Goal: Transaction & Acquisition: Book appointment/travel/reservation

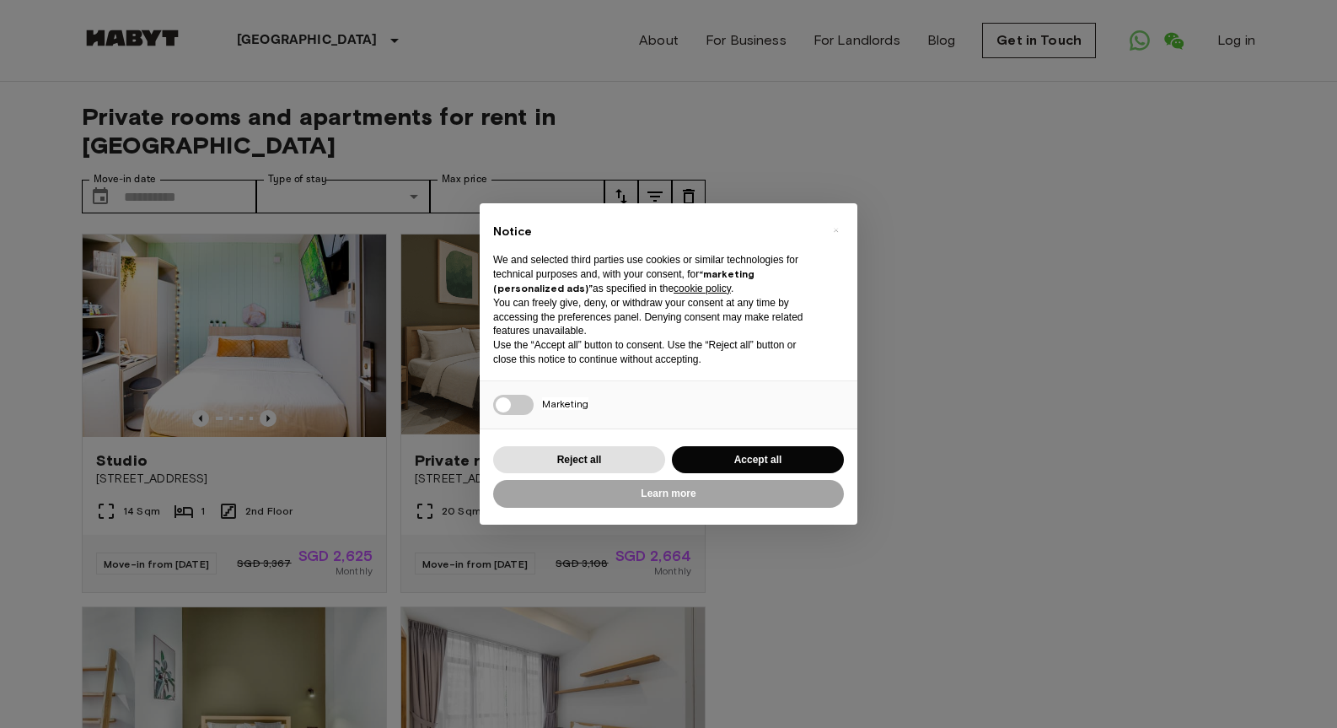
scroll to position [122, 0]
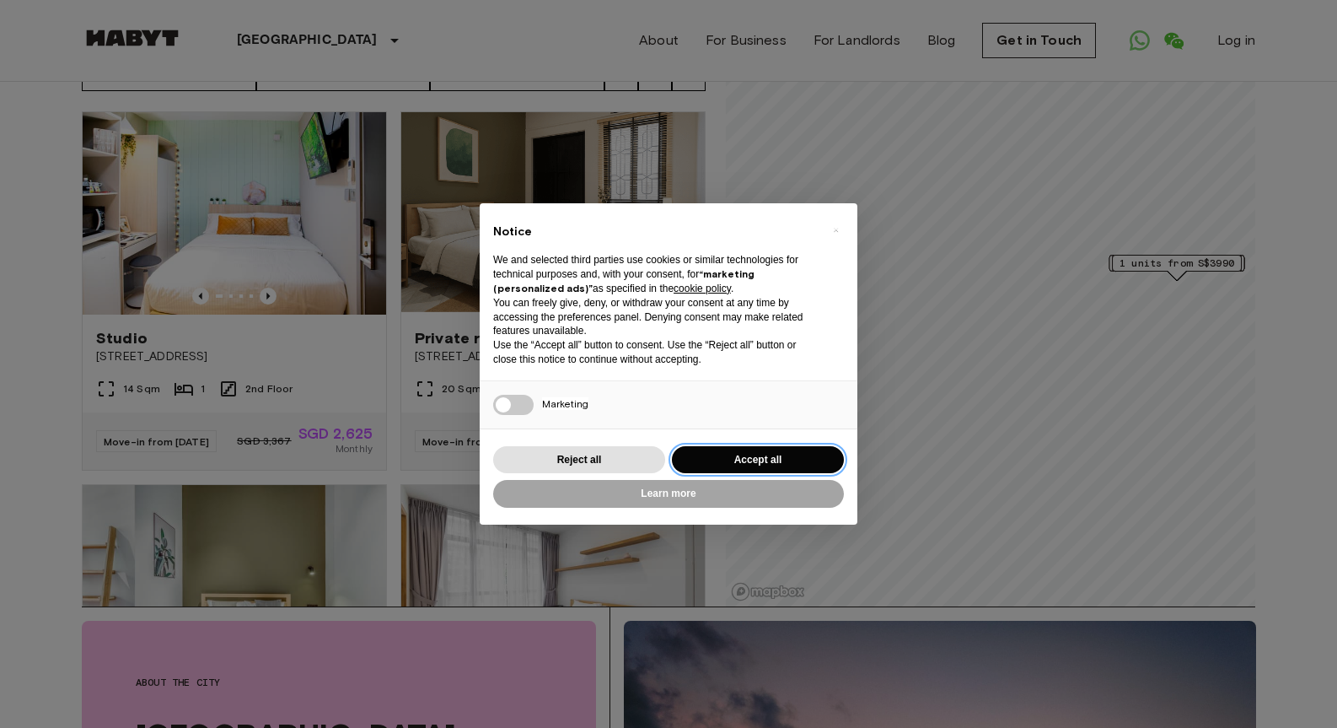
click at [831, 457] on button "Accept all" at bounding box center [758, 460] width 172 height 28
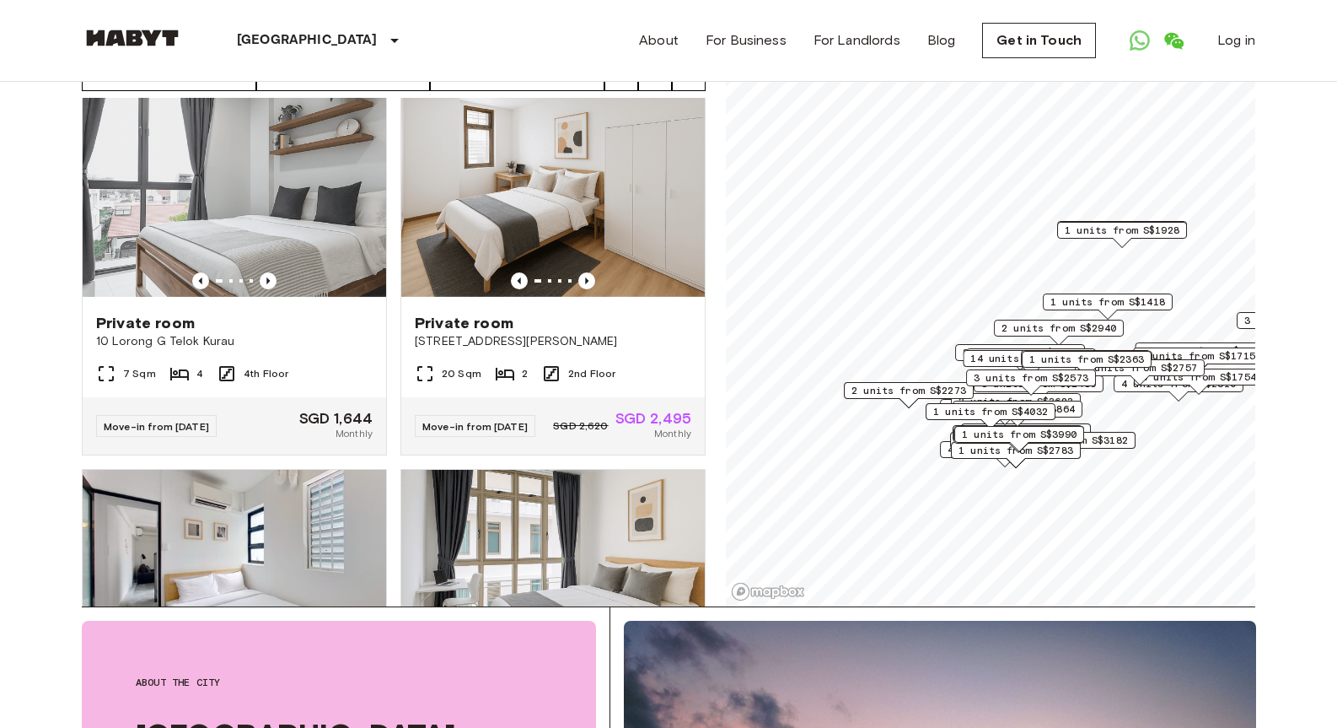
scroll to position [2640, 0]
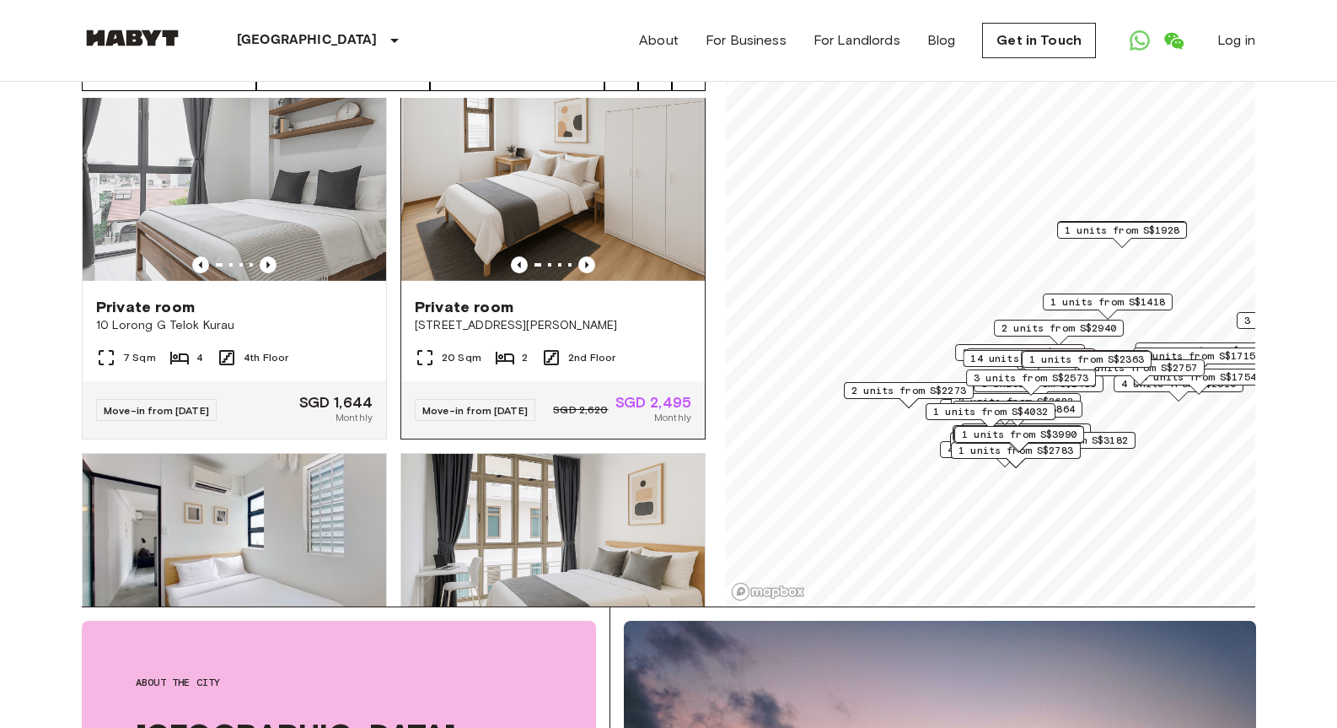
click at [528, 227] on img at bounding box center [553, 182] width 304 height 202
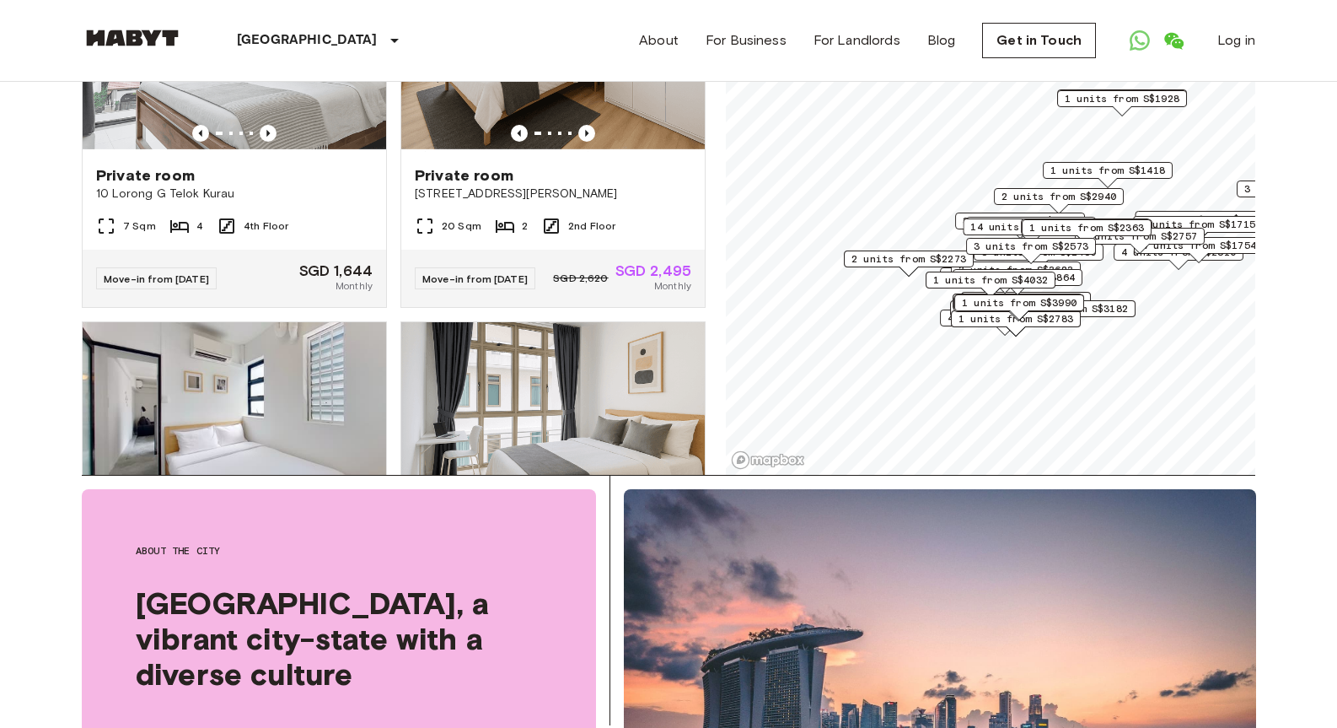
scroll to position [166, 0]
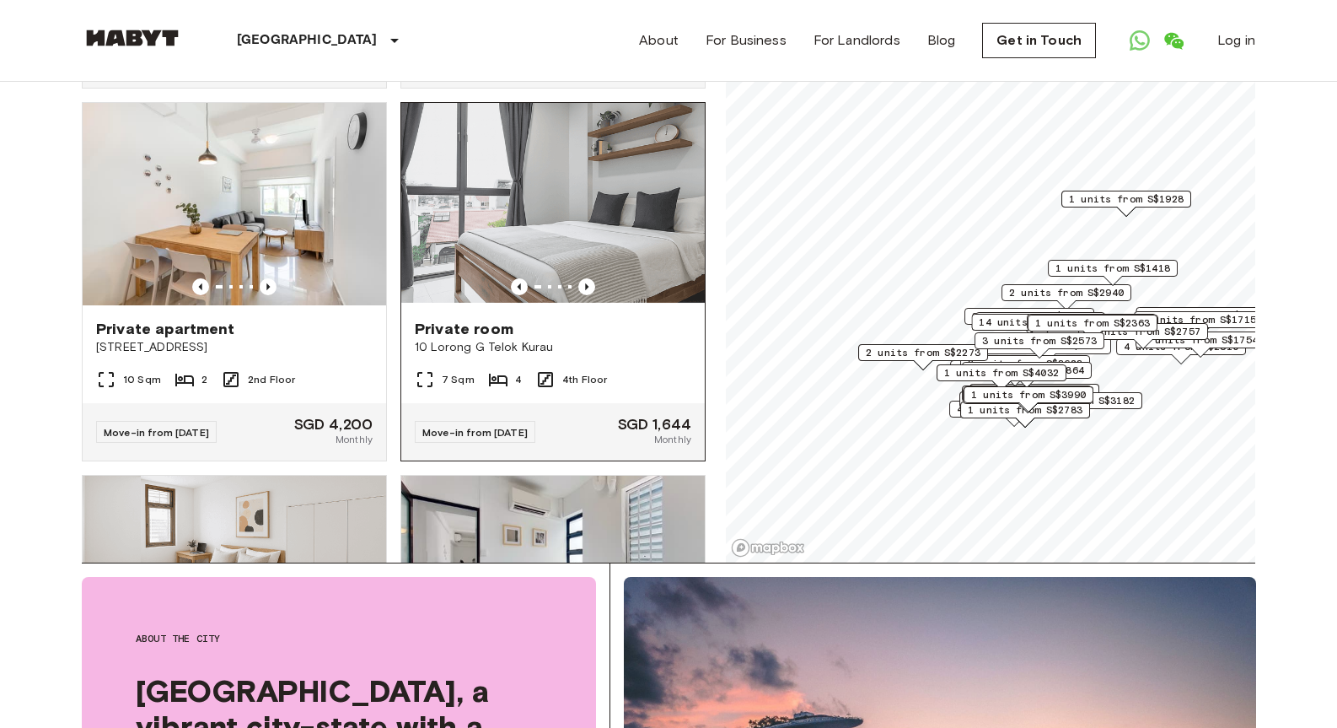
scroll to position [2200, 0]
click at [477, 341] on span "Private room" at bounding box center [464, 330] width 99 height 20
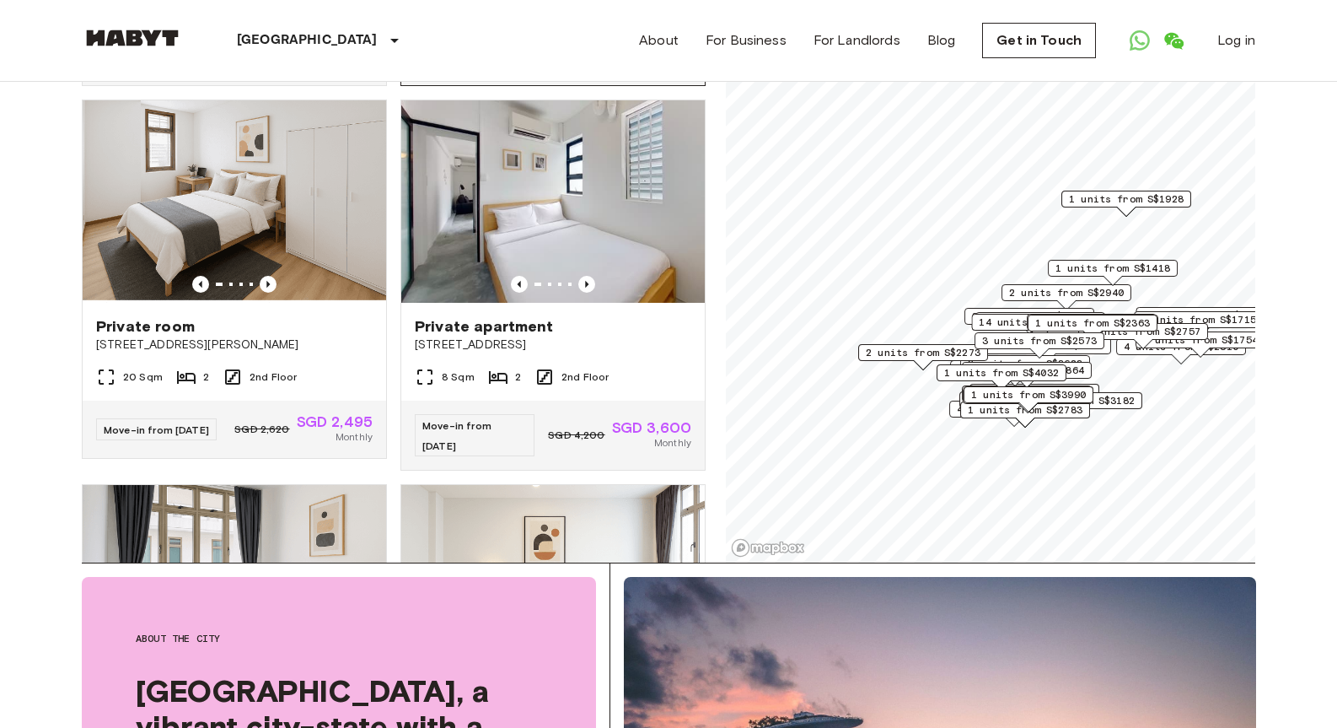
scroll to position [2575, 0]
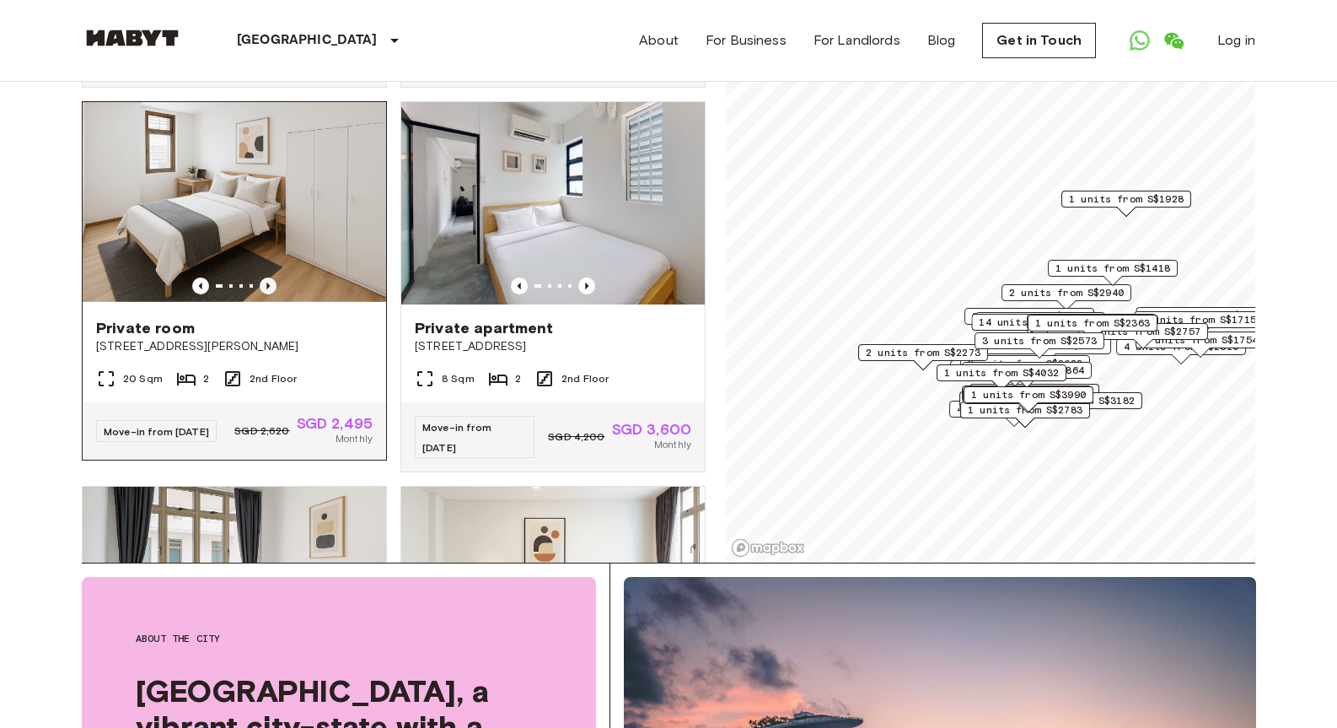
click at [275, 294] on icon "Previous image" at bounding box center [268, 285] width 17 height 17
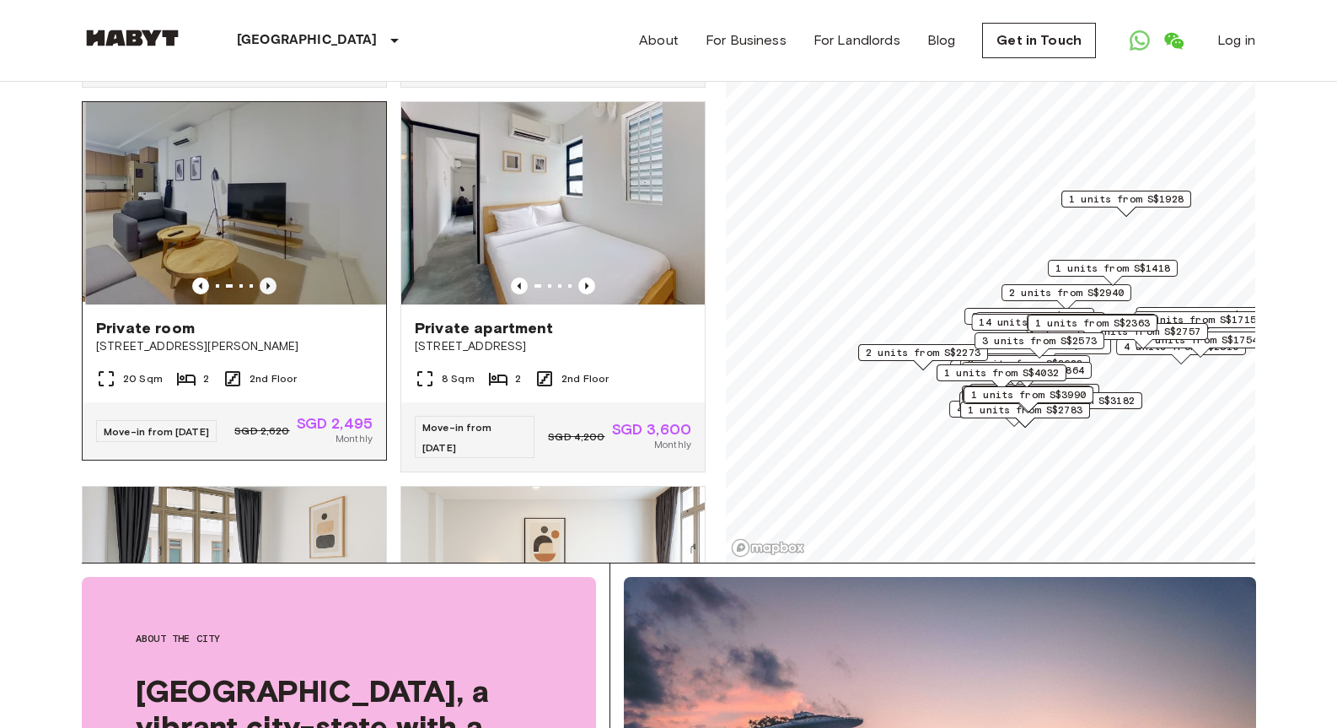
click at [275, 294] on icon "Previous image" at bounding box center [268, 285] width 17 height 17
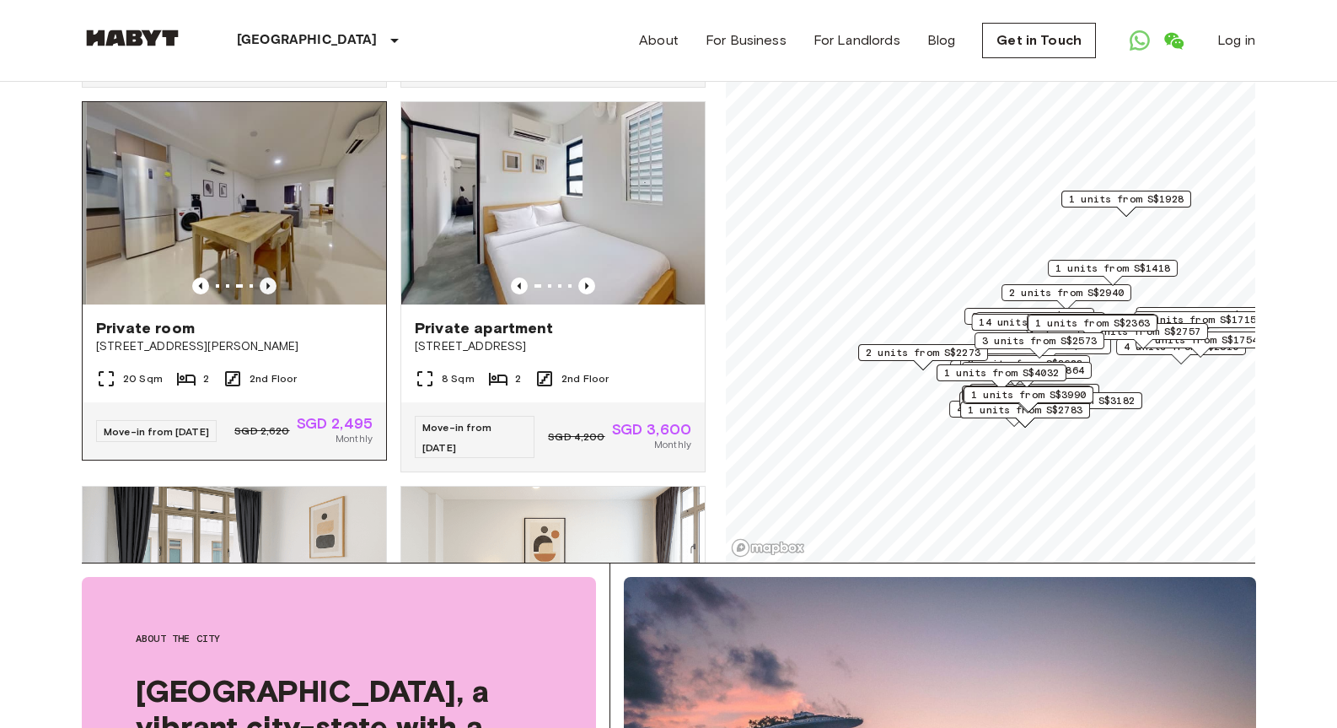
click at [275, 294] on icon "Previous image" at bounding box center [268, 285] width 17 height 17
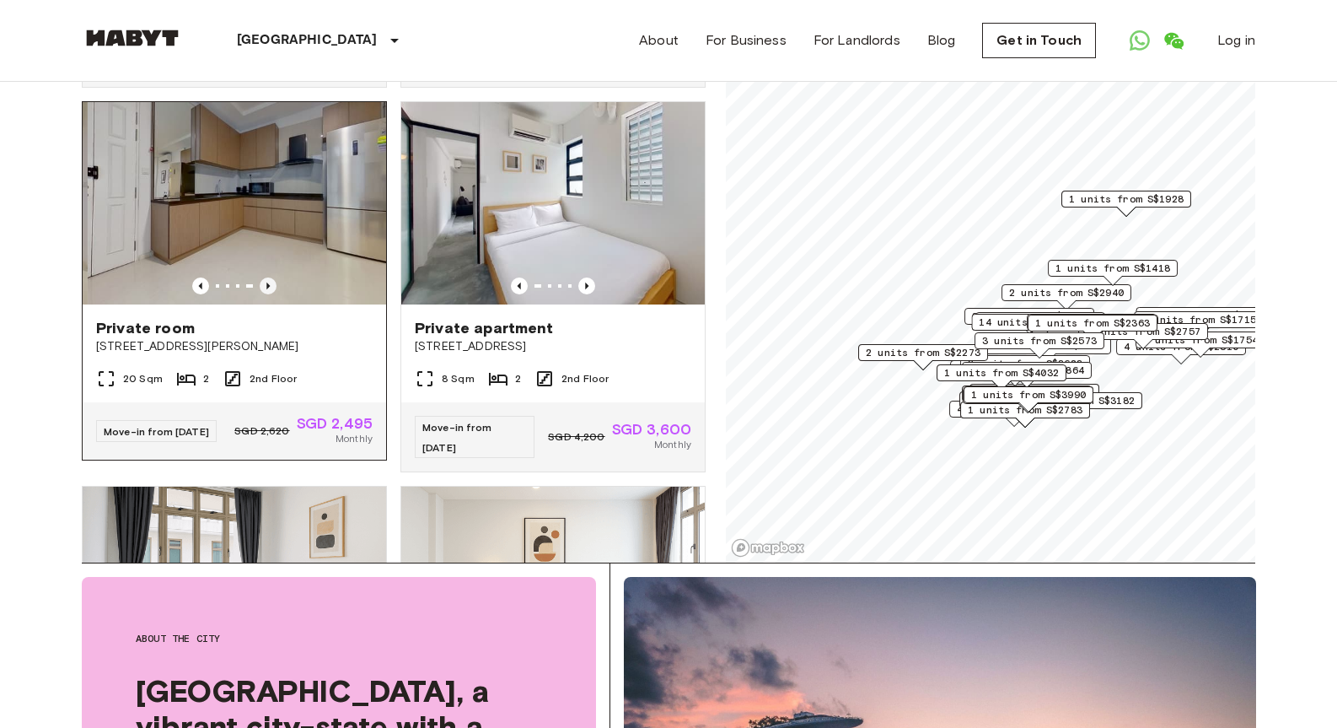
click at [275, 294] on icon "Previous image" at bounding box center [268, 285] width 17 height 17
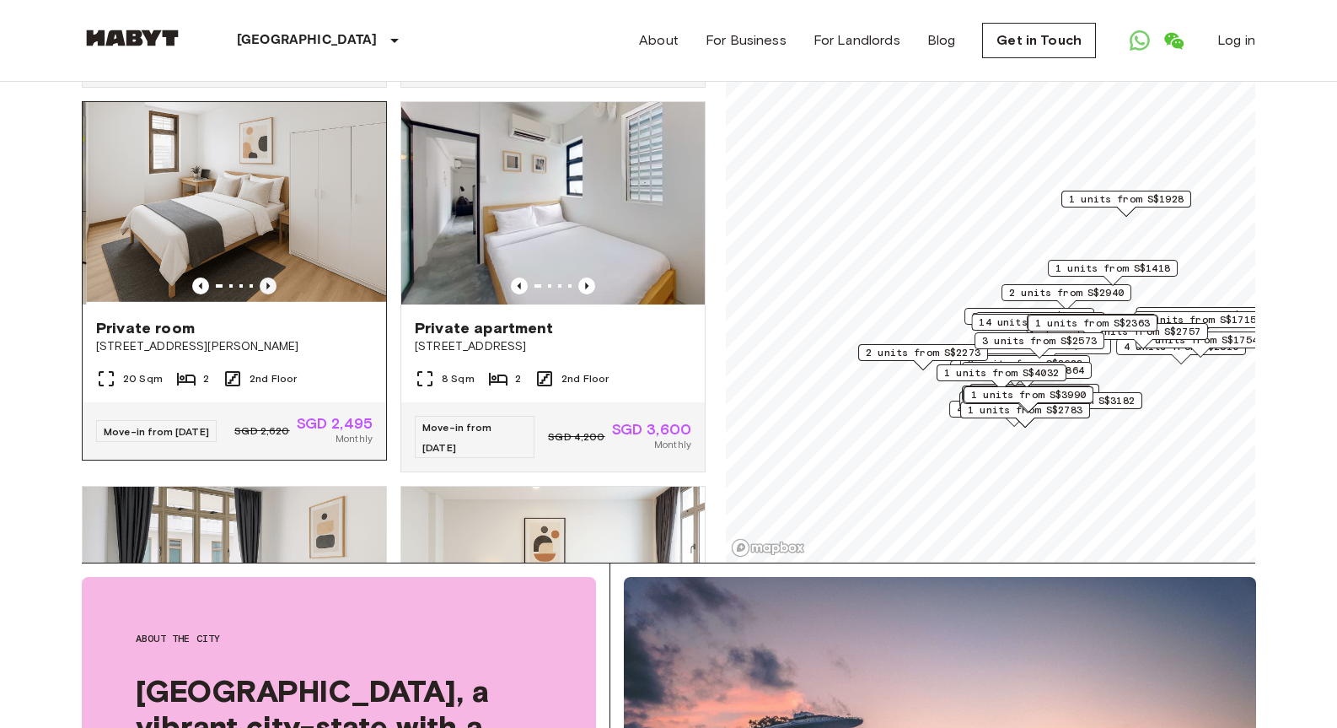
click at [275, 294] on icon "Previous image" at bounding box center [268, 285] width 17 height 17
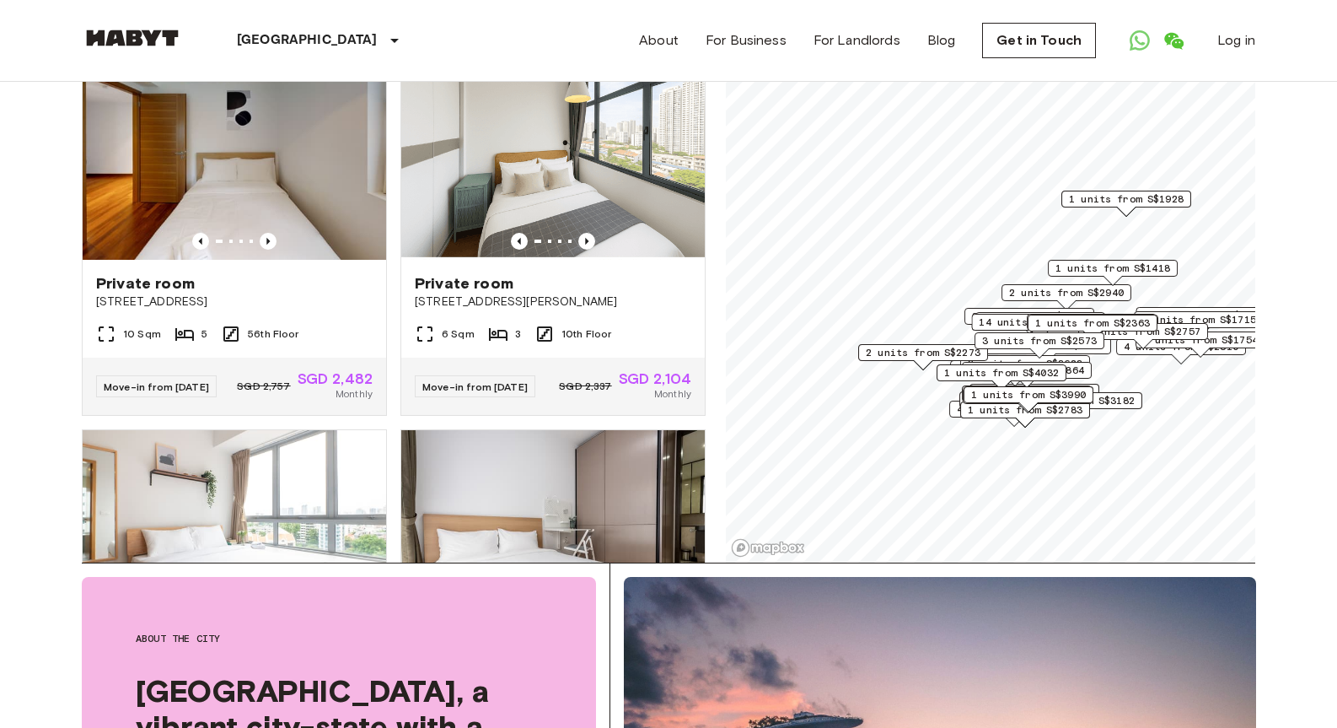
scroll to position [6708, 0]
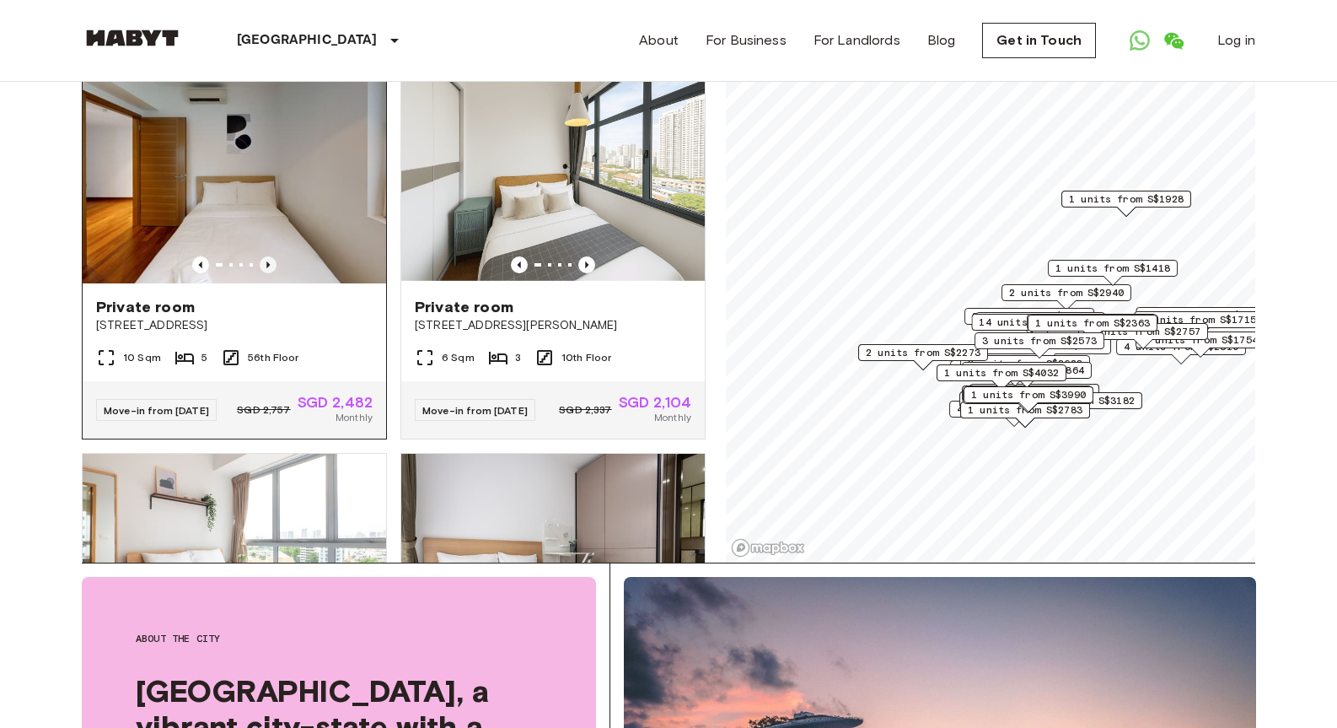
click at [267, 273] on icon "Previous image" at bounding box center [268, 264] width 17 height 17
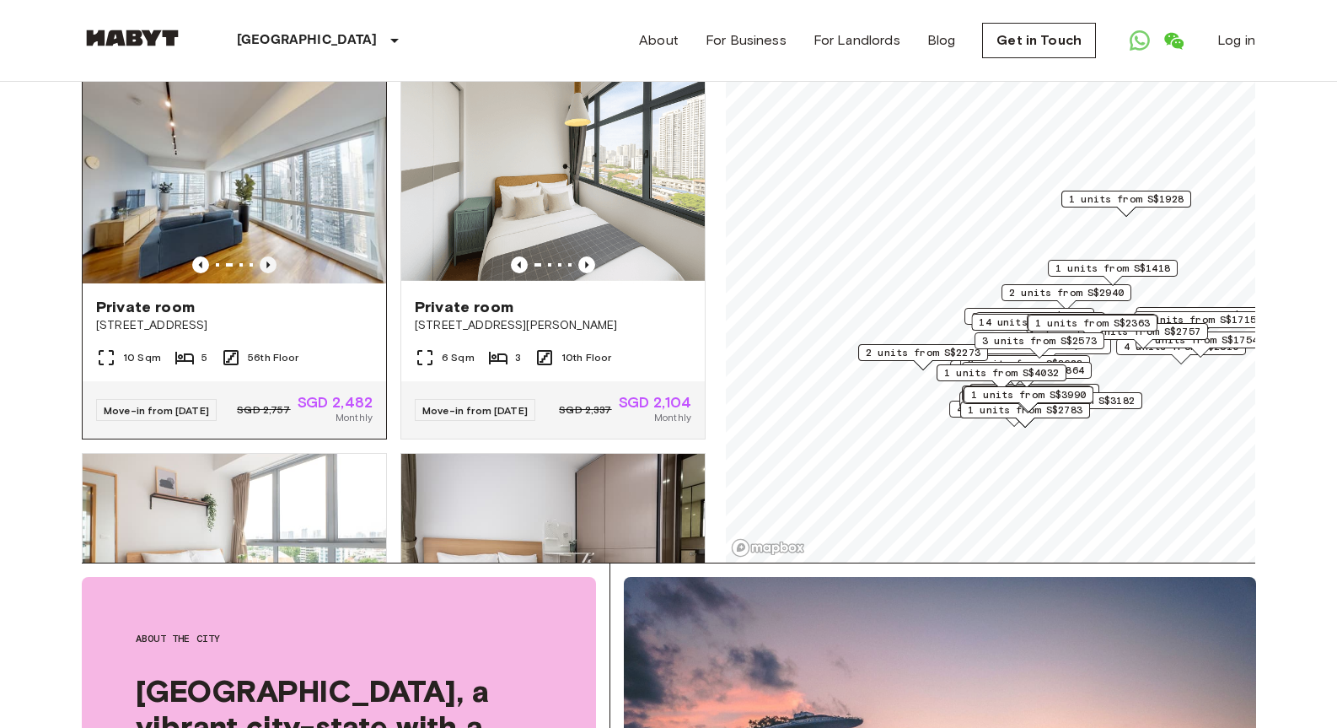
click at [267, 273] on icon "Previous image" at bounding box center [268, 264] width 17 height 17
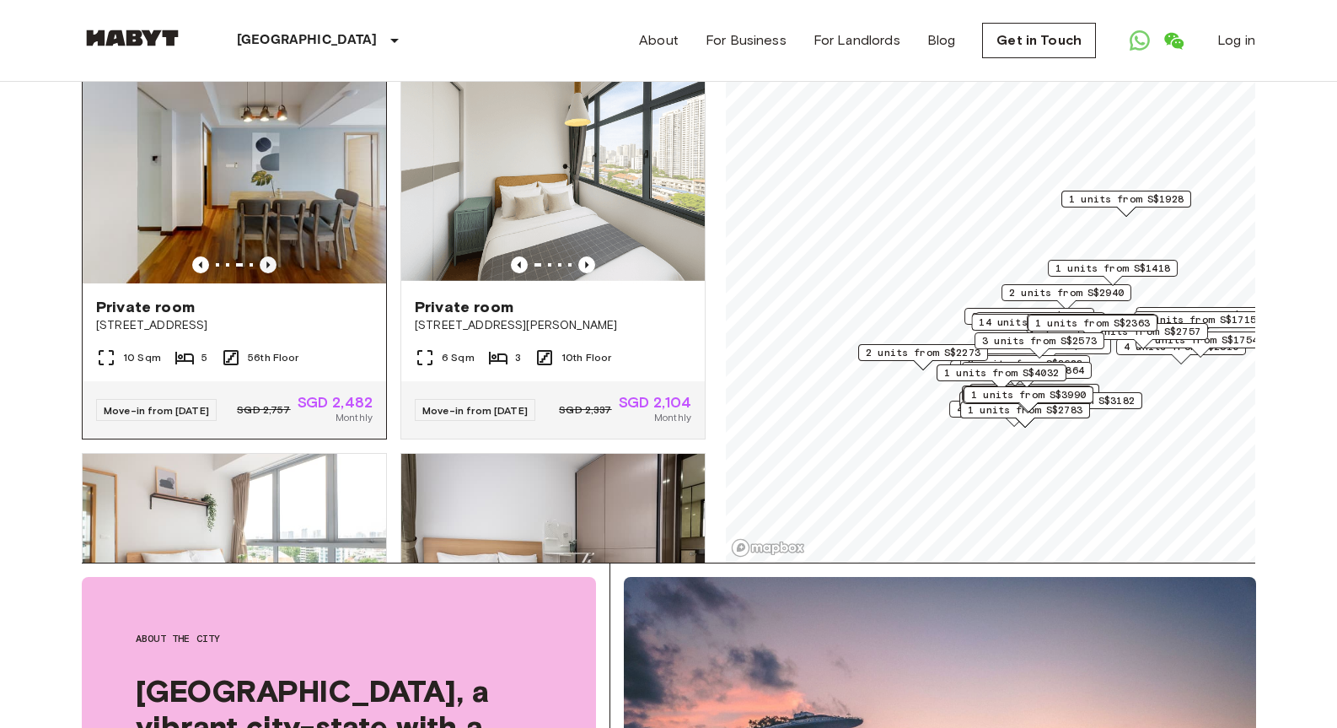
click at [267, 273] on icon "Previous image" at bounding box center [268, 264] width 17 height 17
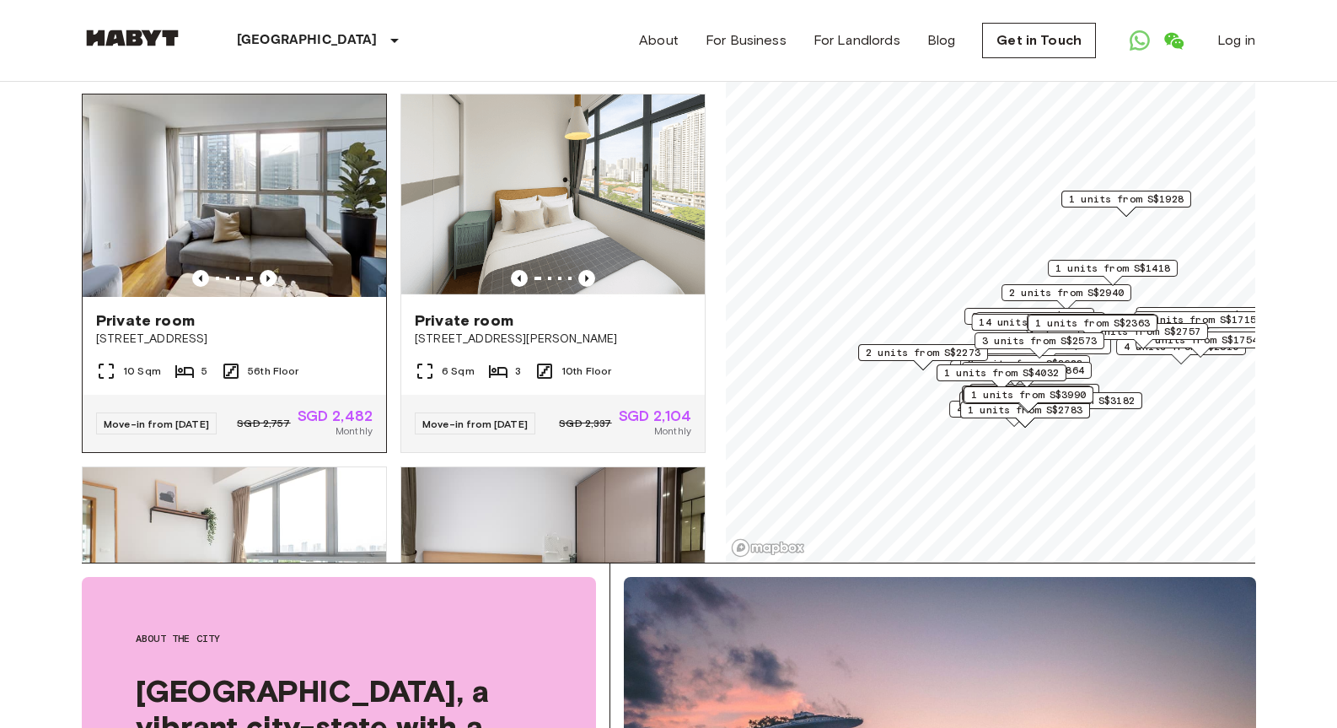
scroll to position [6691, 0]
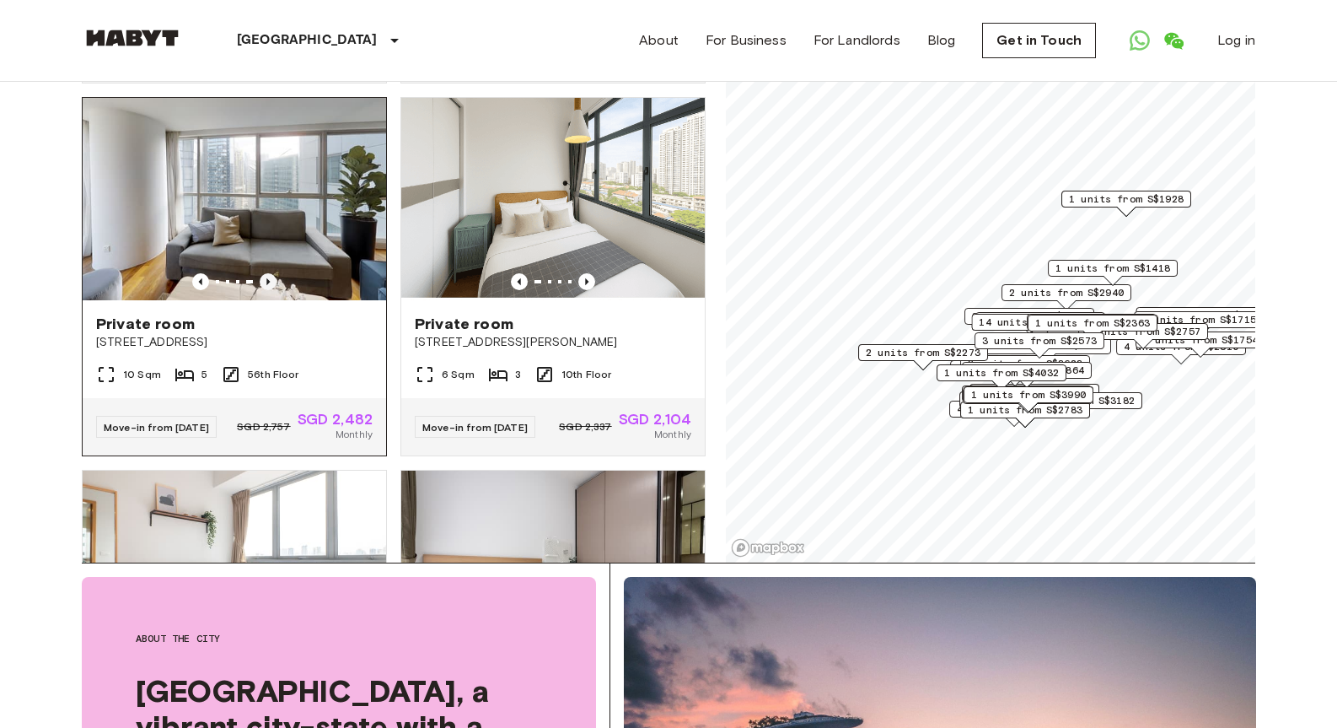
click at [272, 290] on icon "Previous image" at bounding box center [268, 281] width 17 height 17
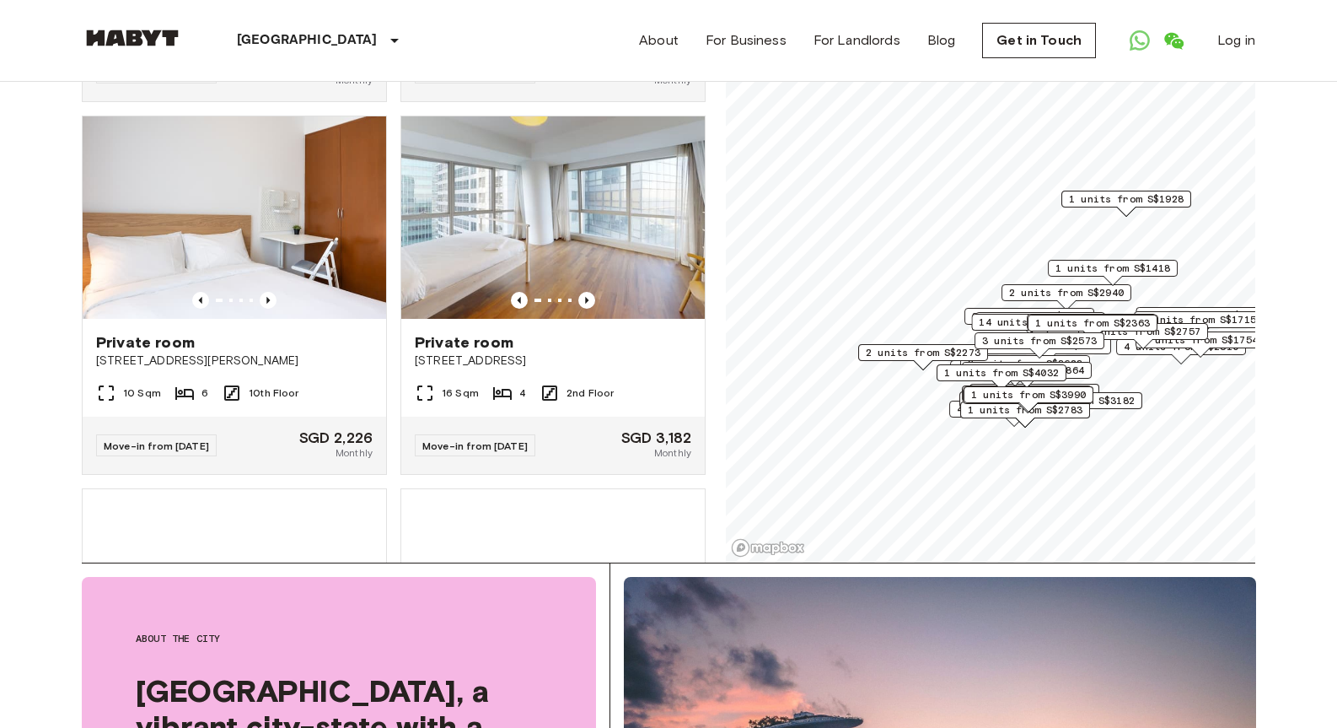
scroll to position [16367, 0]
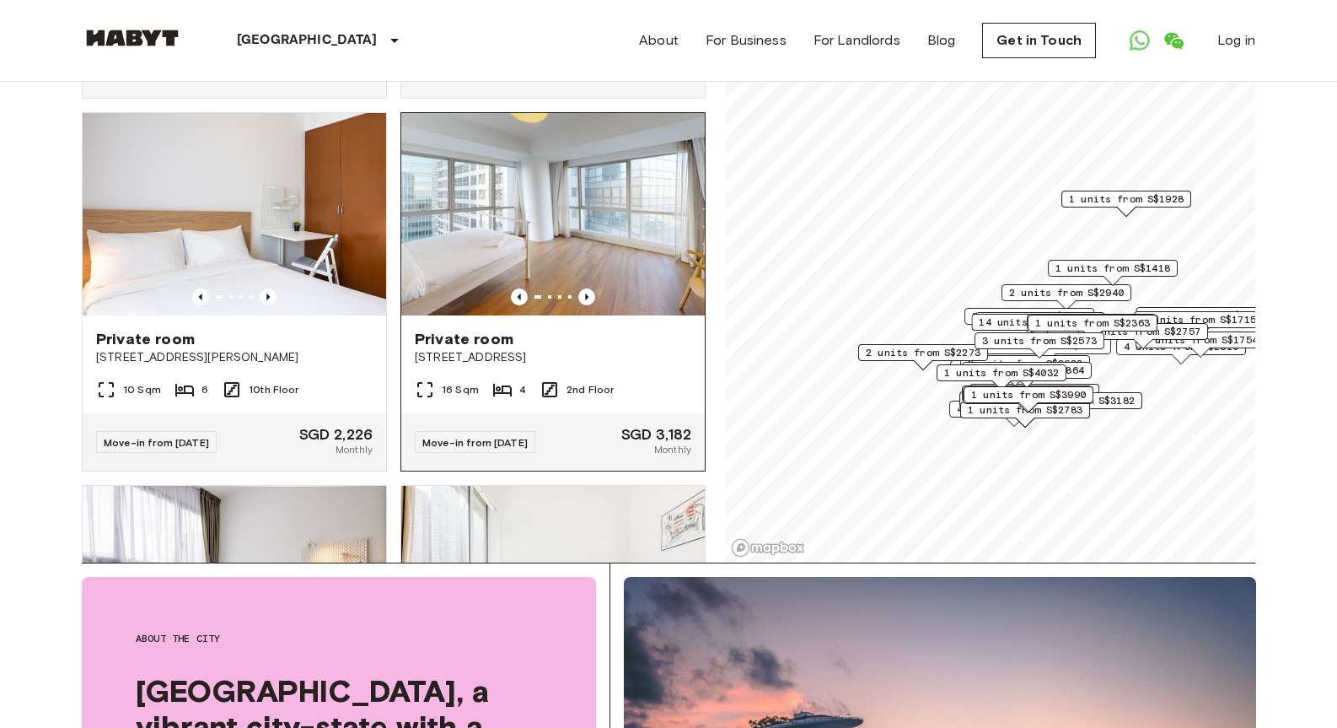
click at [617, 413] on div "16 Sqm 4 2nd Floor" at bounding box center [553, 396] width 304 height 34
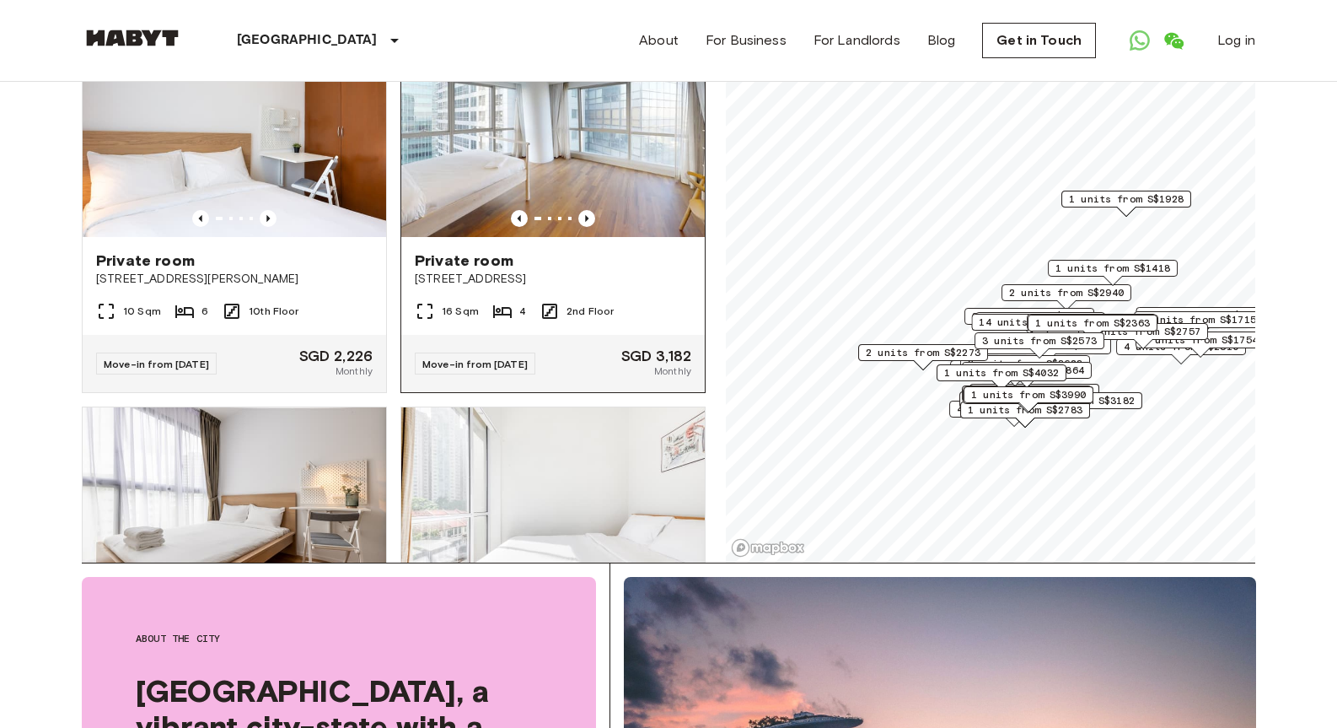
scroll to position [16392, 0]
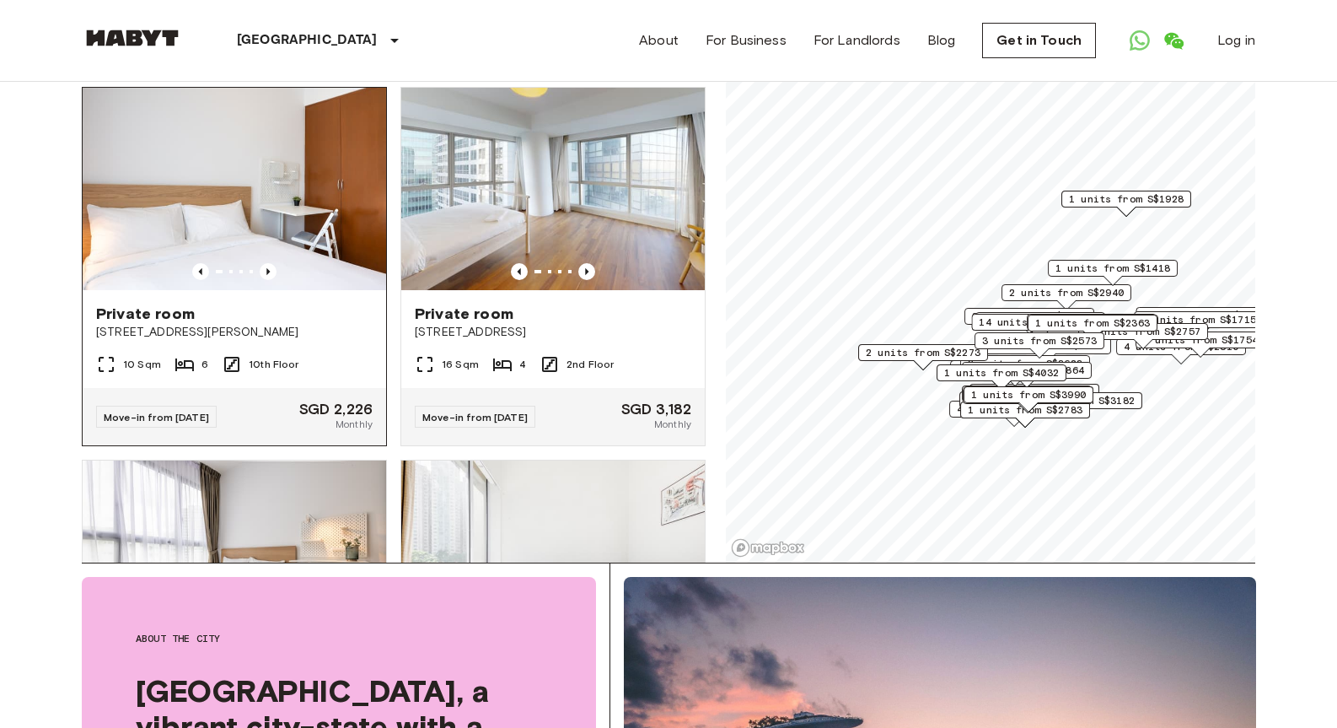
click at [367, 290] on img at bounding box center [235, 189] width 304 height 202
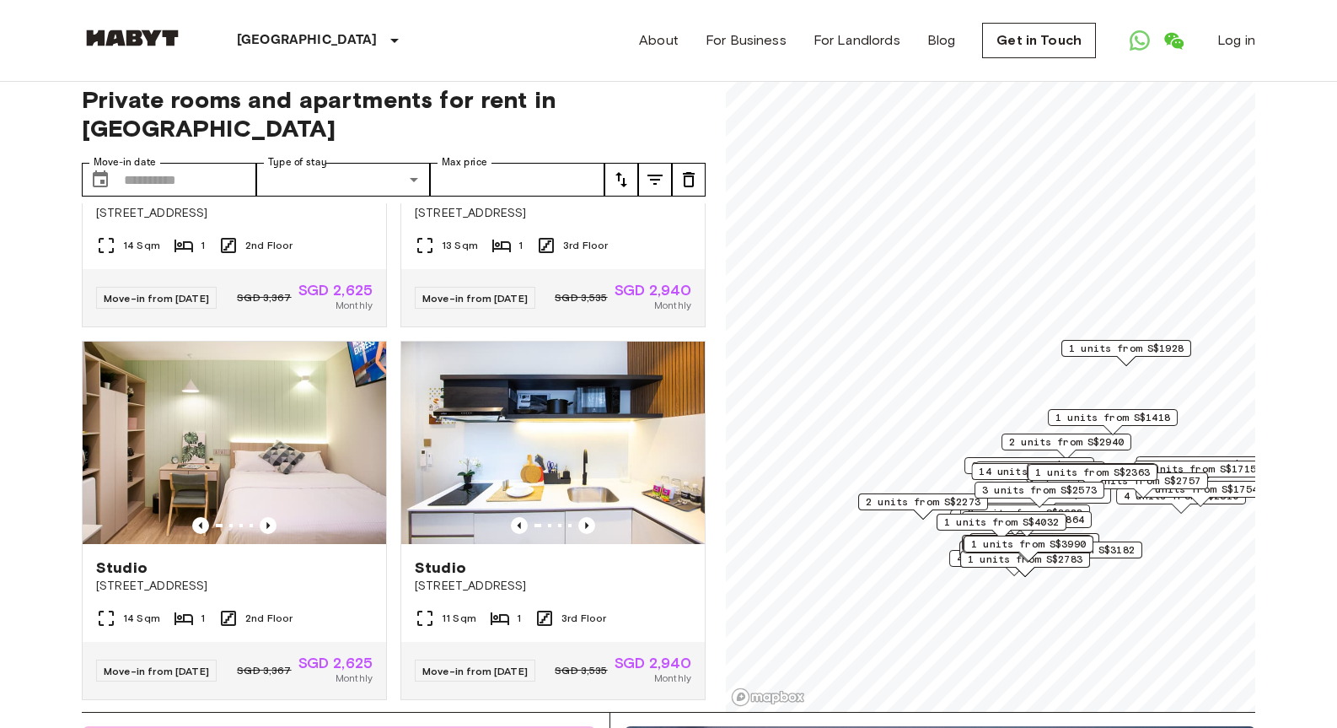
scroll to position [0, 0]
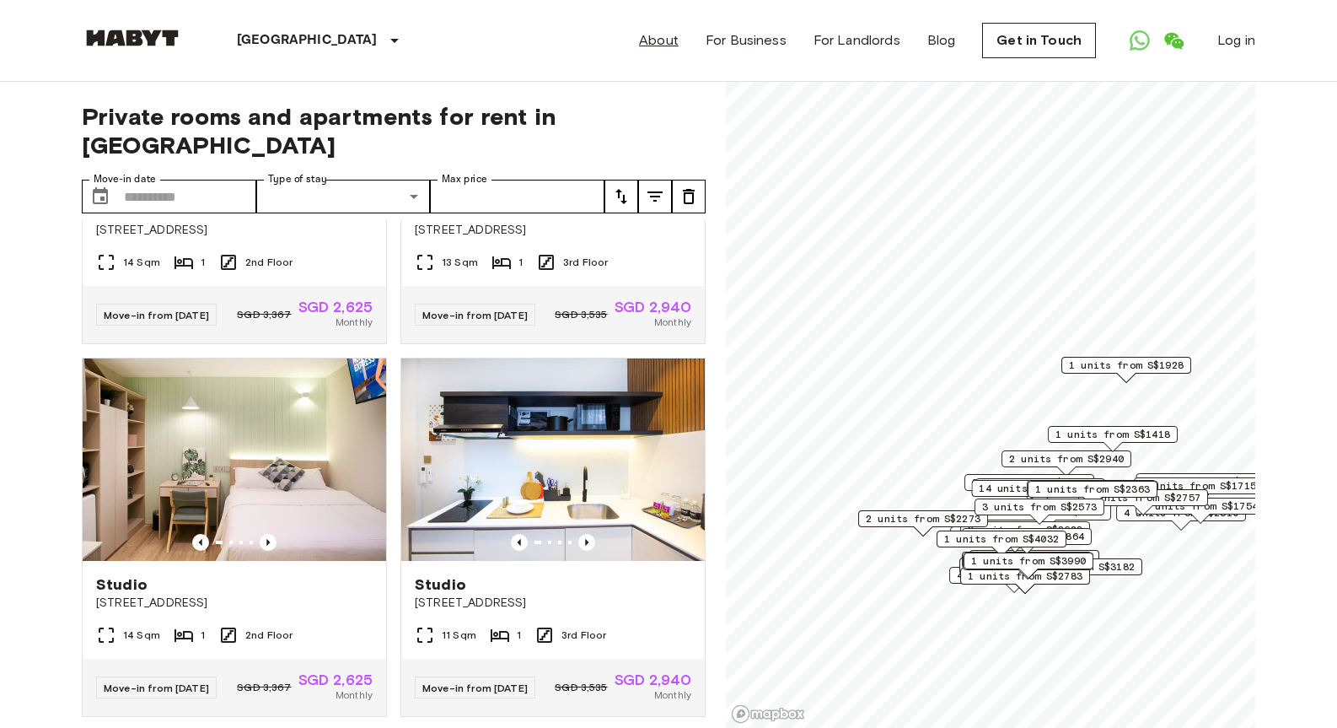
click at [679, 41] on link "About" at bounding box center [659, 40] width 40 height 20
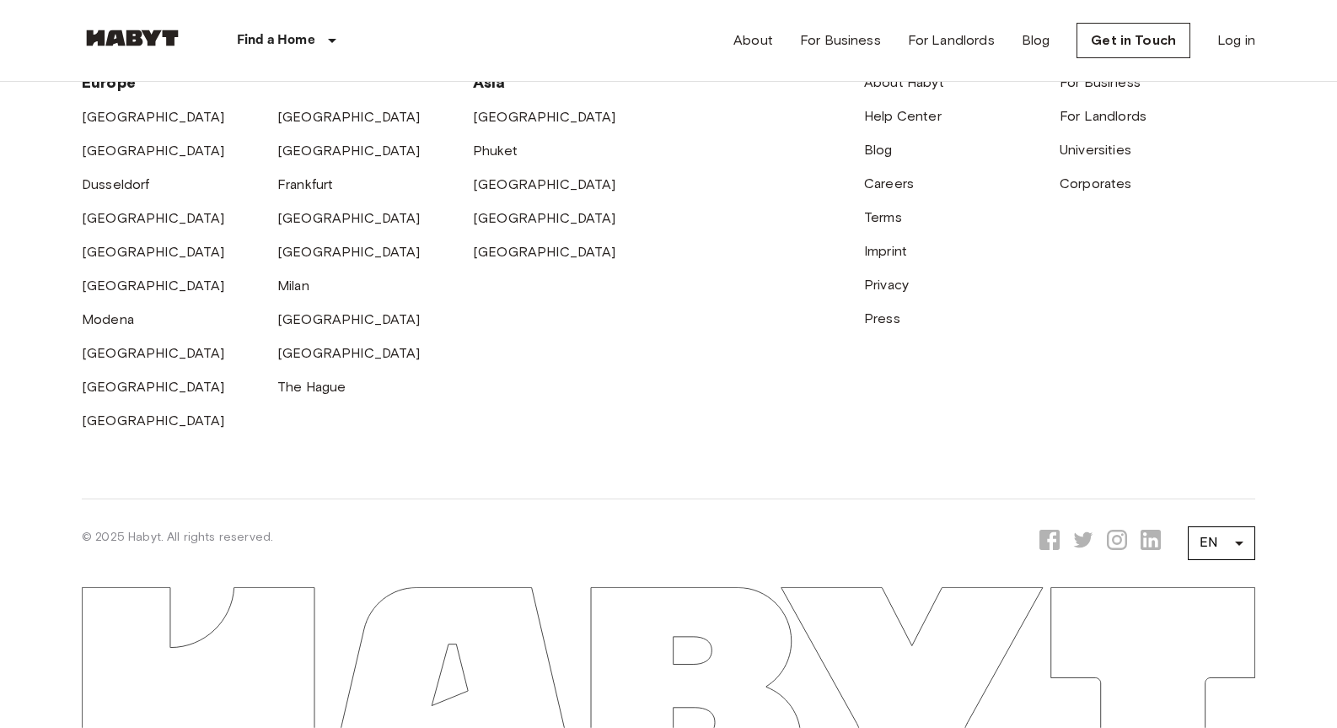
scroll to position [5232, 0]
click at [528, 226] on link "[GEOGRAPHIC_DATA]" at bounding box center [544, 218] width 143 height 16
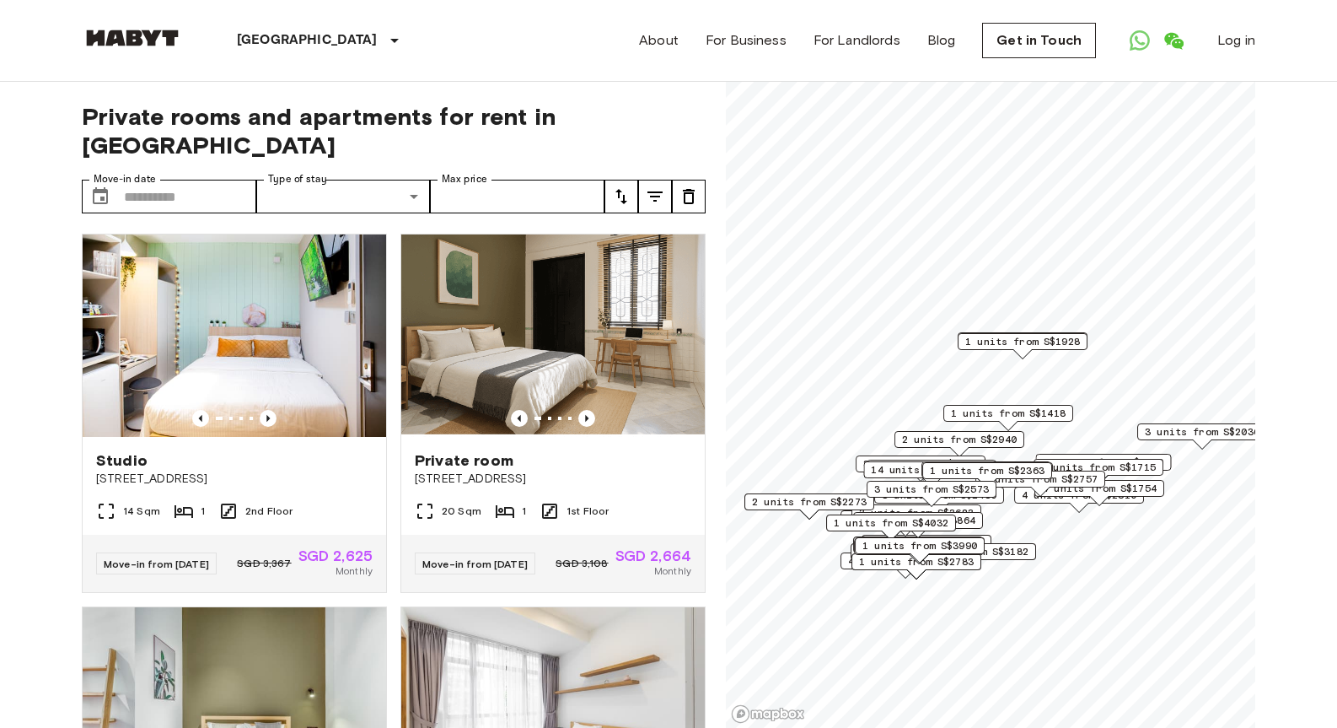
drag, startPoint x: 1122, startPoint y: 570, endPoint x: 1022, endPoint y: 559, distance: 100.1
click at [1022, 559] on div "1 units from S$3182" at bounding box center [972, 551] width 130 height 17
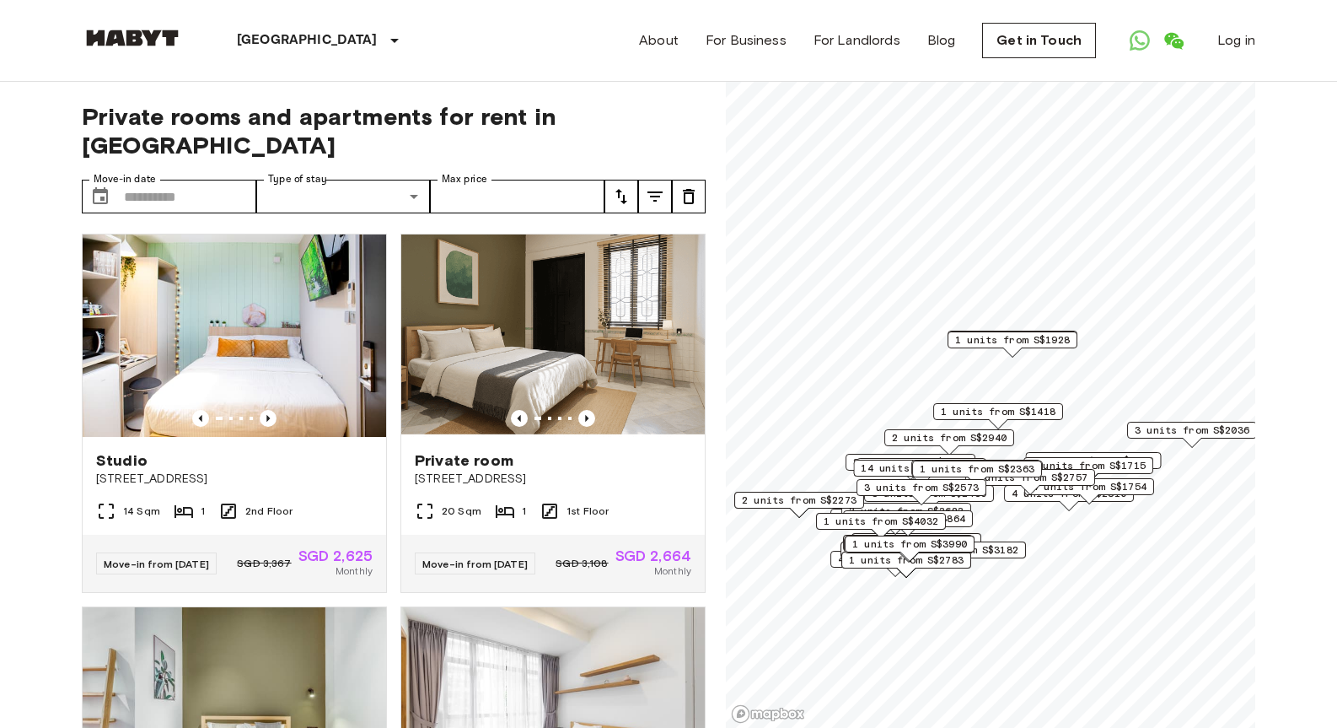
drag, startPoint x: 1022, startPoint y: 559, endPoint x: 1012, endPoint y: 557, distance: 10.3
click at [1012, 557] on div "1 units from S$3182" at bounding box center [961, 549] width 130 height 17
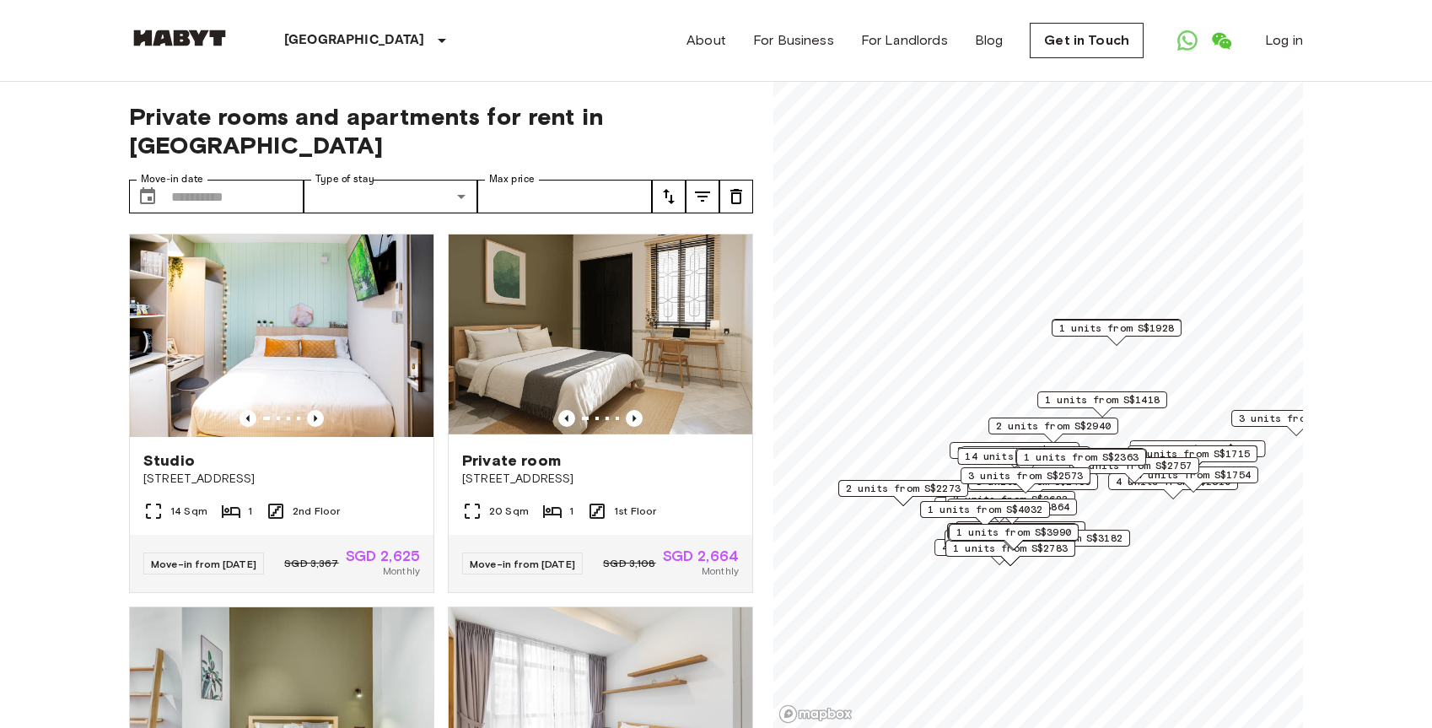
drag, startPoint x: 1246, startPoint y: 422, endPoint x: 1302, endPoint y: 411, distance: 57.7
click at [1302, 411] on span "3 units from S$2036" at bounding box center [1296, 418] width 115 height 15
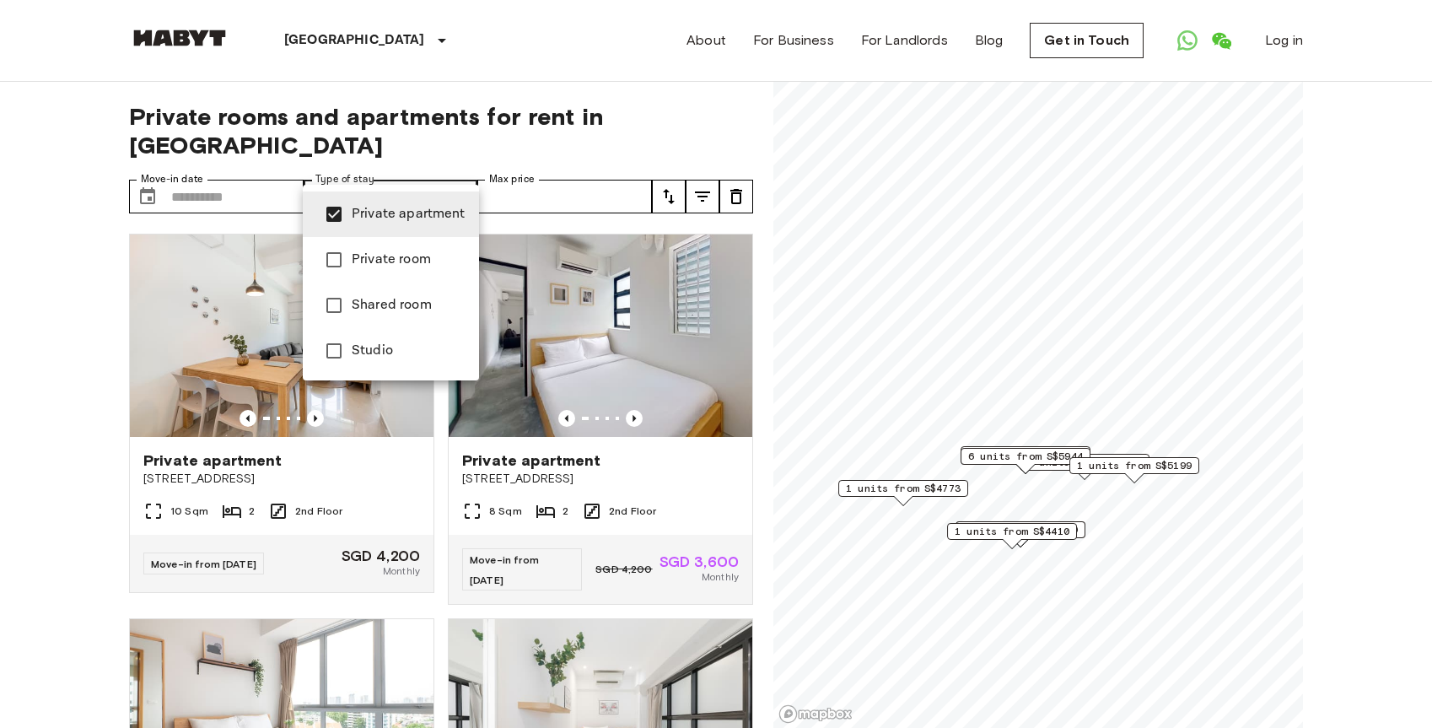
click at [44, 441] on div at bounding box center [716, 364] width 1432 height 728
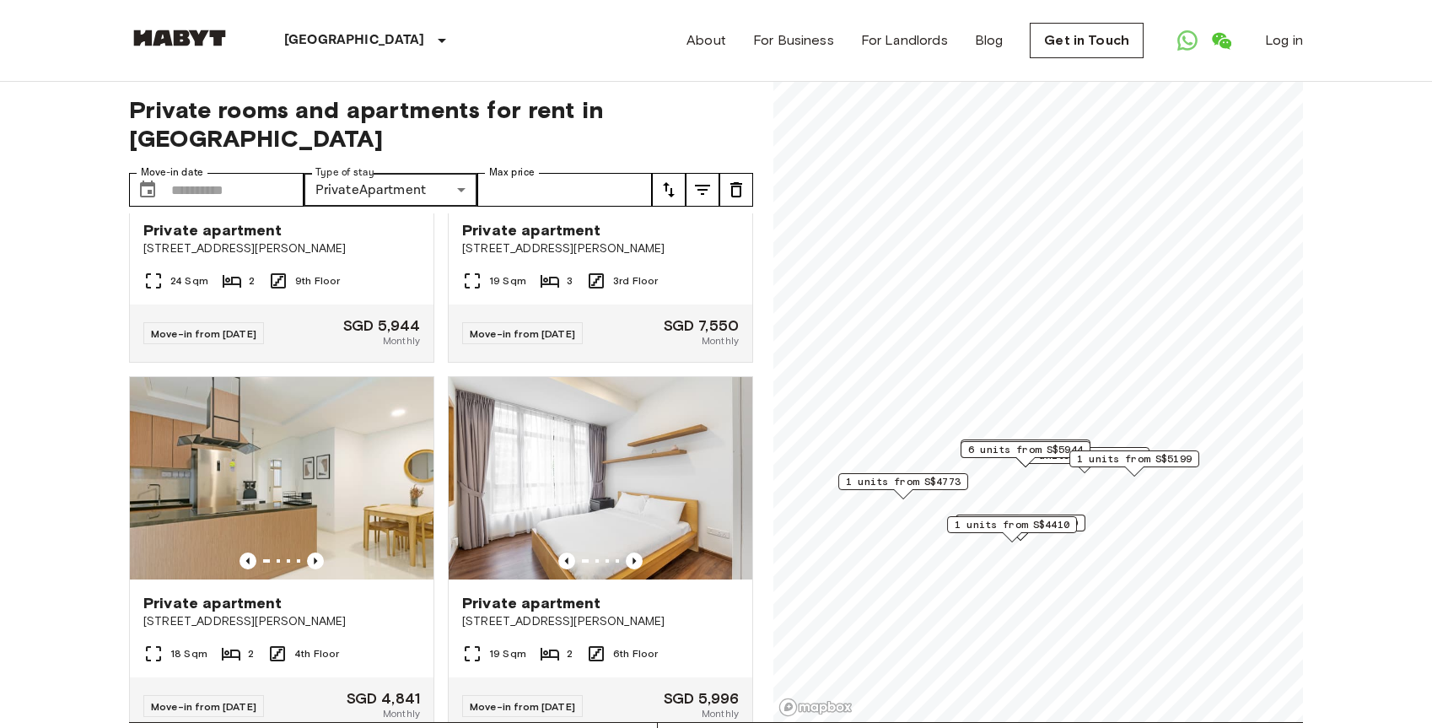
scroll to position [2863, 0]
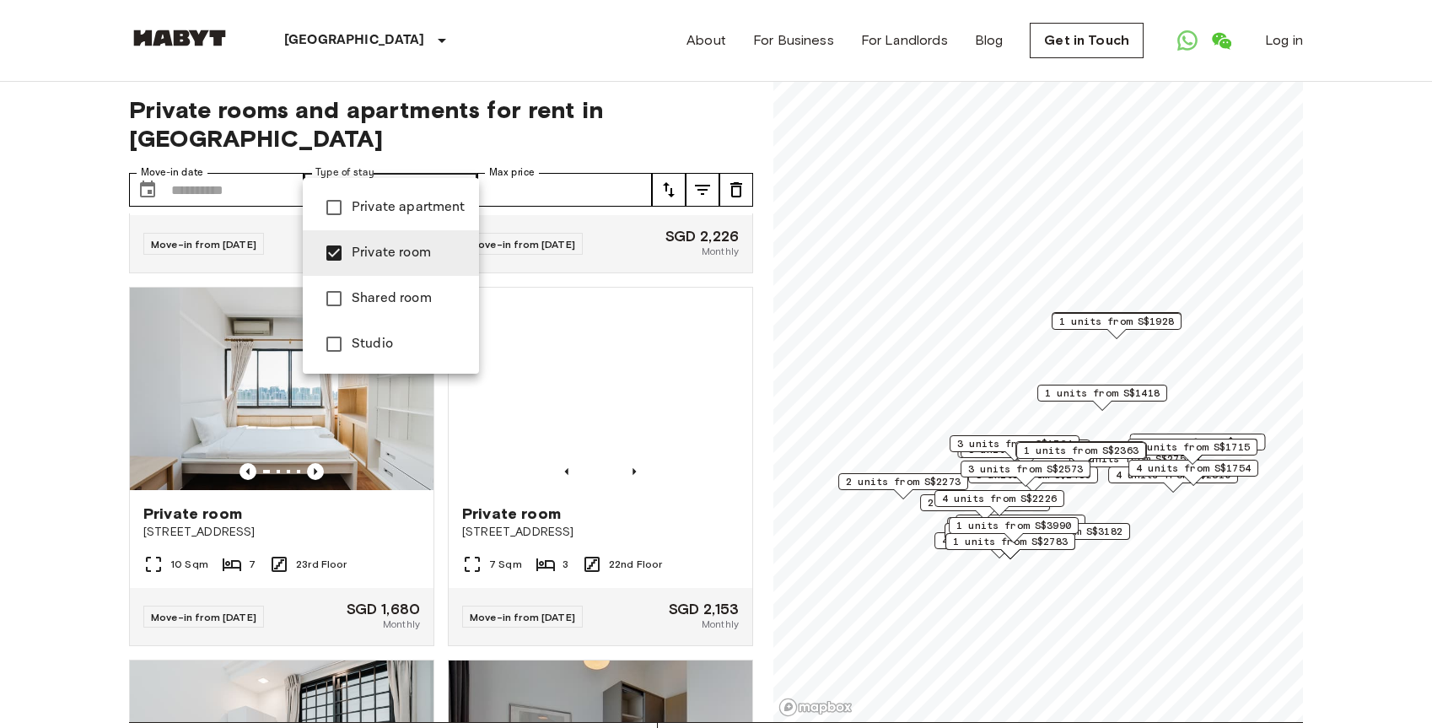
scroll to position [20813, 0]
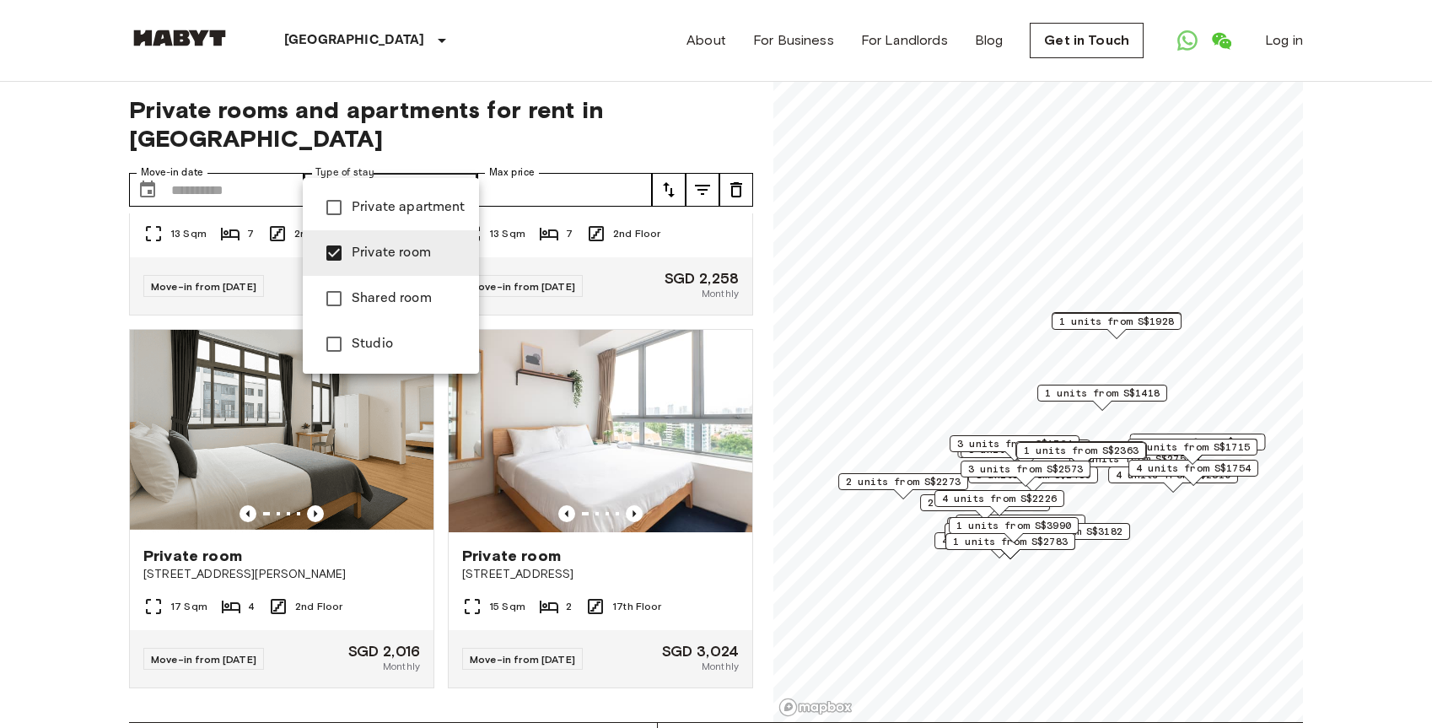
click at [765, 298] on div at bounding box center [716, 364] width 1432 height 728
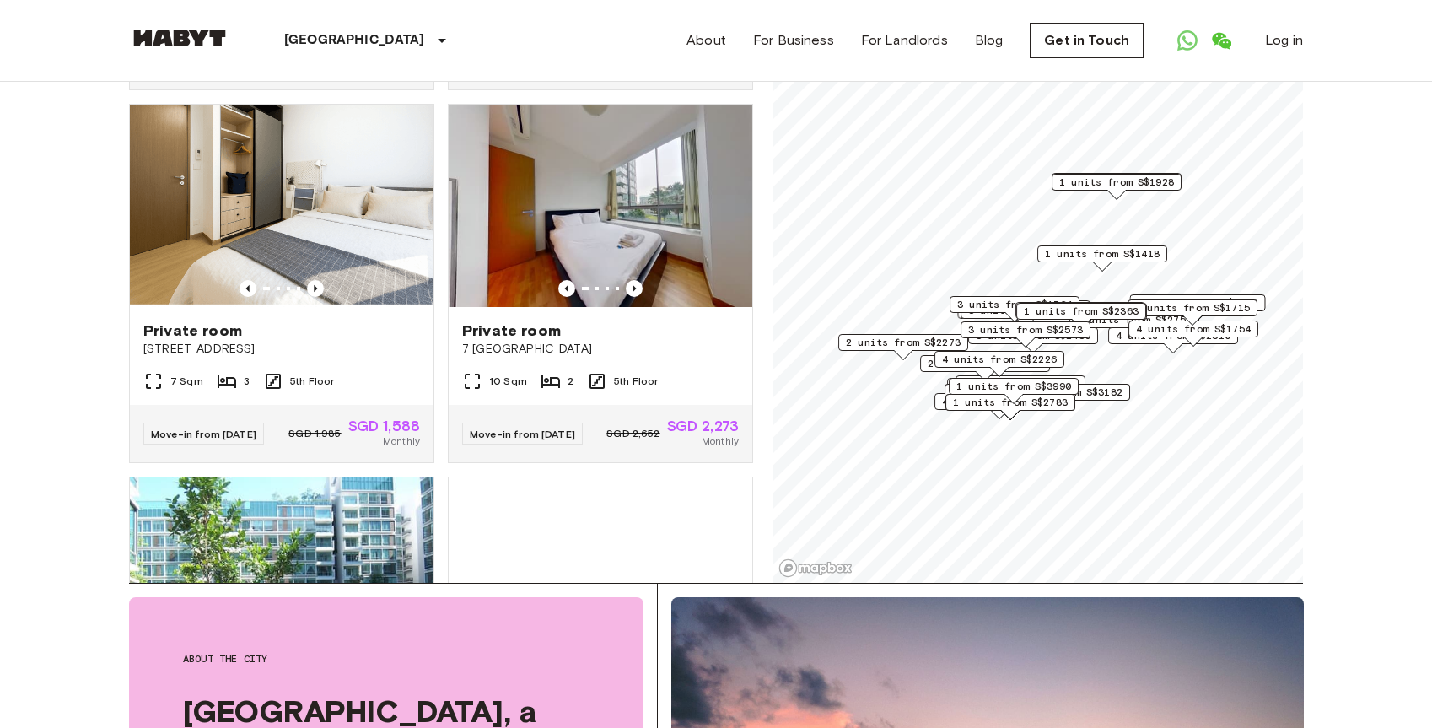
scroll to position [14145, 0]
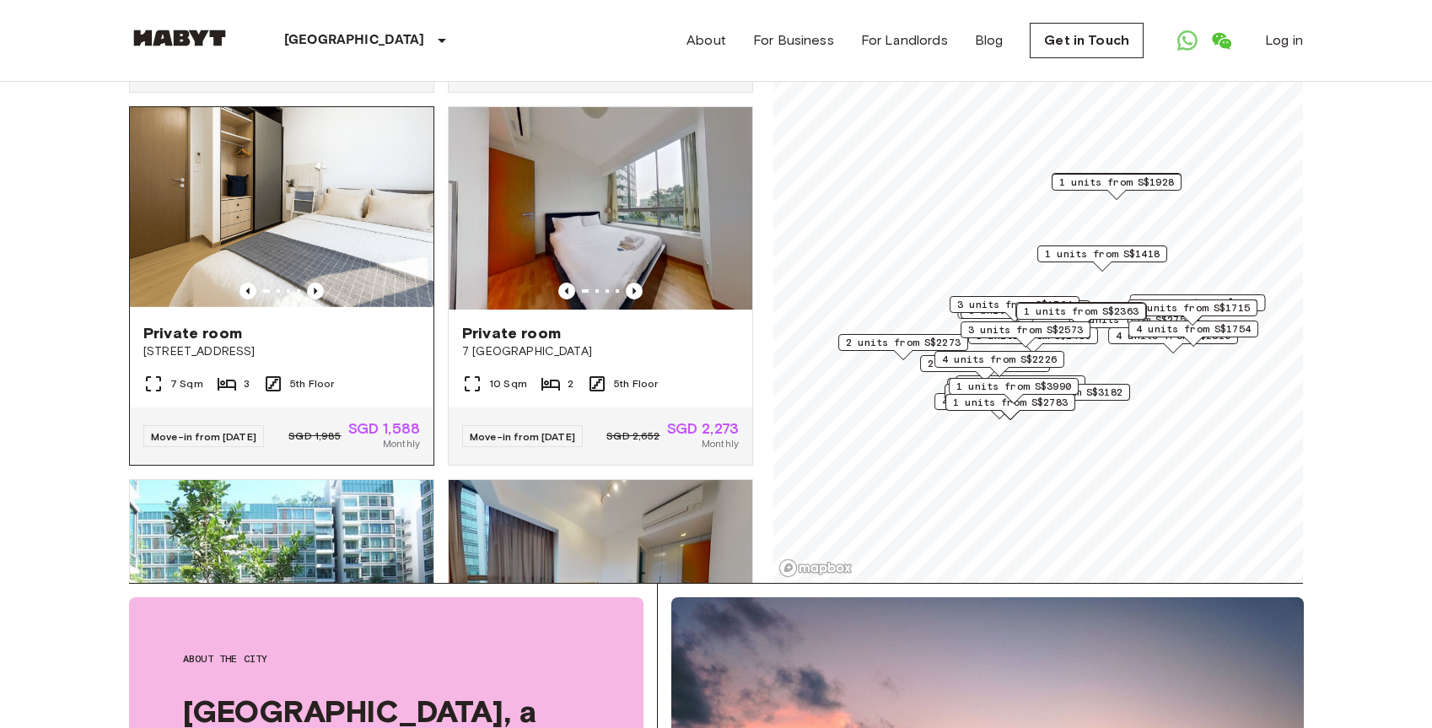
click at [325, 299] on div at bounding box center [282, 290] width 304 height 17
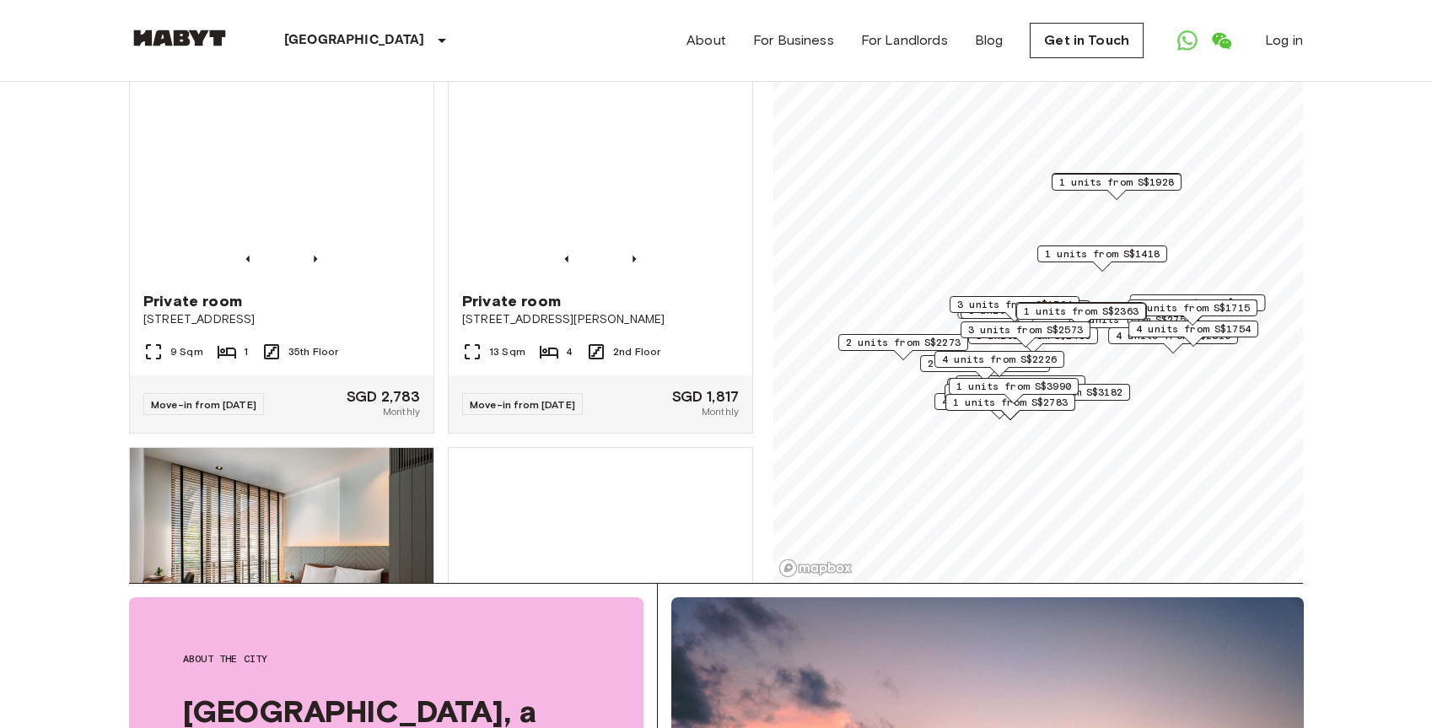
scroll to position [17536, 0]
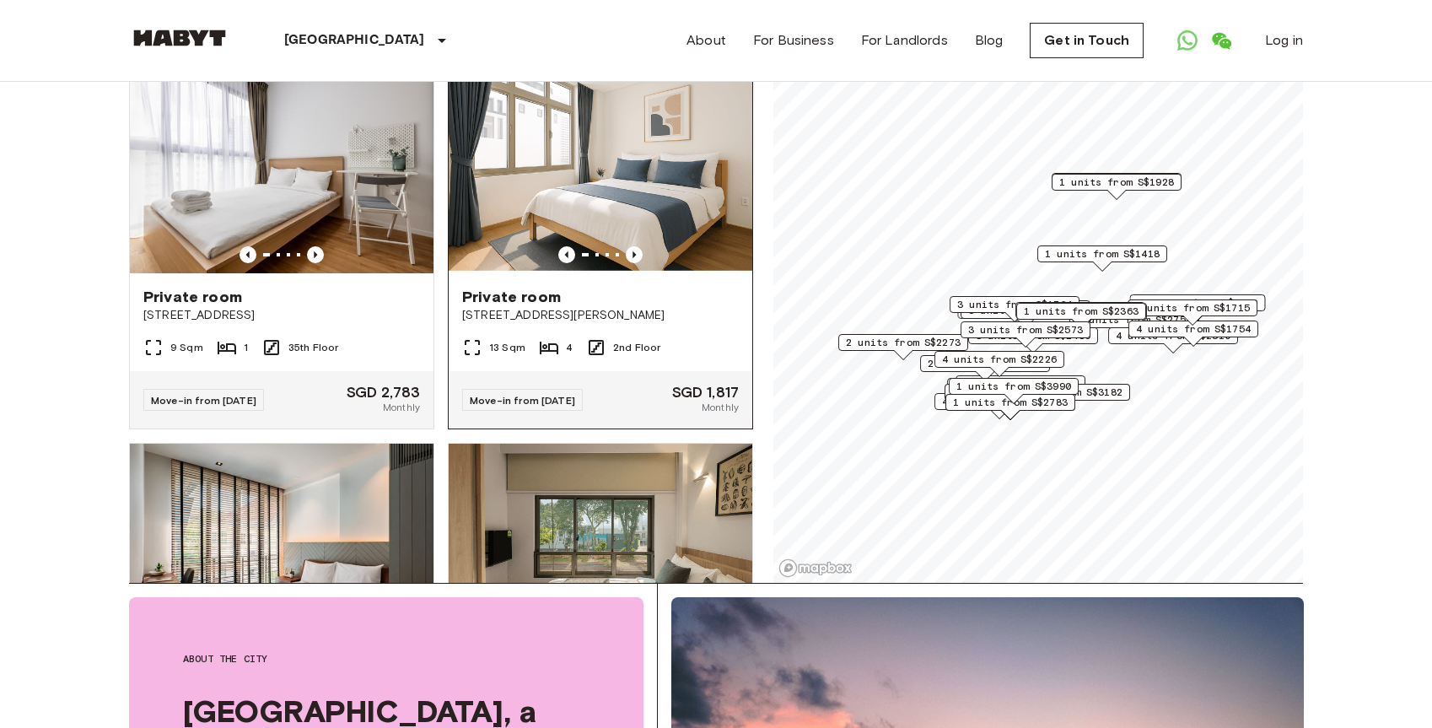
click at [648, 218] on img at bounding box center [601, 172] width 304 height 202
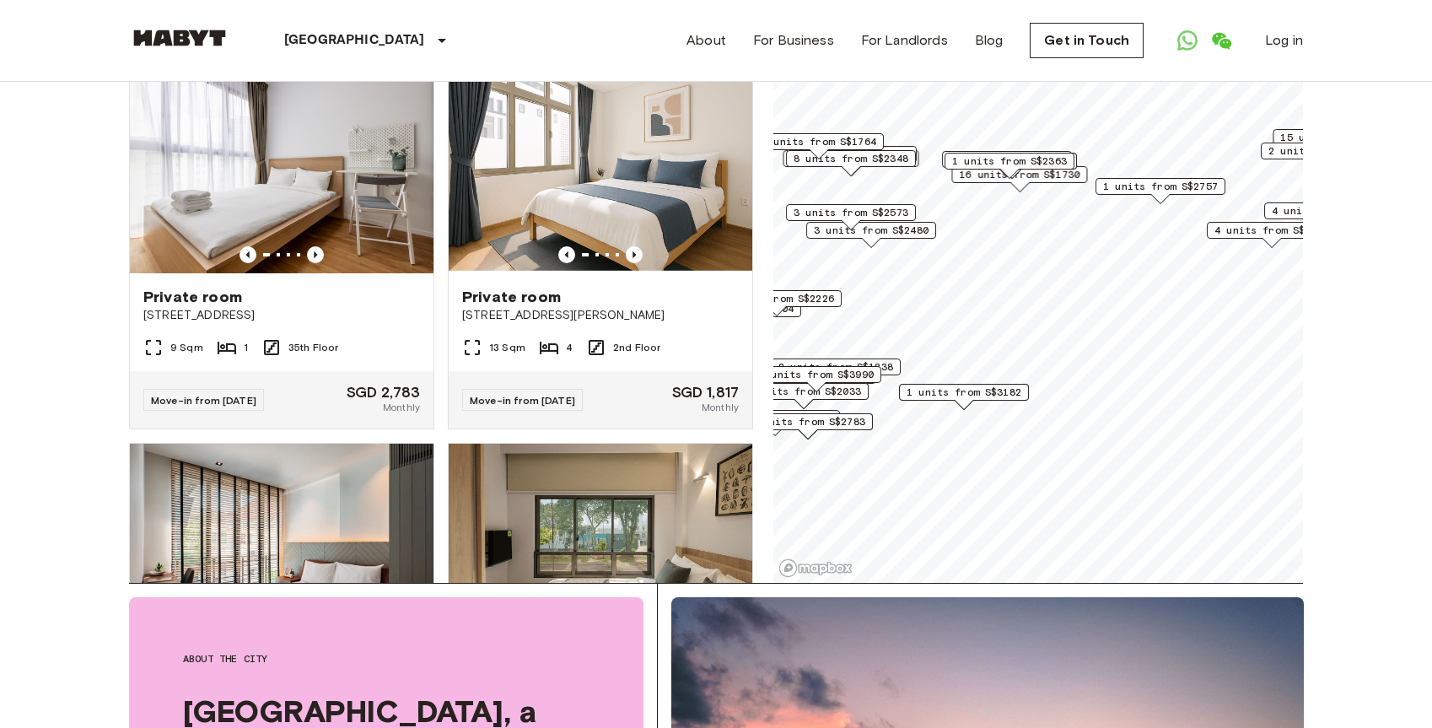
scroll to position [13051, 0]
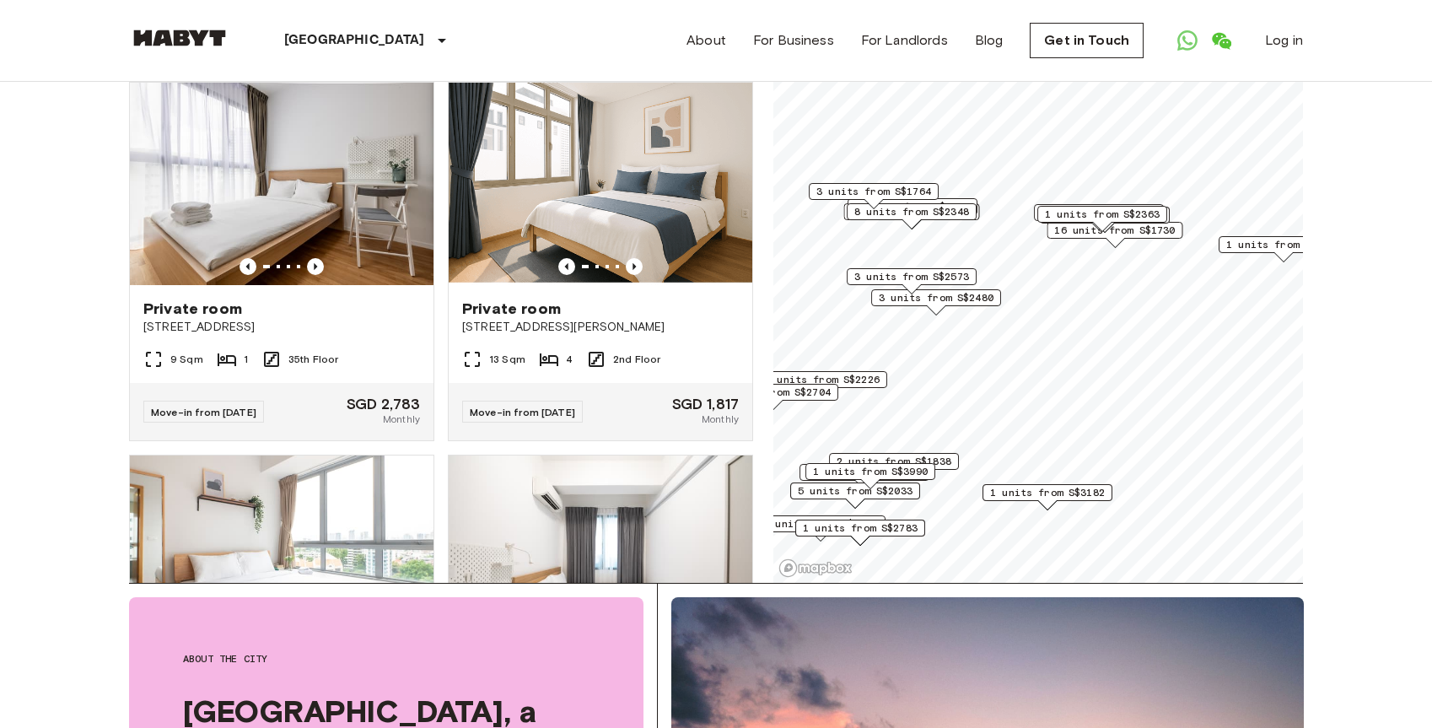
click at [1120, 238] on div "Map marker" at bounding box center [1115, 242] width 19 height 9
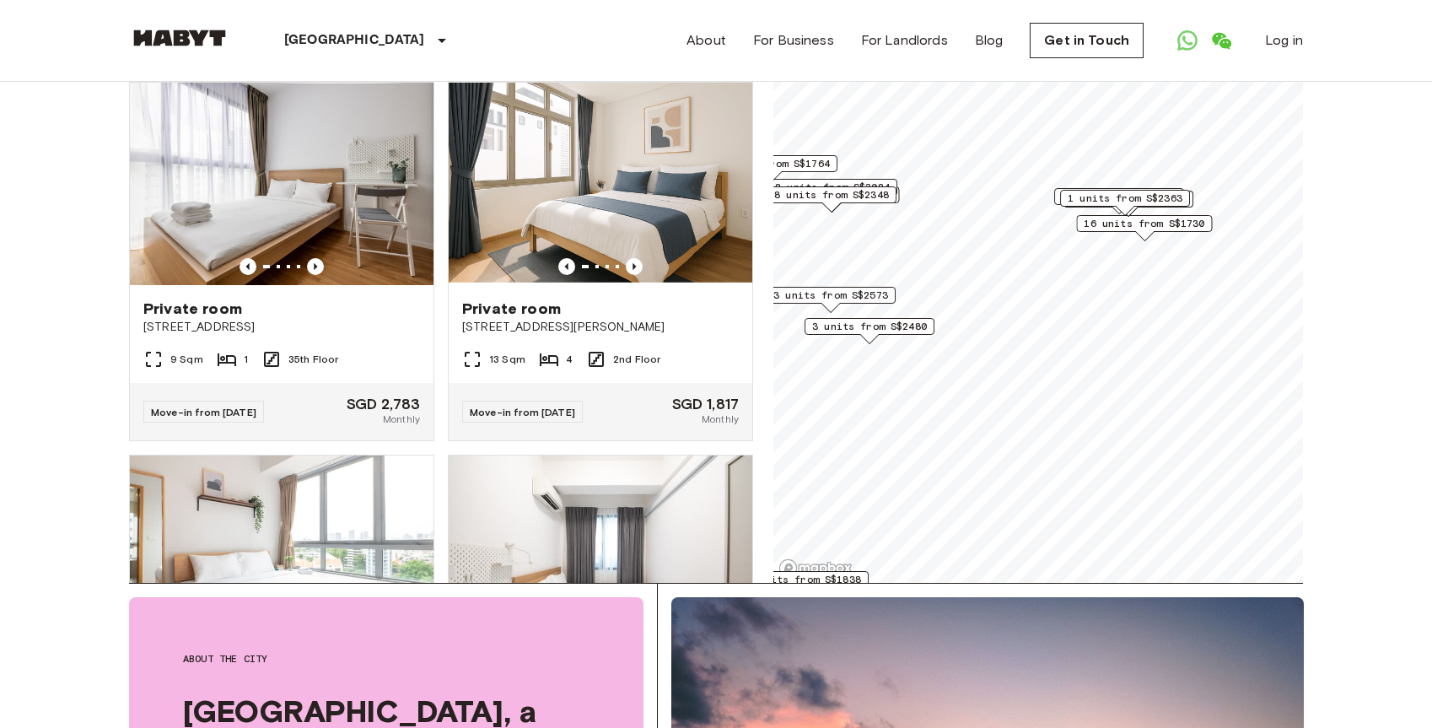
scroll to position [7064, 0]
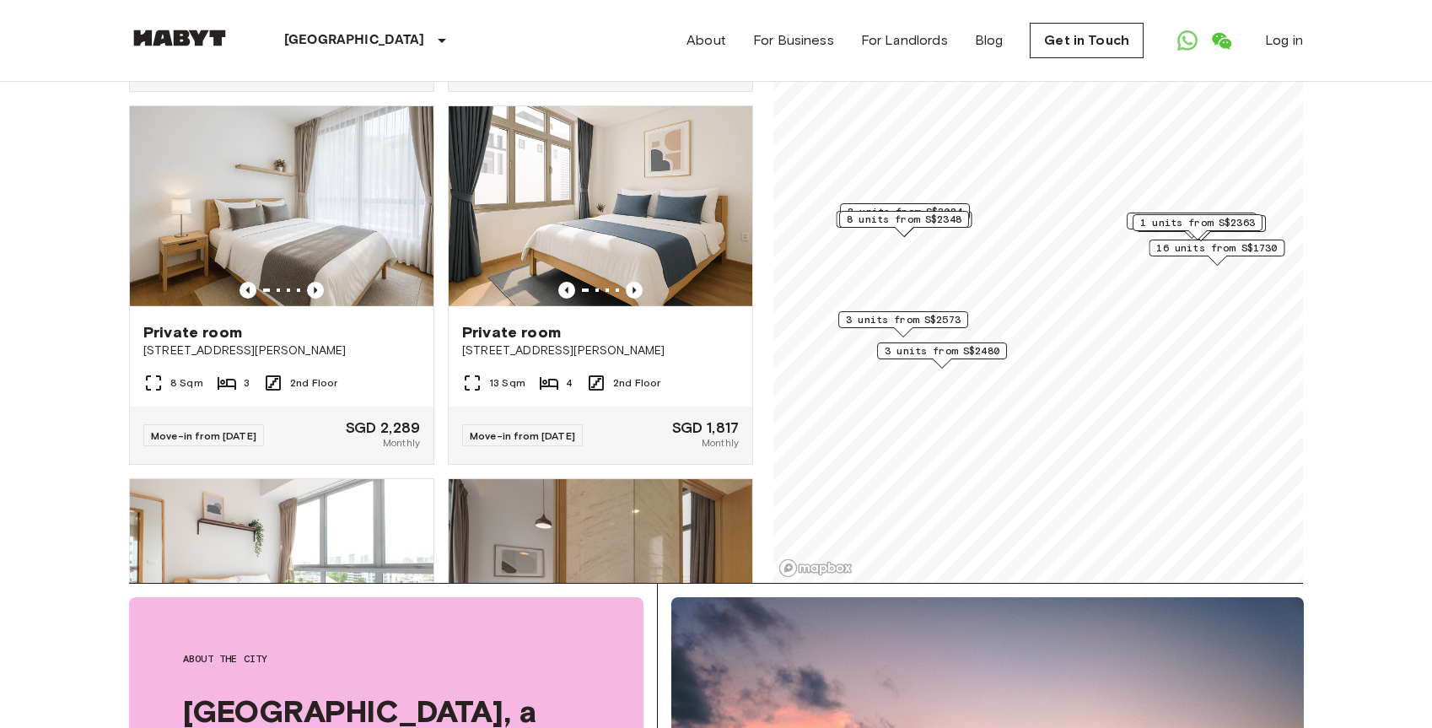
scroll to position [7437, 0]
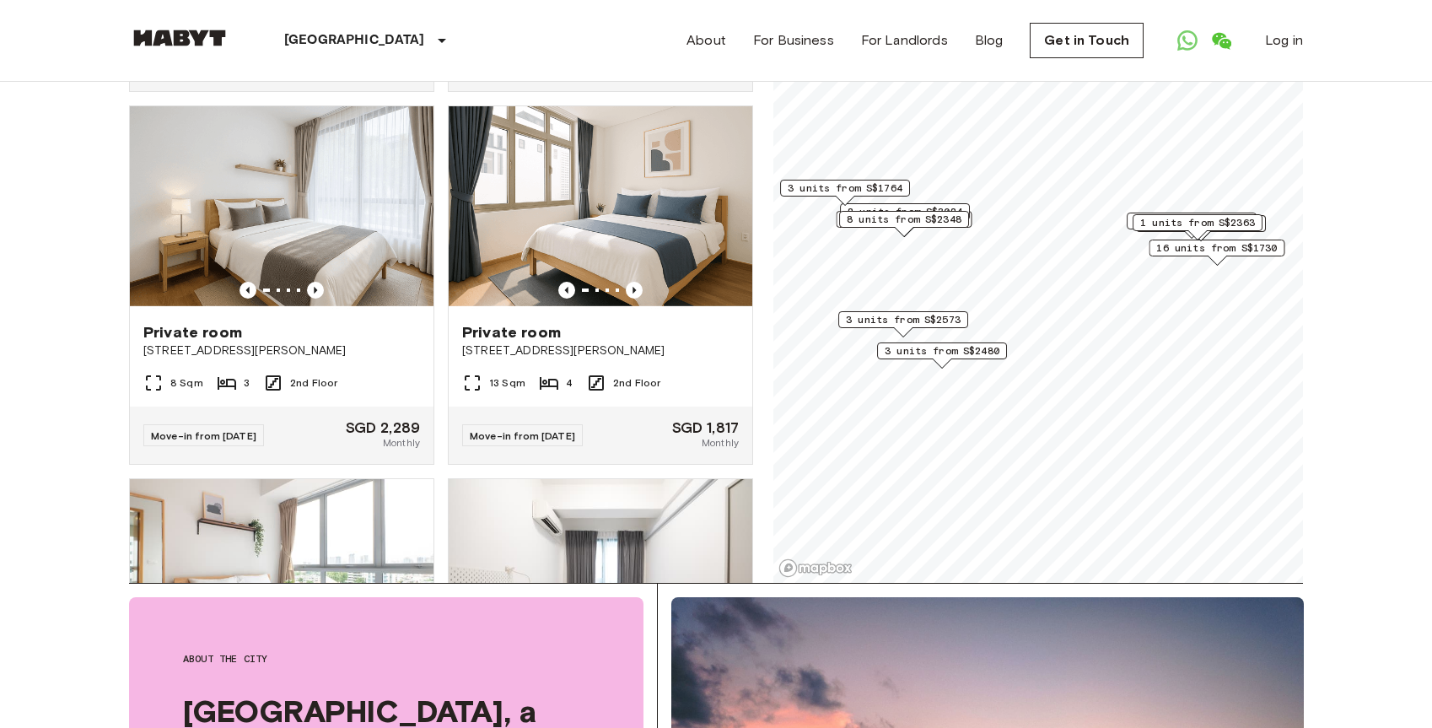
click at [1185, 250] on span "16 units from S$1730" at bounding box center [1216, 247] width 121 height 15
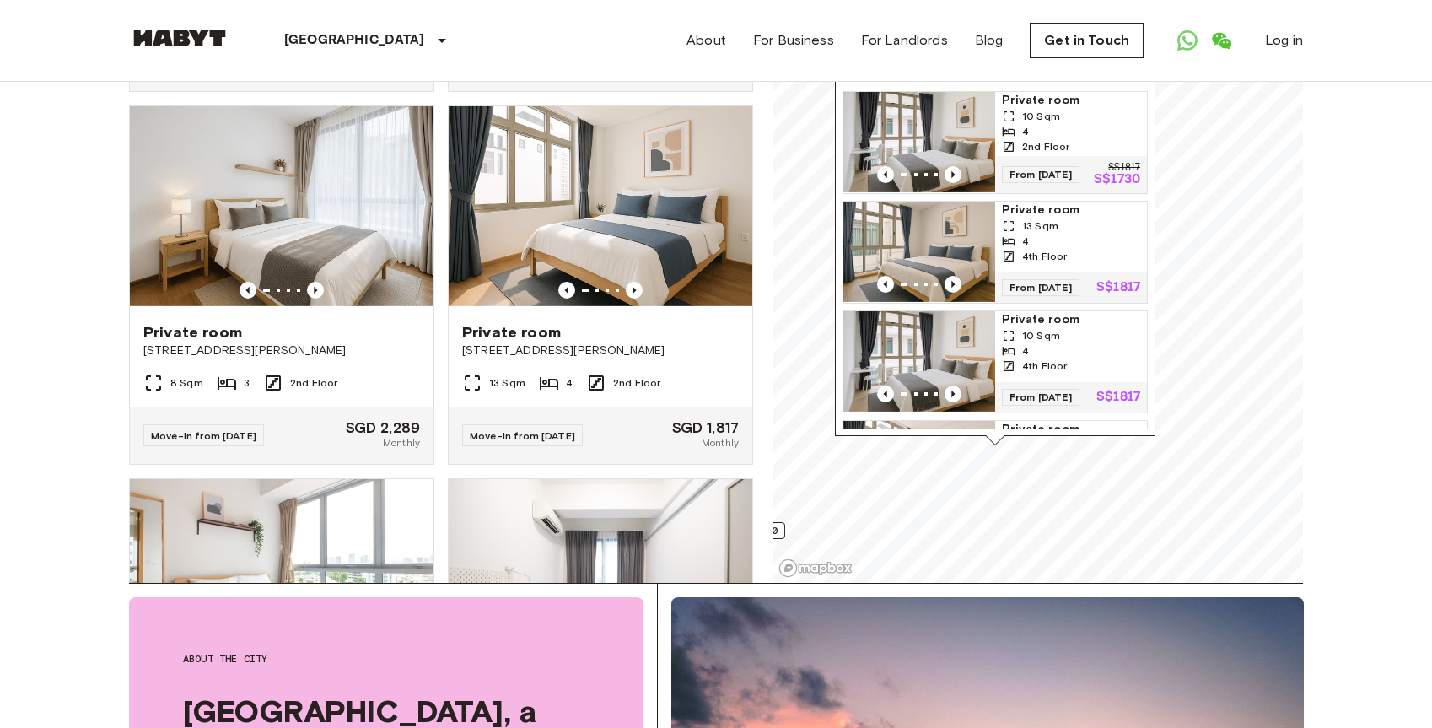
click at [654, 348] on span "[STREET_ADDRESS][PERSON_NAME]" at bounding box center [600, 350] width 277 height 17
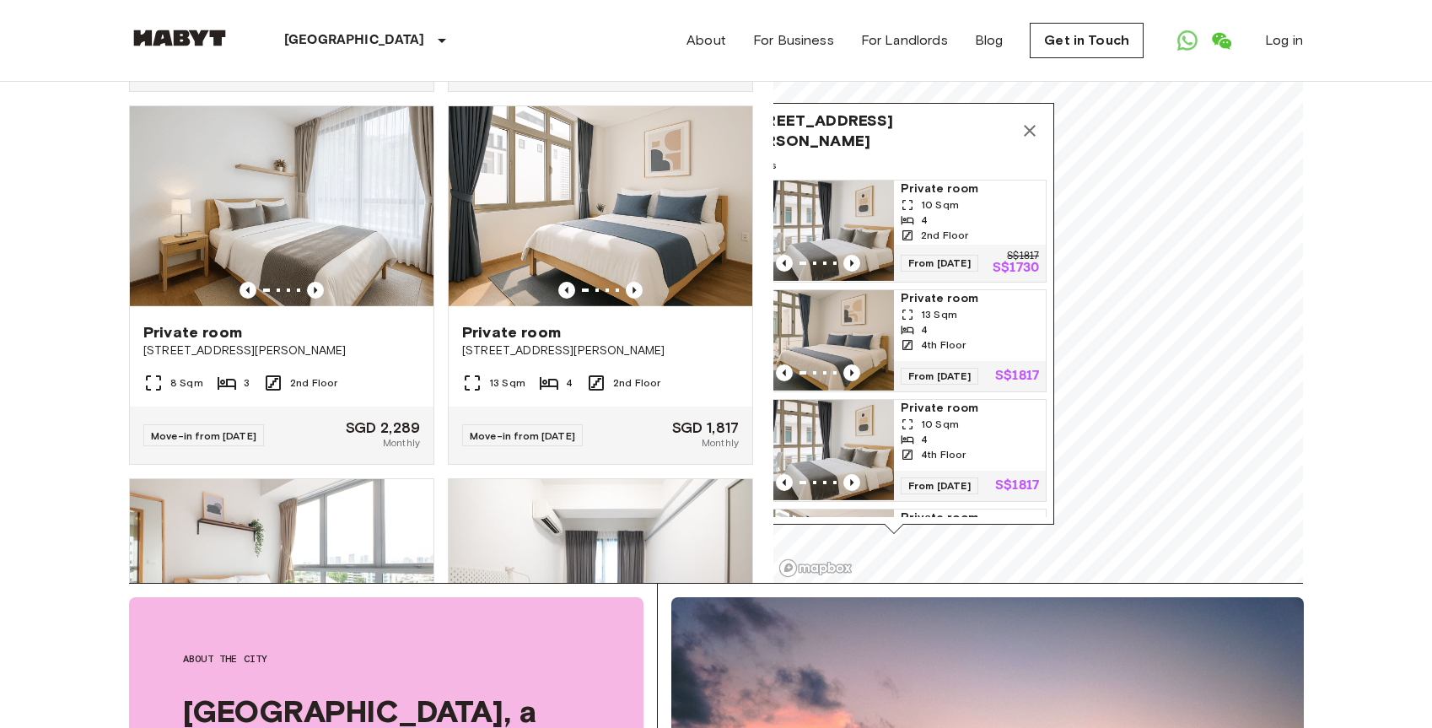
click at [1036, 133] on icon "Map marker" at bounding box center [1030, 131] width 20 height 20
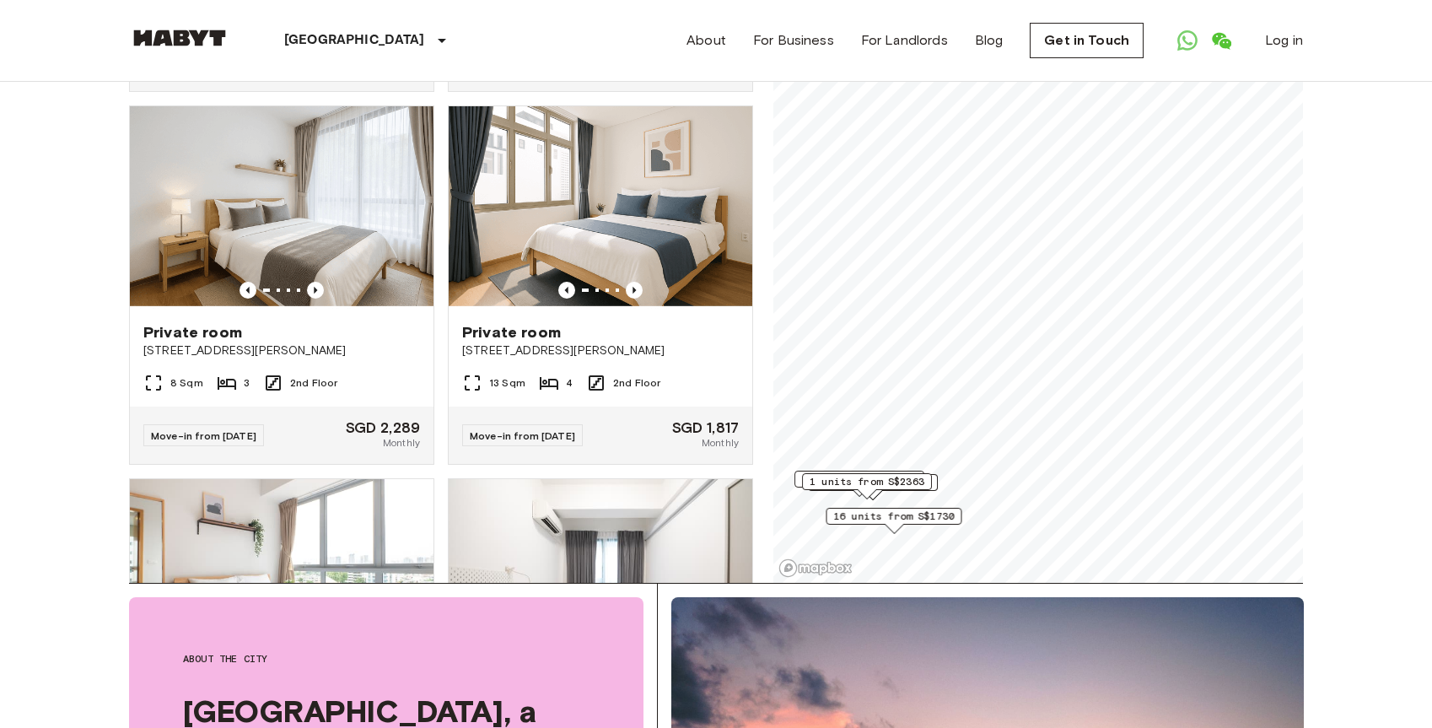
click at [910, 482] on span "1 units from S$2363" at bounding box center [867, 481] width 115 height 15
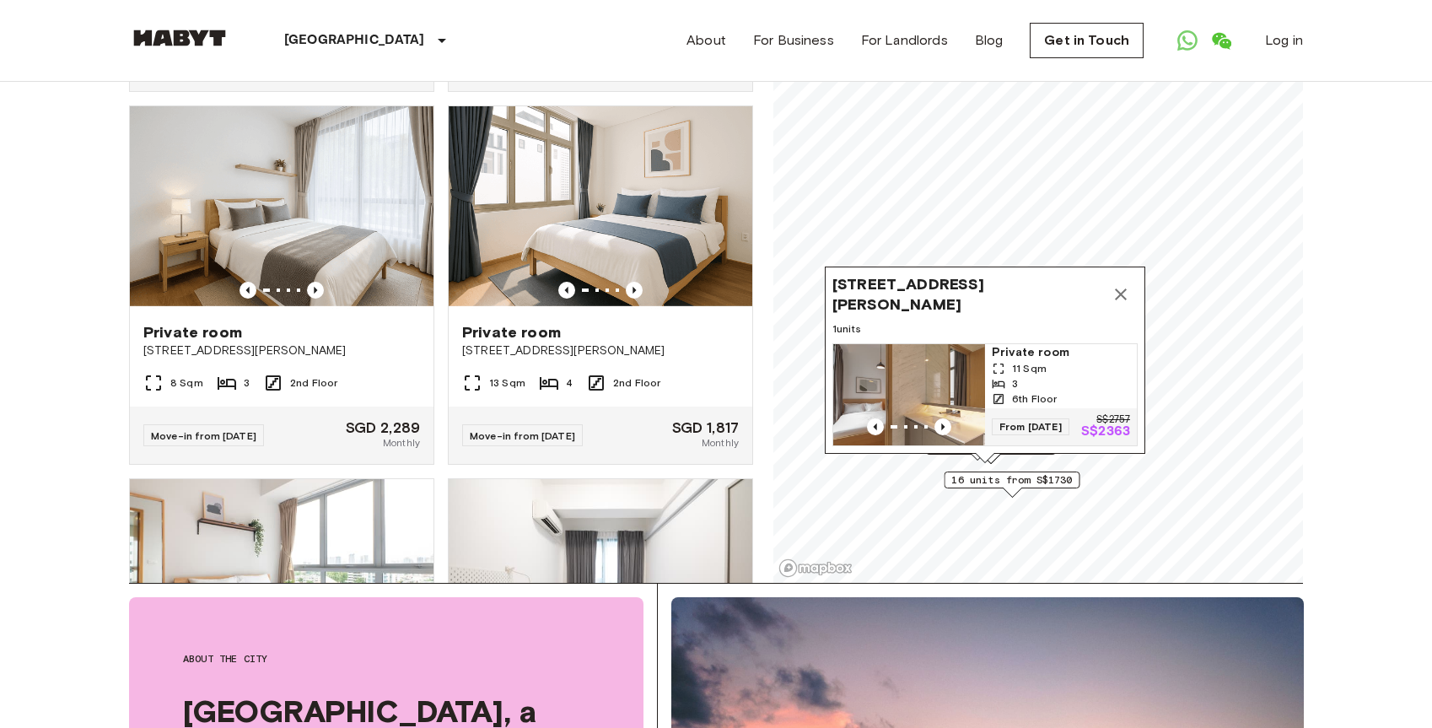
click at [1119, 288] on icon "Map marker" at bounding box center [1121, 294] width 12 height 12
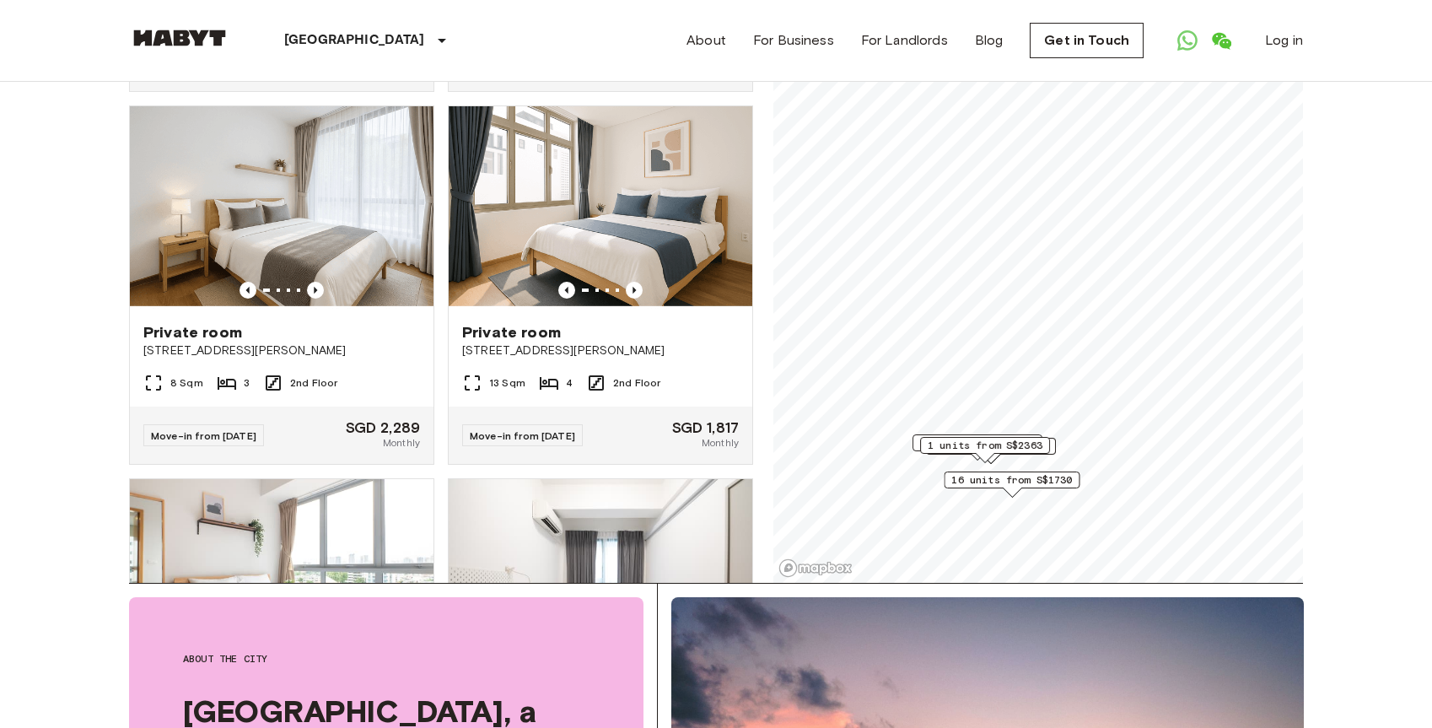
click at [1056, 451] on div "2 units from S$1701" at bounding box center [991, 446] width 130 height 17
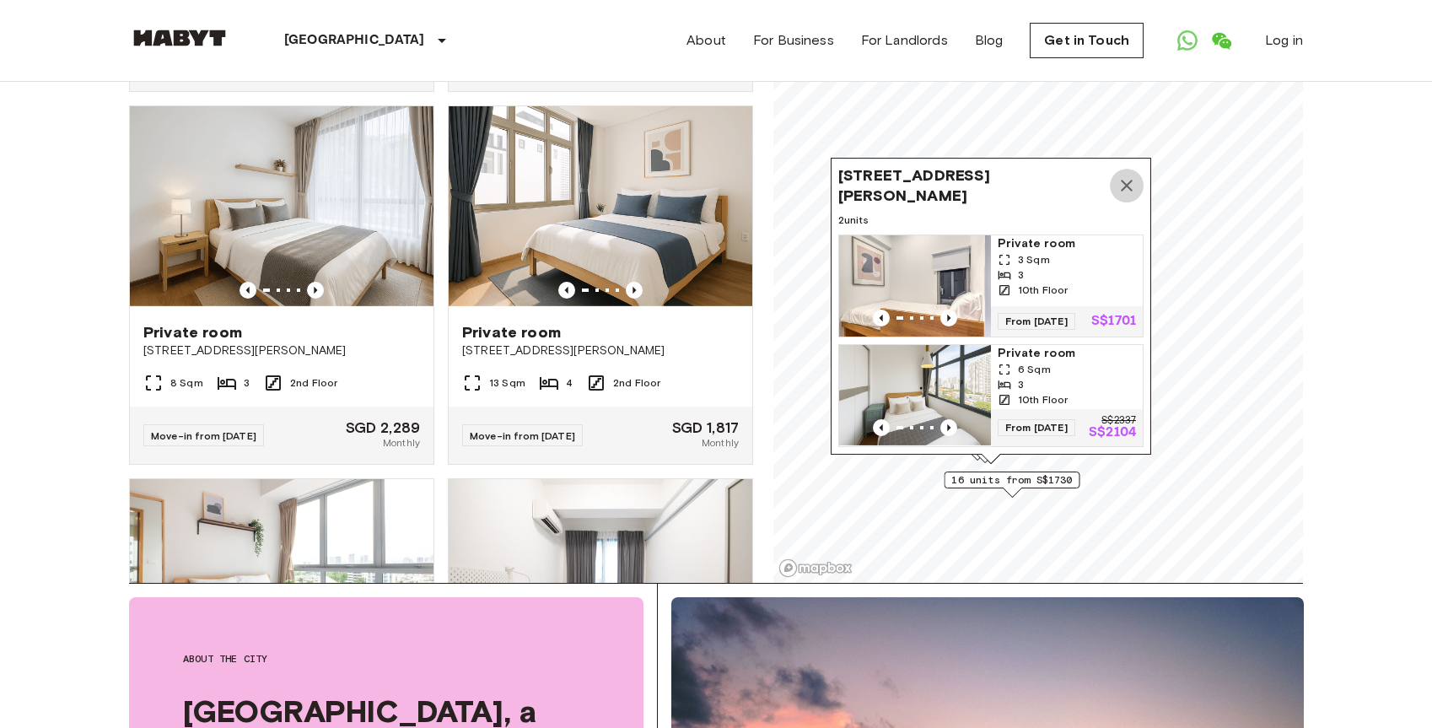
click at [1131, 192] on icon "Map marker" at bounding box center [1126, 185] width 20 height 20
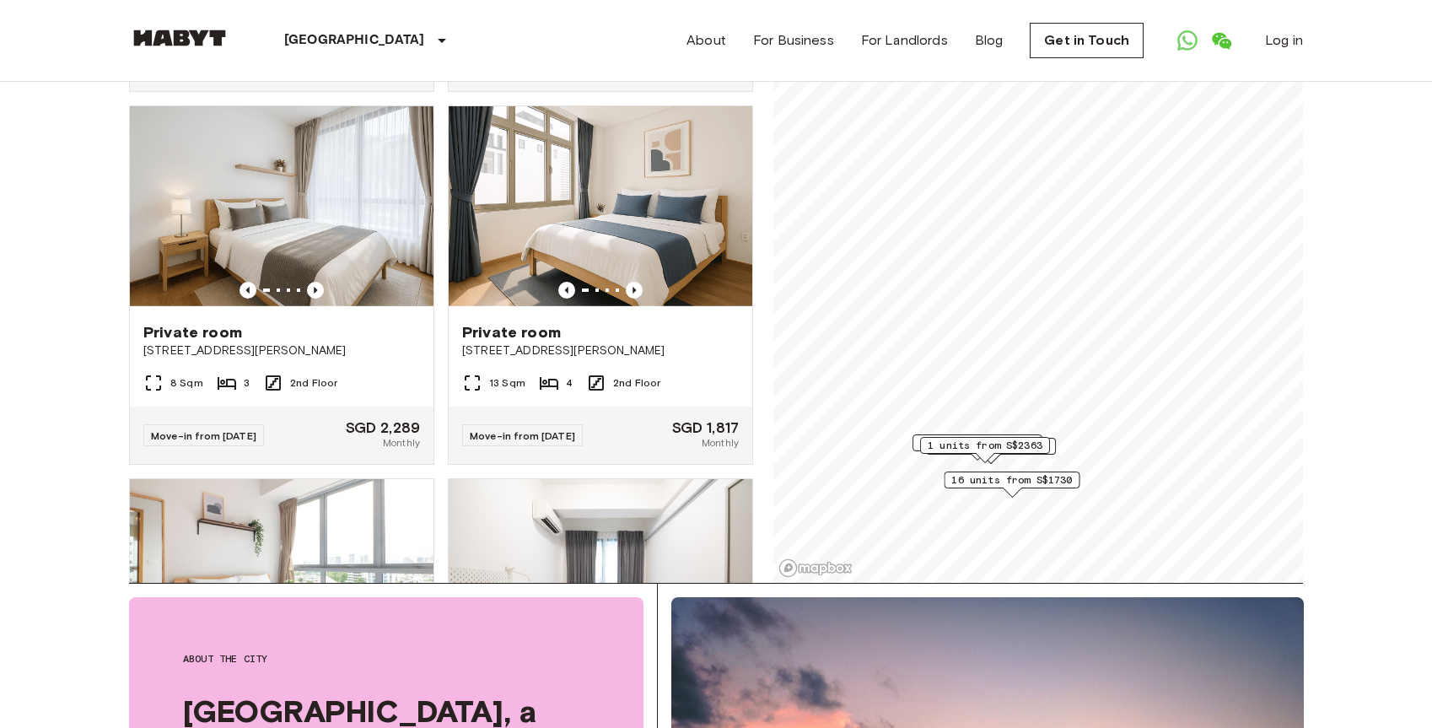
click at [913, 444] on div "1 units from S$2547" at bounding box center [977, 442] width 130 height 17
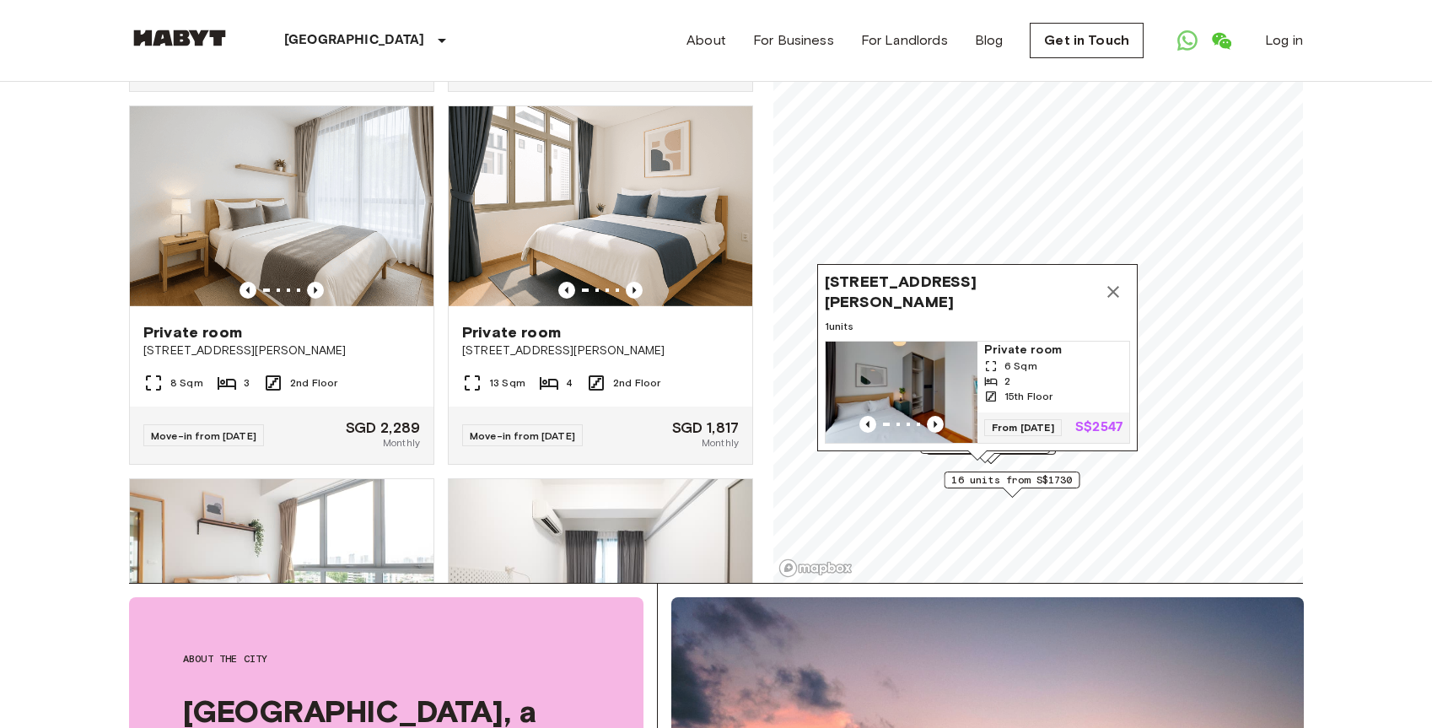
click at [1107, 286] on icon "Map marker" at bounding box center [1113, 292] width 20 height 20
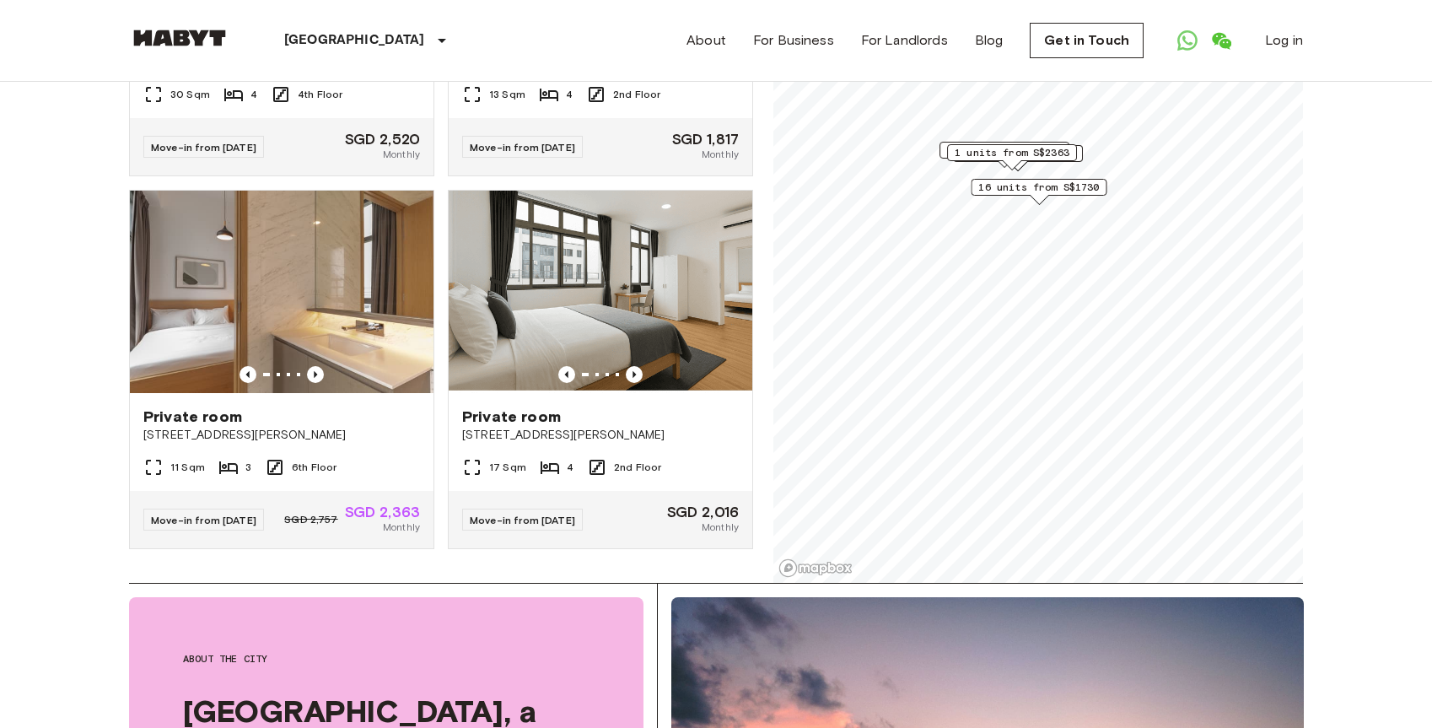
scroll to position [3325, 0]
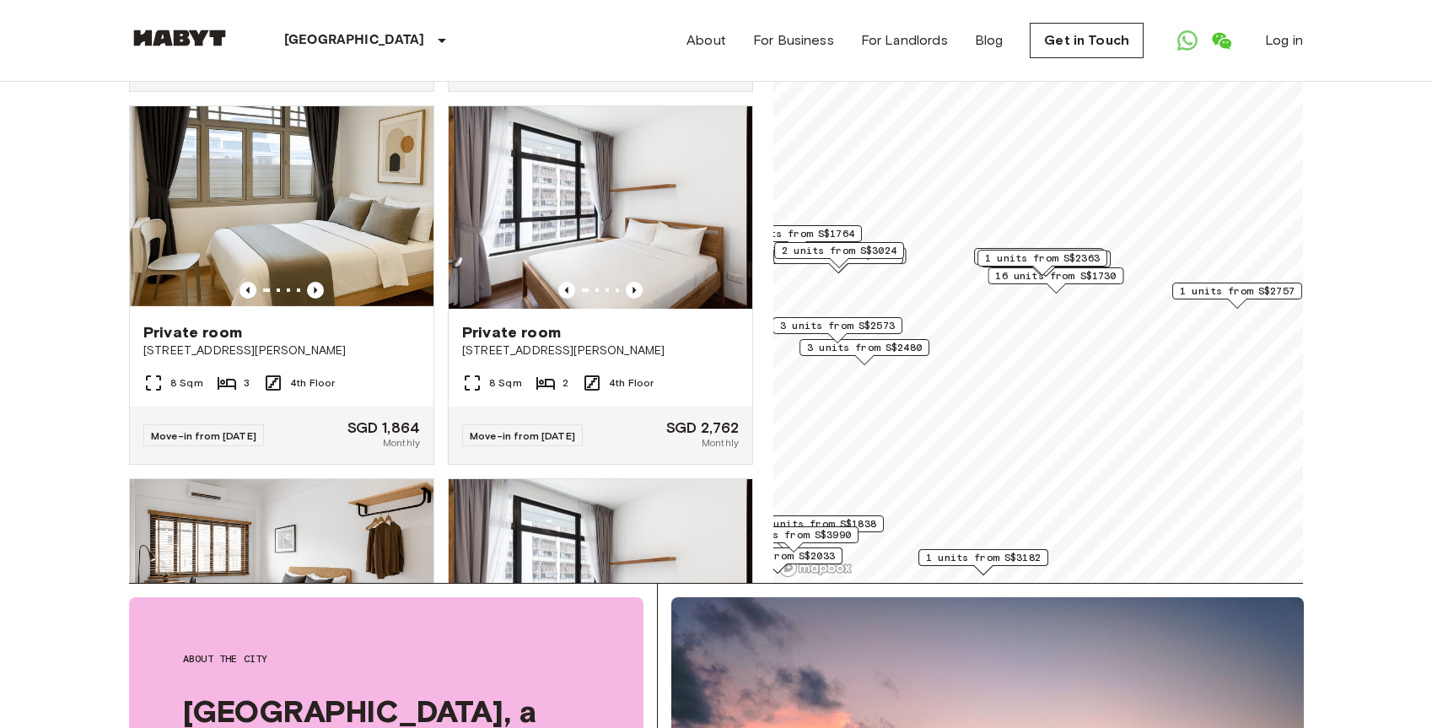
scroll to position [10442, 0]
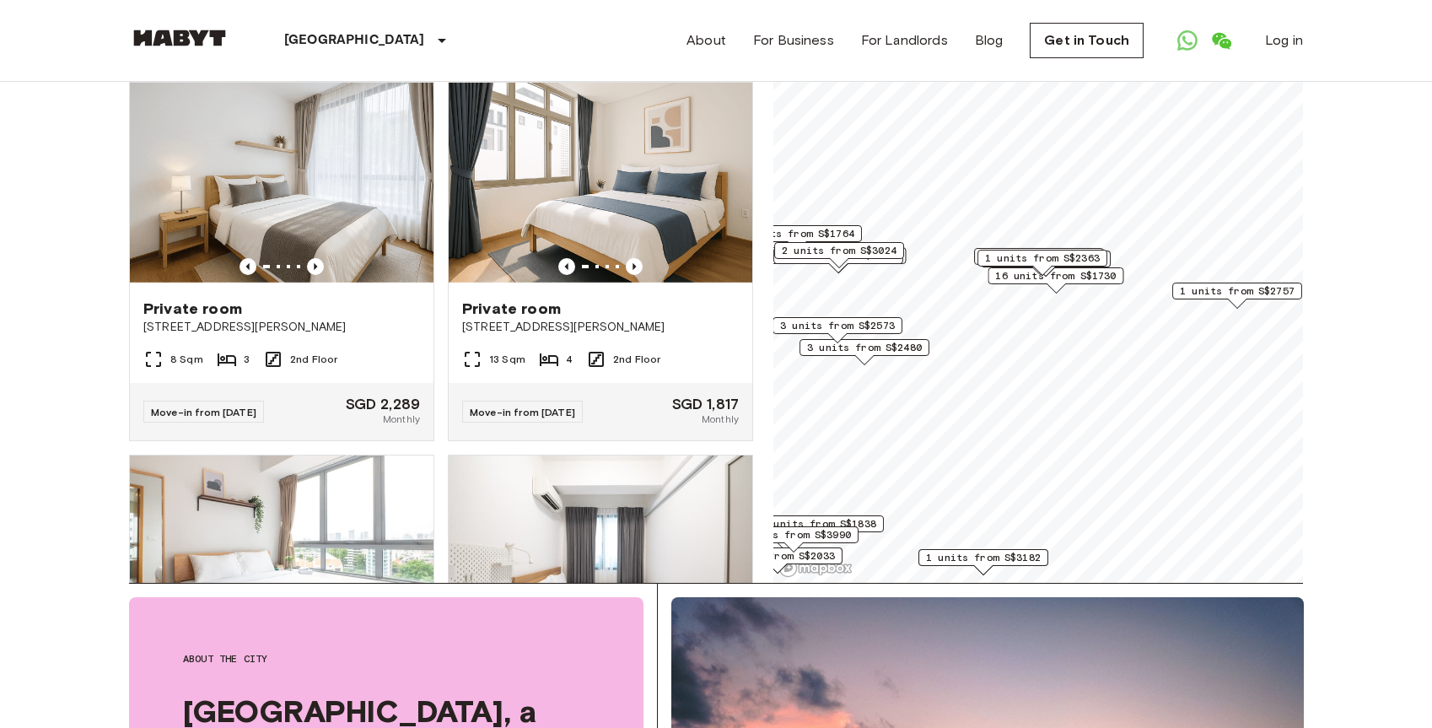
click at [809, 324] on span "3 units from S$2573" at bounding box center [837, 325] width 115 height 15
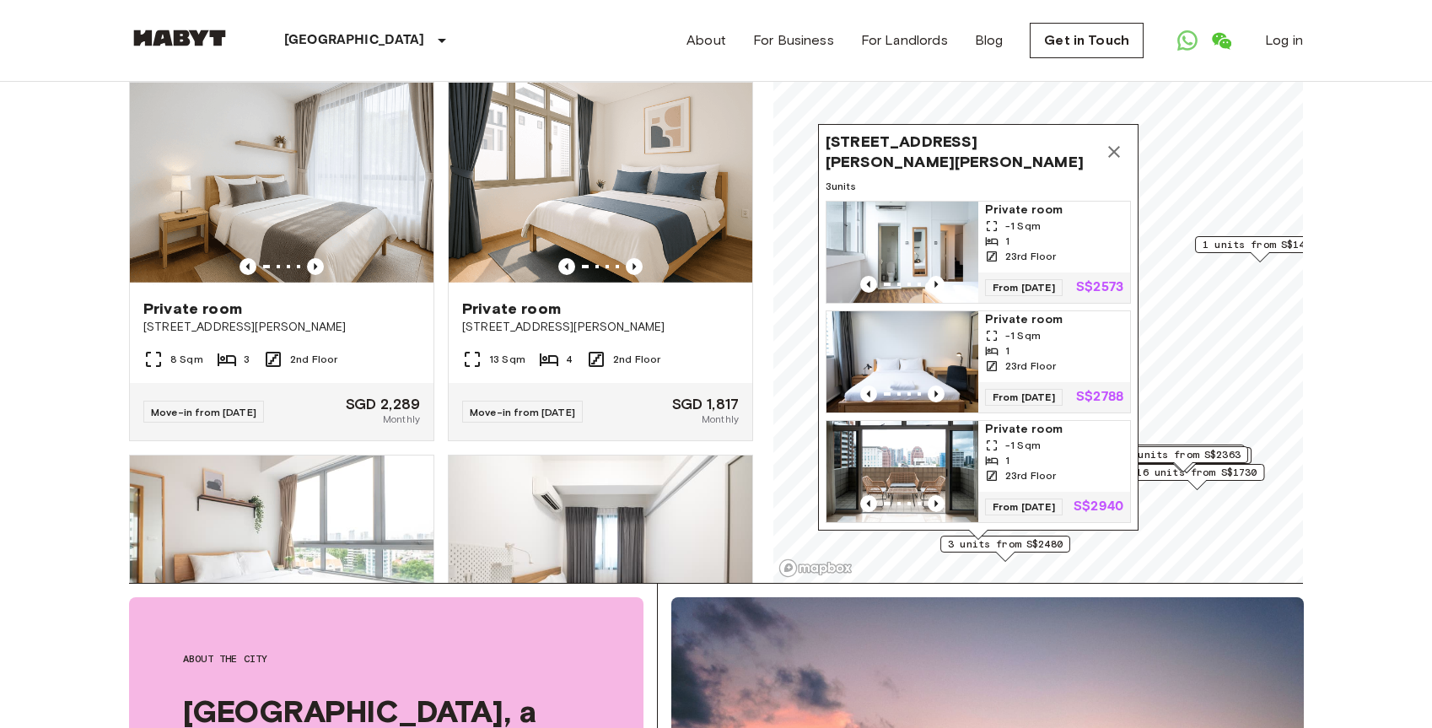
drag, startPoint x: 902, startPoint y: 277, endPoint x: 1043, endPoint y: 474, distance: 241.7
click at [1043, 474] on span "23rd Floor" at bounding box center [1030, 475] width 51 height 15
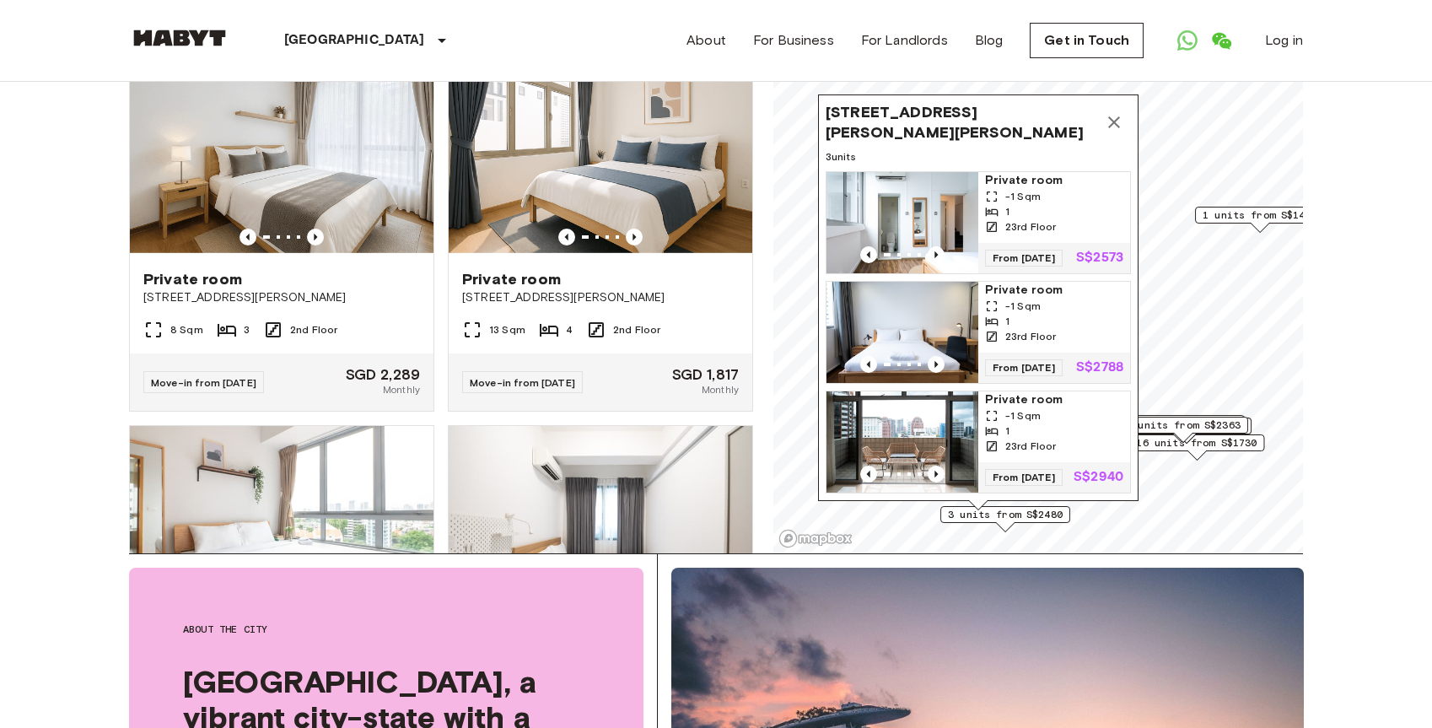
scroll to position [175, 0]
click at [936, 256] on icon "Previous image" at bounding box center [936, 255] width 17 height 17
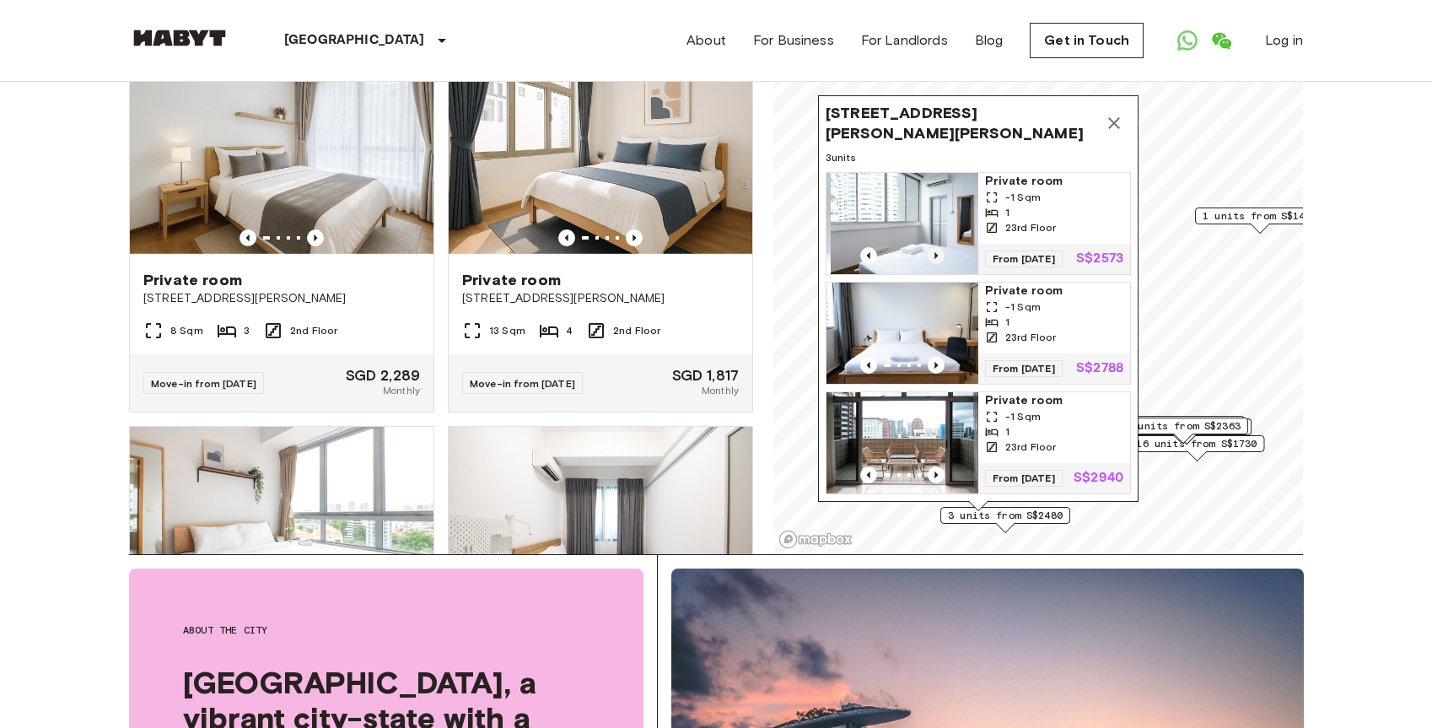
click at [936, 256] on icon "Previous image" at bounding box center [936, 255] width 17 height 17
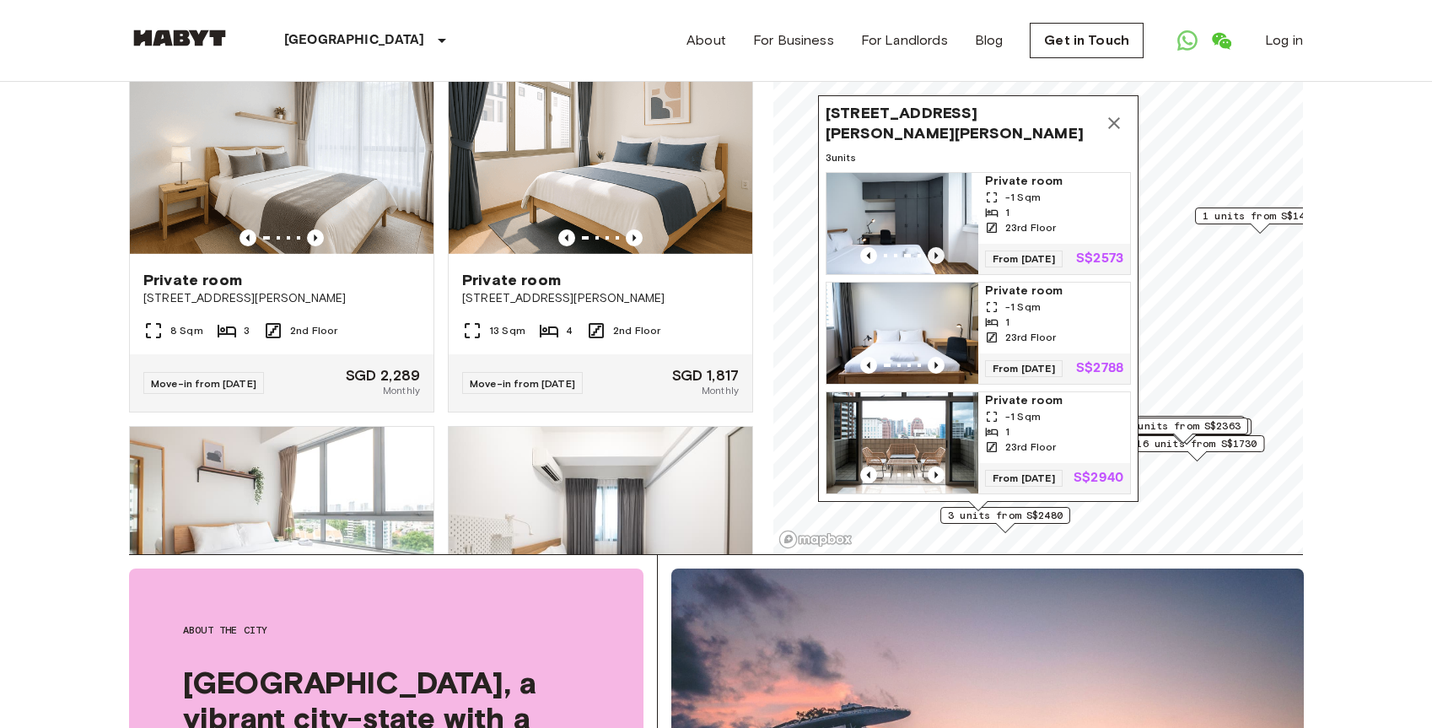
click at [936, 256] on icon "Previous image" at bounding box center [936, 255] width 17 height 17
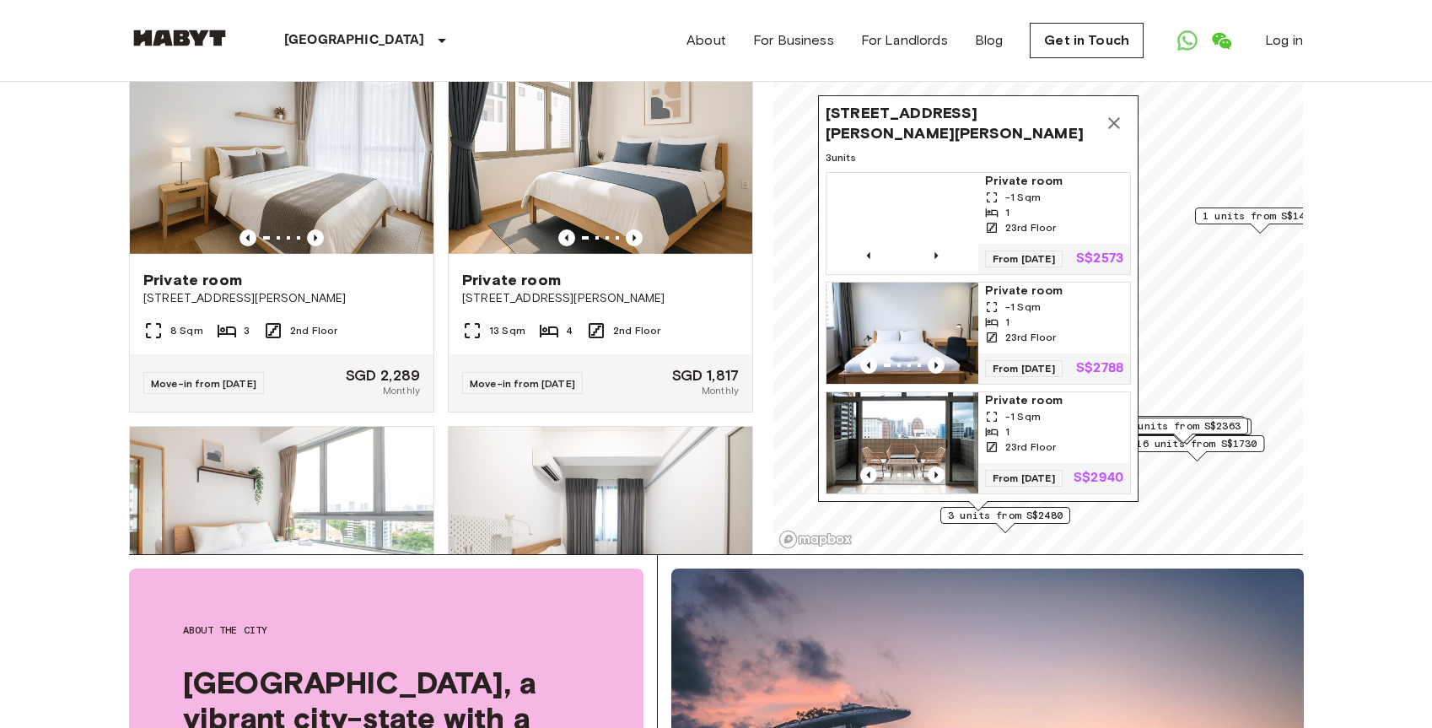
scroll to position [155, 0]
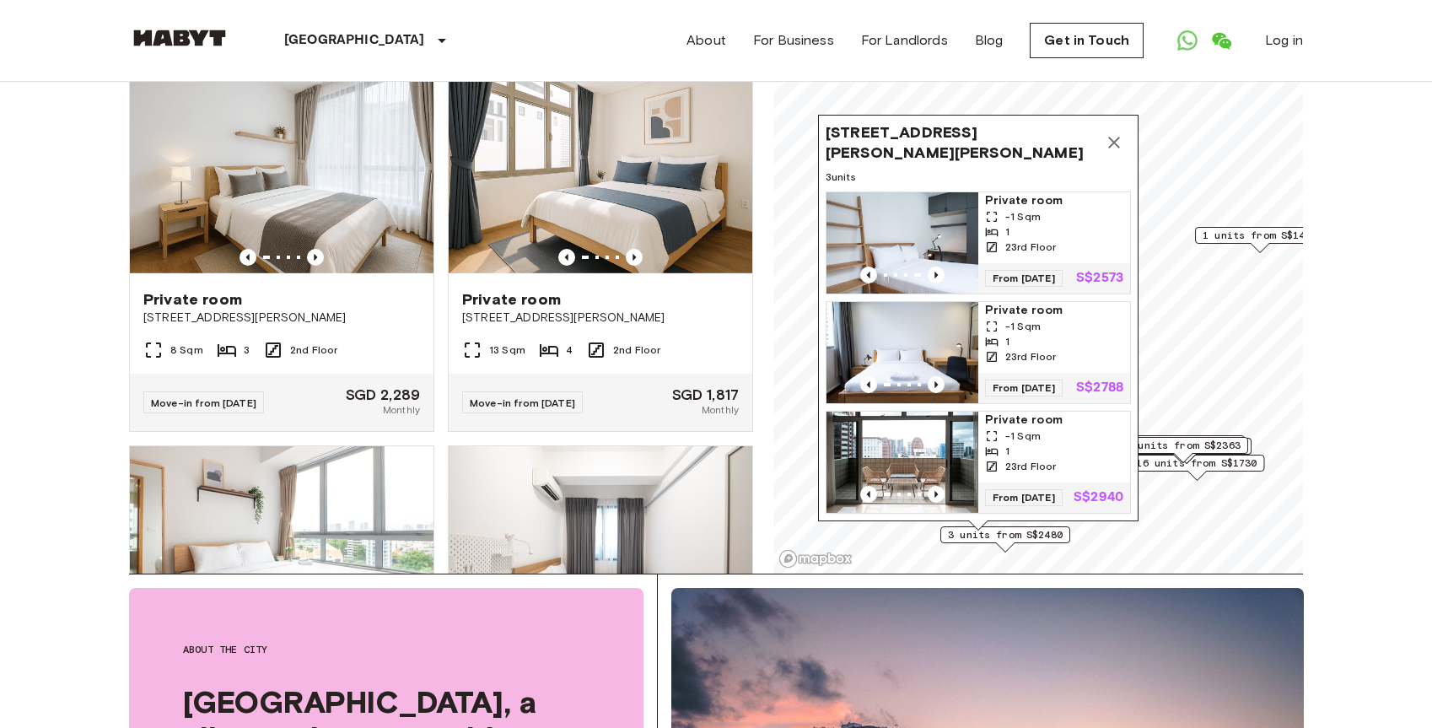
click at [1114, 137] on icon "Map marker" at bounding box center [1114, 143] width 12 height 12
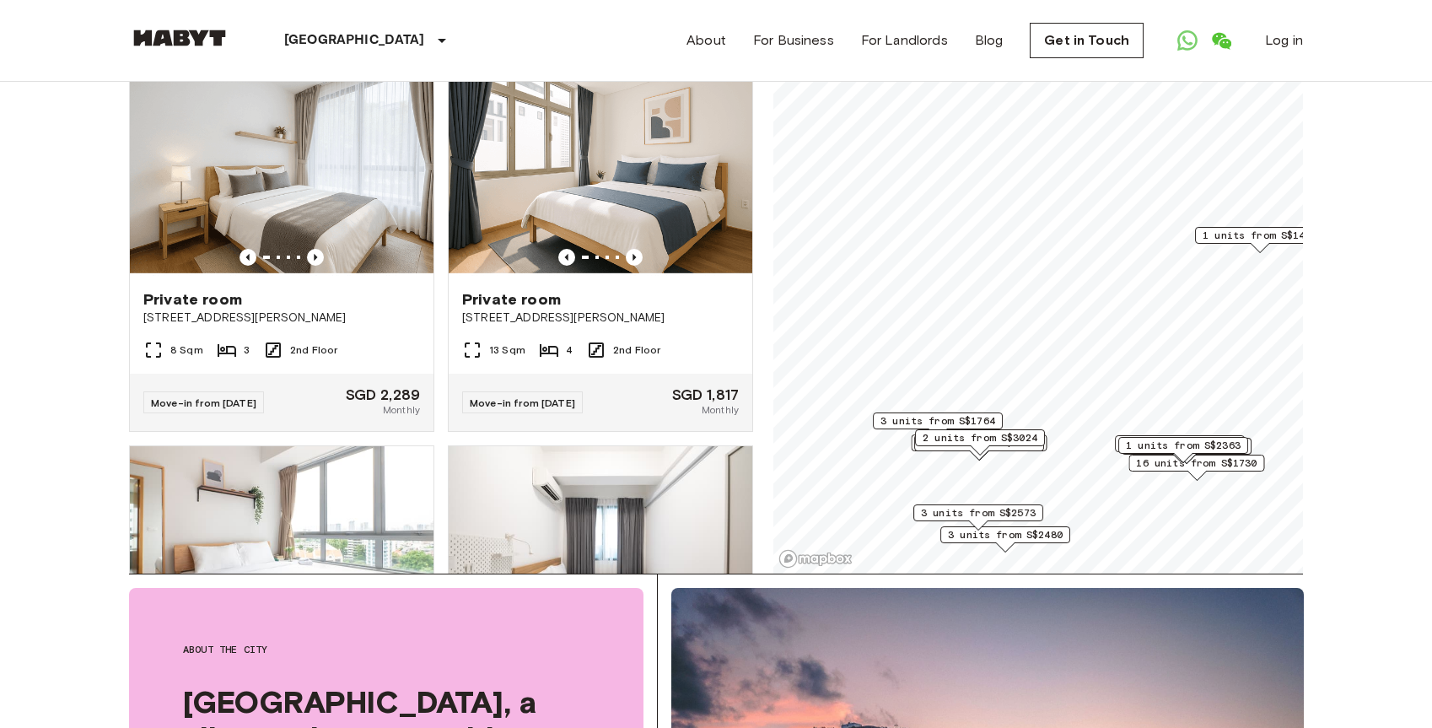
click at [963, 438] on span "2 units from S$3024" at bounding box center [980, 437] width 115 height 15
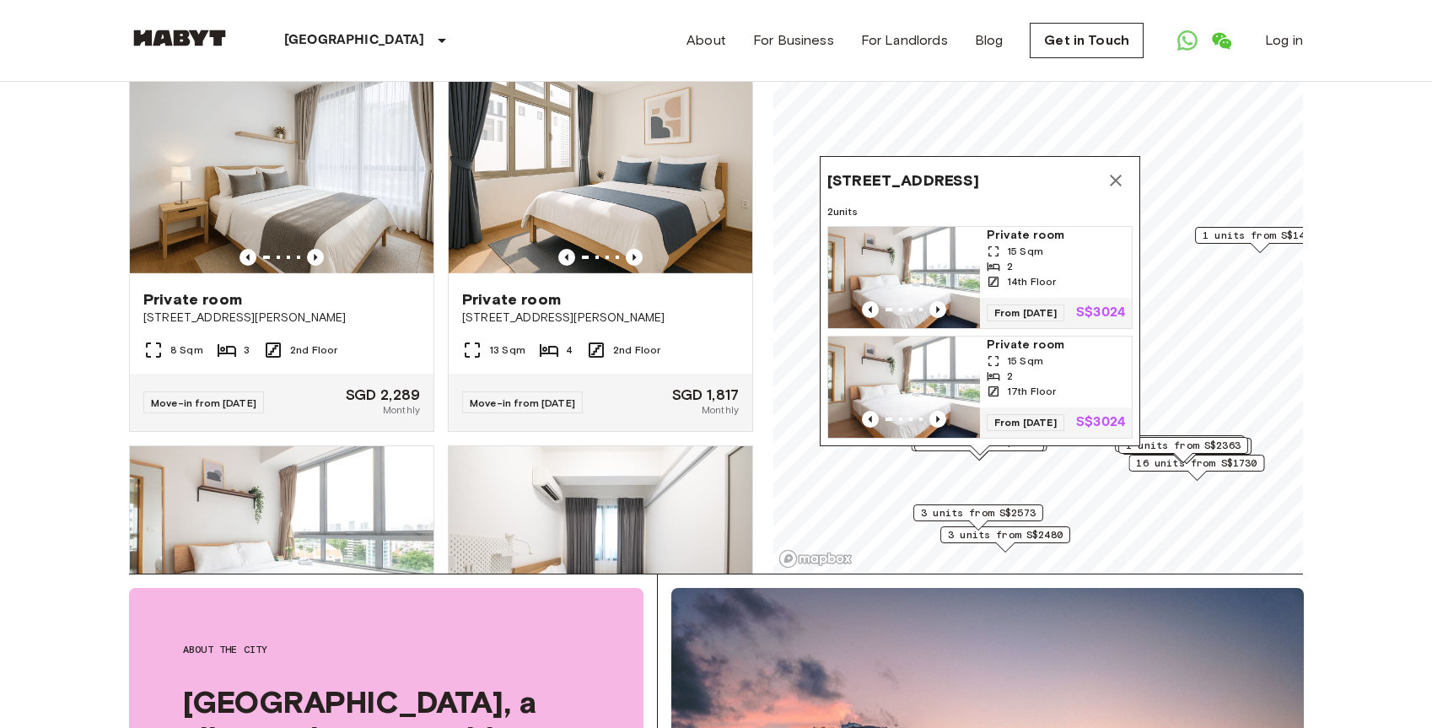
click at [1121, 170] on icon "Map marker" at bounding box center [1116, 180] width 20 height 20
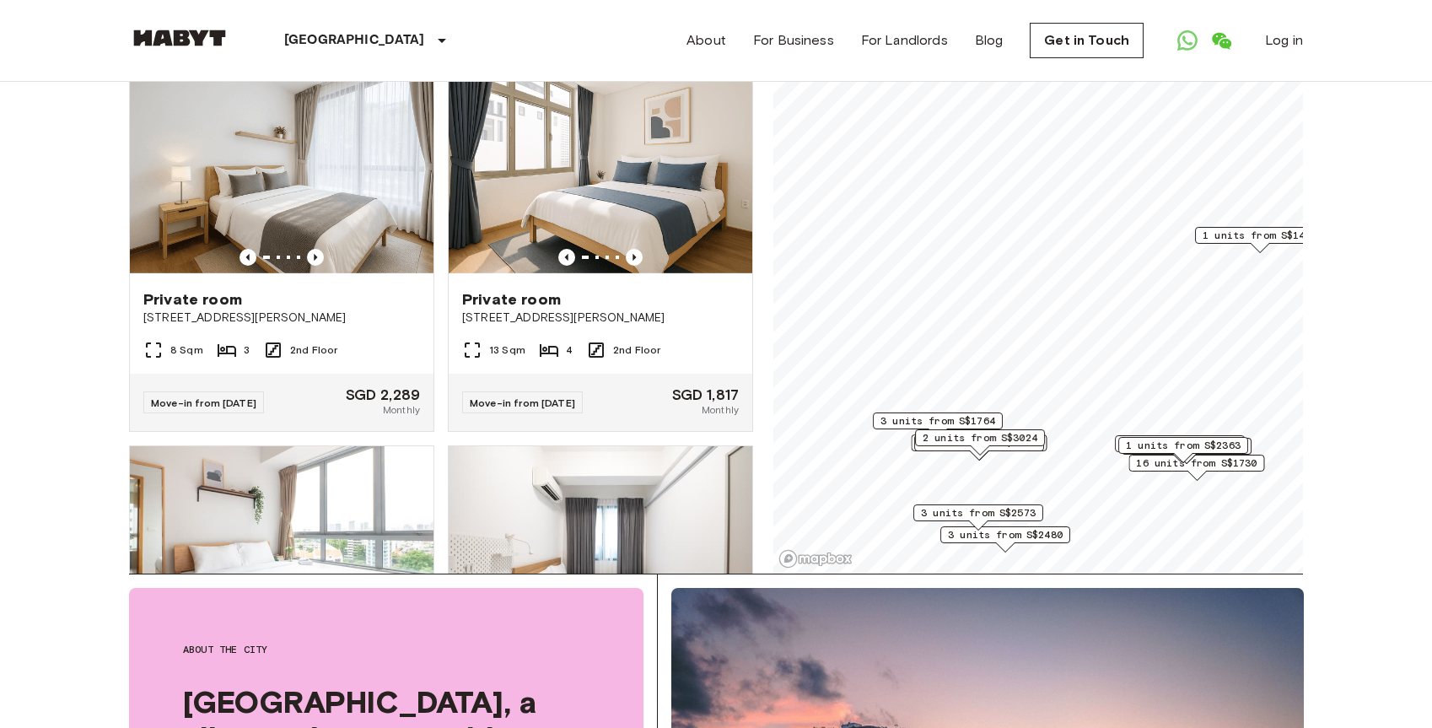
click at [966, 422] on span "3 units from S$1764" at bounding box center [937, 420] width 115 height 15
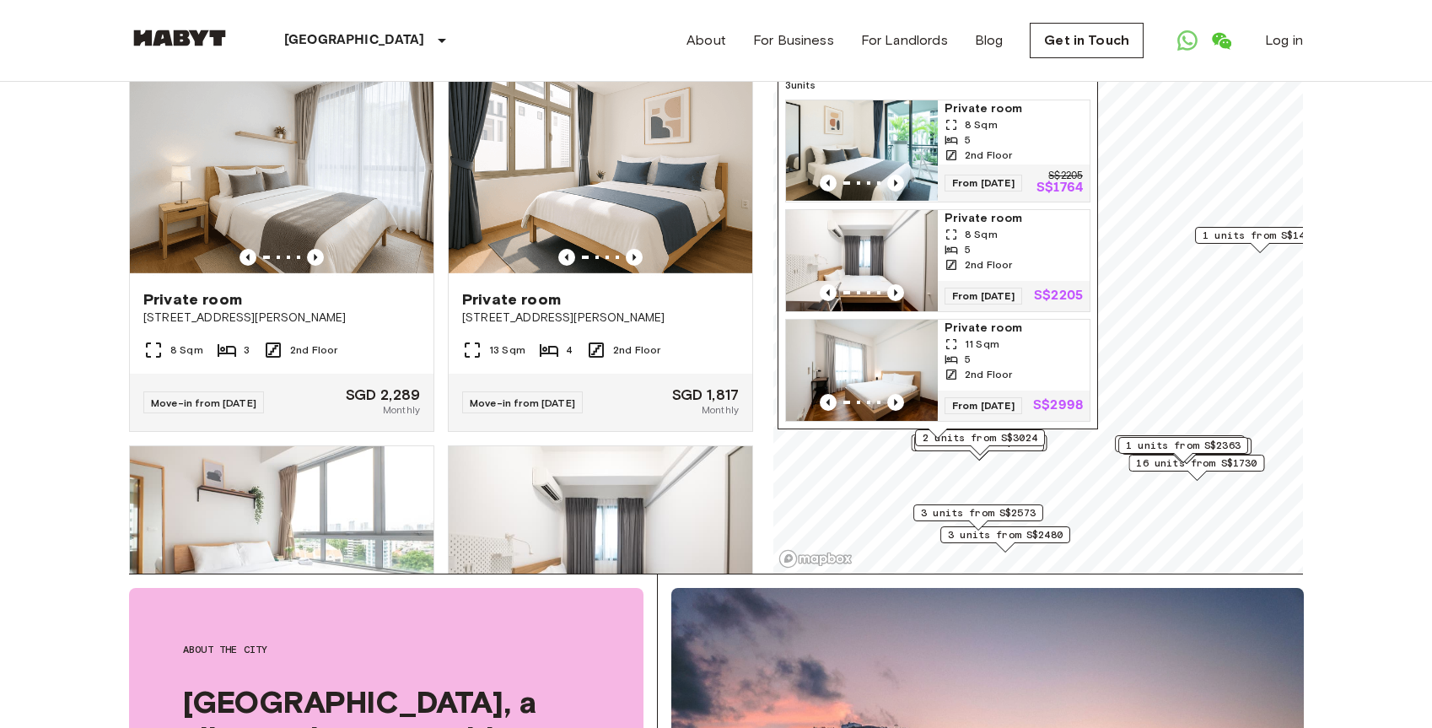
click at [1001, 117] on div "8 Sqm" at bounding box center [1013, 124] width 138 height 15
click at [968, 514] on span "3 units from S$2573" at bounding box center [978, 512] width 115 height 15
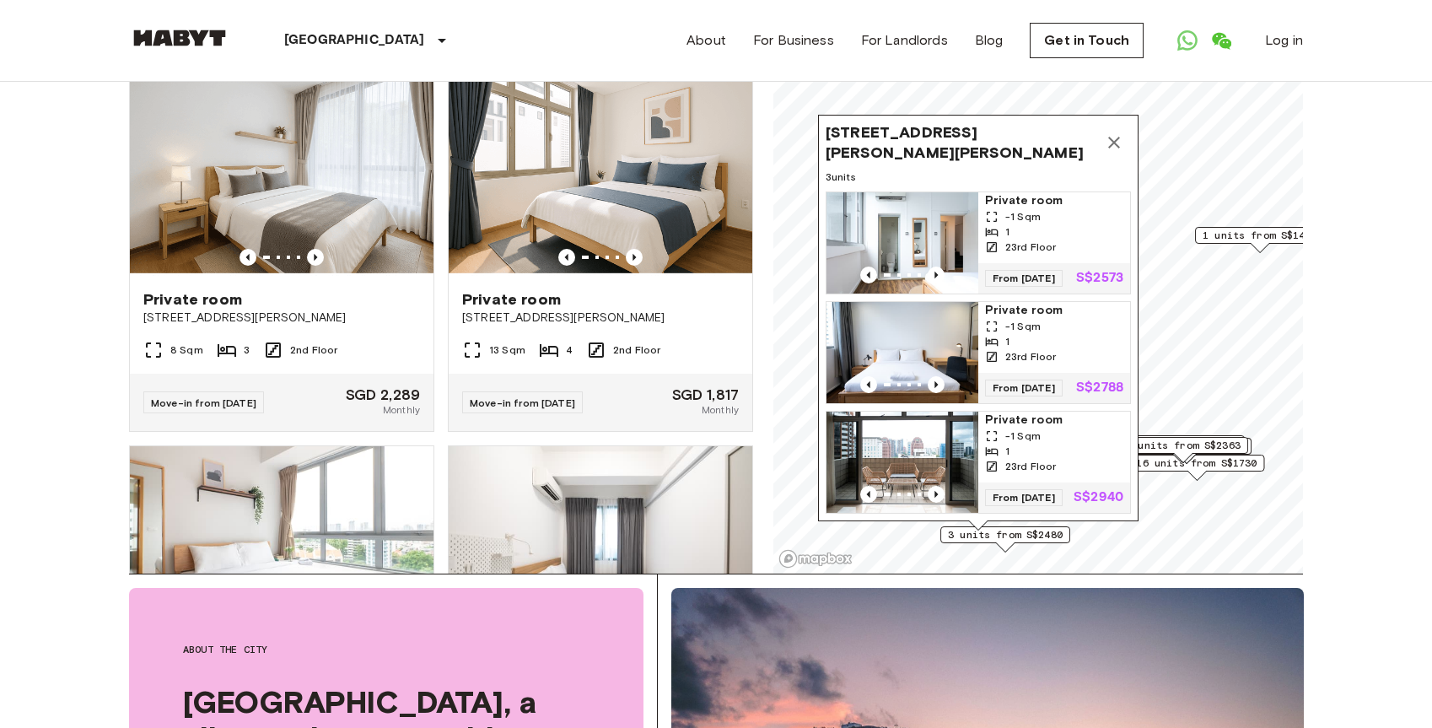
click at [975, 539] on span "3 units from S$2480" at bounding box center [1005, 534] width 115 height 15
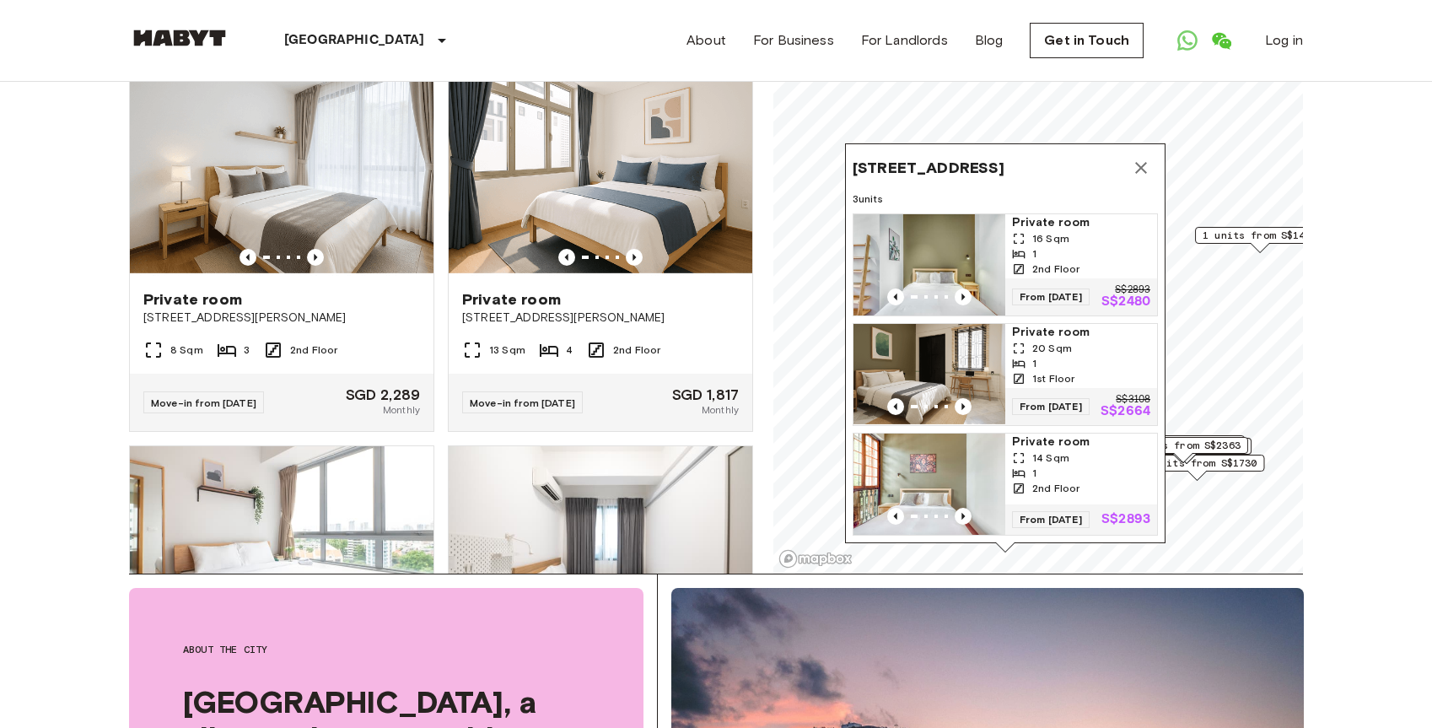
click at [1137, 162] on icon "Map marker" at bounding box center [1141, 168] width 12 height 12
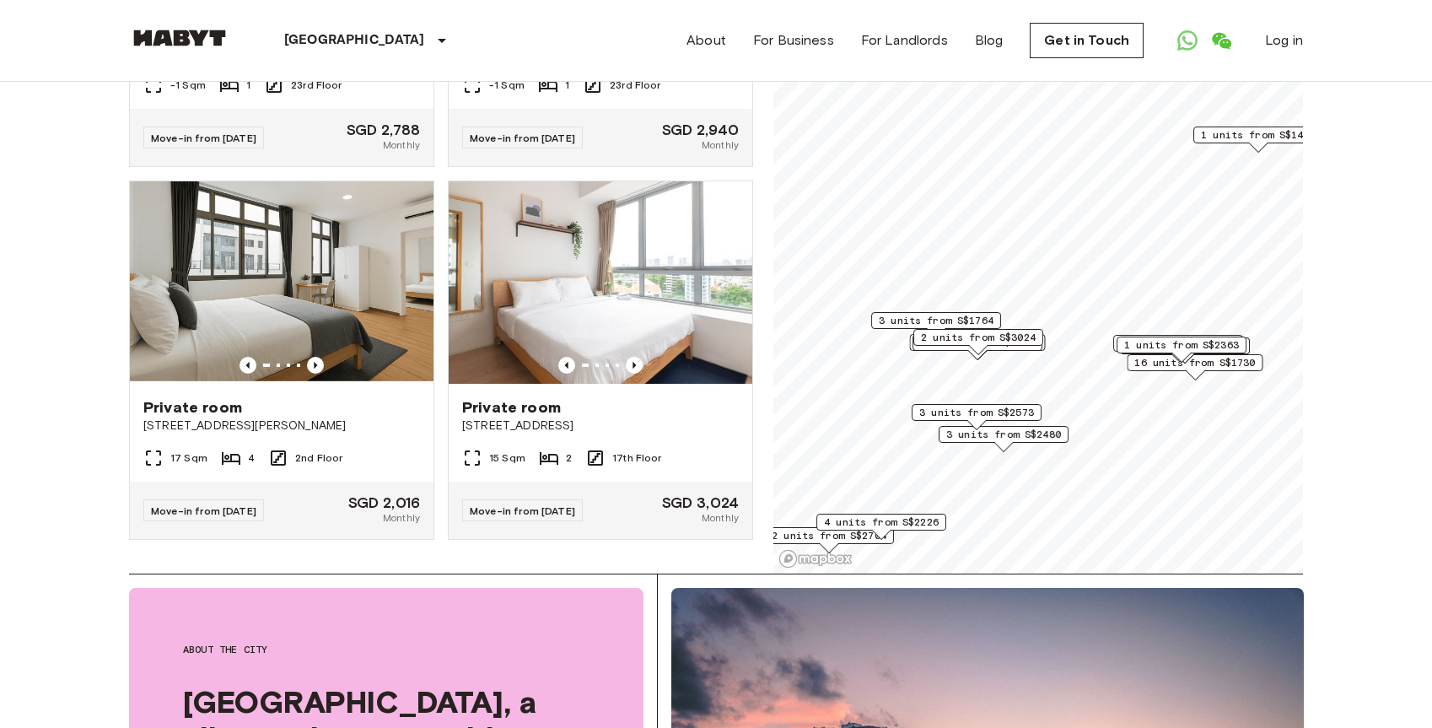
scroll to position [8928, 0]
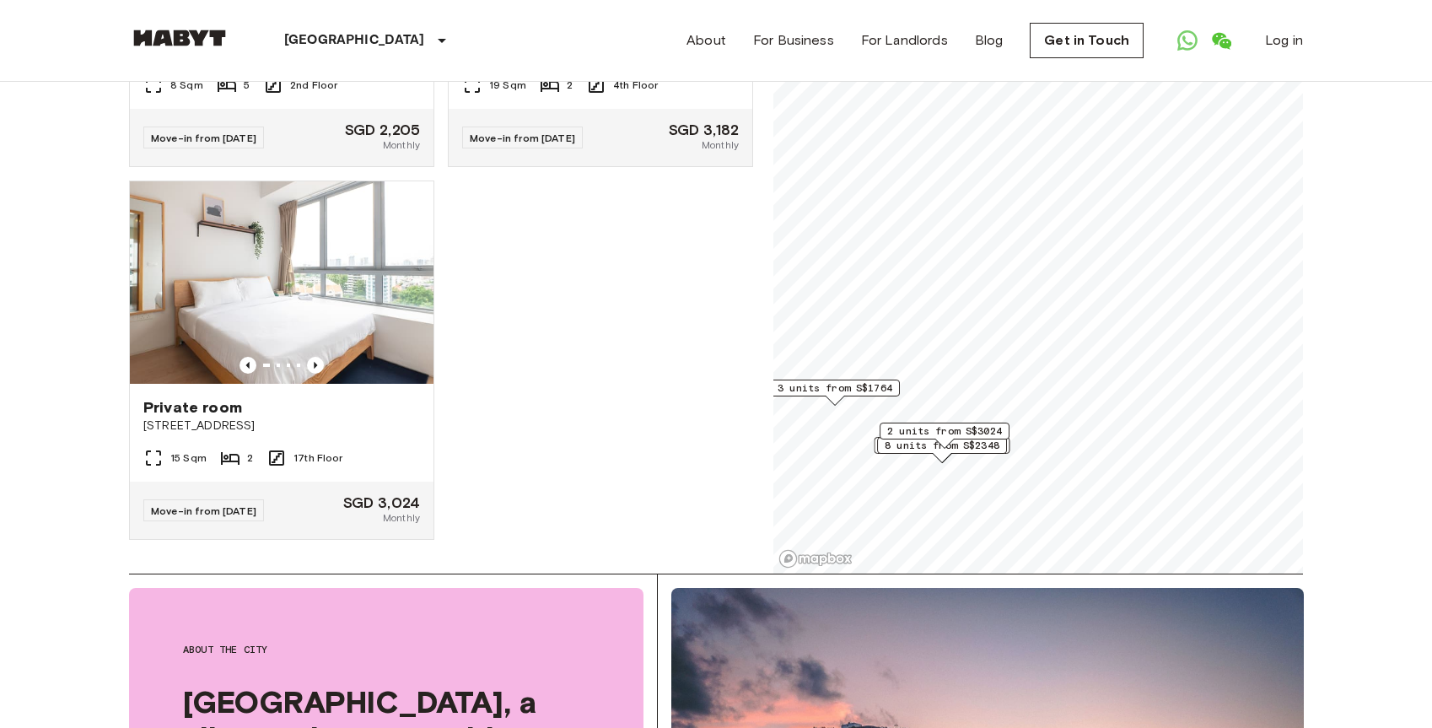
scroll to position [3313, 0]
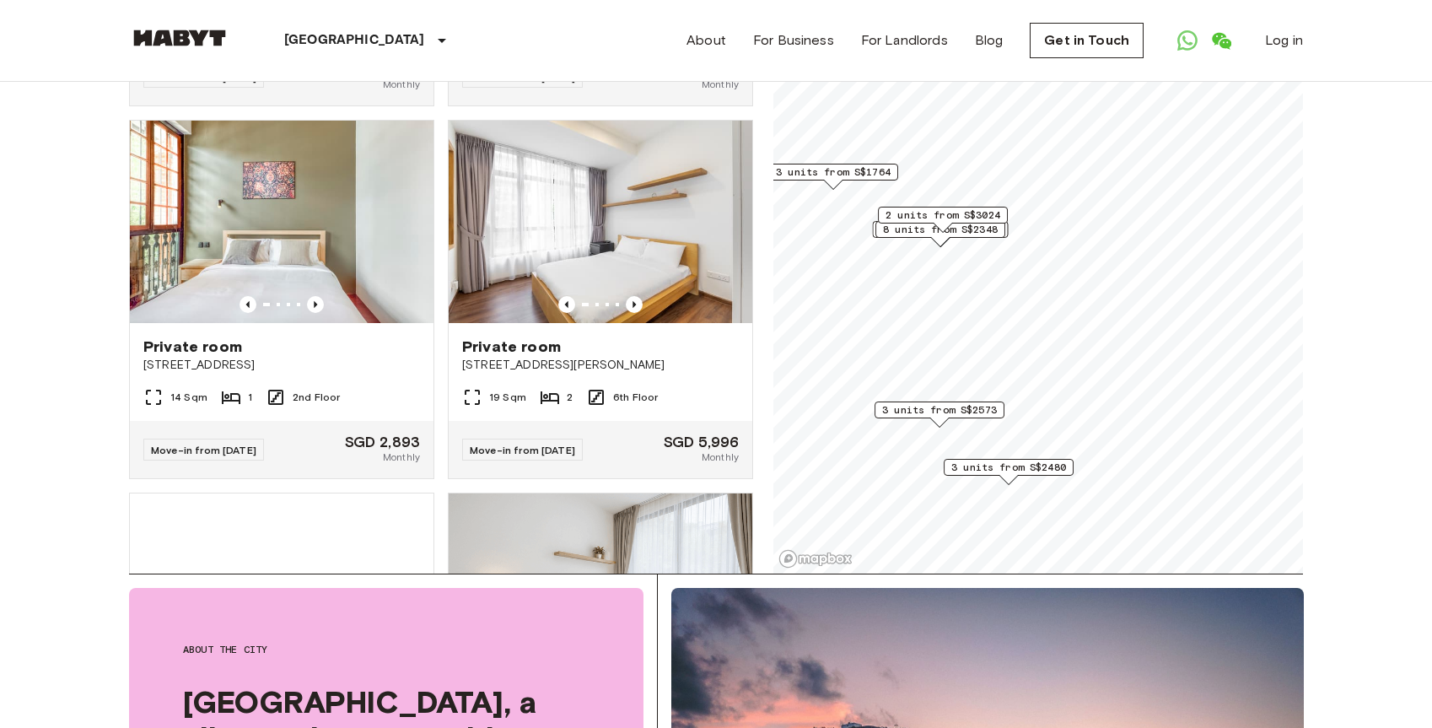
scroll to position [4070, 0]
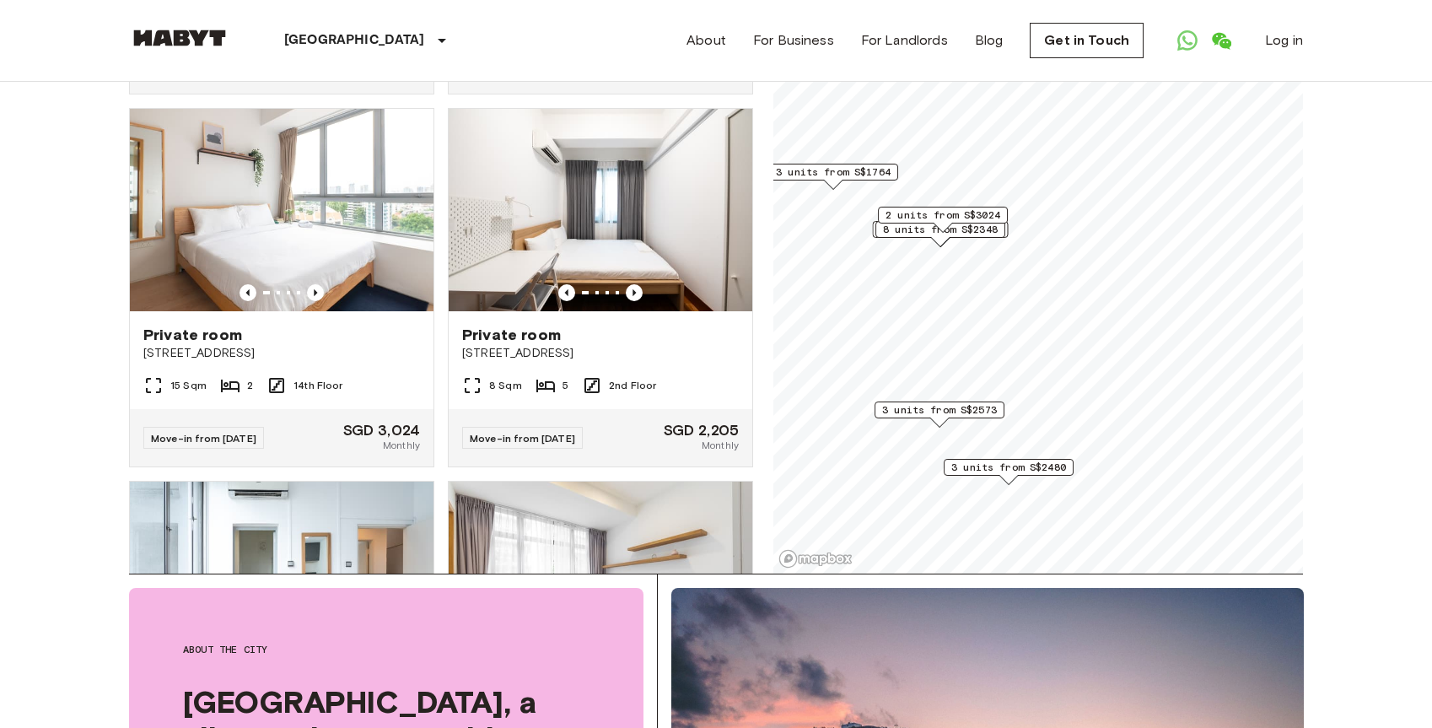
click at [976, 407] on span "3 units from S$2573" at bounding box center [939, 409] width 115 height 15
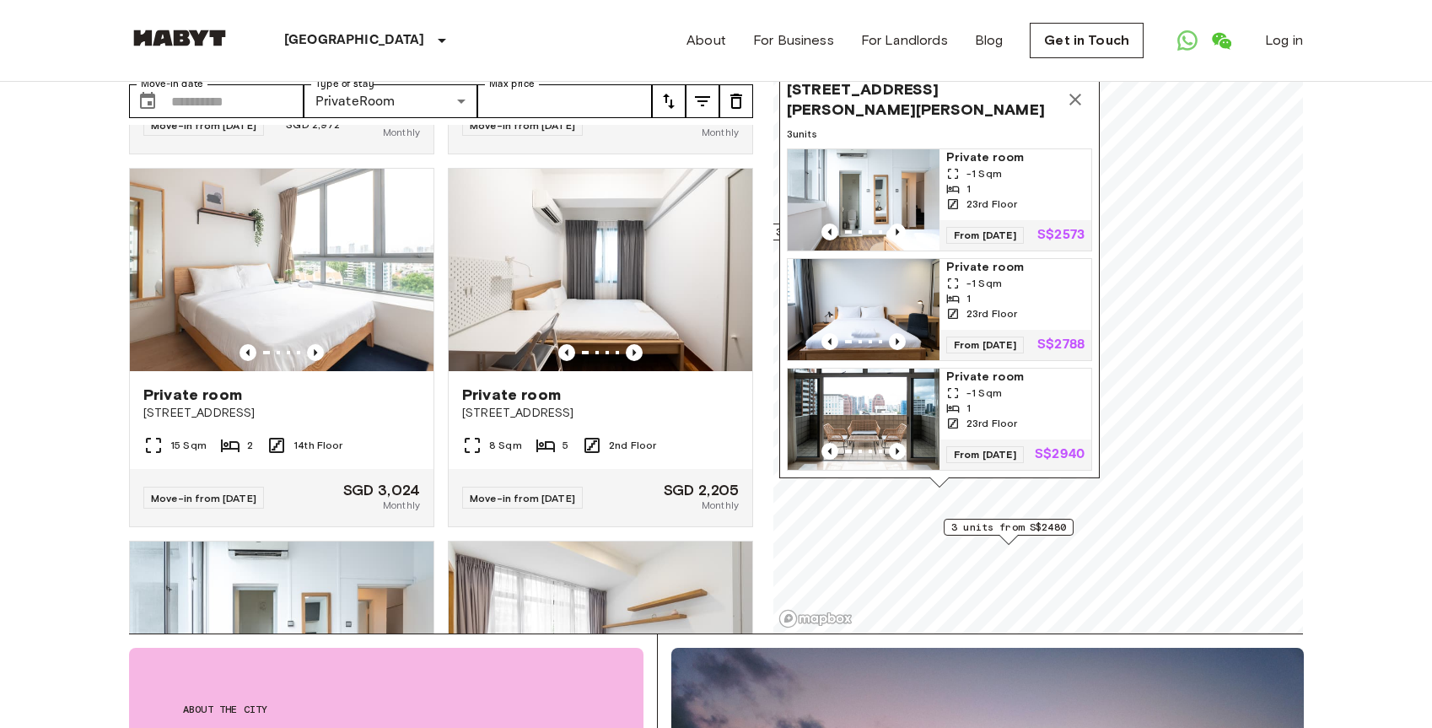
scroll to position [129, 0]
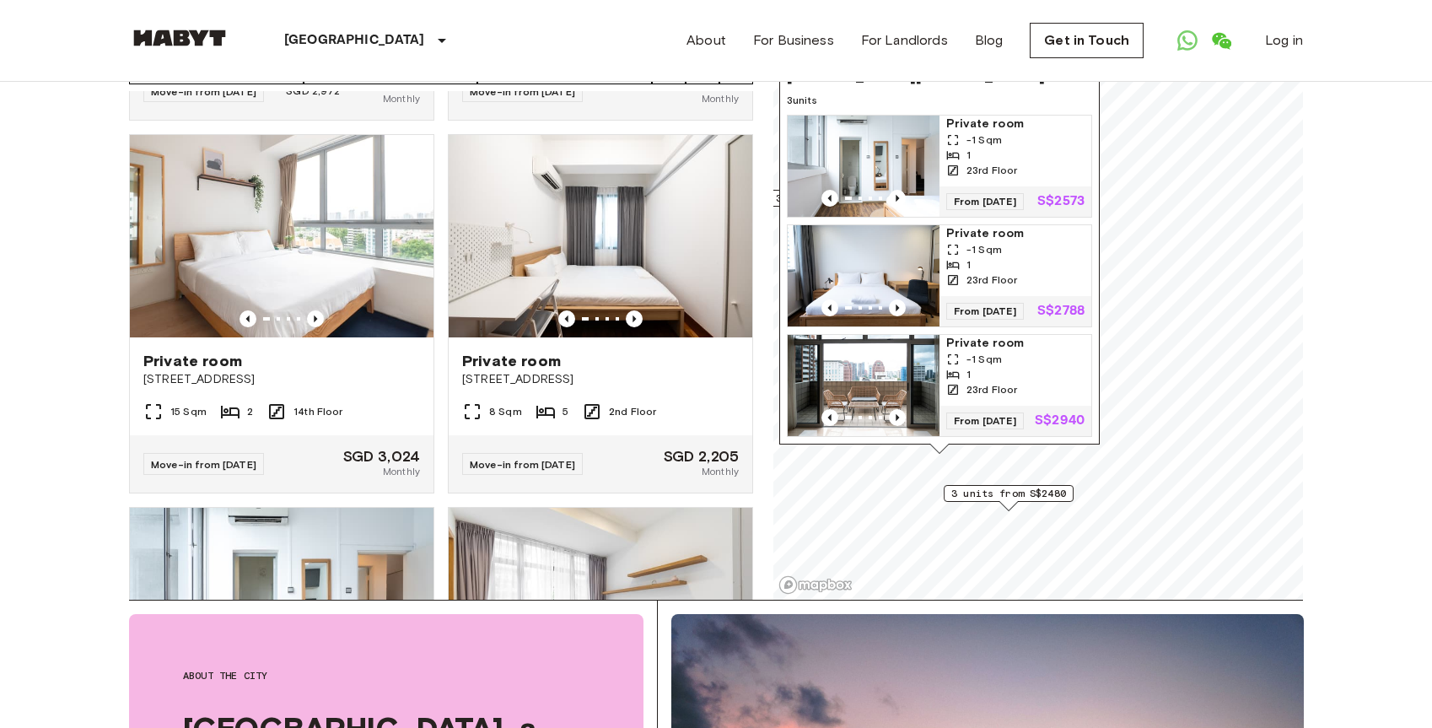
click at [1009, 502] on div "Map marker" at bounding box center [1008, 505] width 19 height 9
click at [1003, 492] on span "3 units from S$2480" at bounding box center [1008, 493] width 115 height 15
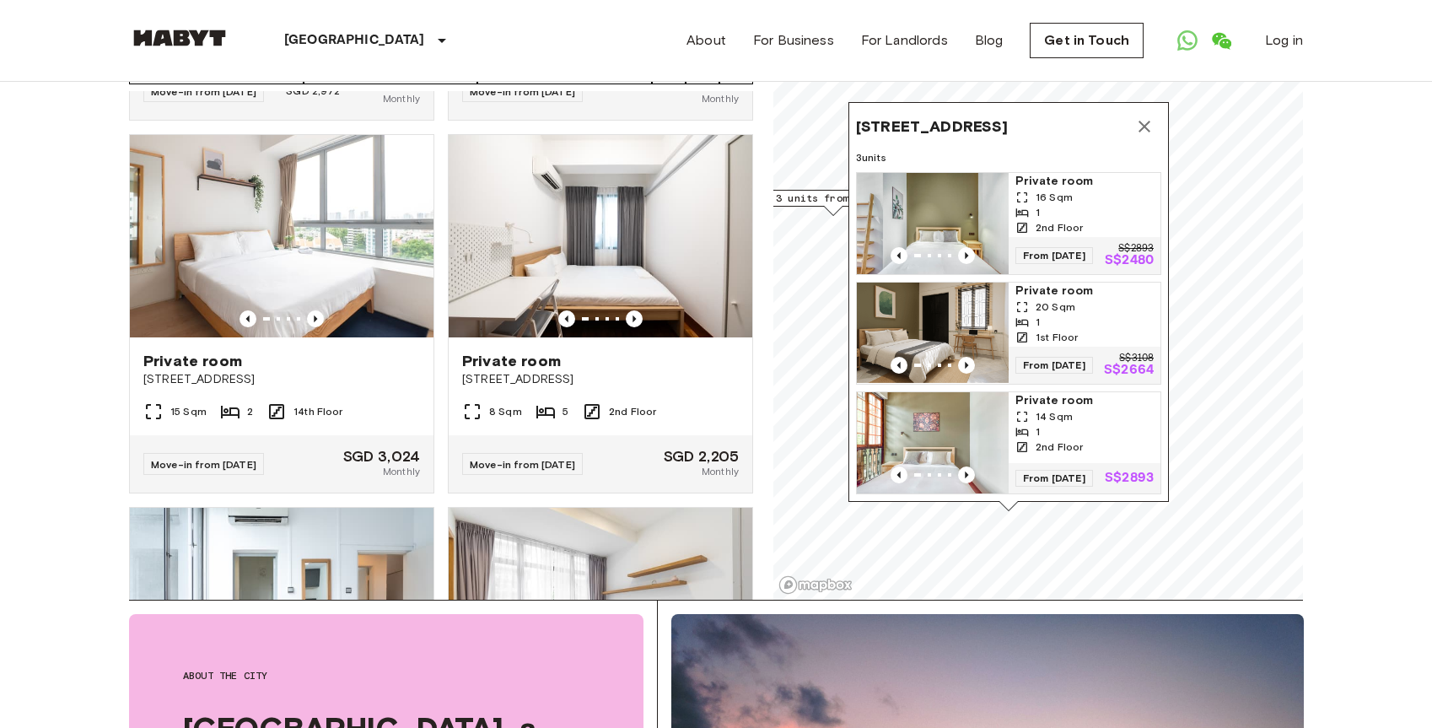
click at [1149, 116] on icon "Map marker" at bounding box center [1144, 126] width 20 height 20
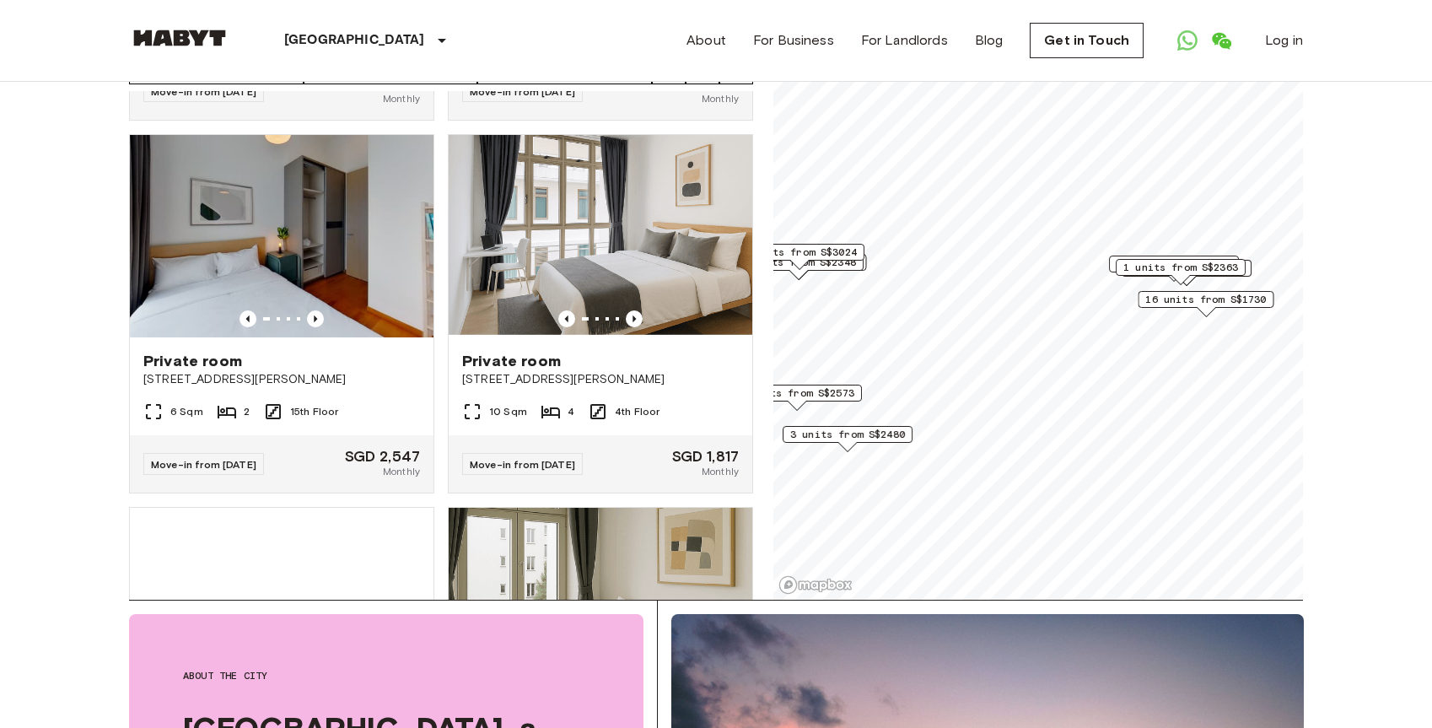
scroll to position [7064, 0]
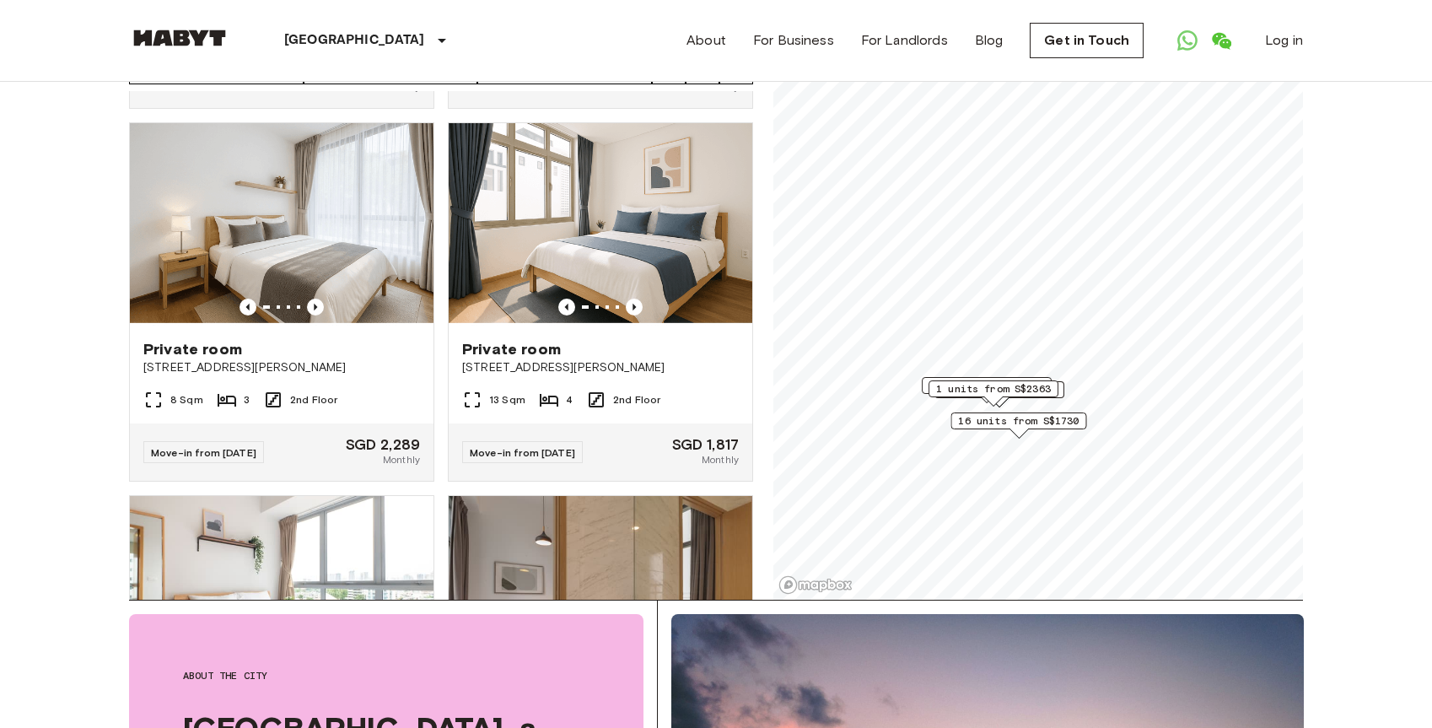
scroll to position [3698, 0]
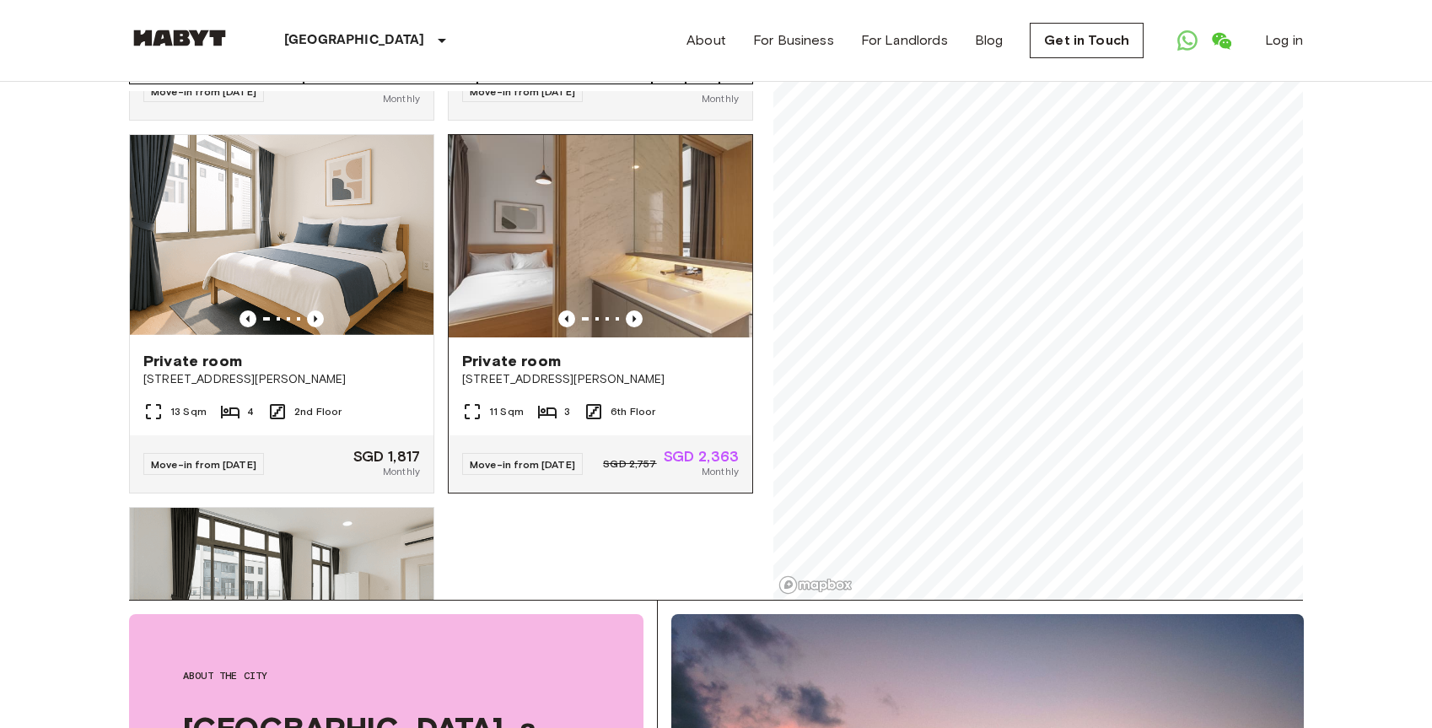
click at [684, 352] on div "**********" at bounding box center [716, 276] width 1174 height 647
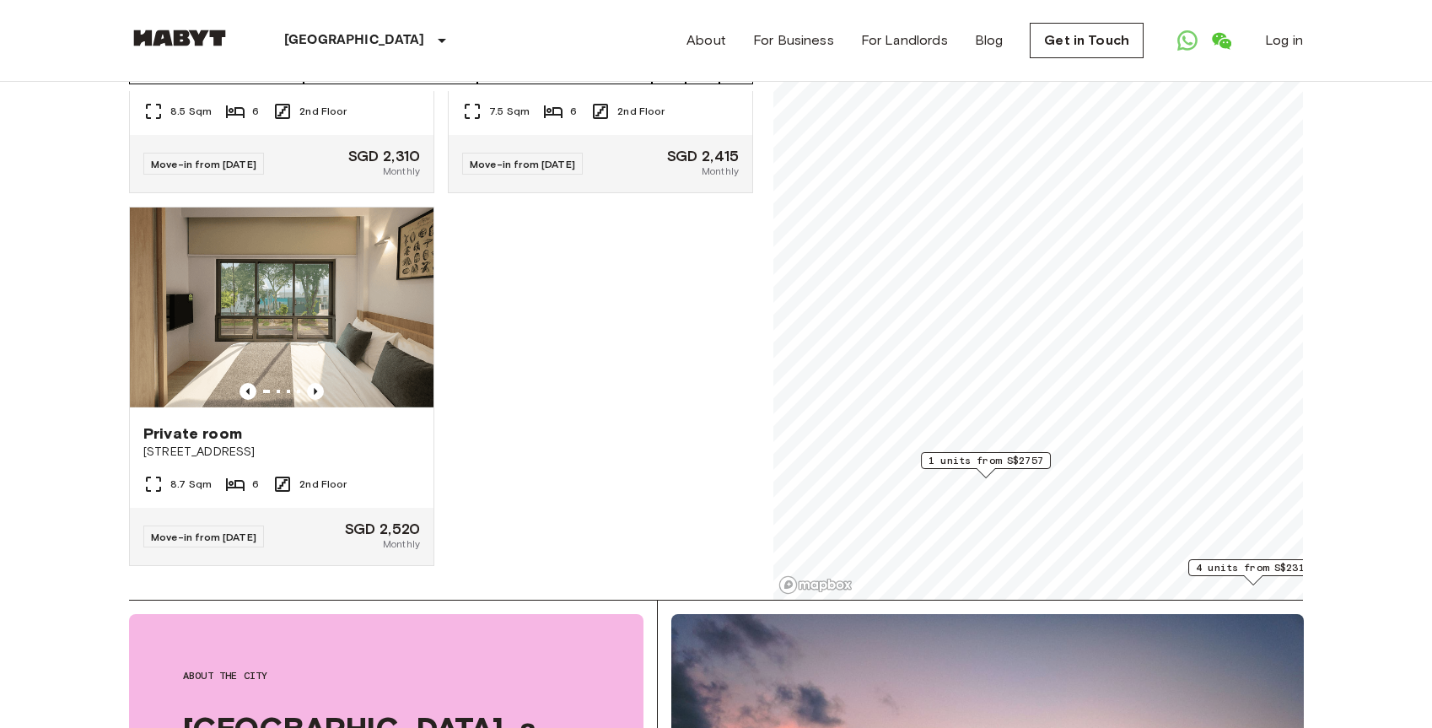
scroll to position [627, 0]
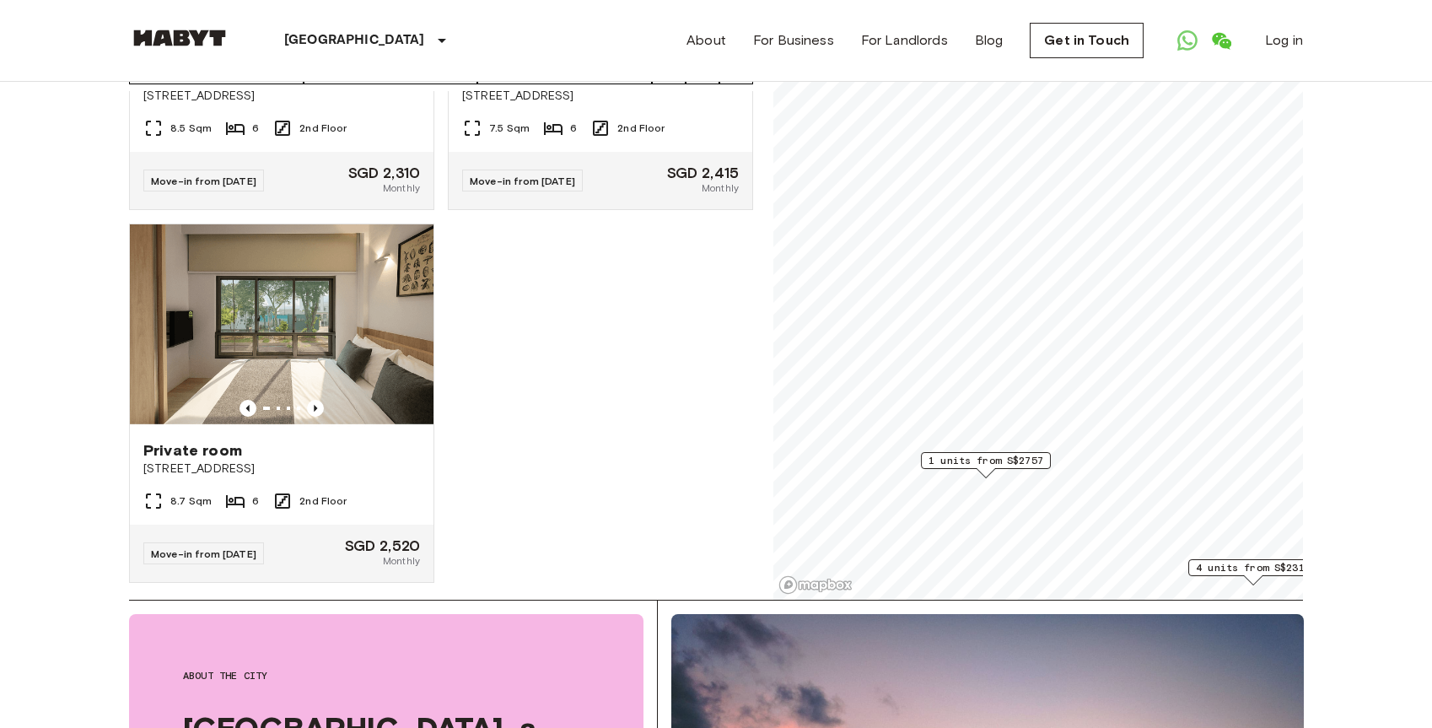
click at [976, 459] on span "1 units from S$2757" at bounding box center [985, 460] width 115 height 15
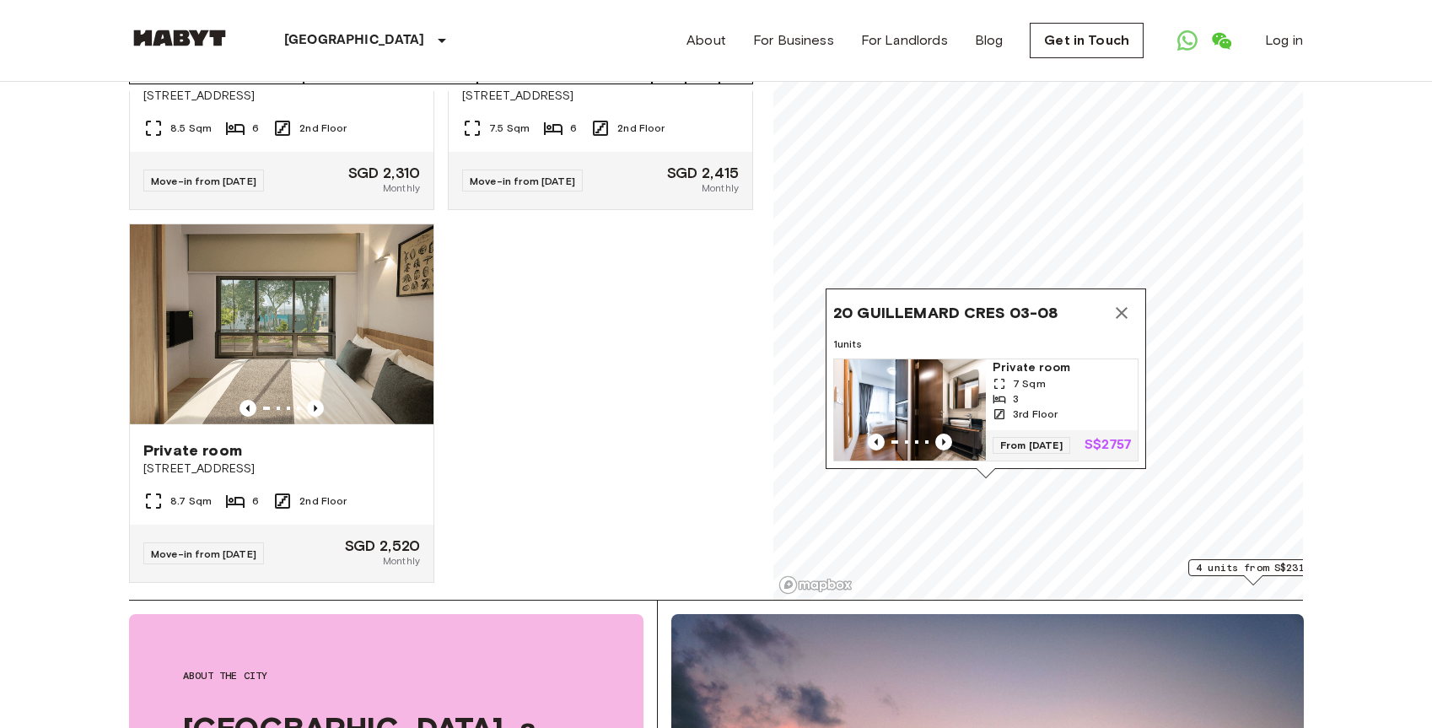
click at [1126, 305] on icon "Map marker" at bounding box center [1121, 313] width 20 height 20
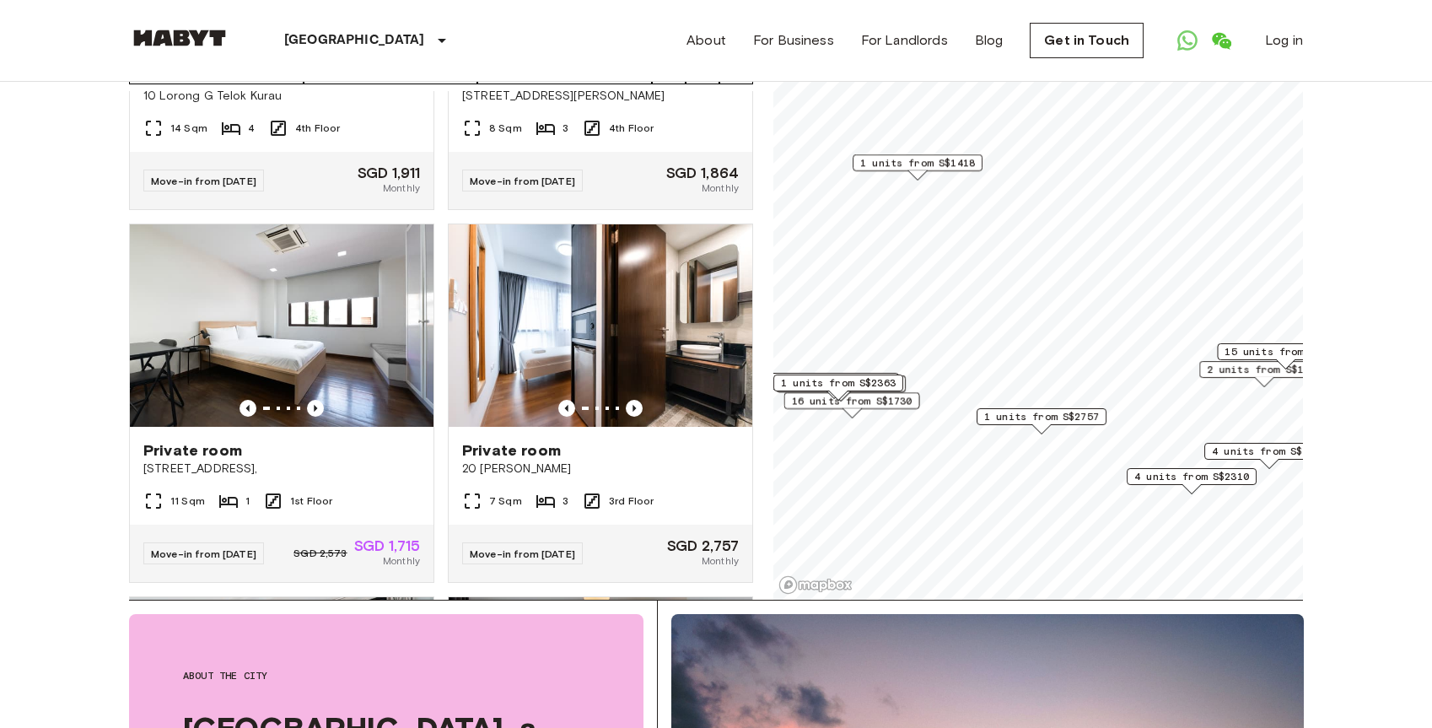
scroll to position [6602, 0]
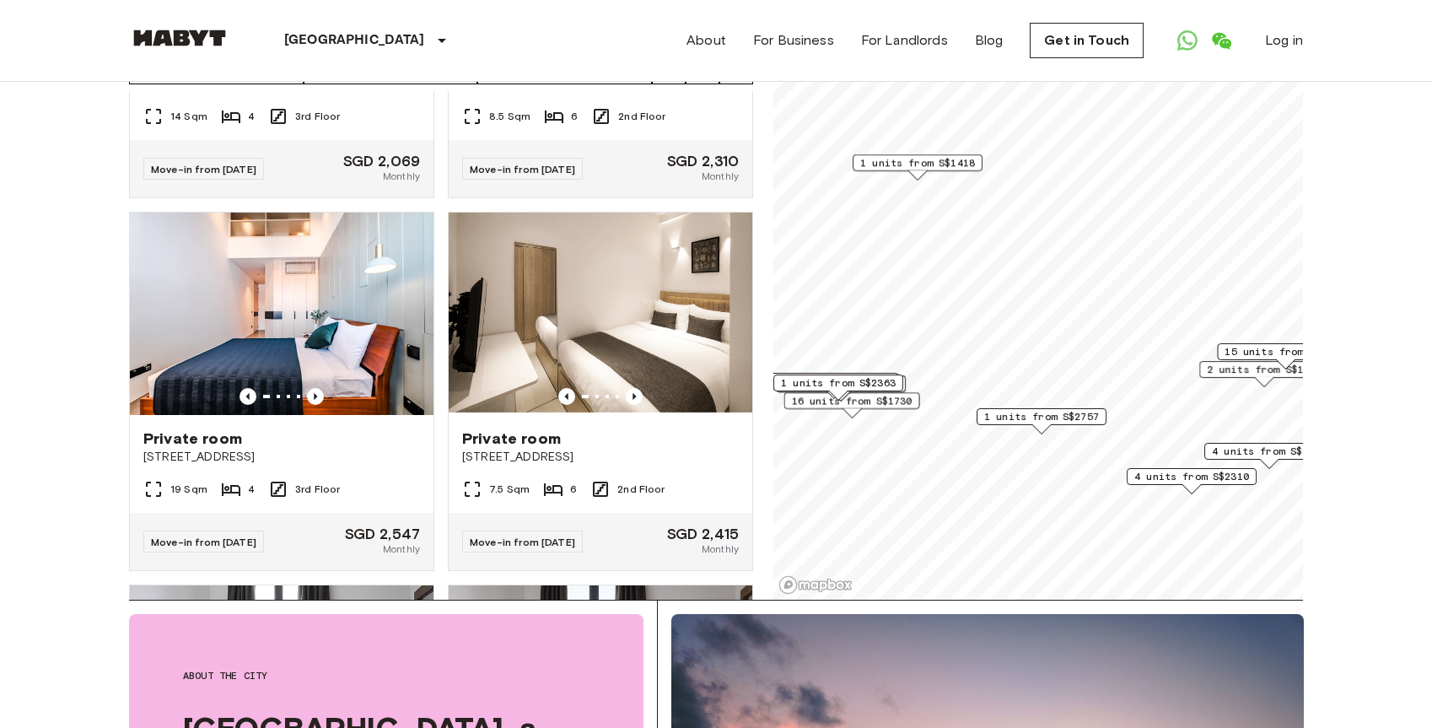
click at [1177, 476] on span "4 units from S$2310" at bounding box center [1191, 476] width 115 height 15
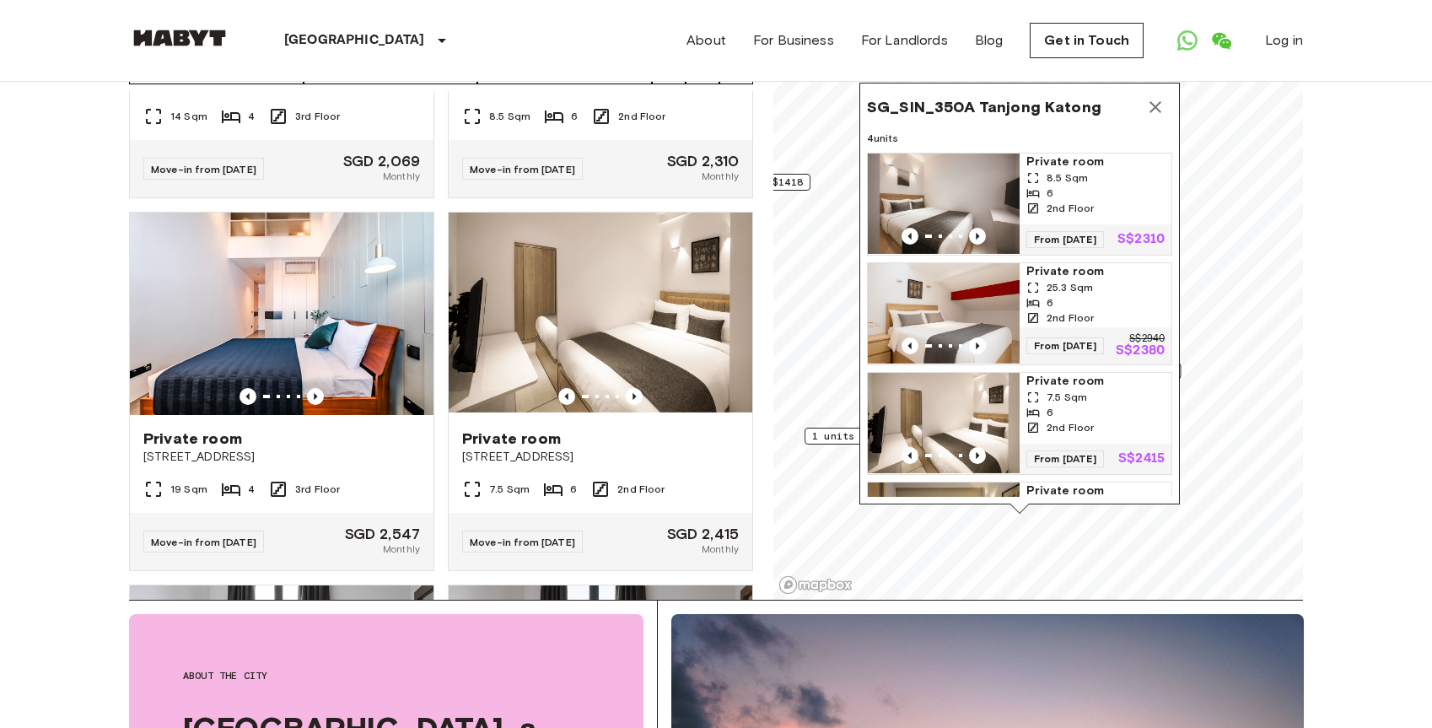
click at [1150, 104] on icon "Map marker" at bounding box center [1155, 107] width 20 height 20
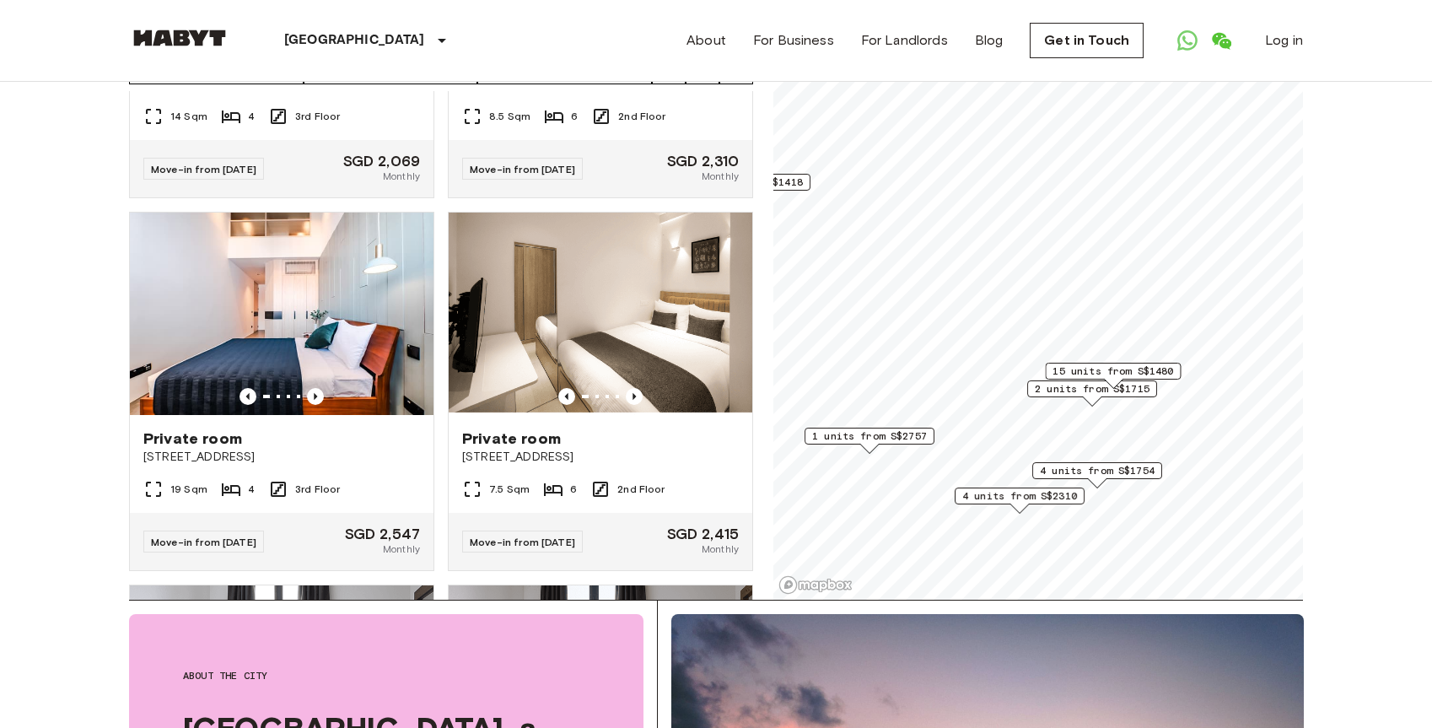
click at [1121, 466] on span "4 units from S$1754" at bounding box center [1097, 470] width 115 height 15
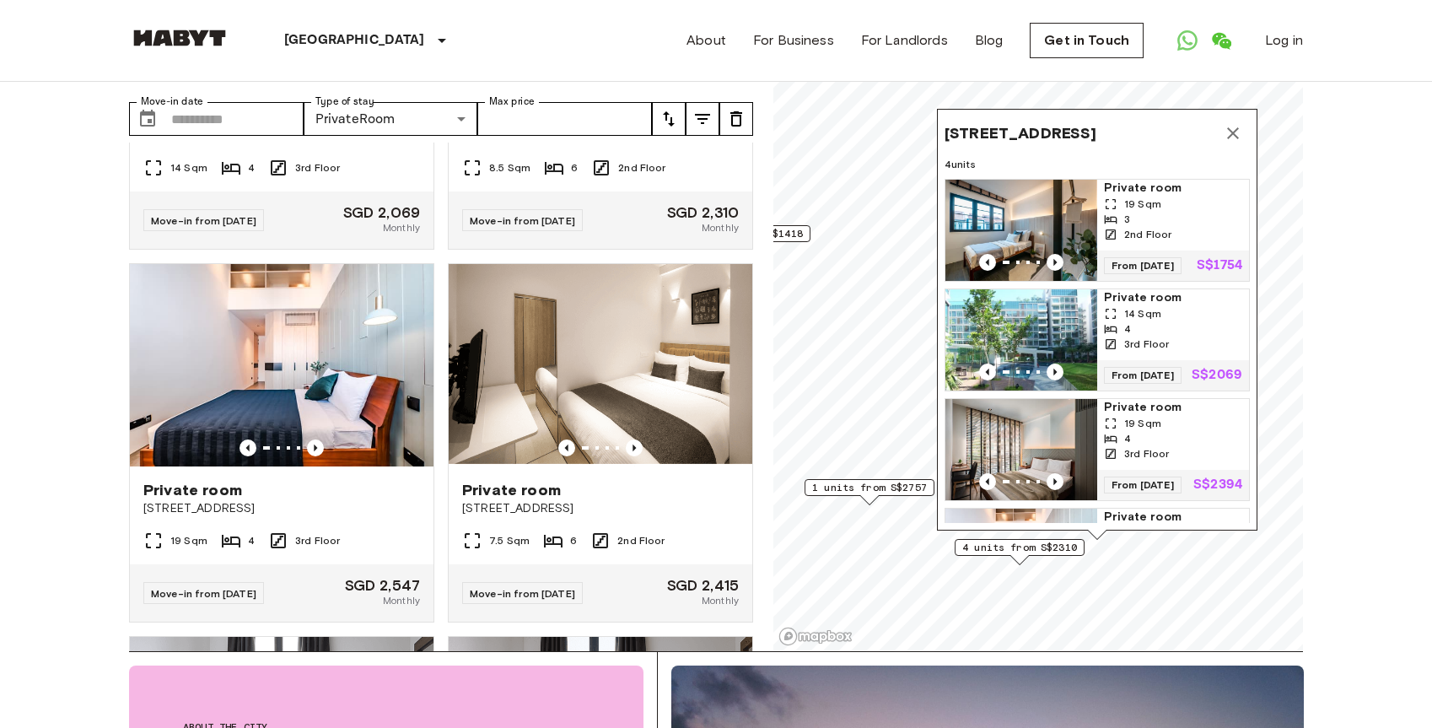
scroll to position [81, 0]
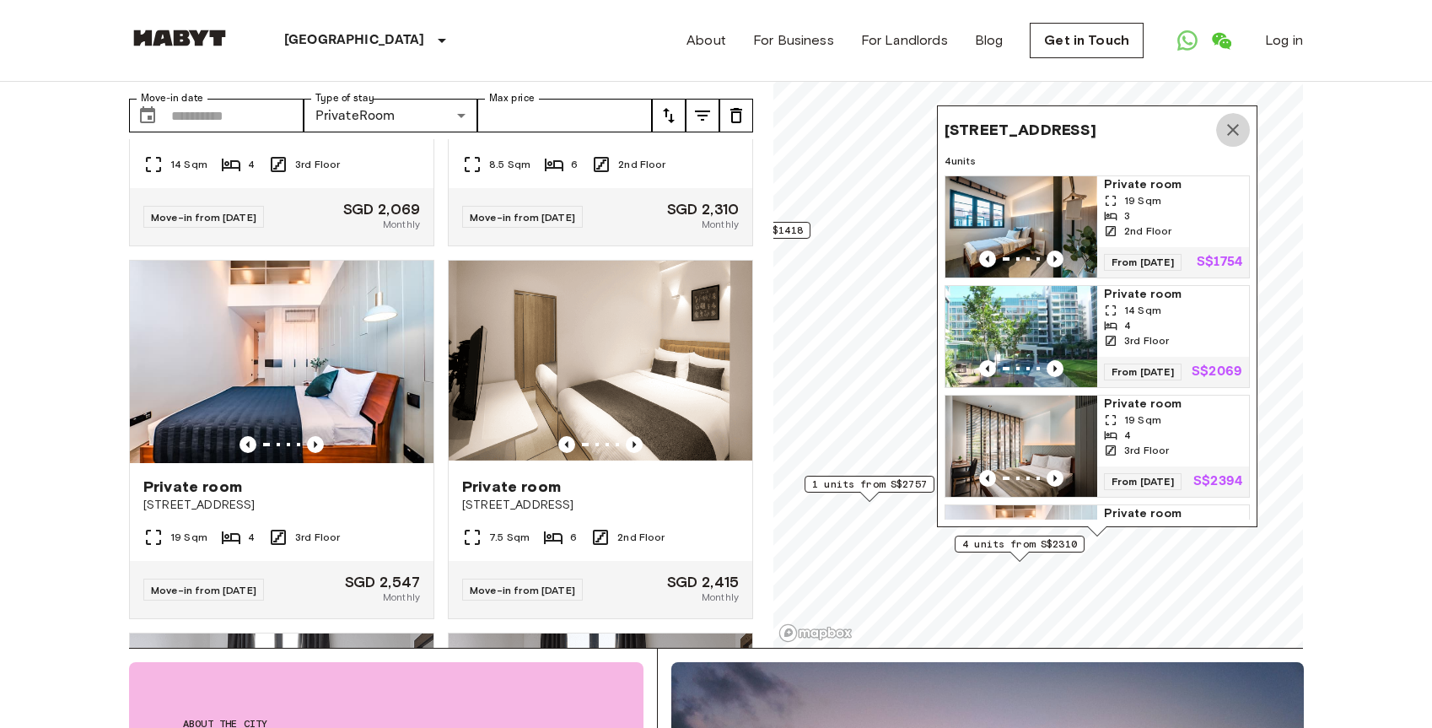
click at [1234, 135] on icon "Map marker" at bounding box center [1233, 130] width 12 height 12
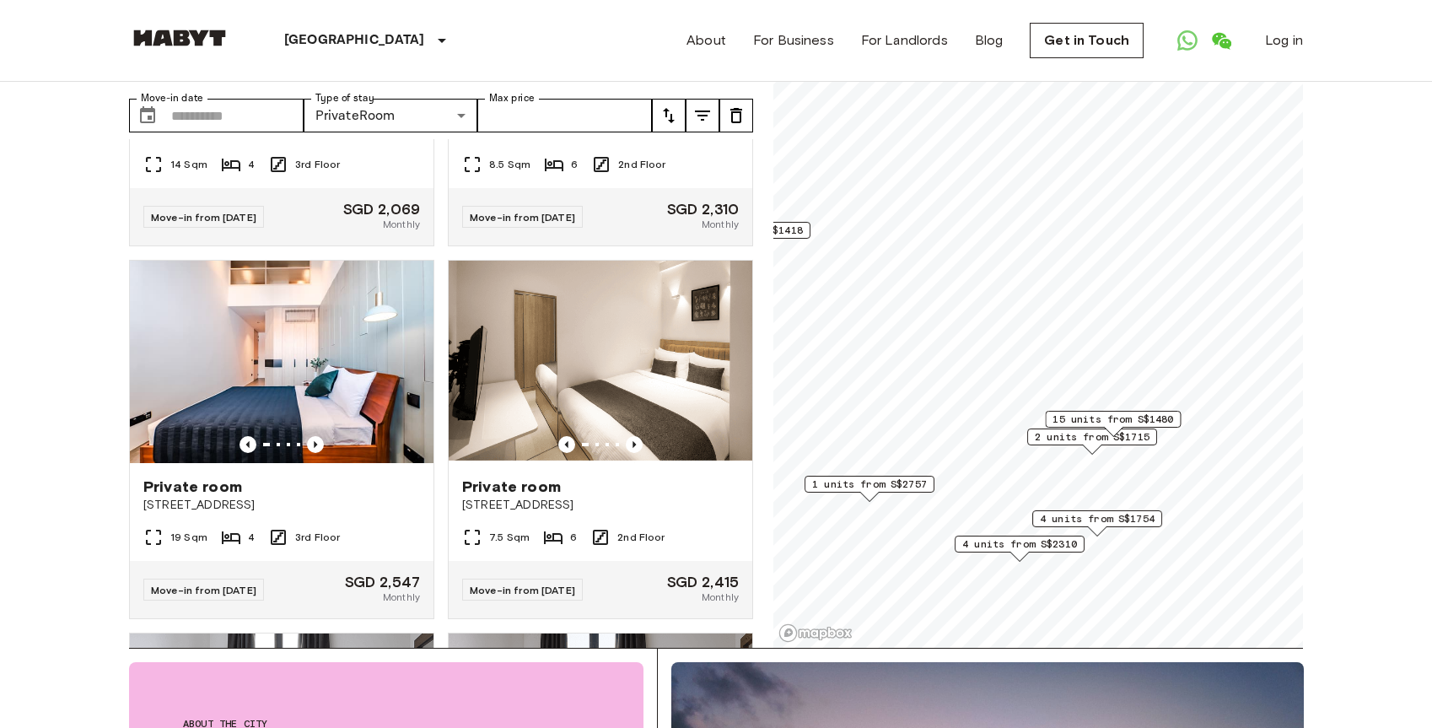
click at [1147, 417] on span "15 units from S$1480" at bounding box center [1112, 419] width 121 height 15
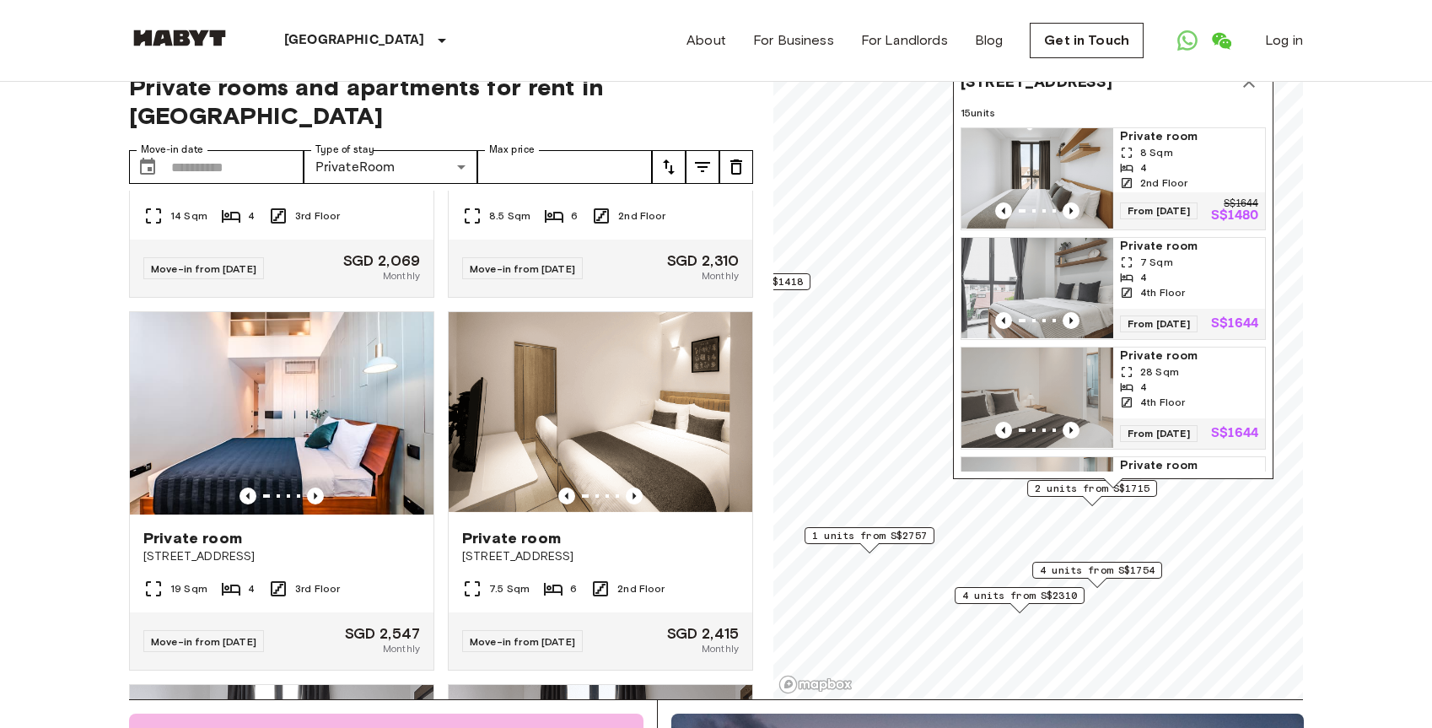
scroll to position [25, 0]
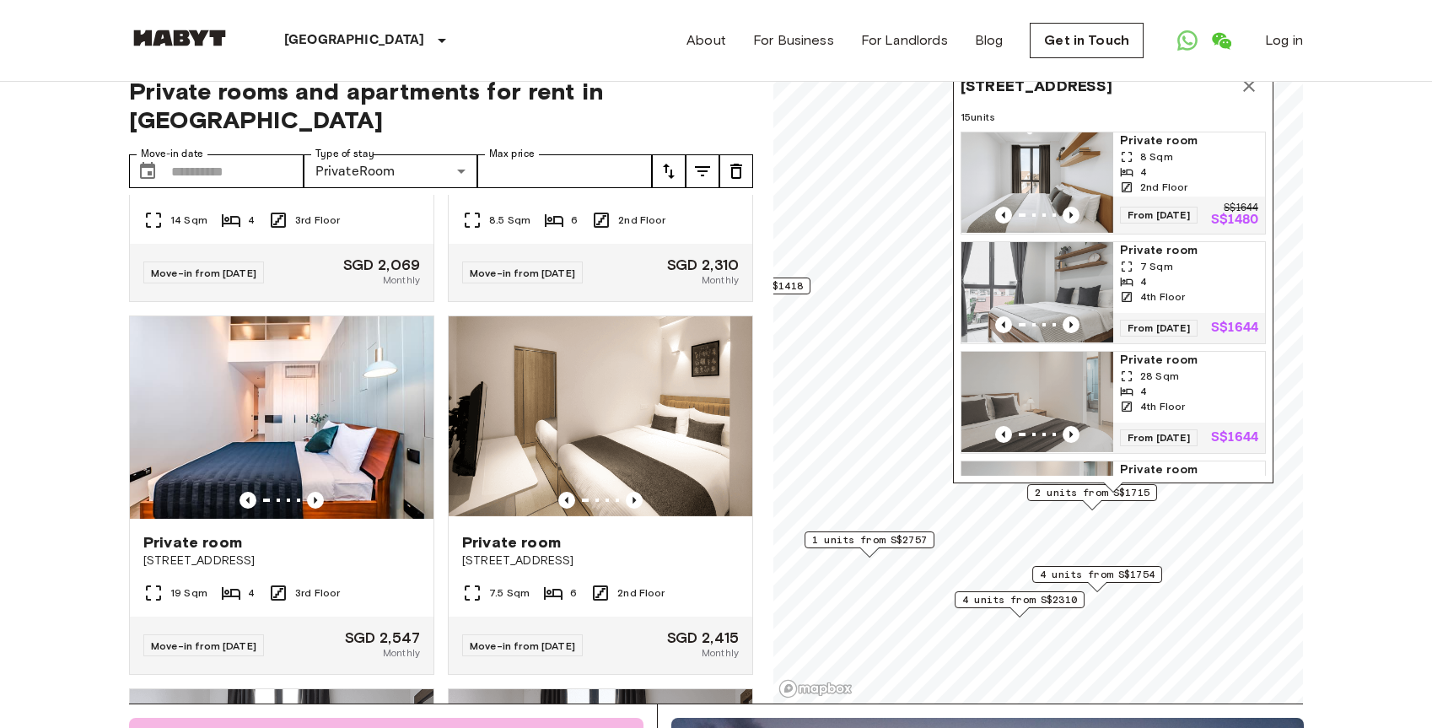
click at [1255, 90] on icon "Map marker" at bounding box center [1249, 86] width 20 height 20
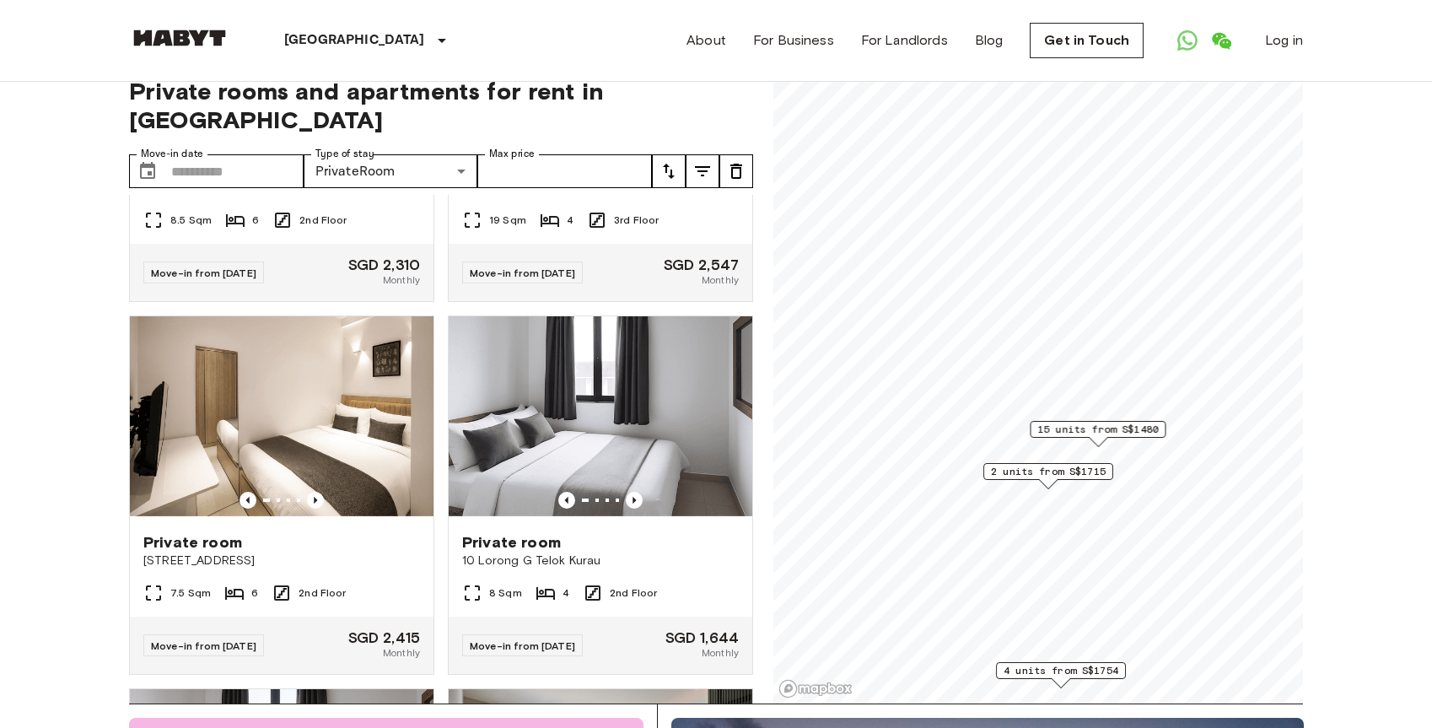
scroll to position [2490, 0]
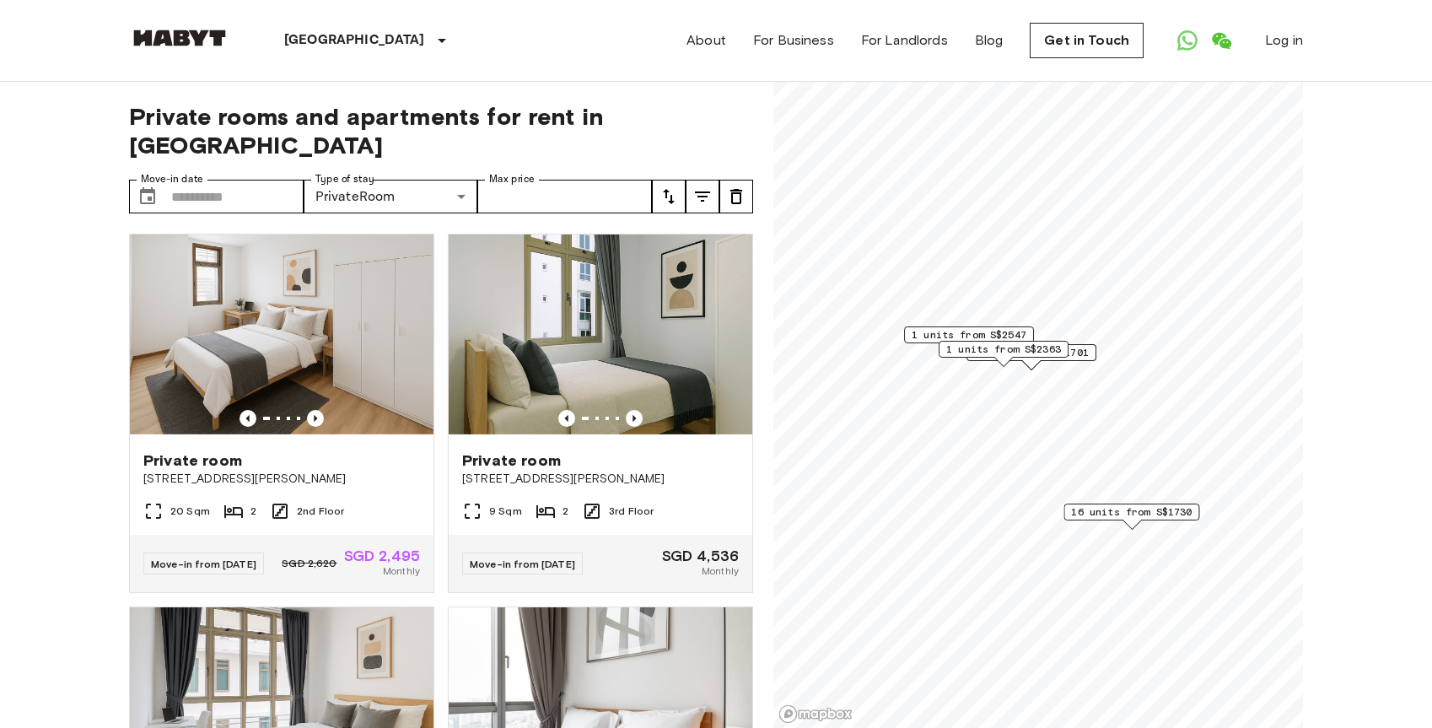
click at [1078, 349] on span "2 units from S$1701" at bounding box center [1031, 352] width 115 height 15
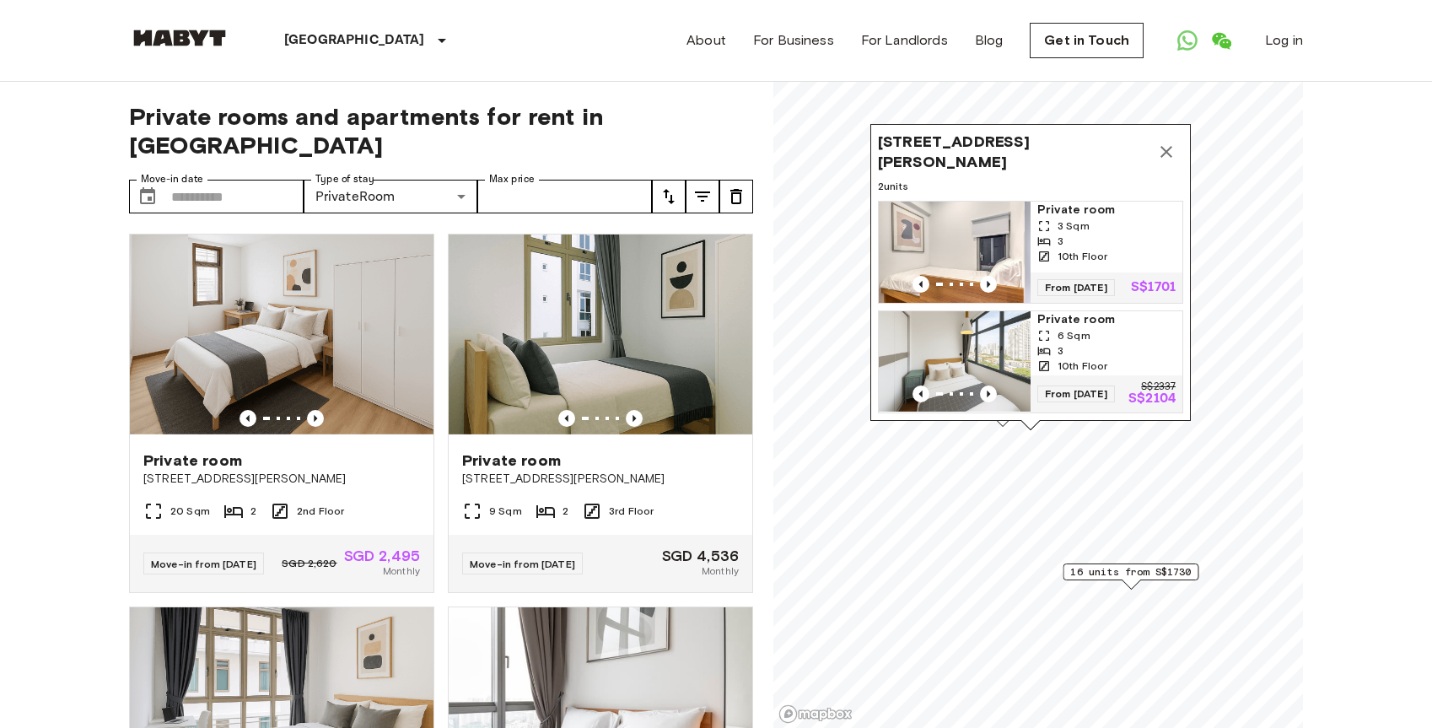
click at [1171, 156] on icon "Map marker" at bounding box center [1166, 152] width 12 height 12
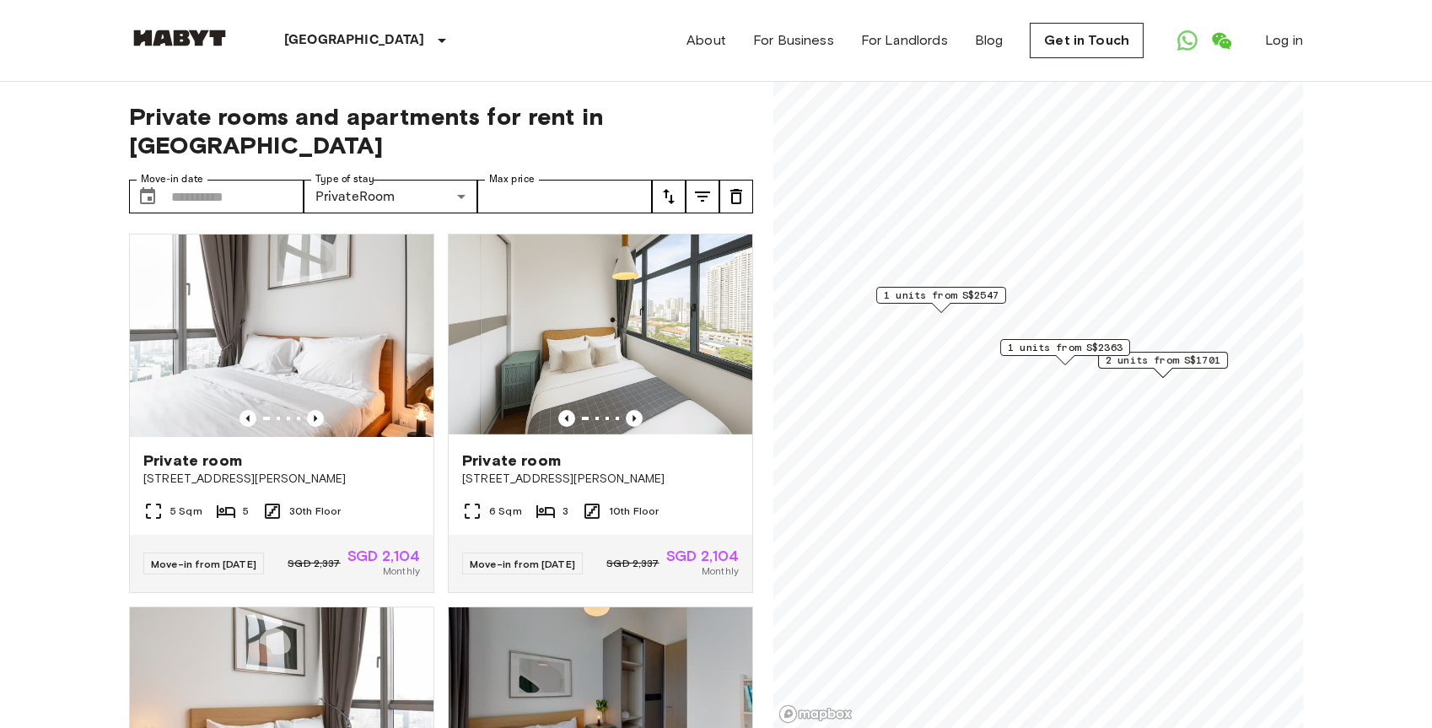
click at [1163, 363] on span "2 units from S$1701" at bounding box center [1163, 359] width 115 height 15
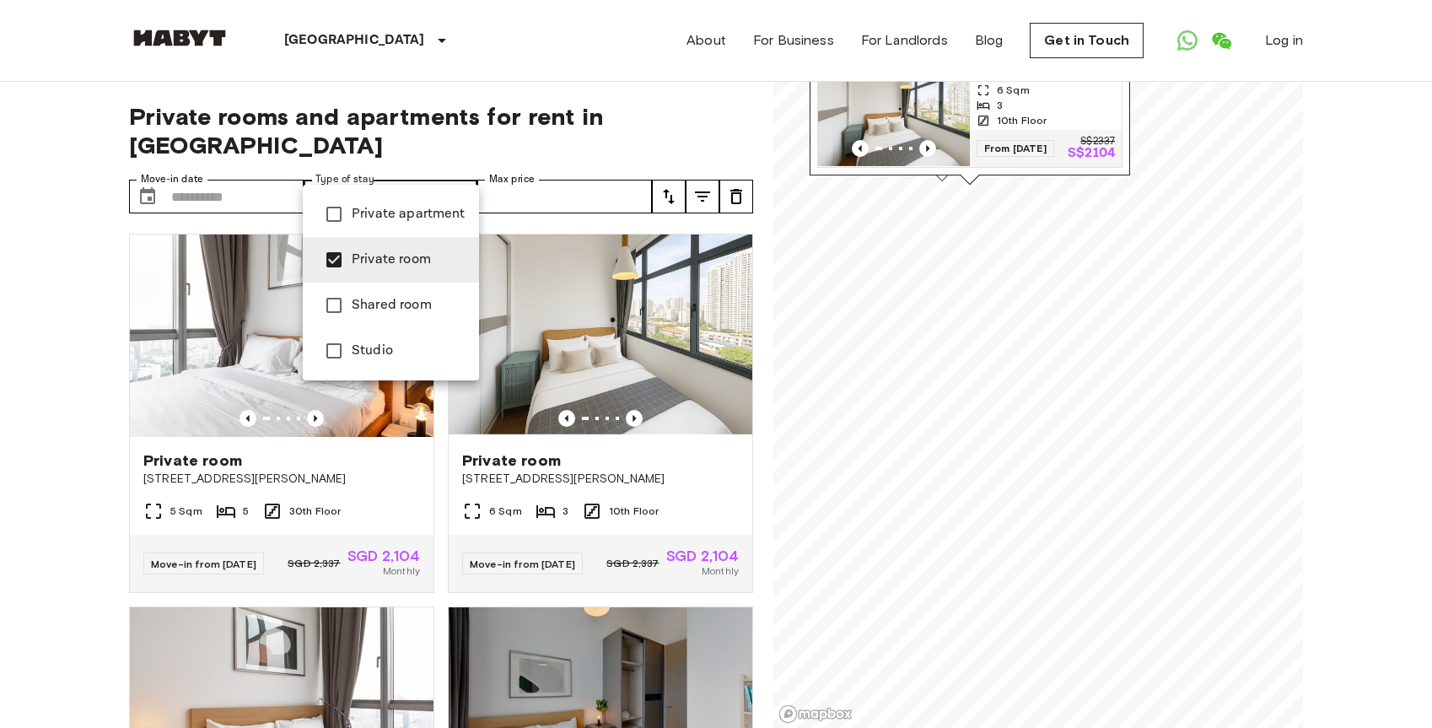
click at [380, 299] on span "Shared room" at bounding box center [409, 305] width 114 height 20
click at [395, 256] on span "Private room" at bounding box center [409, 260] width 114 height 20
type input "**********"
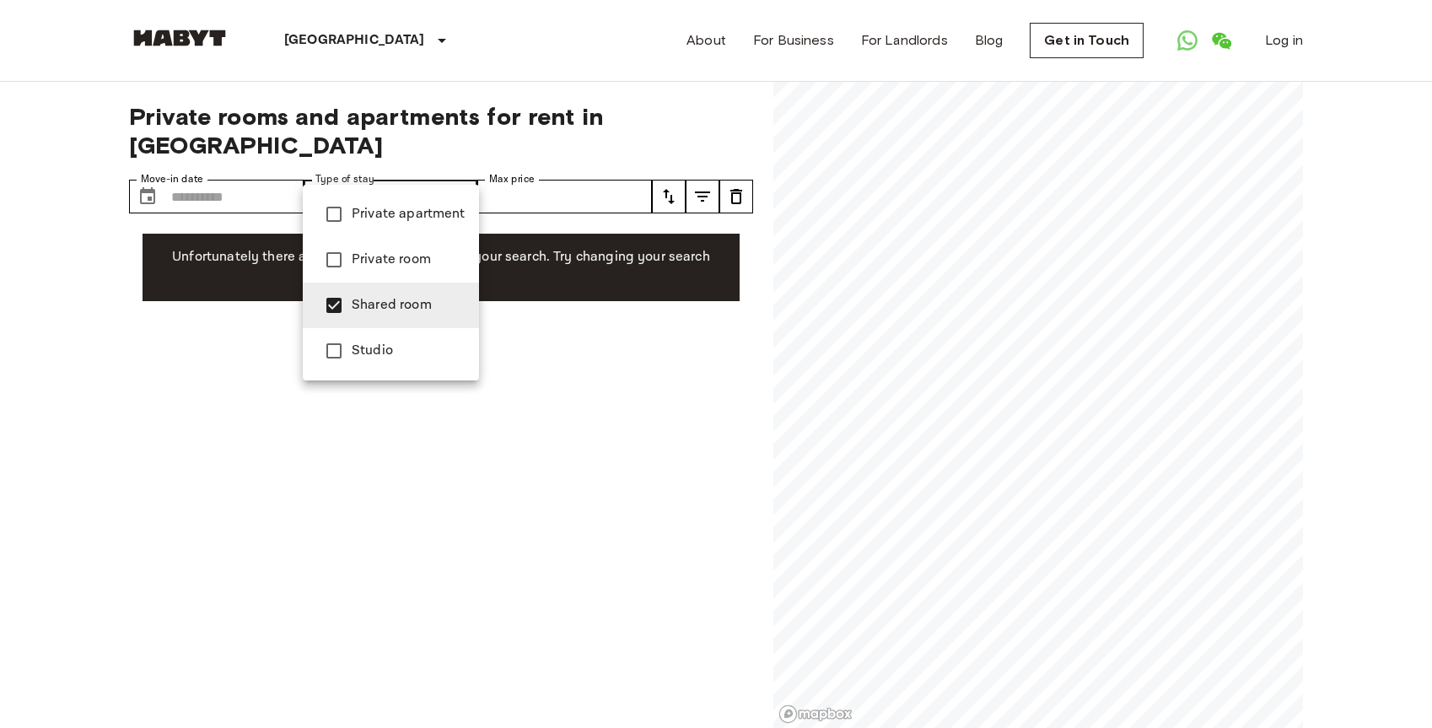
click at [368, 302] on span "Shared room" at bounding box center [409, 305] width 114 height 20
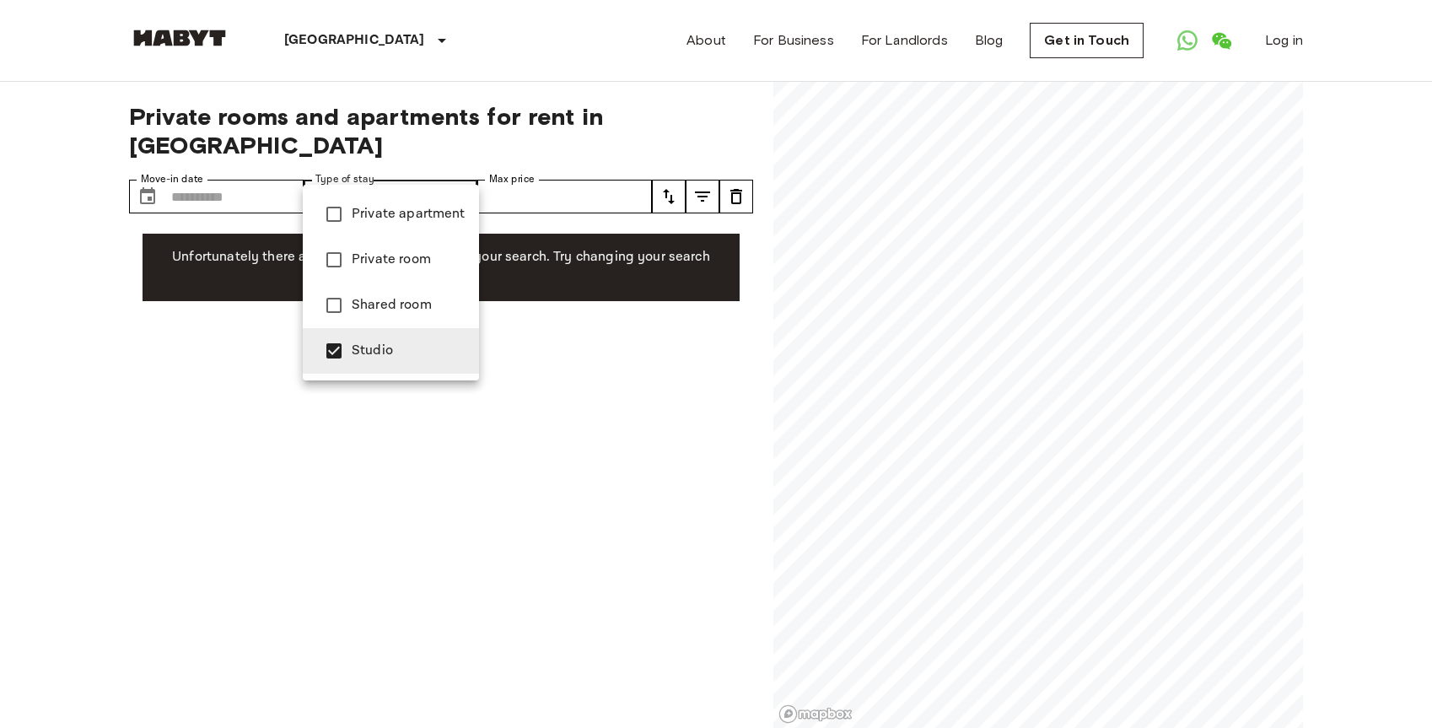
click at [531, 325] on div at bounding box center [716, 364] width 1432 height 728
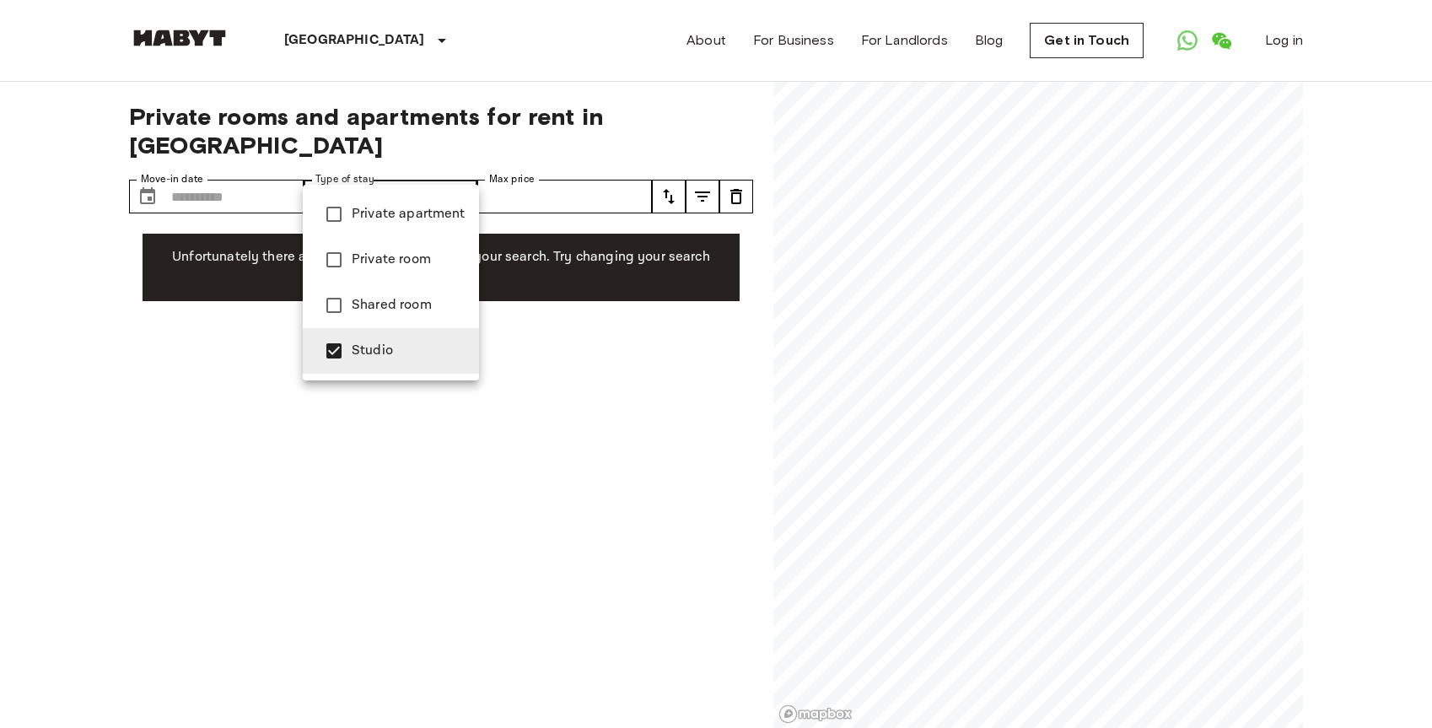
click at [424, 218] on span "Private apartment" at bounding box center [409, 214] width 114 height 20
click at [393, 347] on span "Studio" at bounding box center [409, 351] width 114 height 20
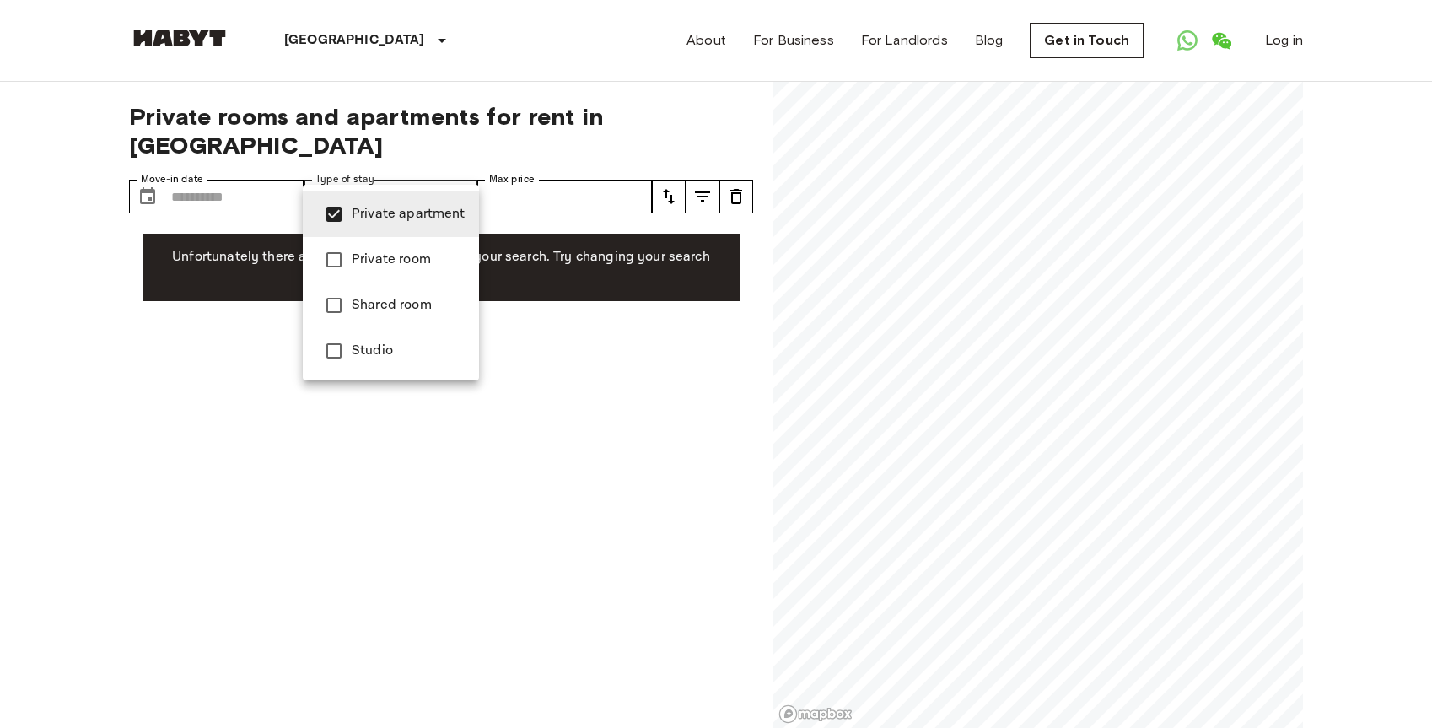
click at [364, 256] on span "Private room" at bounding box center [409, 260] width 114 height 20
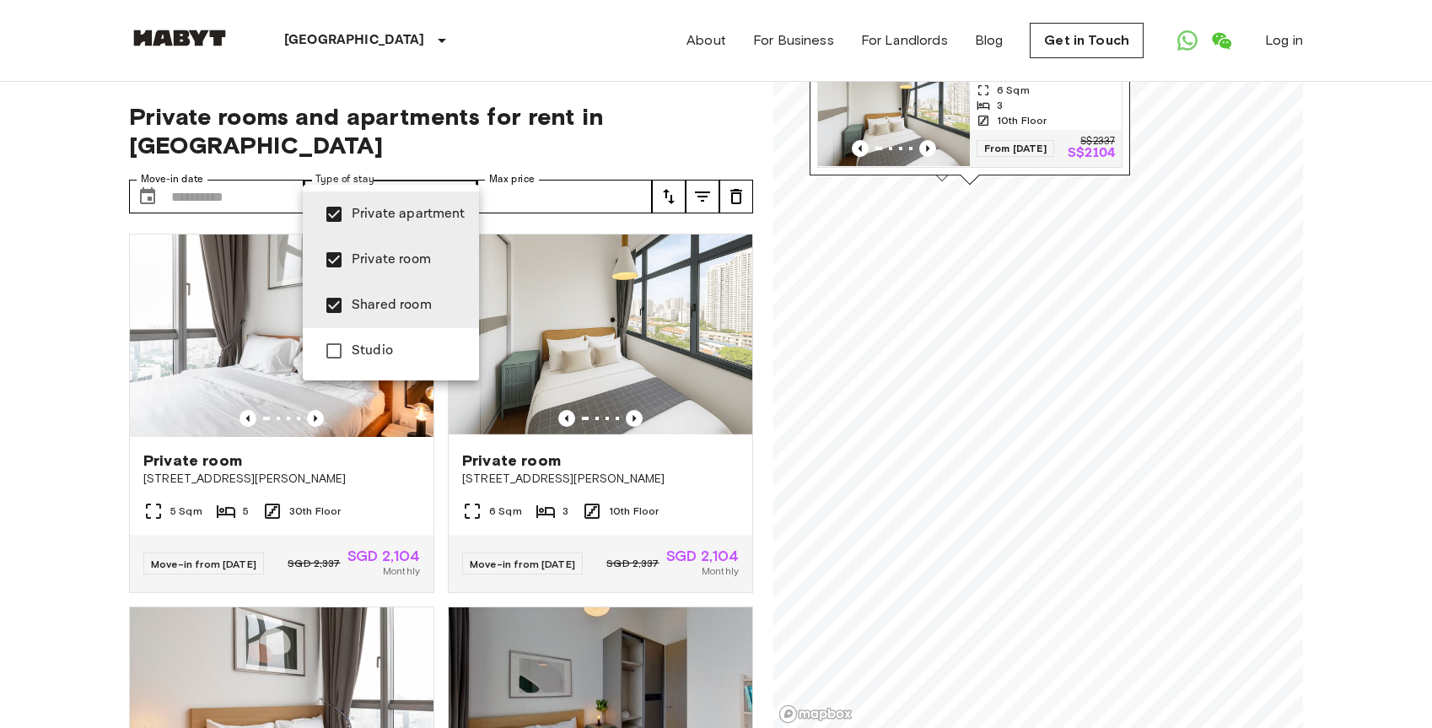
type input "**********"
click at [716, 89] on div at bounding box center [716, 364] width 1432 height 728
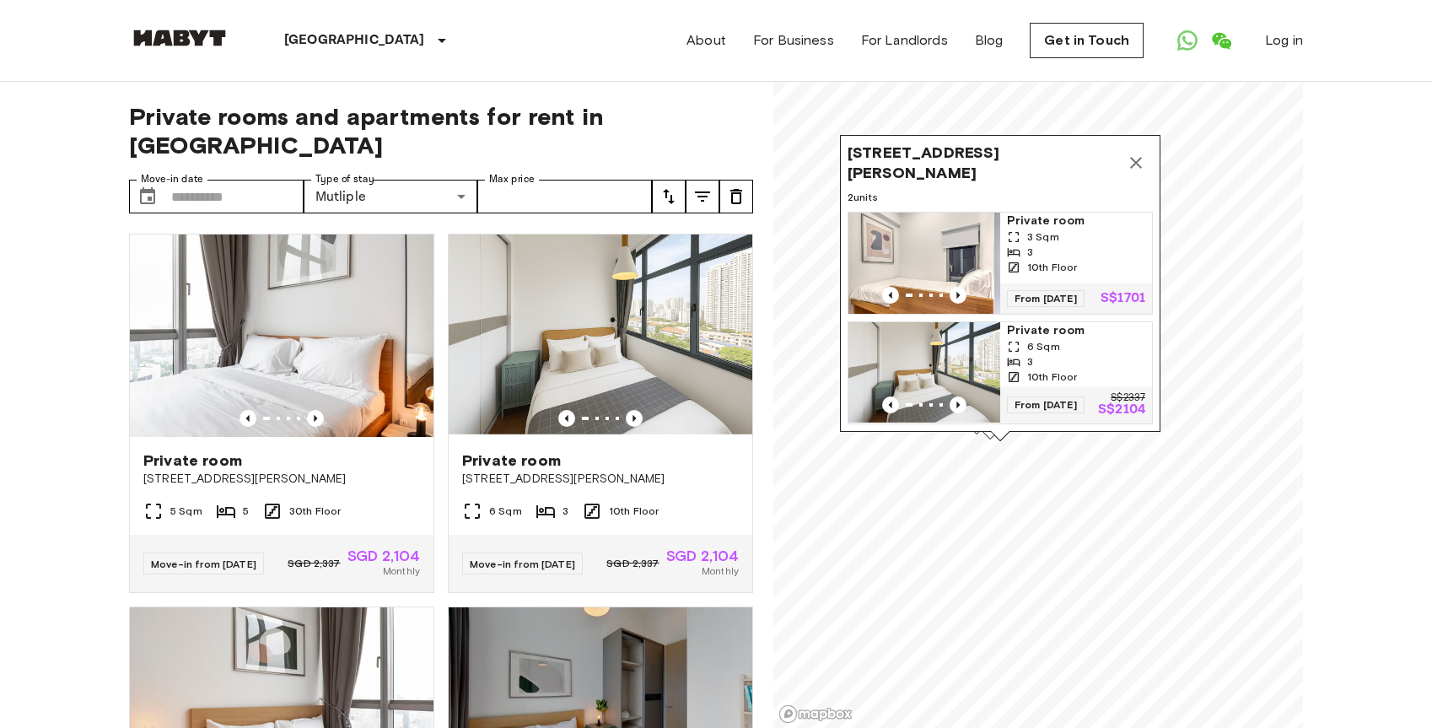
click at [1136, 158] on icon "Map marker" at bounding box center [1136, 163] width 20 height 20
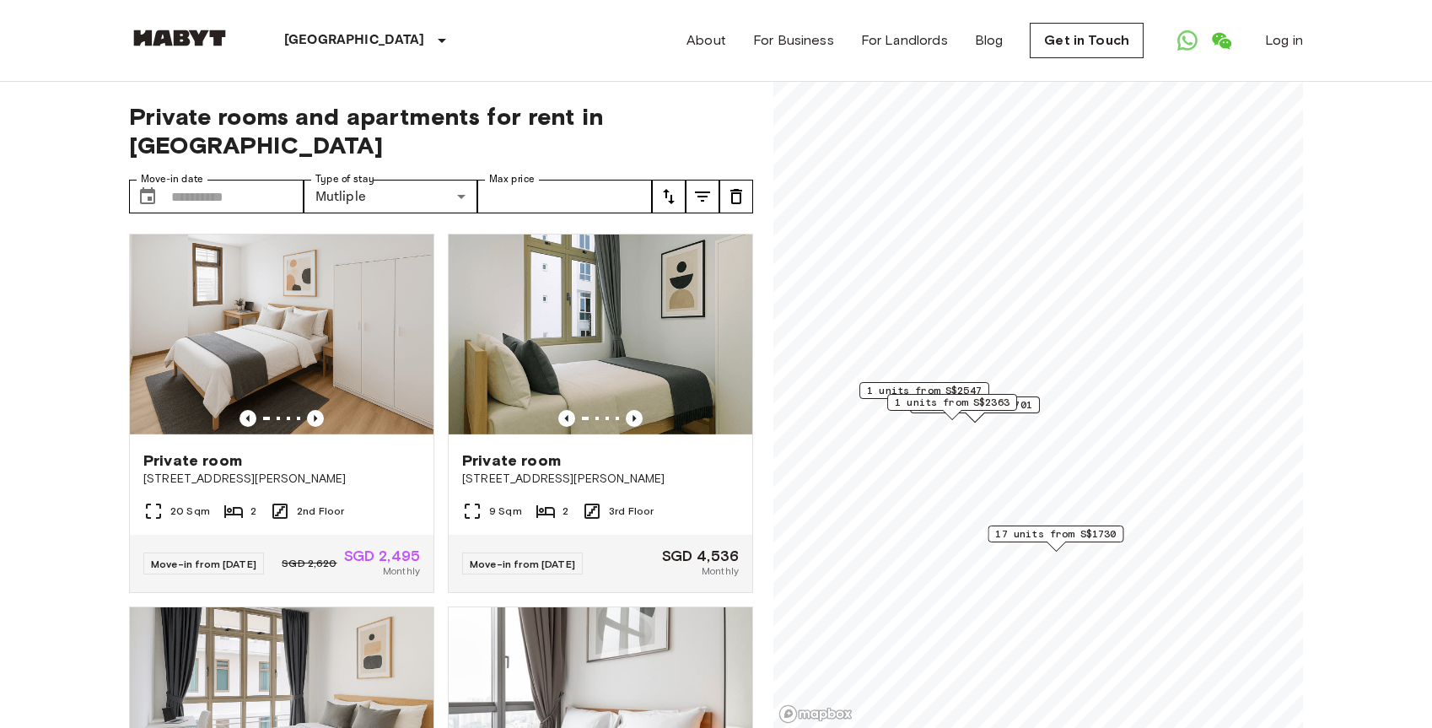
click at [1084, 530] on span "17 units from S$1730" at bounding box center [1055, 533] width 121 height 15
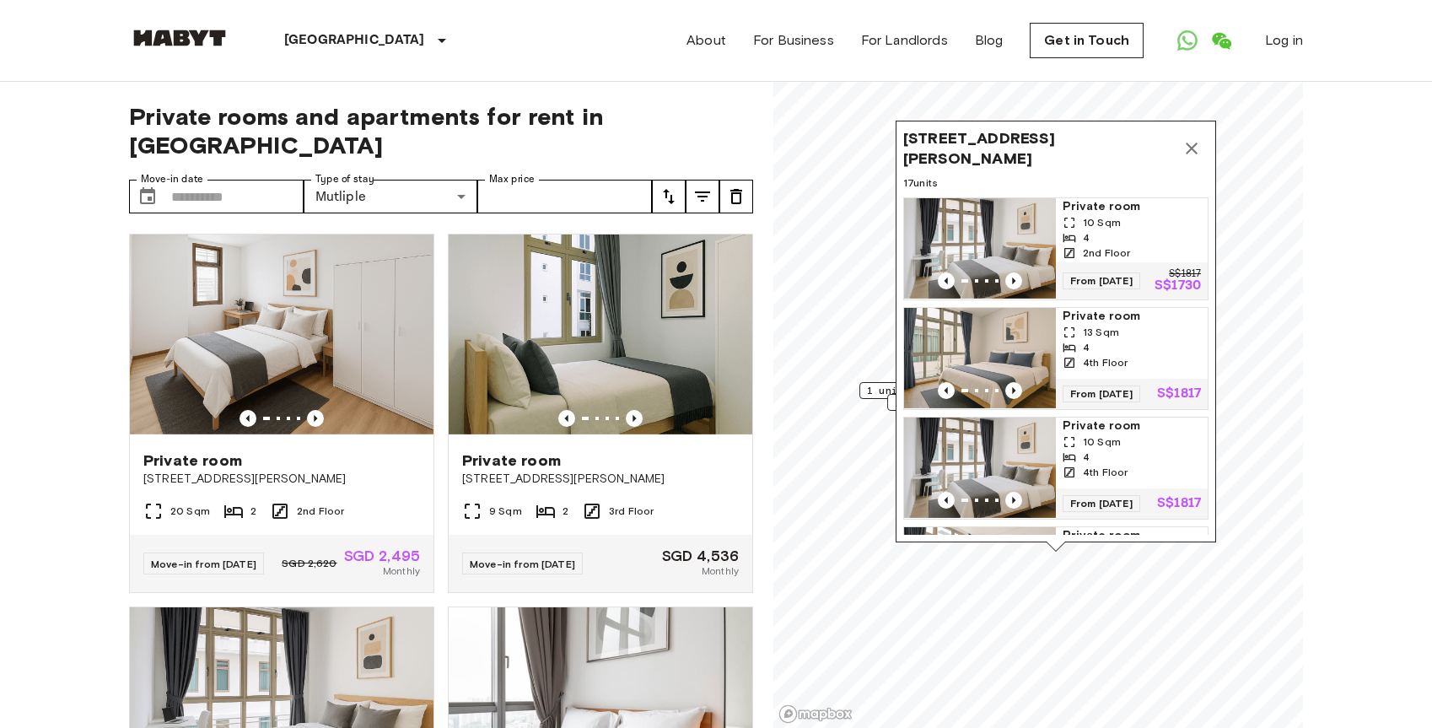
click at [972, 227] on img "Map marker" at bounding box center [980, 248] width 152 height 101
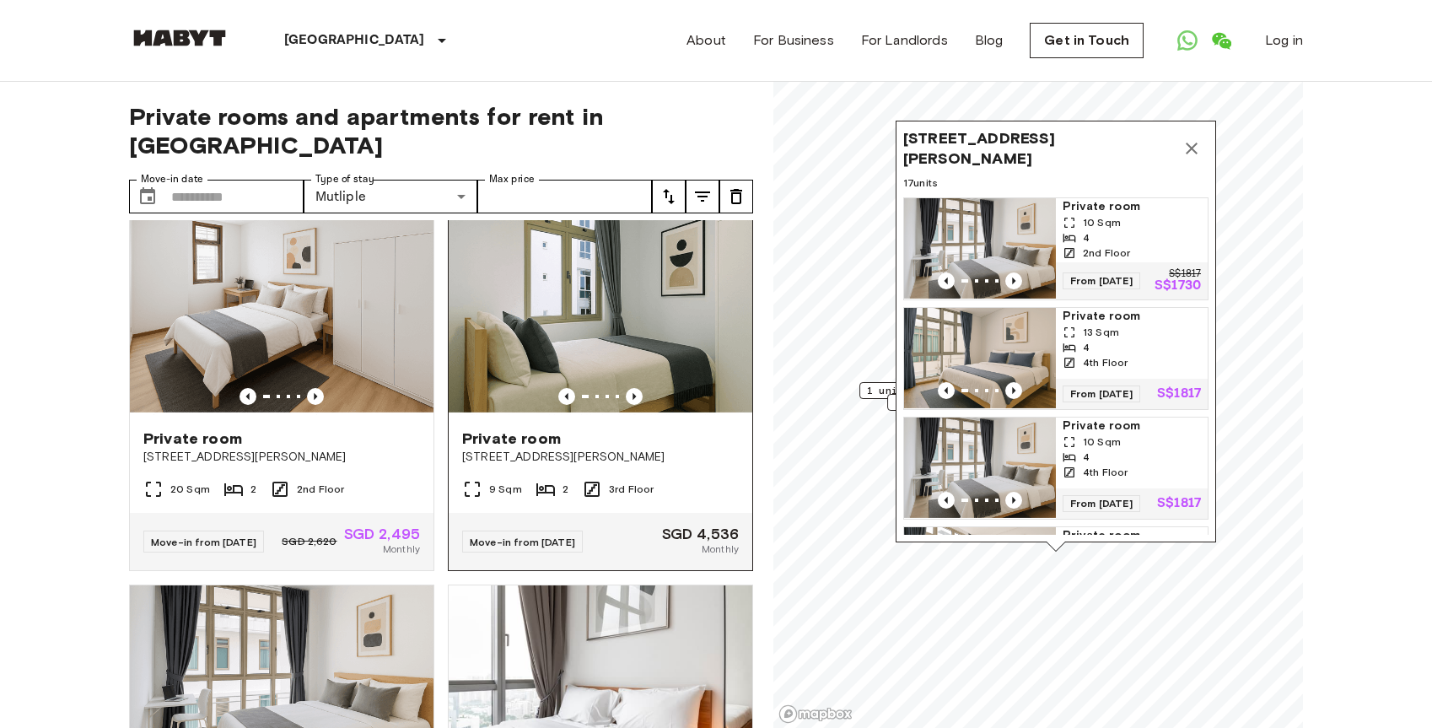
scroll to position [30, 0]
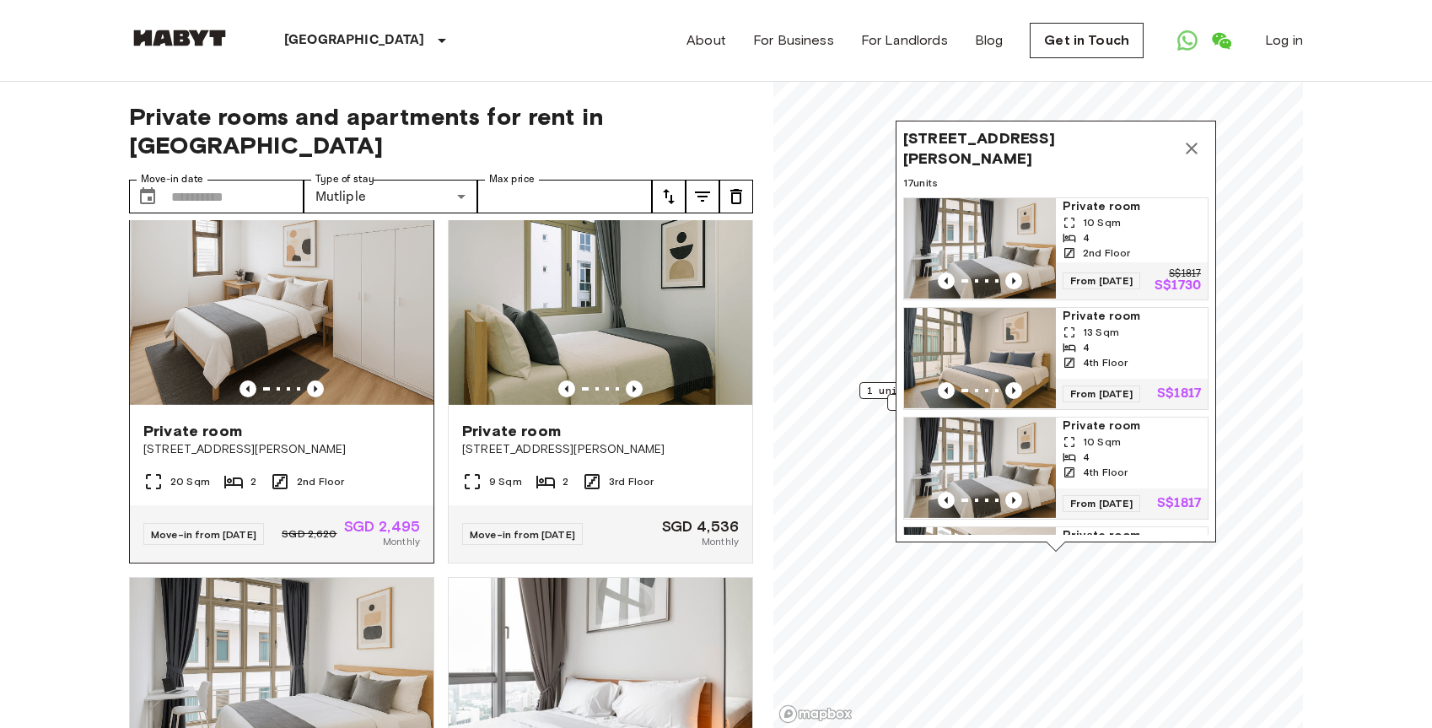
click at [380, 309] on img at bounding box center [282, 306] width 304 height 202
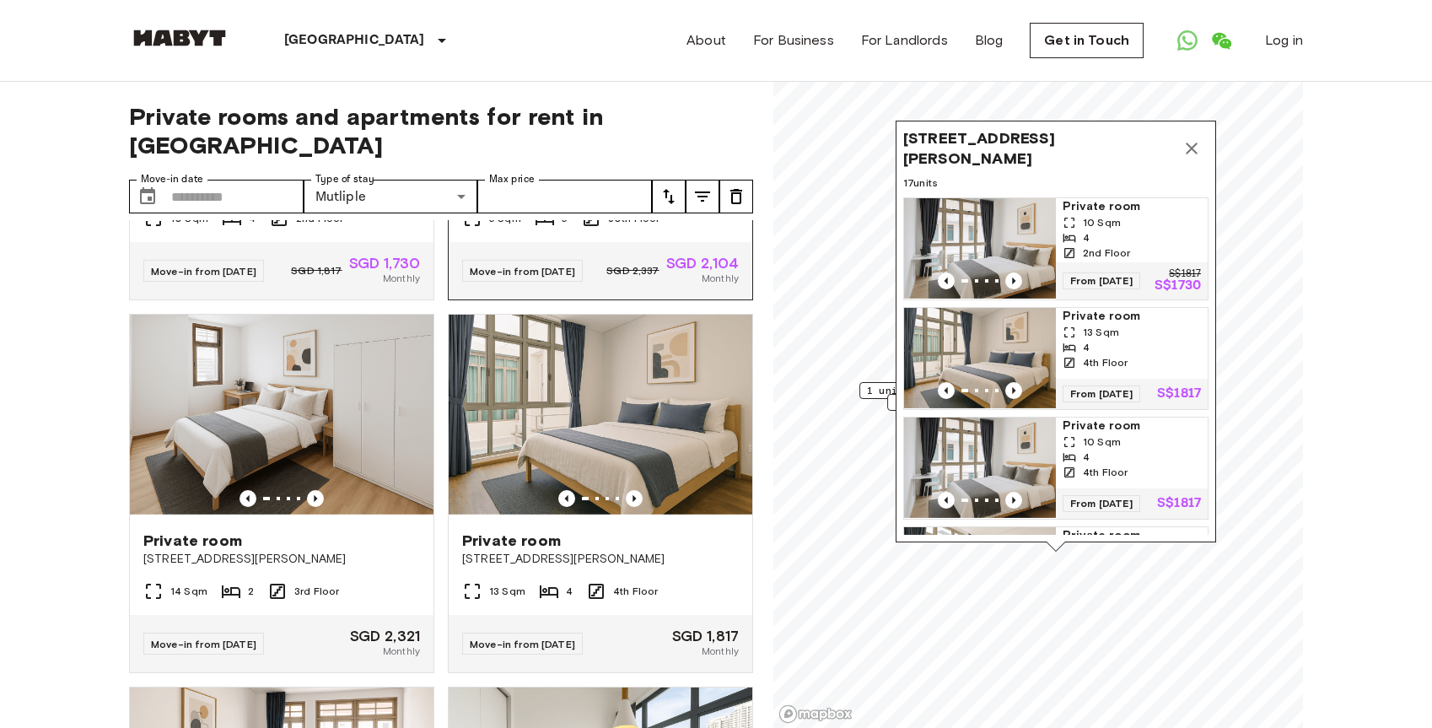
scroll to position [667, 0]
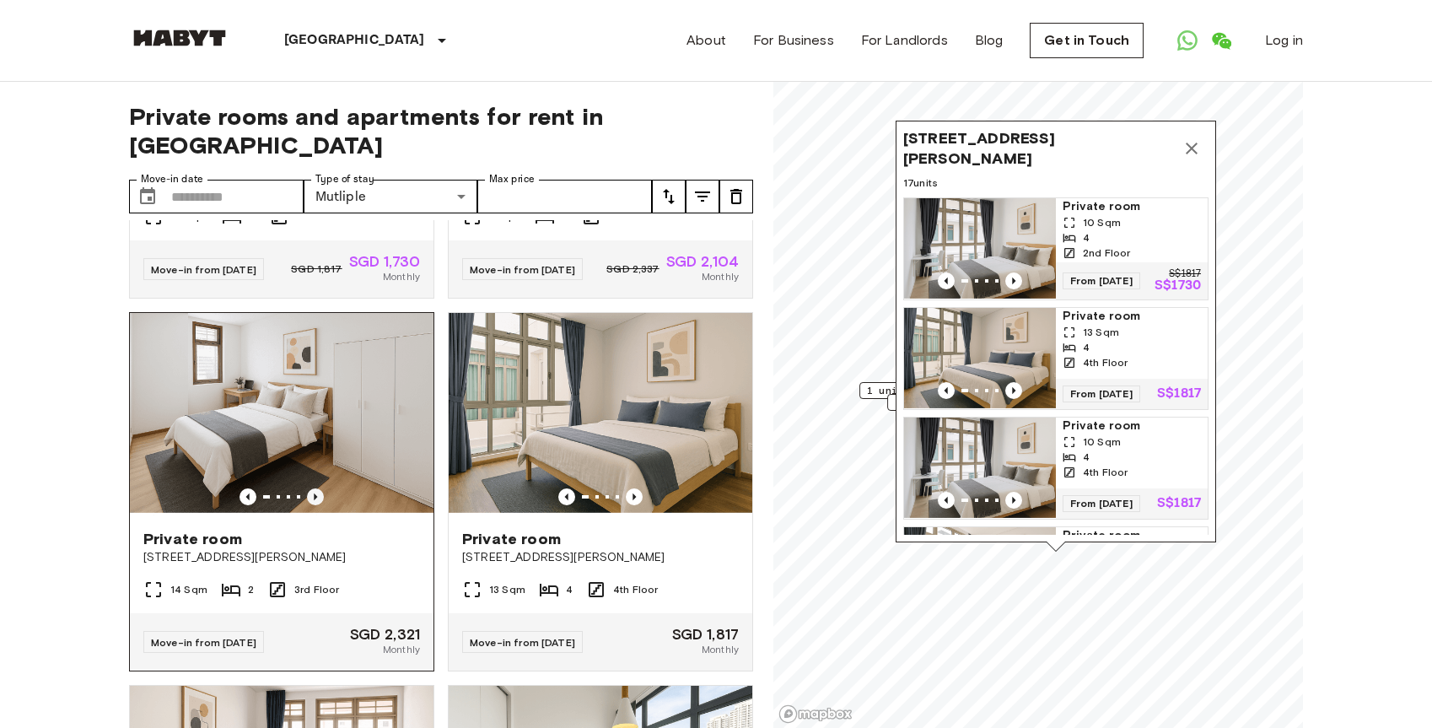
click at [313, 488] on icon "Previous image" at bounding box center [315, 496] width 17 height 17
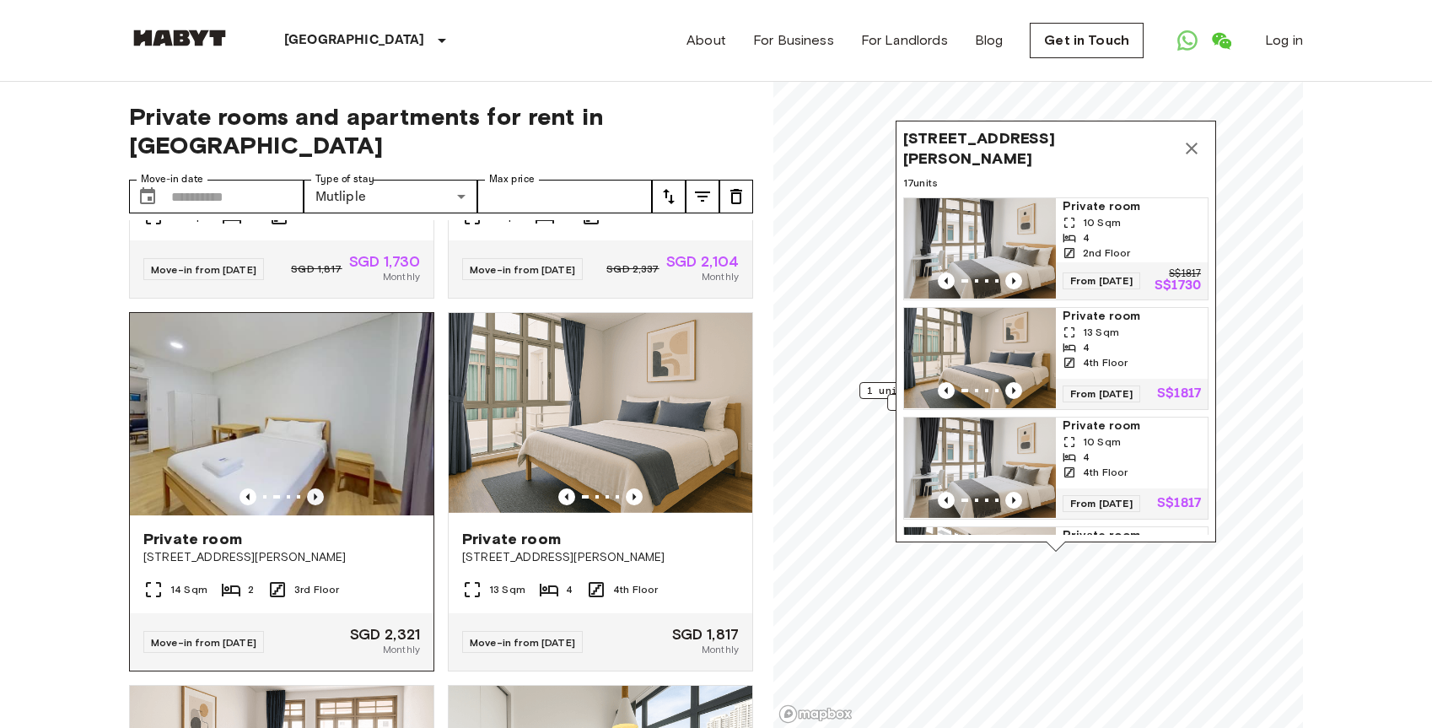
click at [313, 488] on icon "Previous image" at bounding box center [315, 496] width 17 height 17
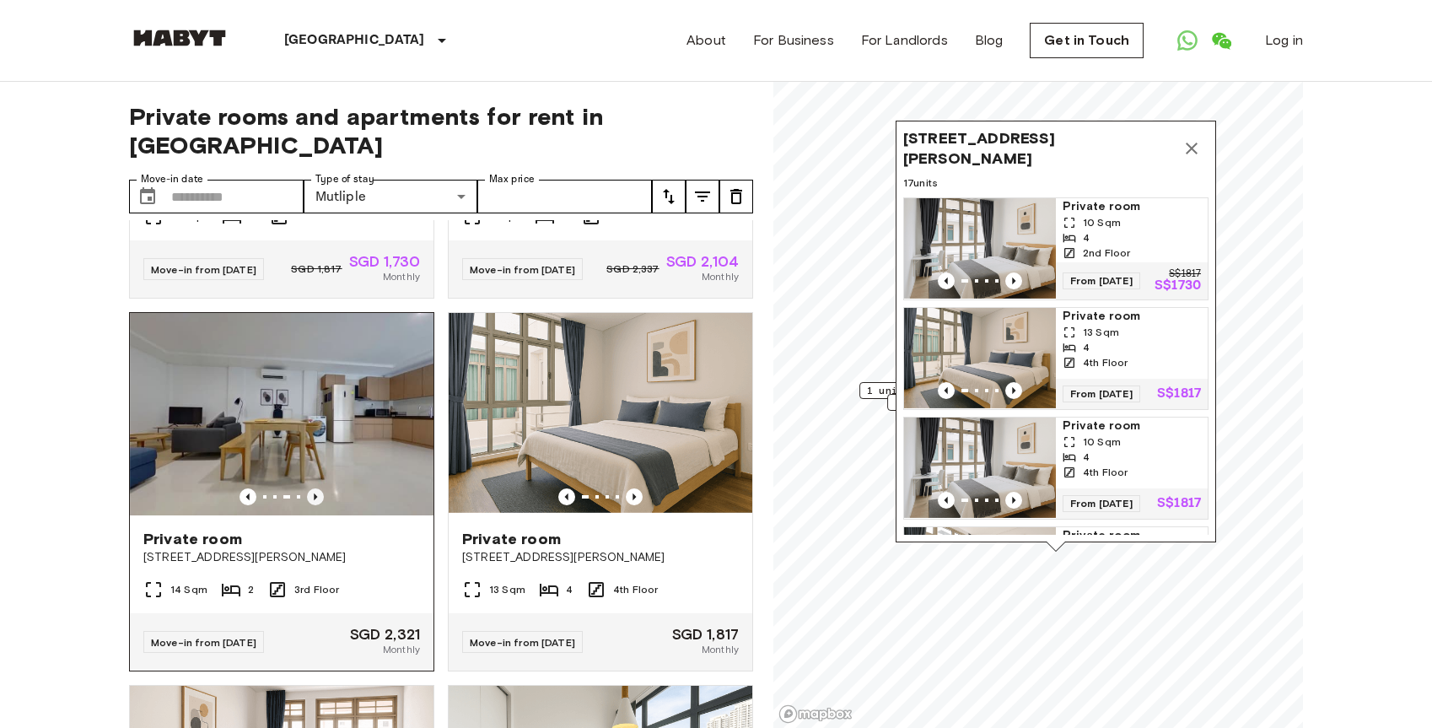
click at [313, 488] on icon "Previous image" at bounding box center [315, 496] width 17 height 17
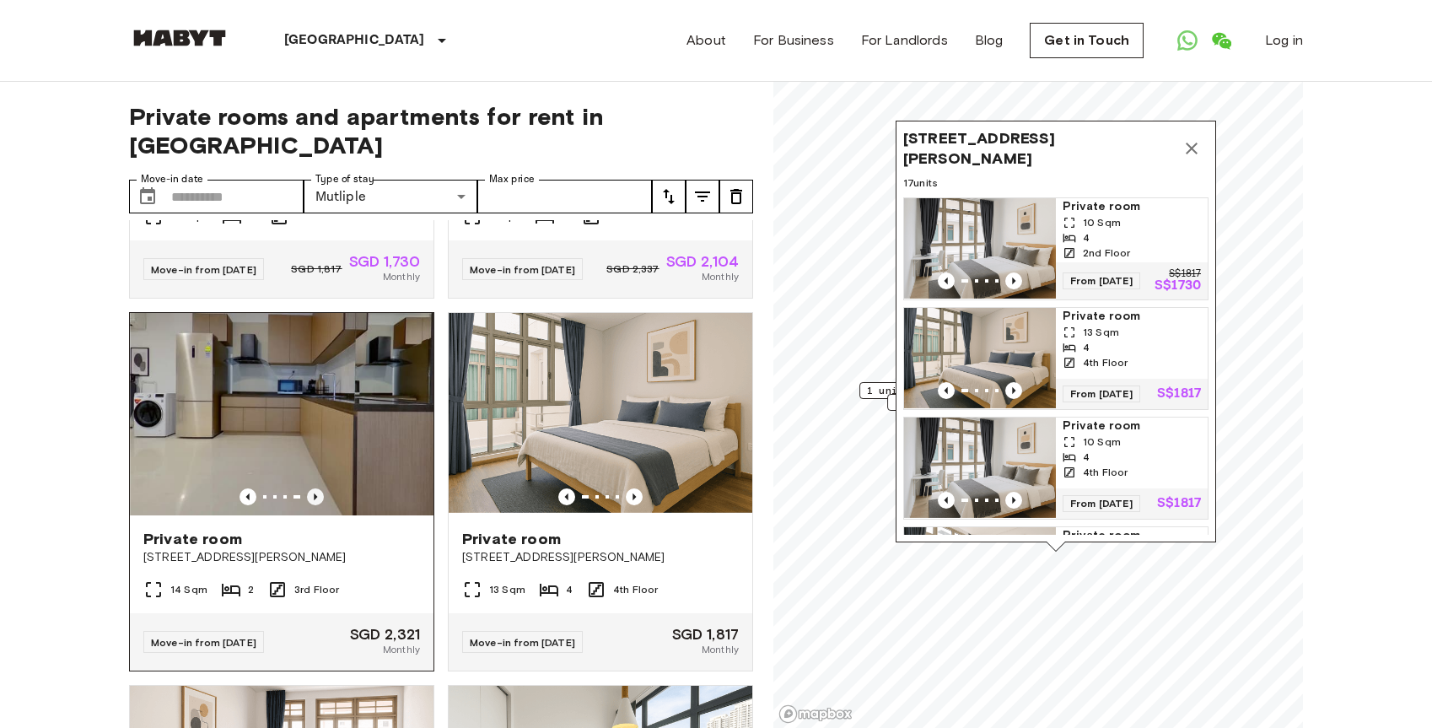
click at [313, 488] on icon "Previous image" at bounding box center [315, 496] width 17 height 17
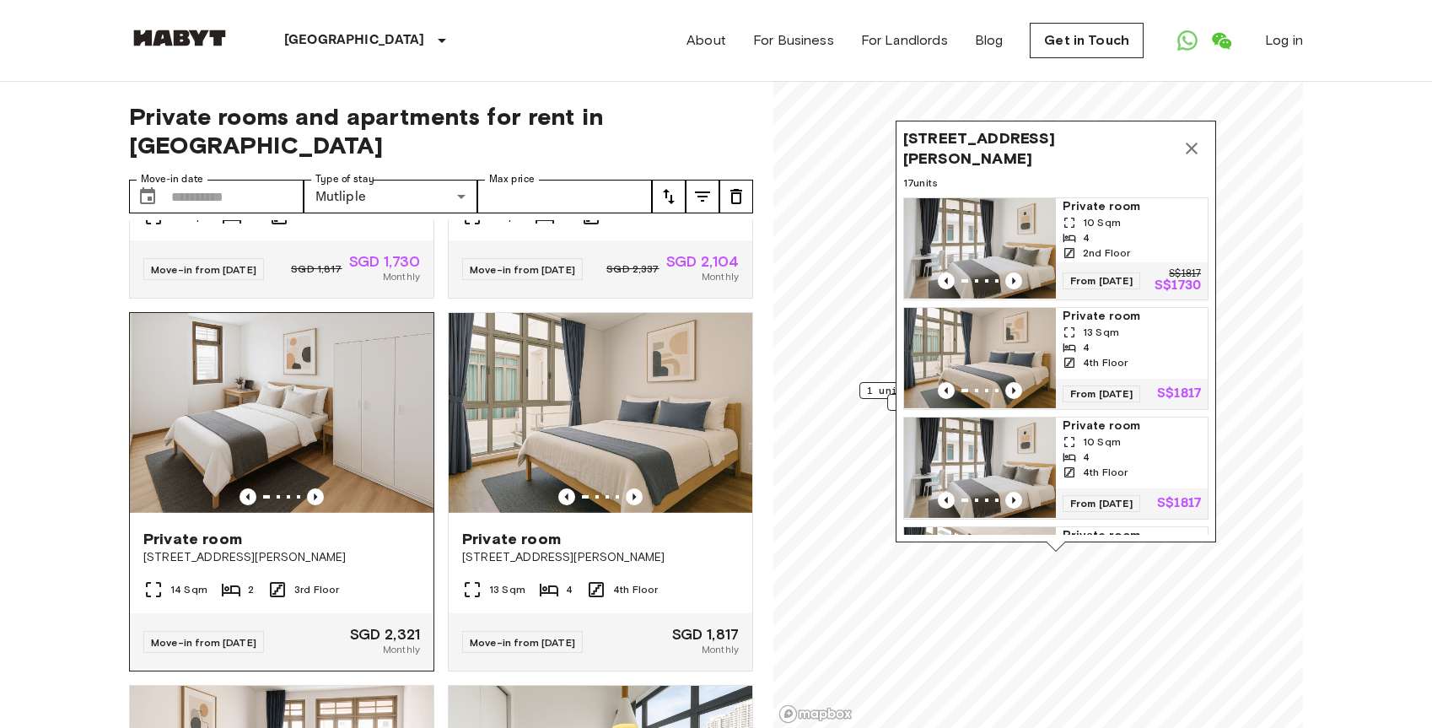
click at [364, 432] on img at bounding box center [282, 414] width 304 height 202
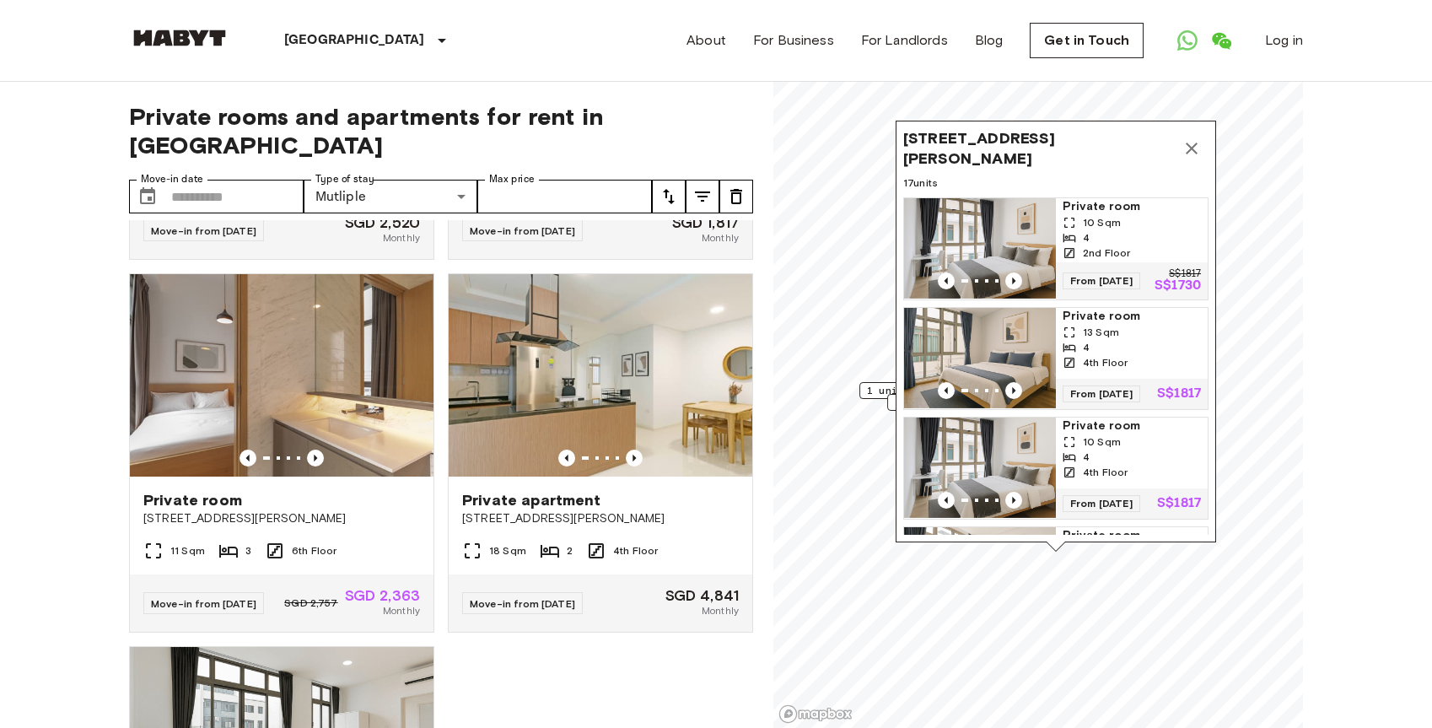
scroll to position [3699, 0]
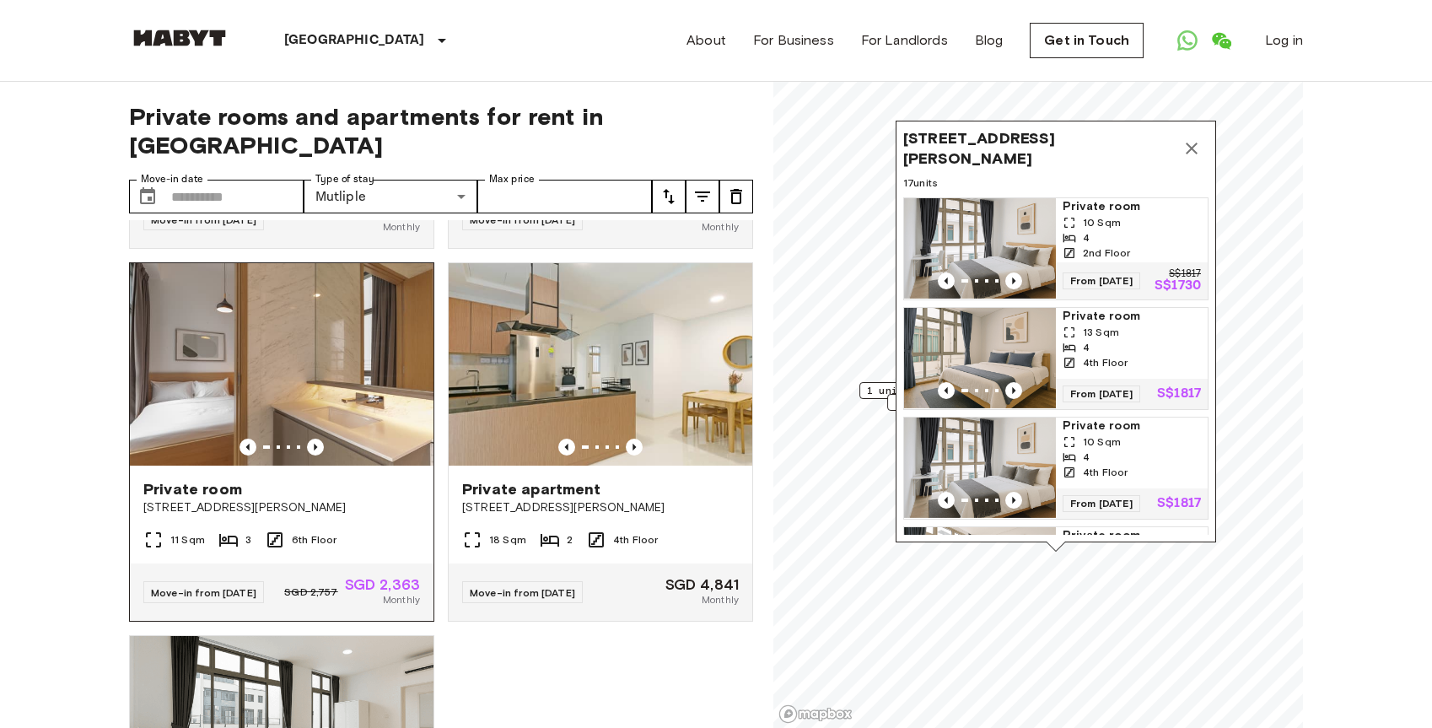
click at [347, 342] on img at bounding box center [282, 364] width 304 height 202
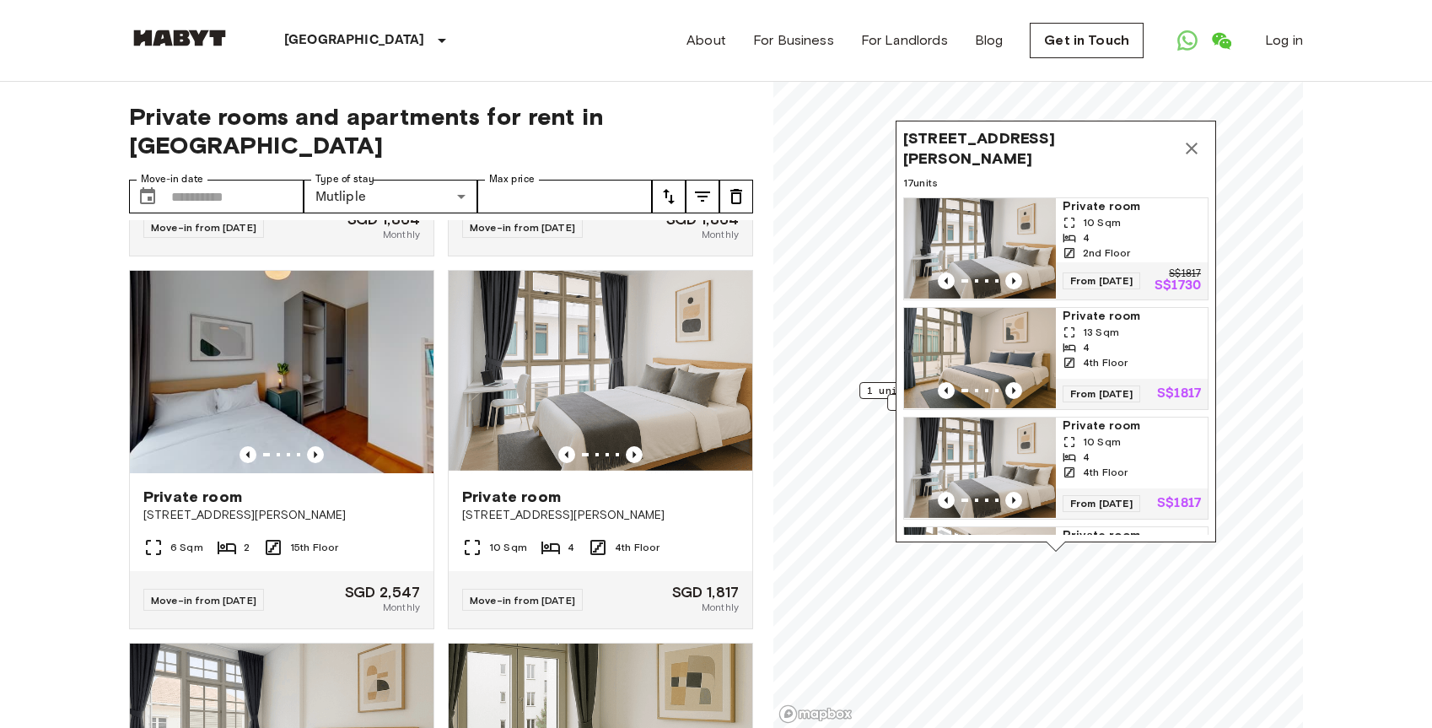
scroll to position [2193, 0]
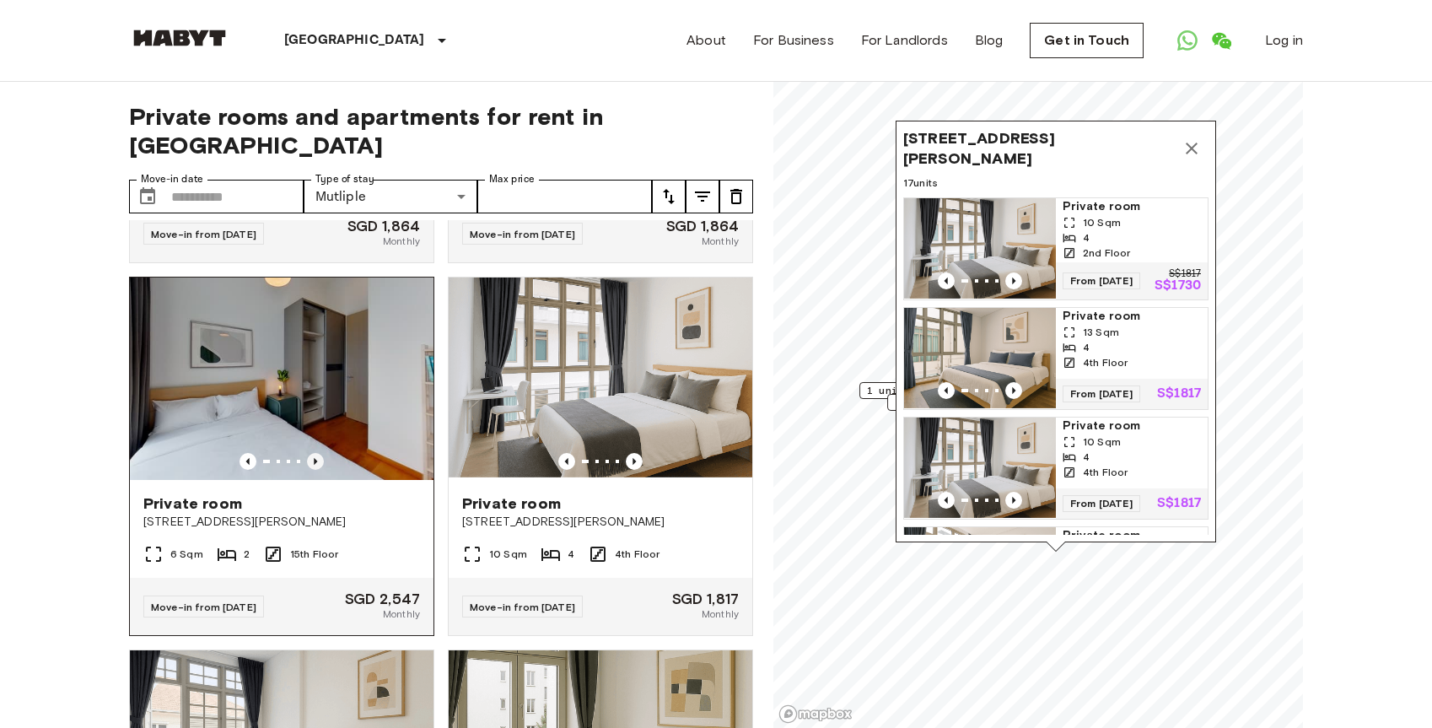
click at [311, 453] on icon "Previous image" at bounding box center [315, 461] width 17 height 17
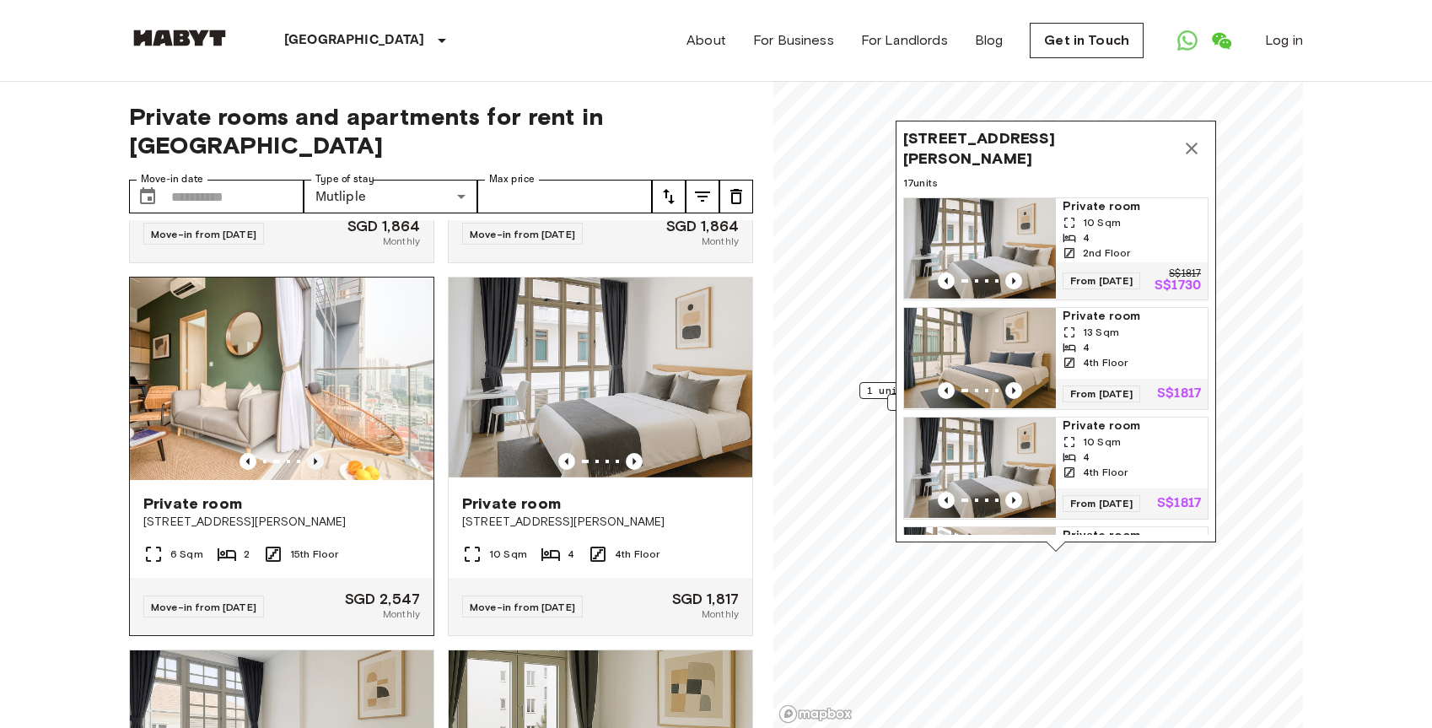
click at [311, 453] on icon "Previous image" at bounding box center [315, 461] width 17 height 17
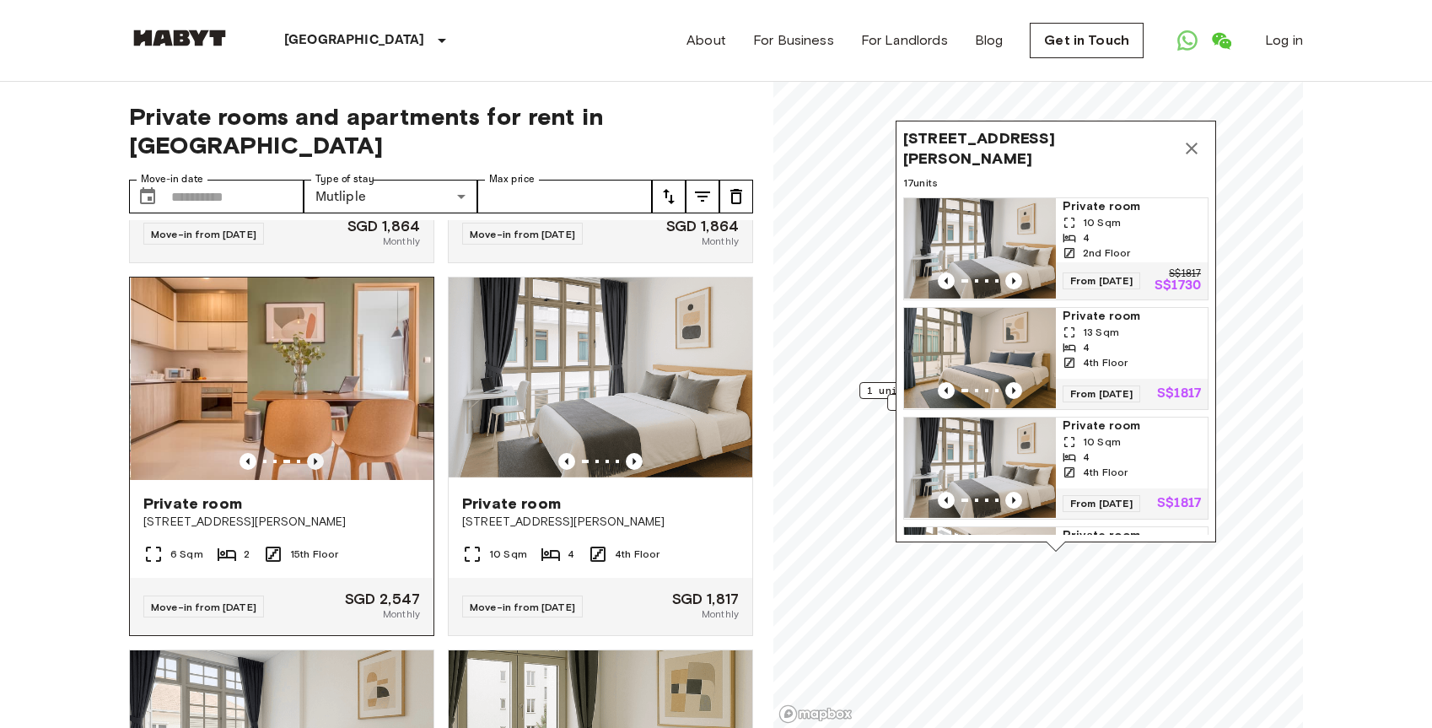
click at [311, 453] on icon "Previous image" at bounding box center [315, 461] width 17 height 17
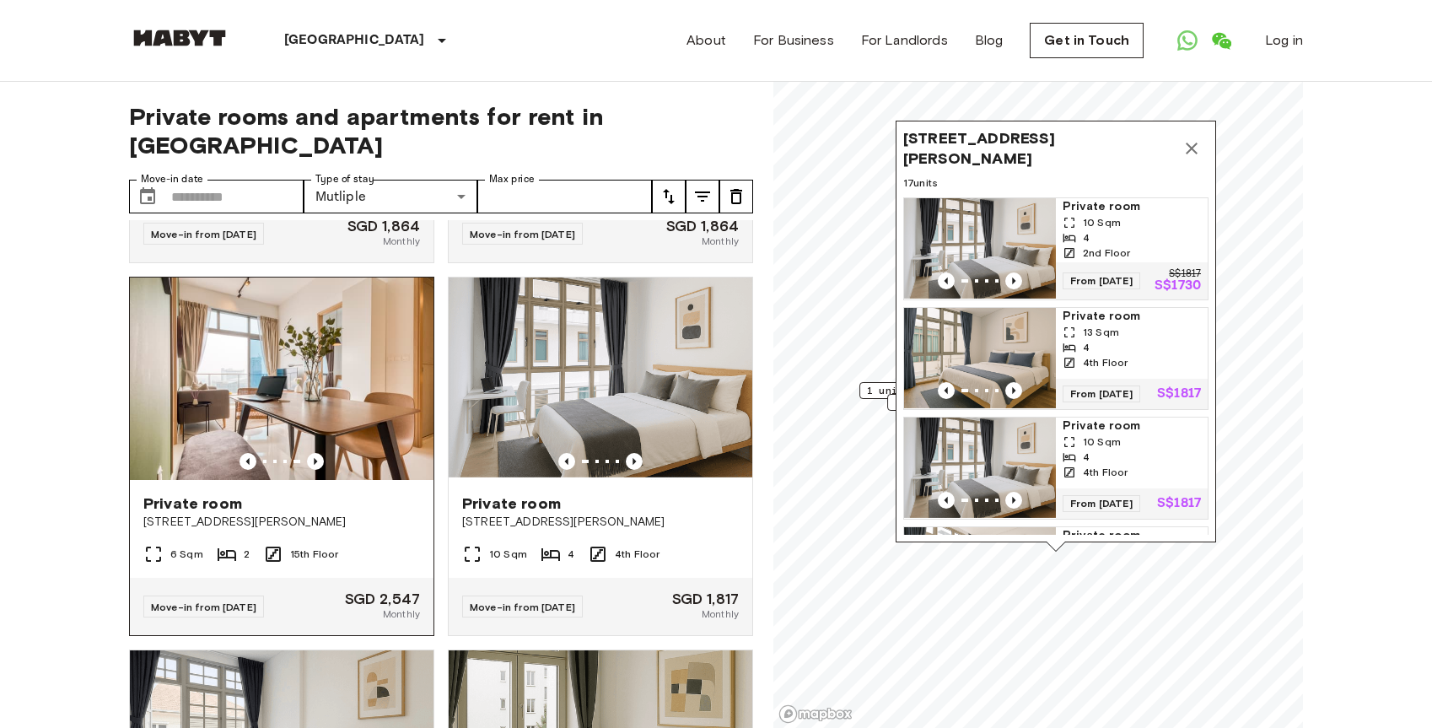
click at [336, 360] on img at bounding box center [282, 378] width 304 height 202
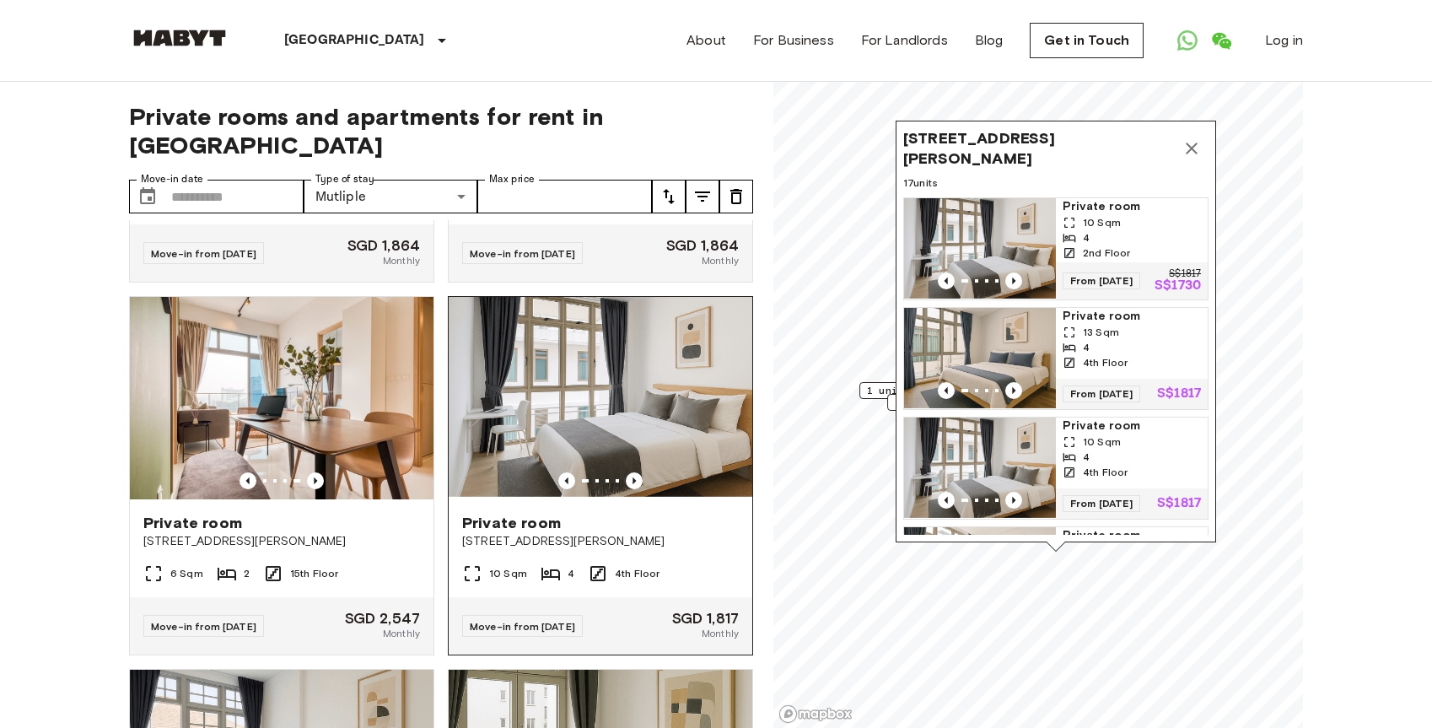
scroll to position [2175, 0]
click at [554, 401] on img at bounding box center [601, 397] width 304 height 202
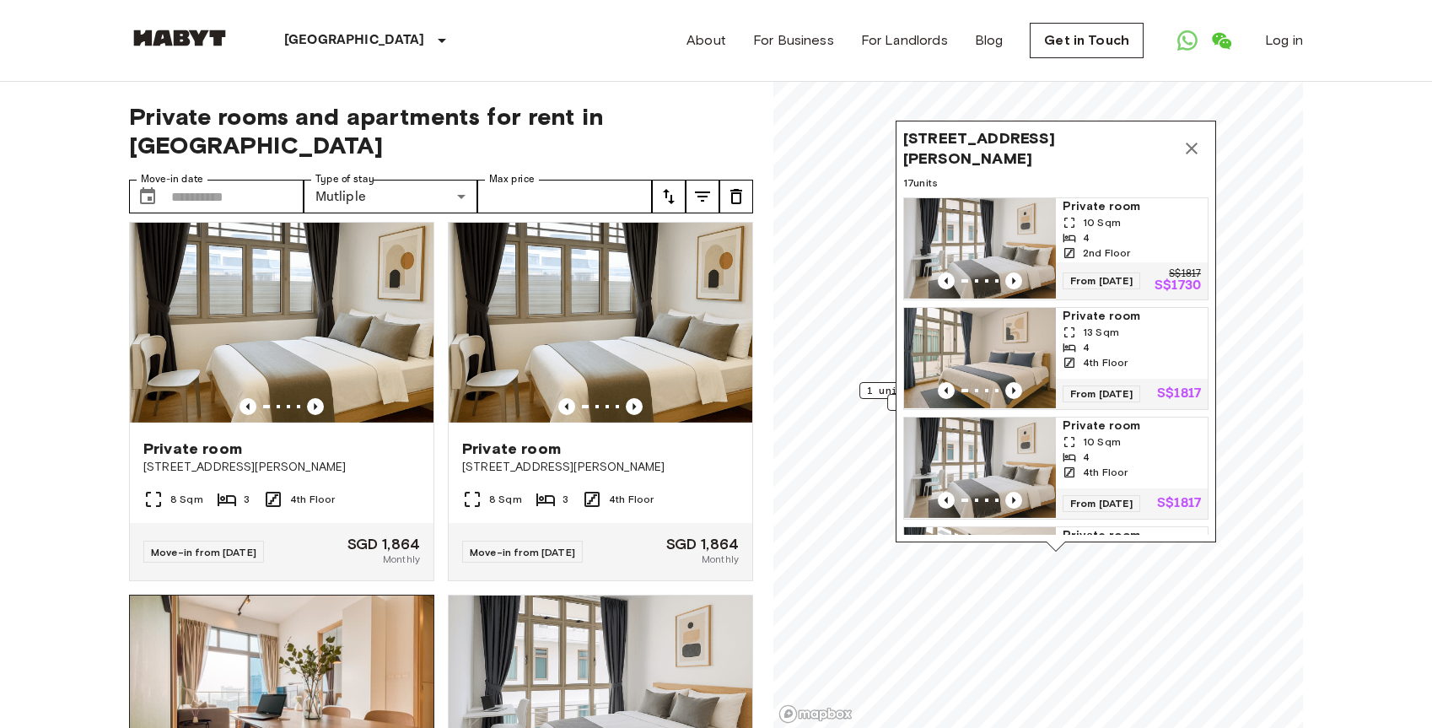
scroll to position [1769, 0]
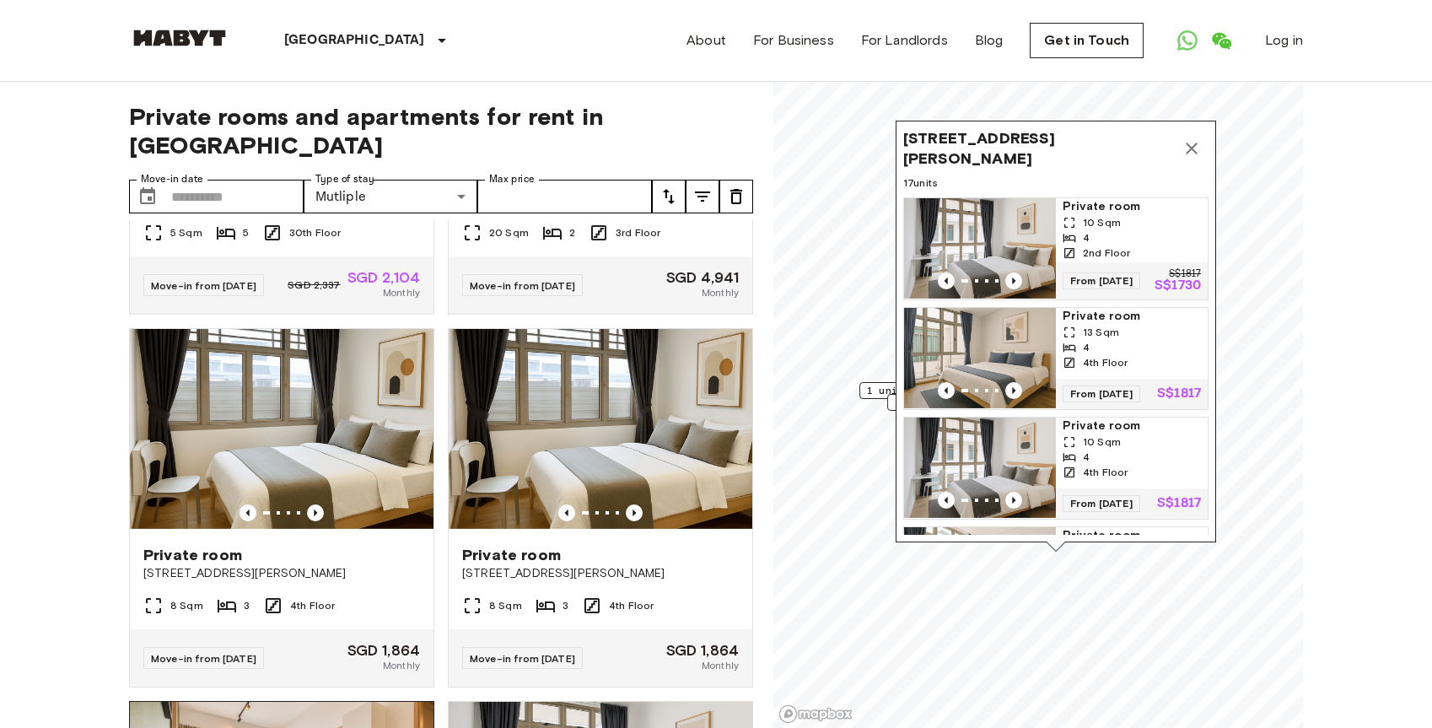
click at [409, 404] on img at bounding box center [282, 430] width 304 height 202
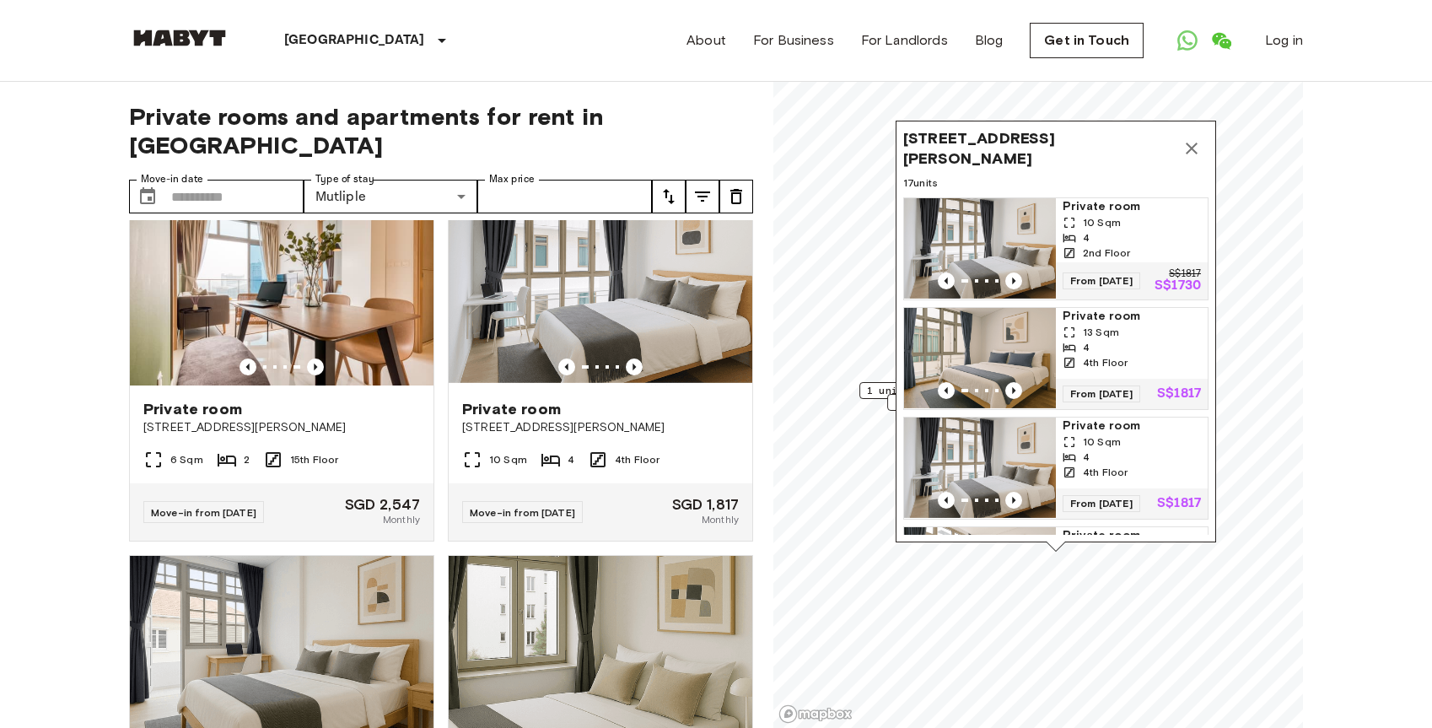
scroll to position [2285, 0]
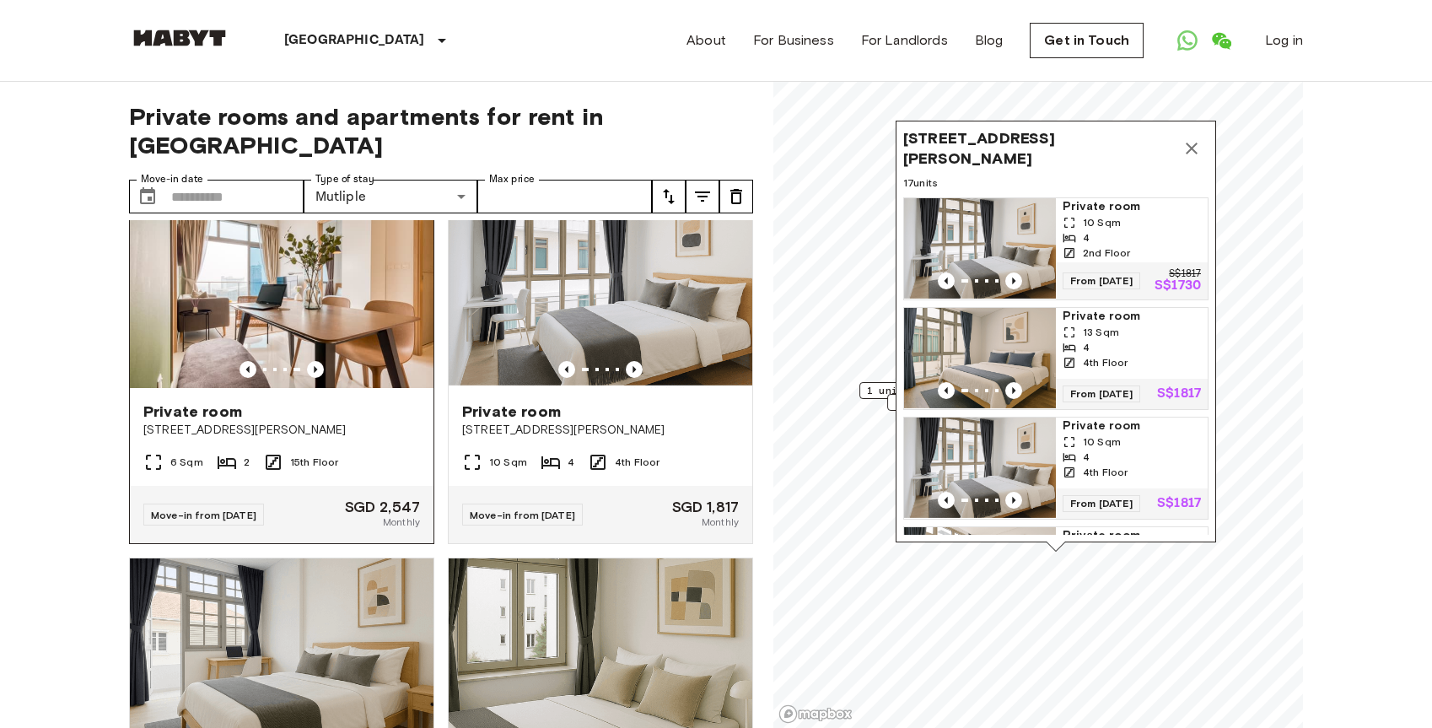
click at [353, 272] on img at bounding box center [282, 287] width 304 height 202
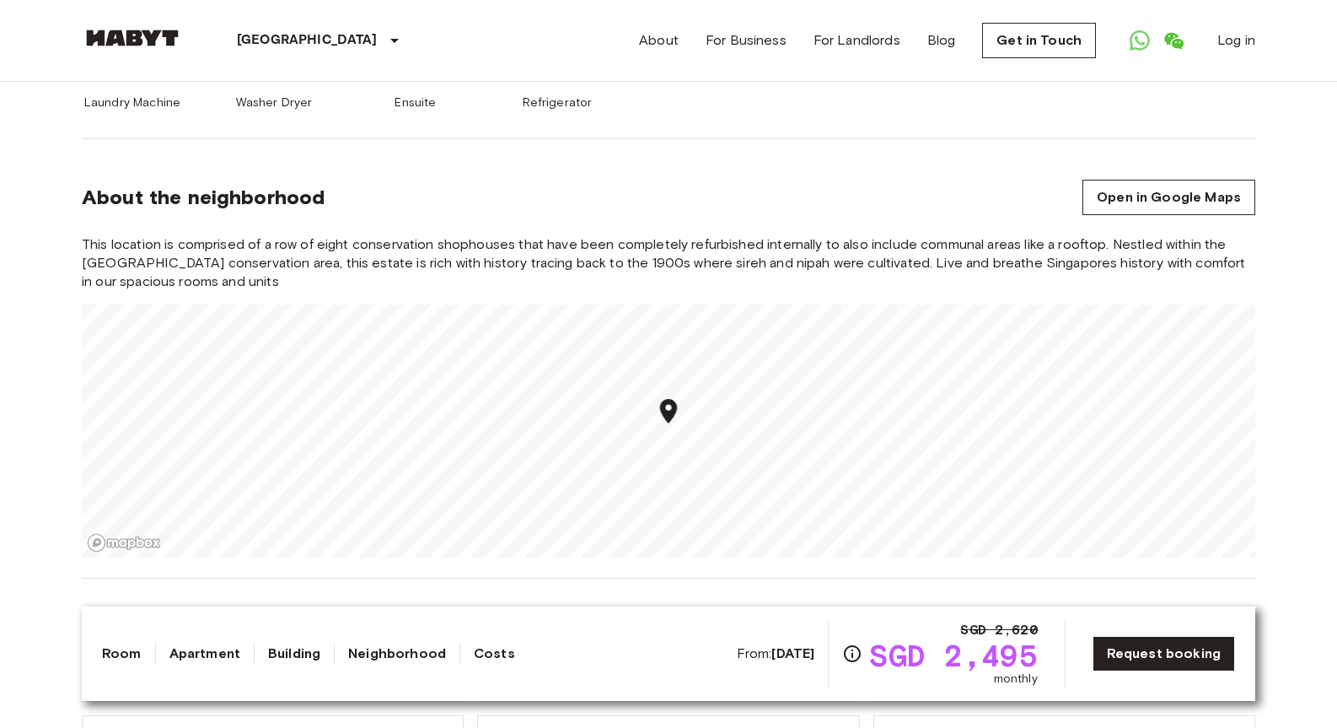
scroll to position [1294, 0]
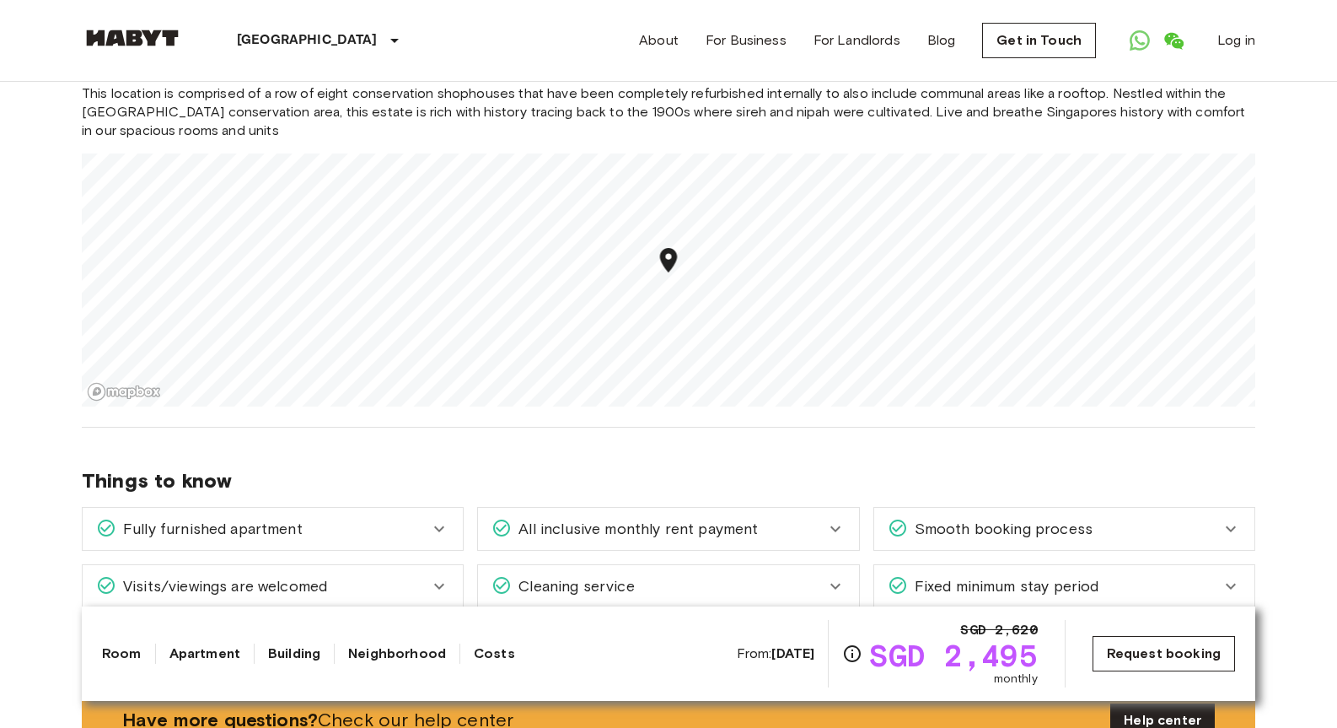
click at [1170, 658] on link "Request booking" at bounding box center [1164, 653] width 143 height 35
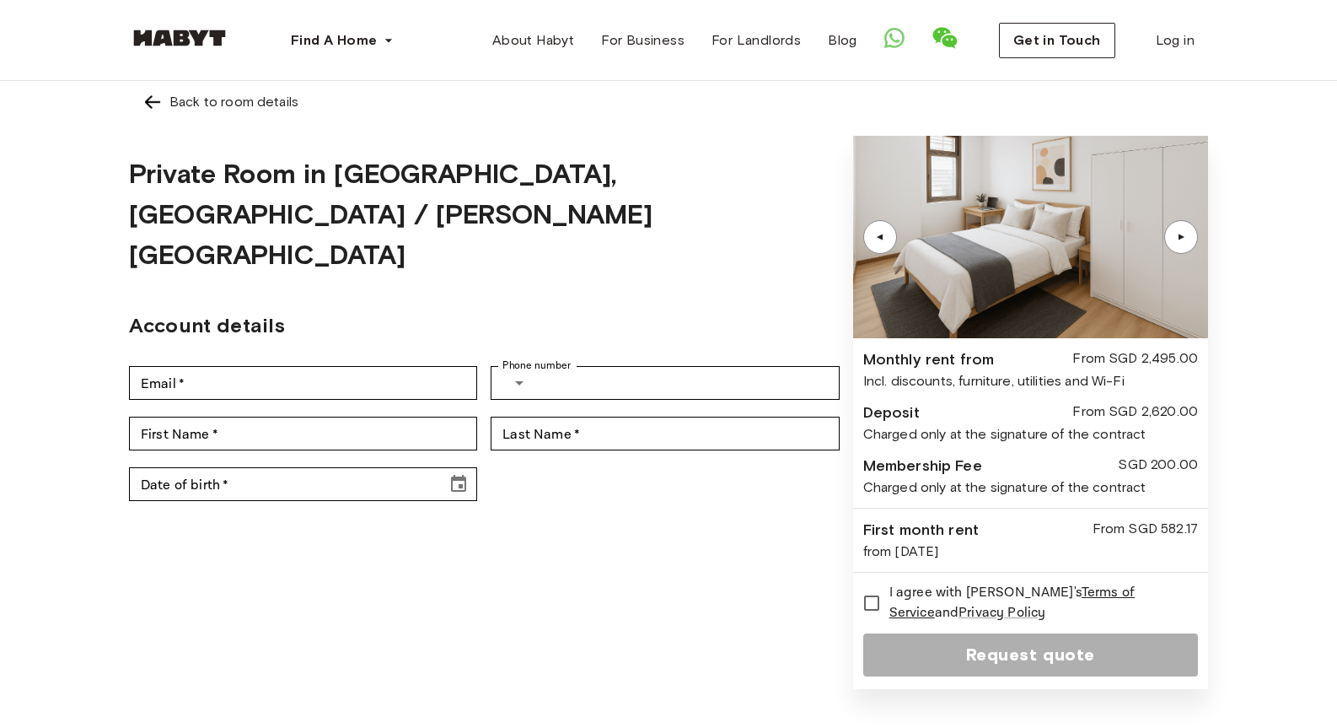
scroll to position [4, 0]
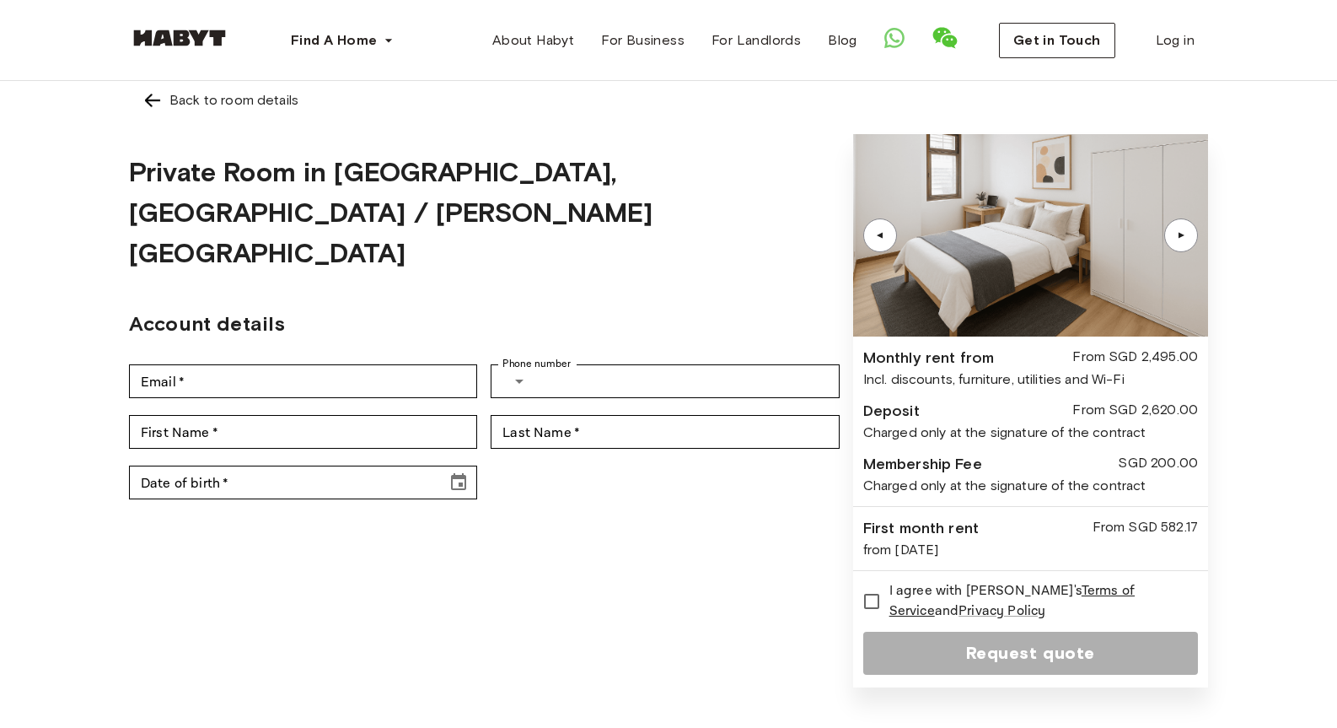
click at [1181, 234] on div "▲" at bounding box center [1181, 235] width 17 height 10
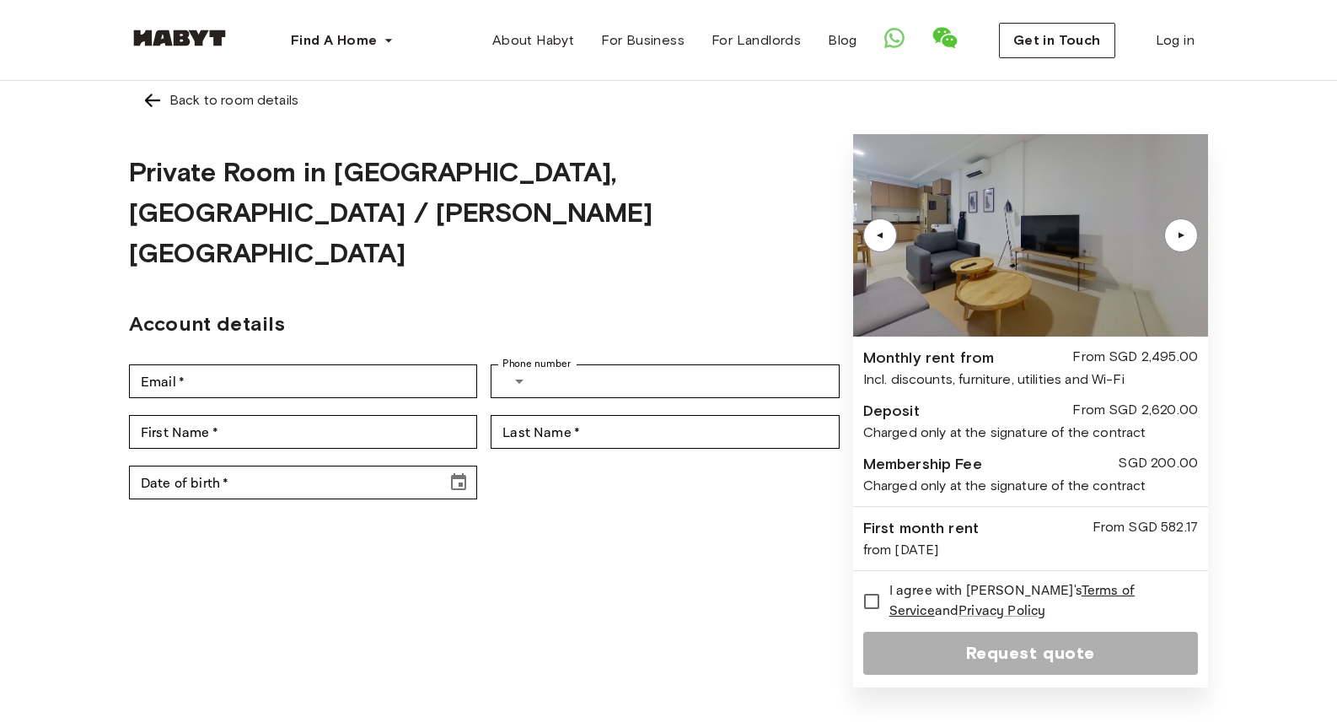
click at [1181, 234] on div "▲" at bounding box center [1181, 235] width 17 height 10
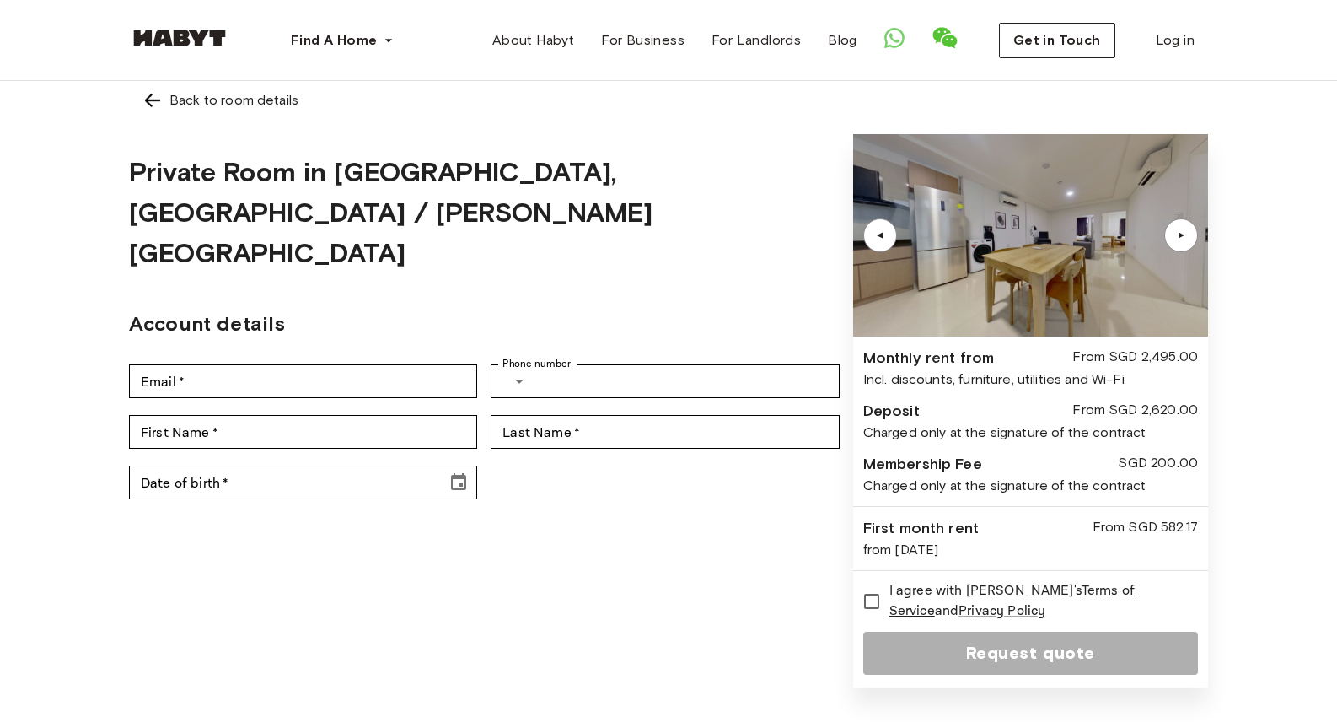
click at [1181, 234] on div "▲" at bounding box center [1181, 235] width 17 height 10
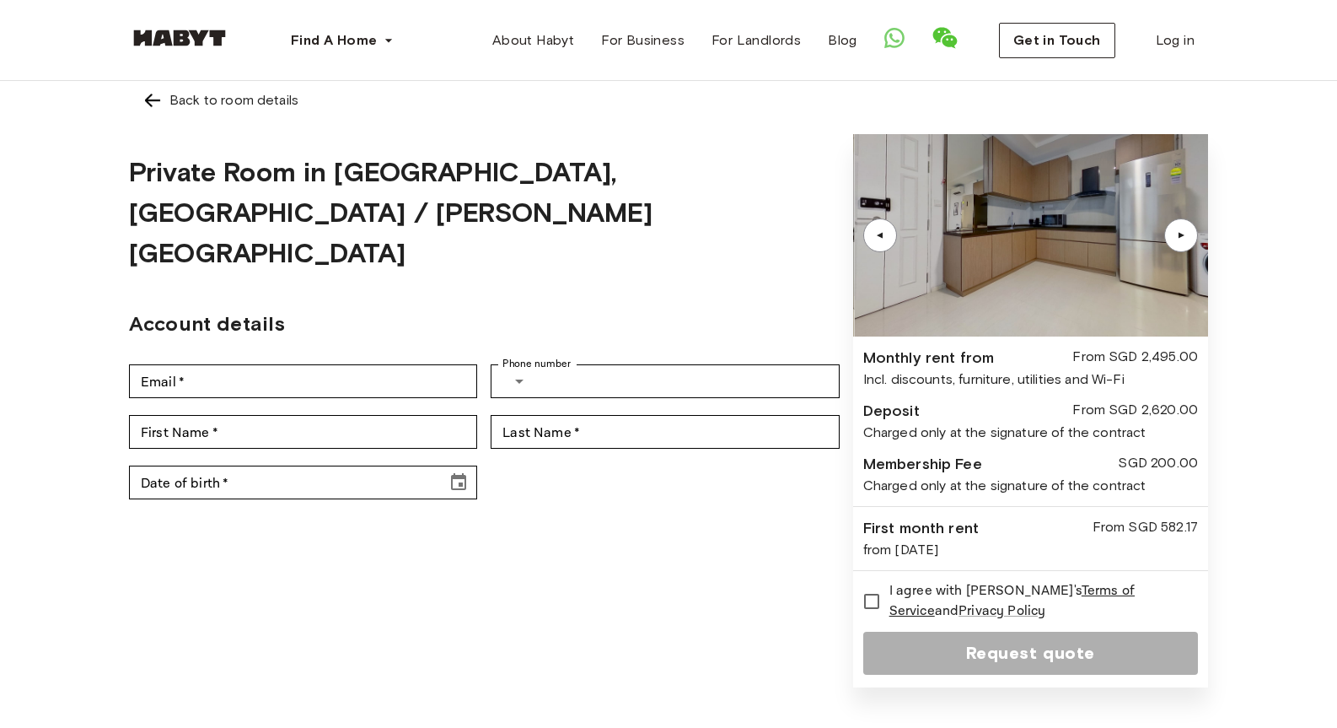
click at [1181, 234] on div "▲" at bounding box center [1181, 235] width 17 height 10
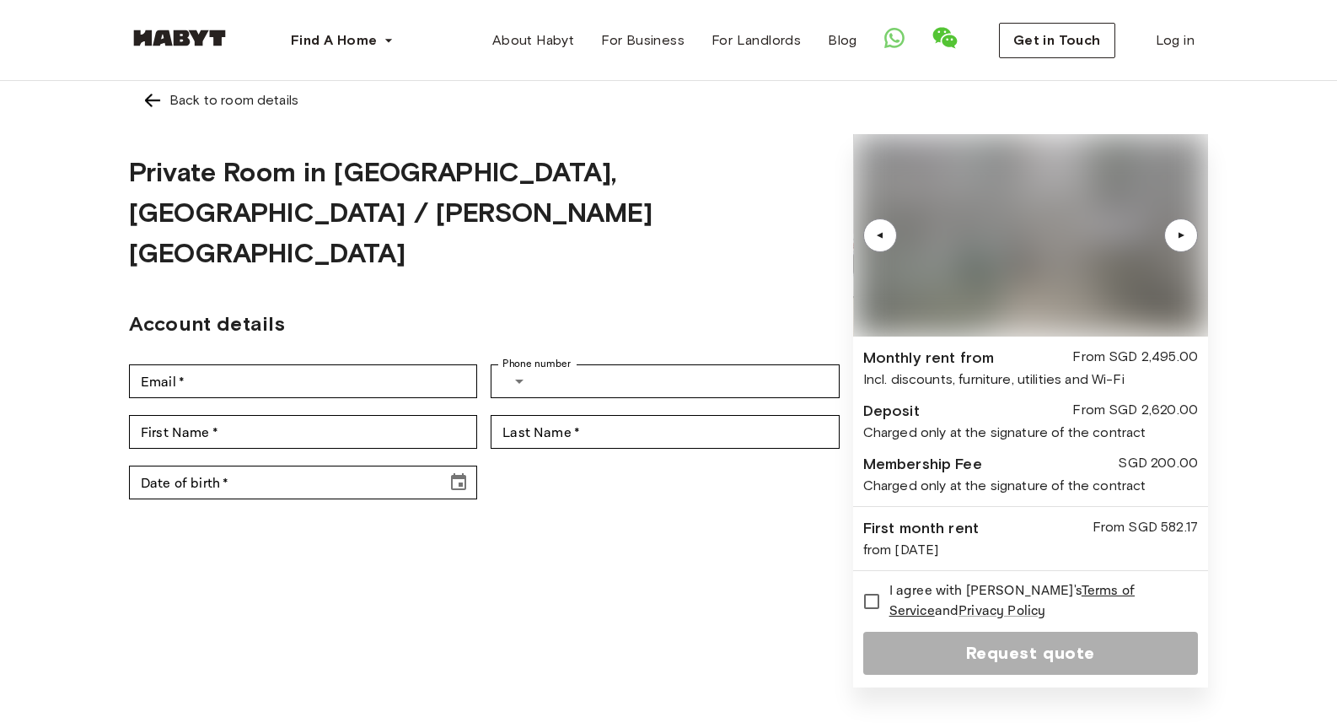
click at [1181, 234] on div "▲" at bounding box center [1181, 235] width 17 height 10
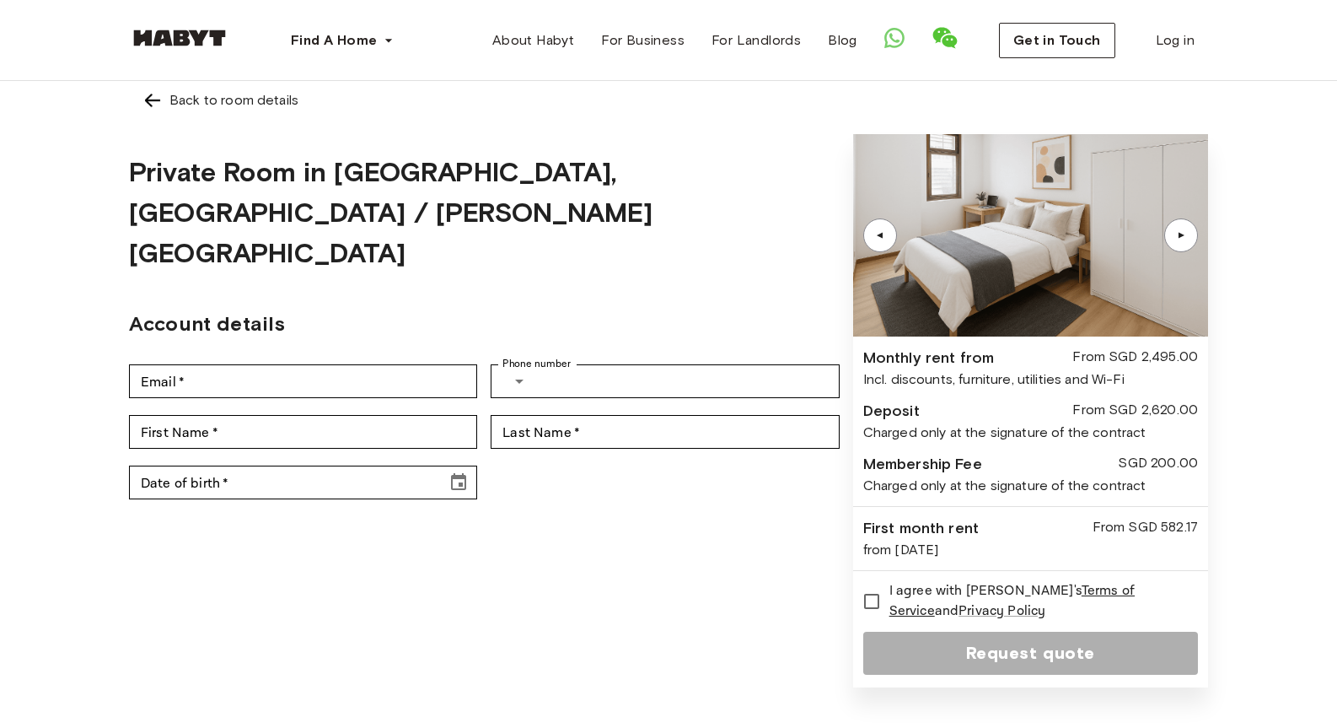
click at [158, 100] on img at bounding box center [153, 100] width 20 height 20
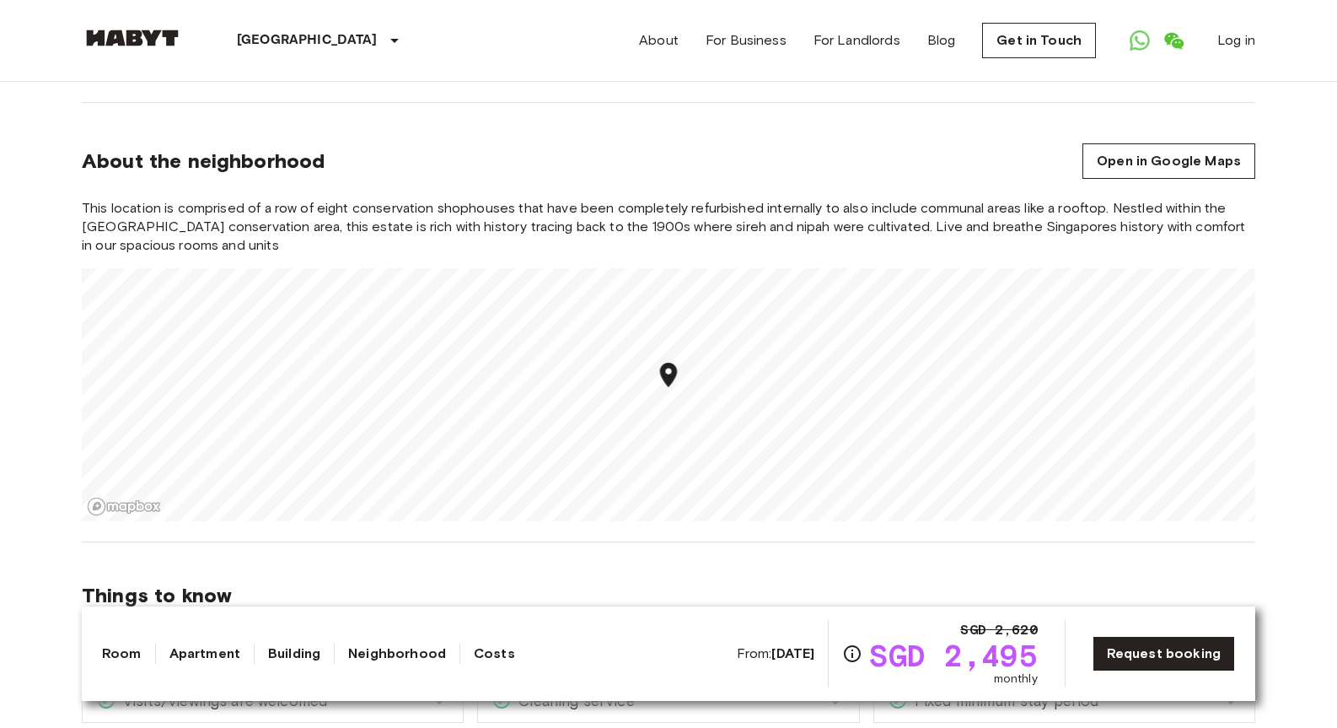
scroll to position [1194, 0]
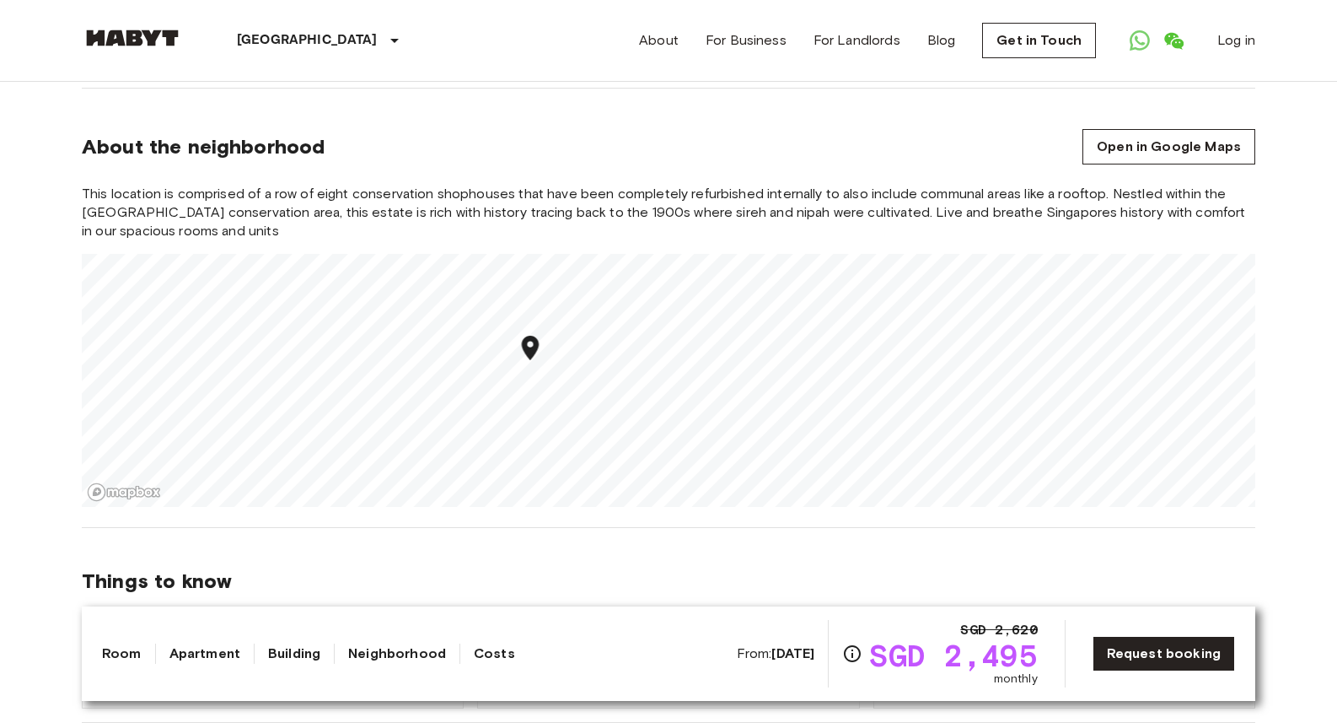
click at [201, 649] on link "Apartment" at bounding box center [204, 653] width 71 height 20
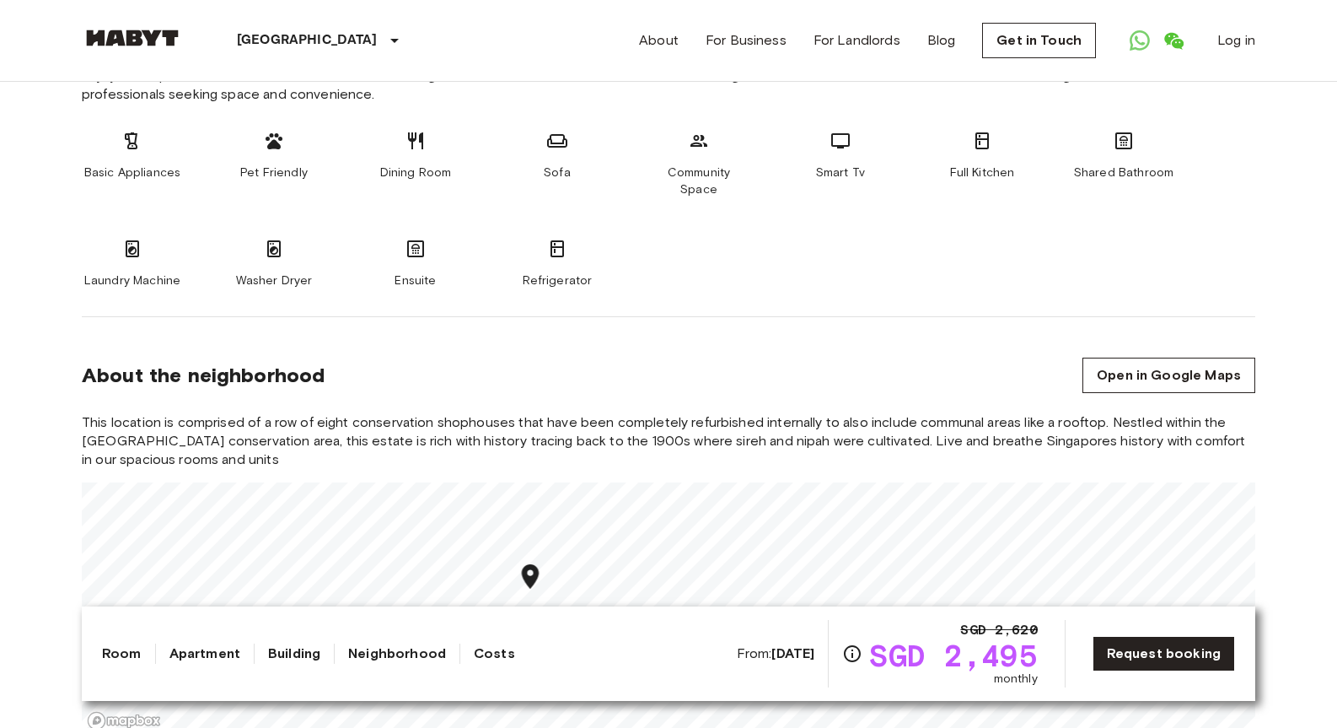
scroll to position [840, 0]
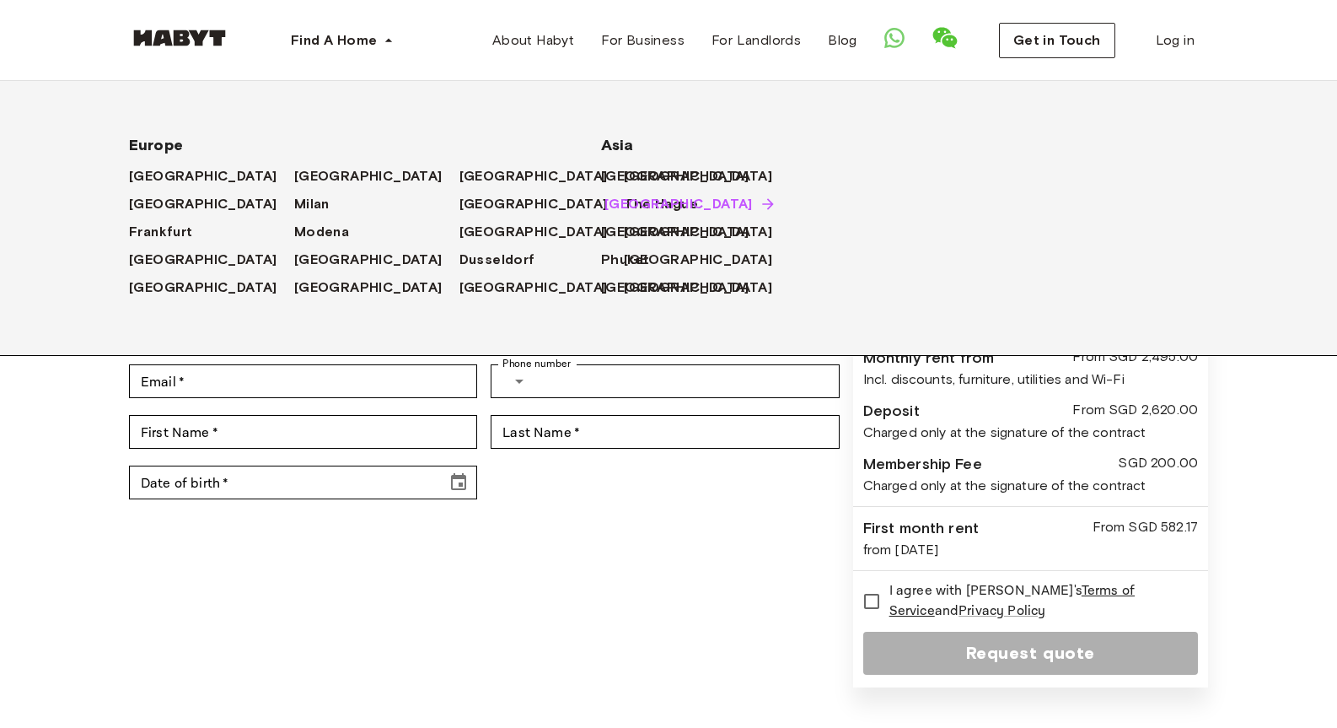
click at [610, 206] on span "[GEOGRAPHIC_DATA]" at bounding box center [679, 204] width 148 height 20
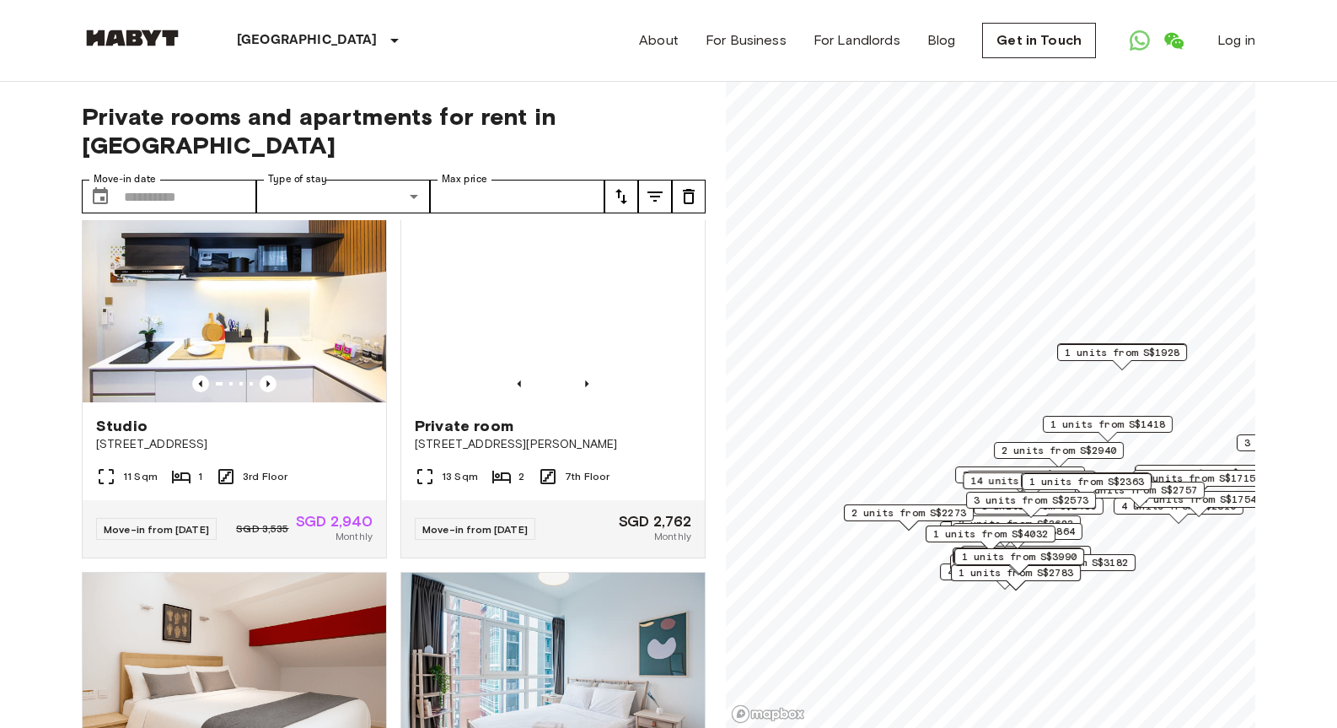
scroll to position [1541, 0]
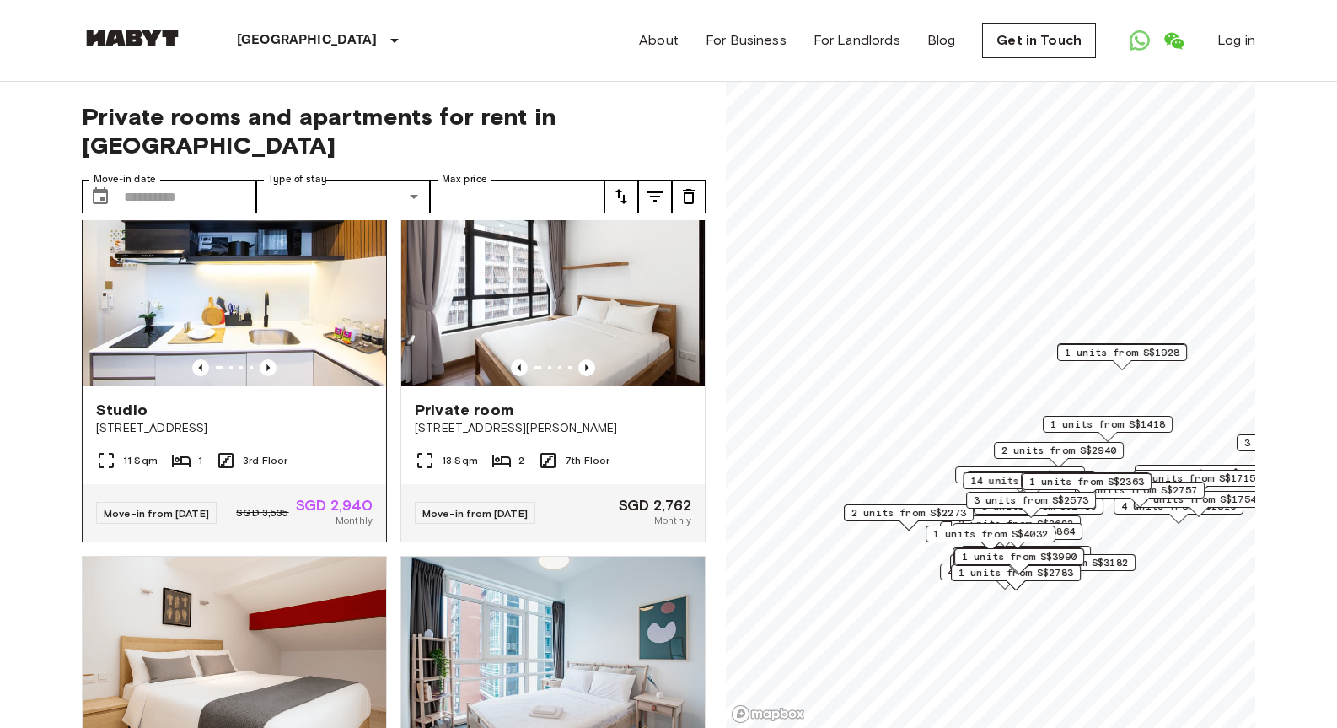
click at [315, 323] on img at bounding box center [235, 285] width 304 height 202
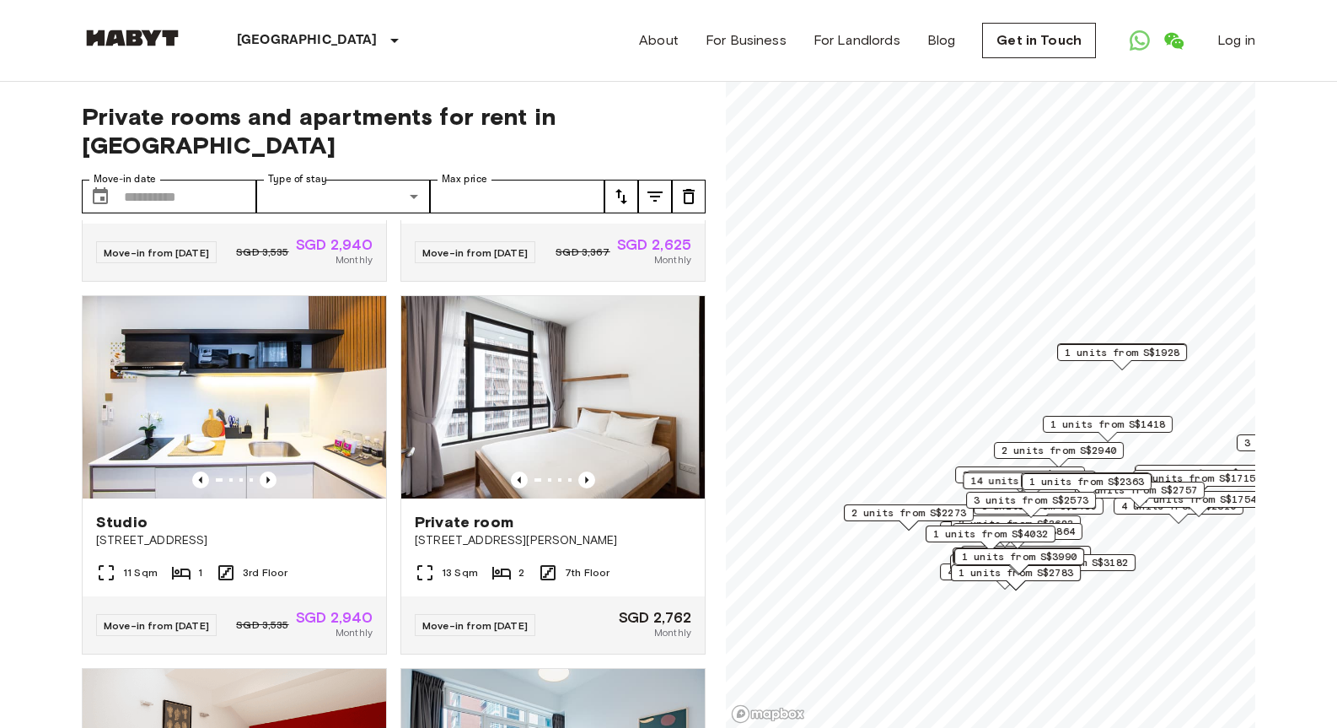
scroll to position [1434, 0]
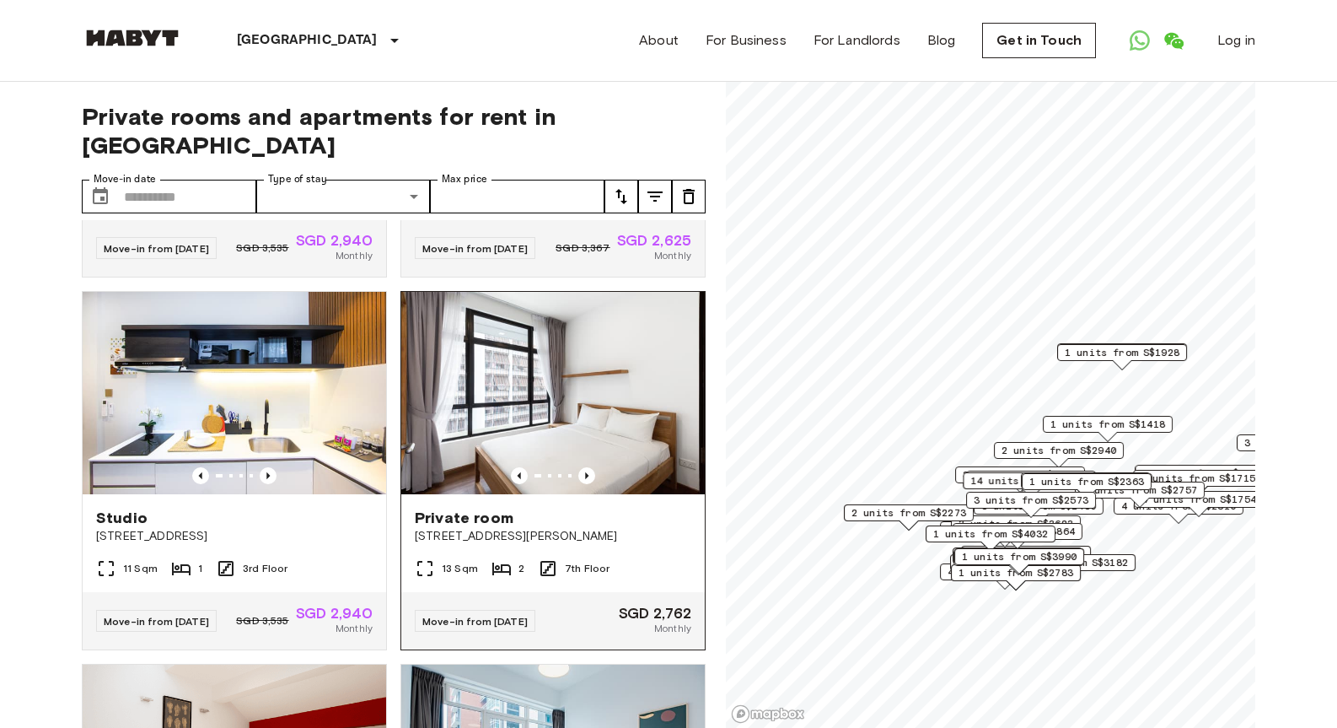
click at [480, 528] on span "Private room" at bounding box center [464, 518] width 99 height 20
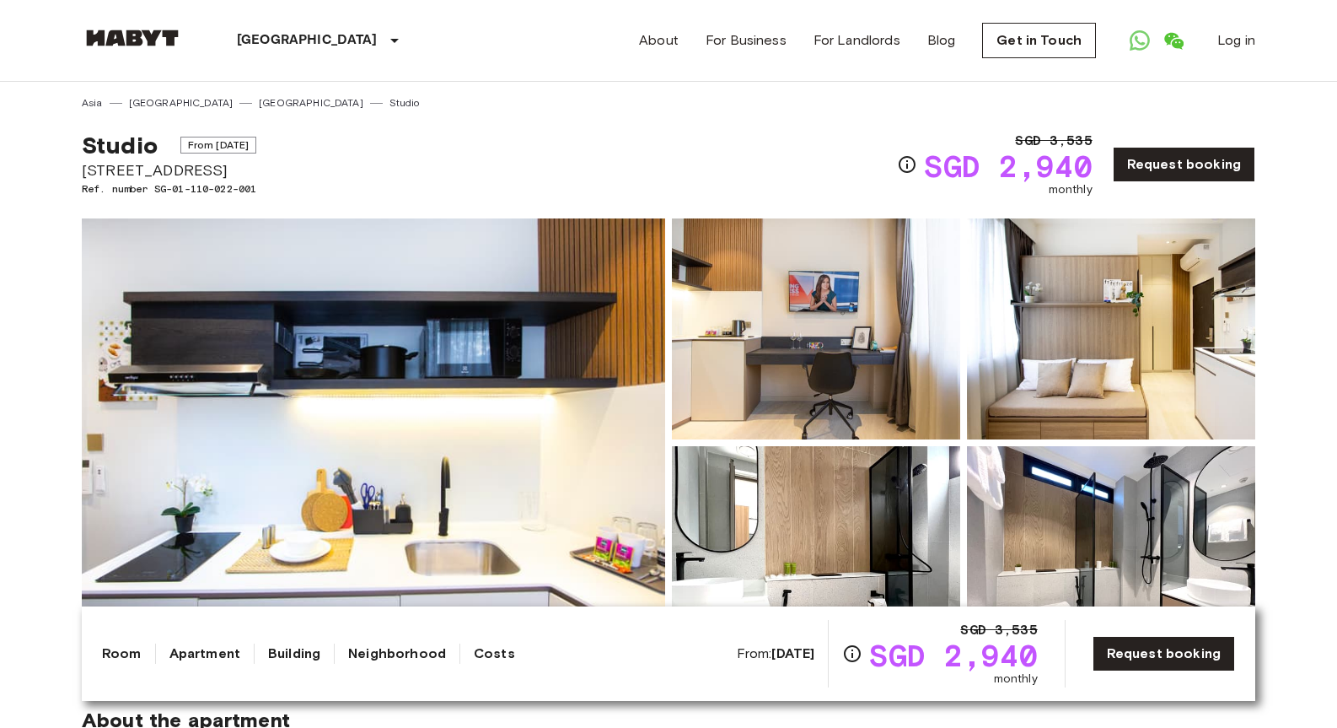
click at [746, 323] on img at bounding box center [816, 328] width 288 height 221
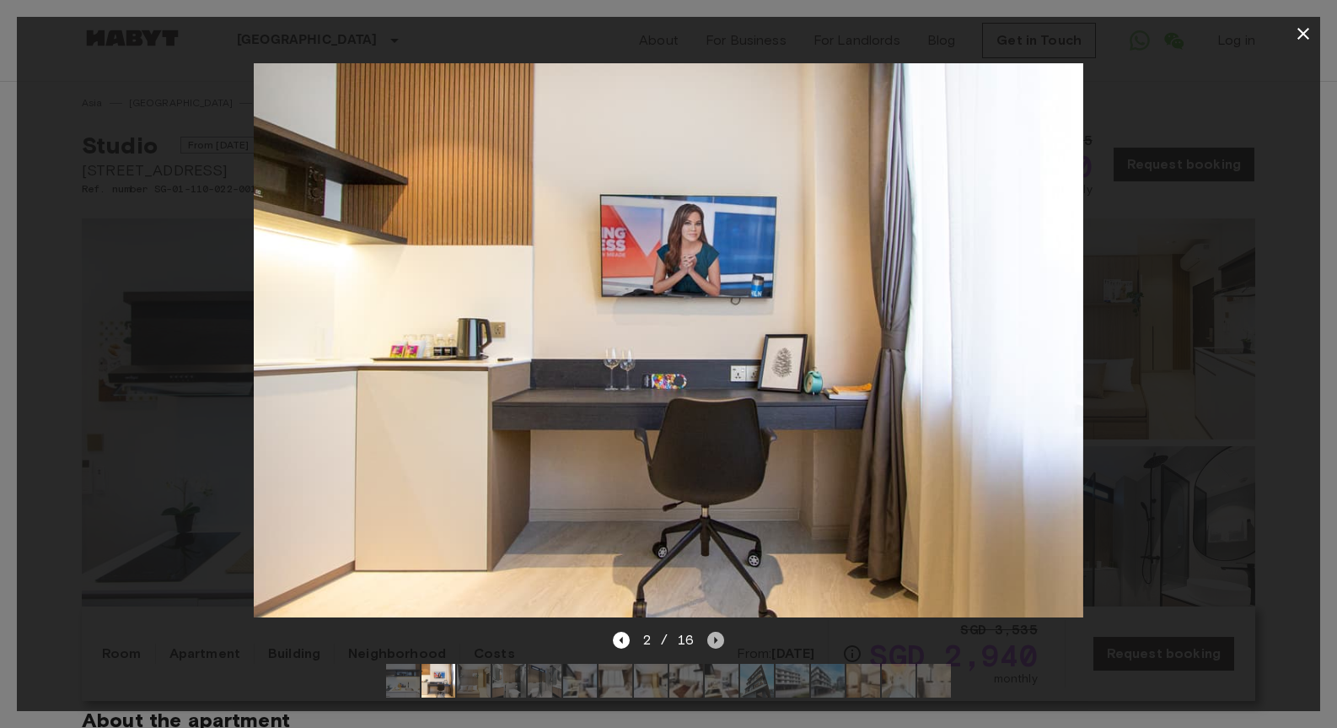
click at [718, 641] on icon "Next image" at bounding box center [716, 640] width 17 height 17
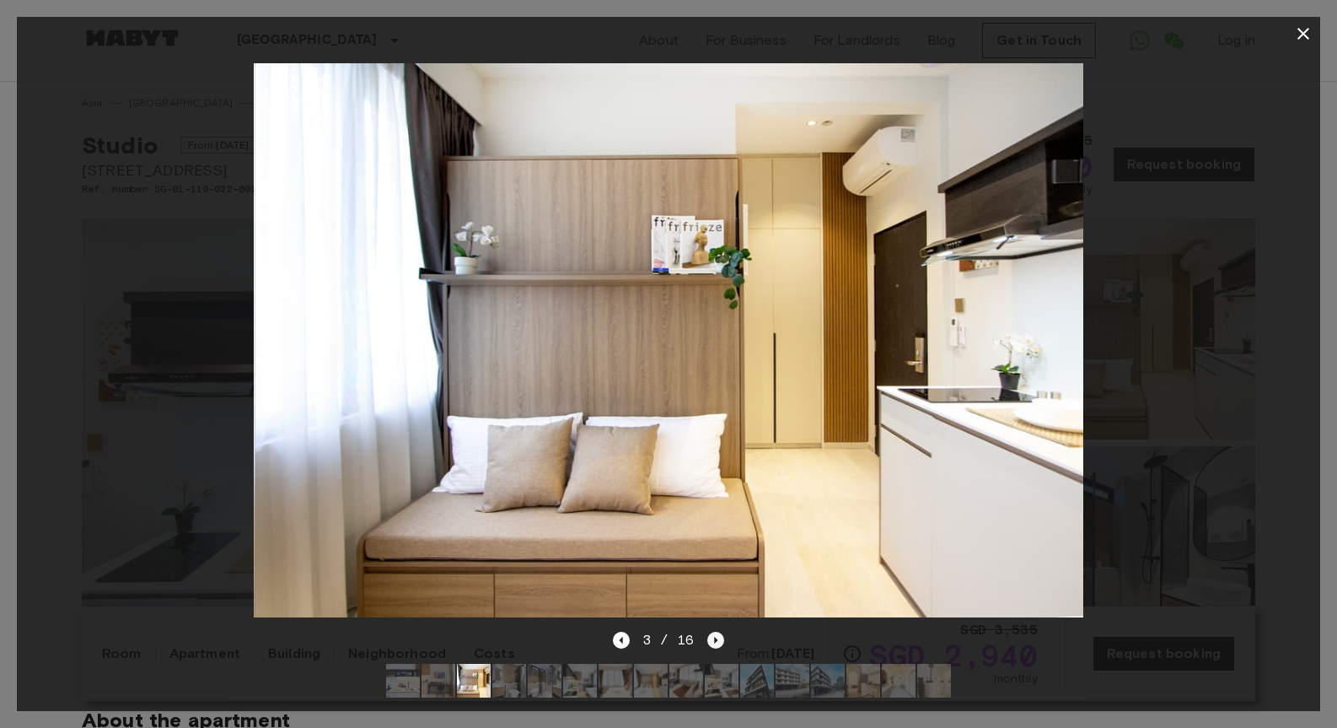
click at [718, 641] on icon "Next image" at bounding box center [716, 640] width 17 height 17
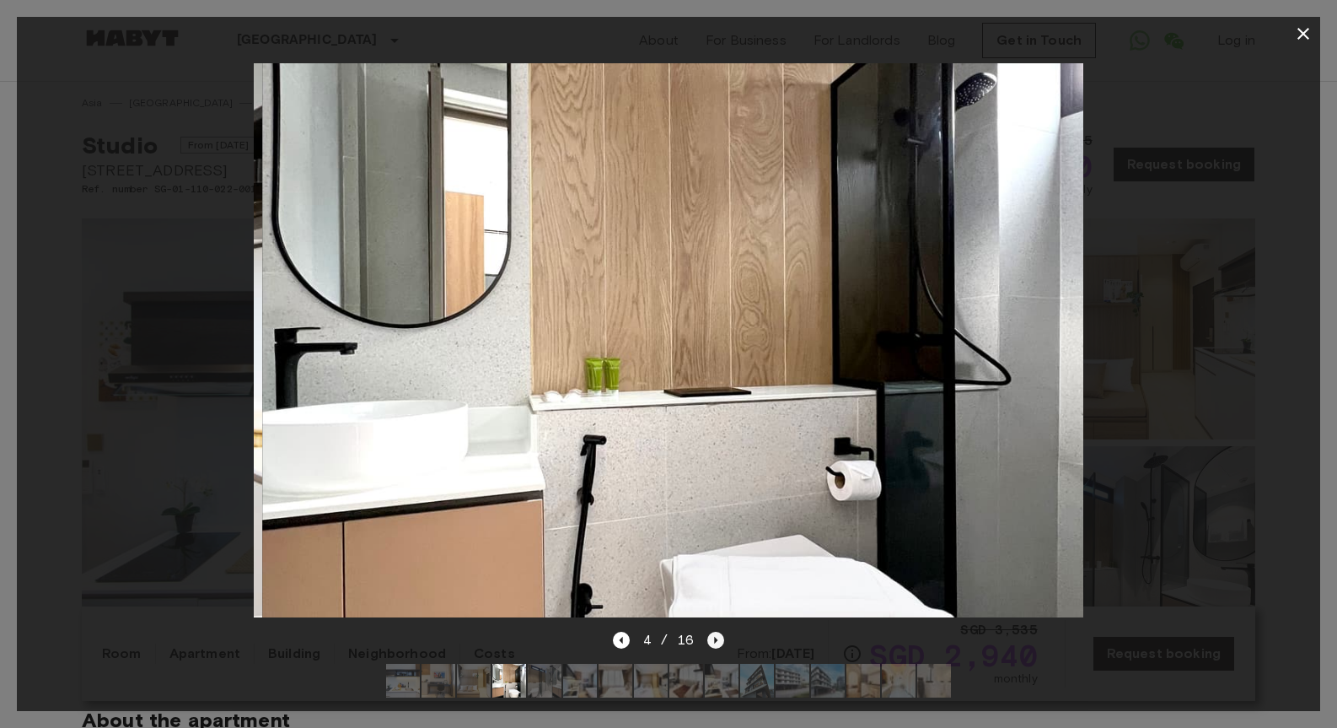
click at [718, 641] on icon "Next image" at bounding box center [716, 640] width 17 height 17
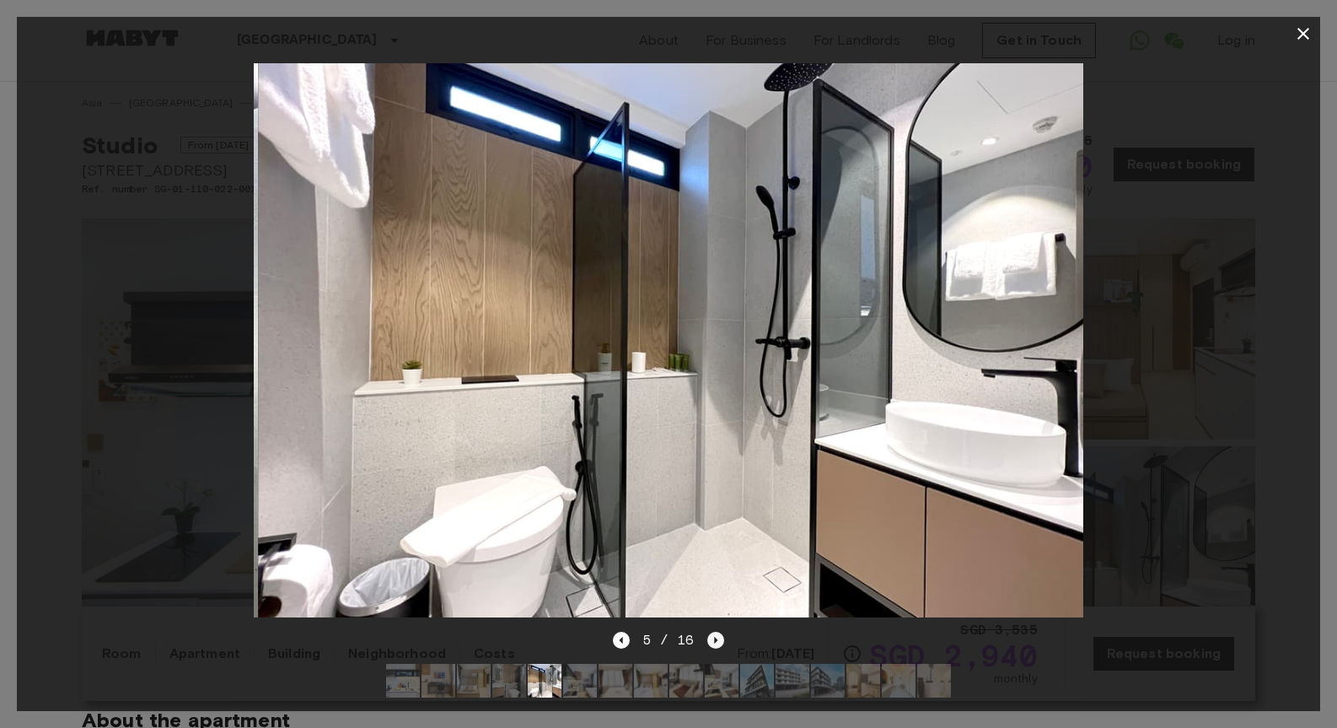
click at [718, 641] on icon "Next image" at bounding box center [716, 640] width 17 height 17
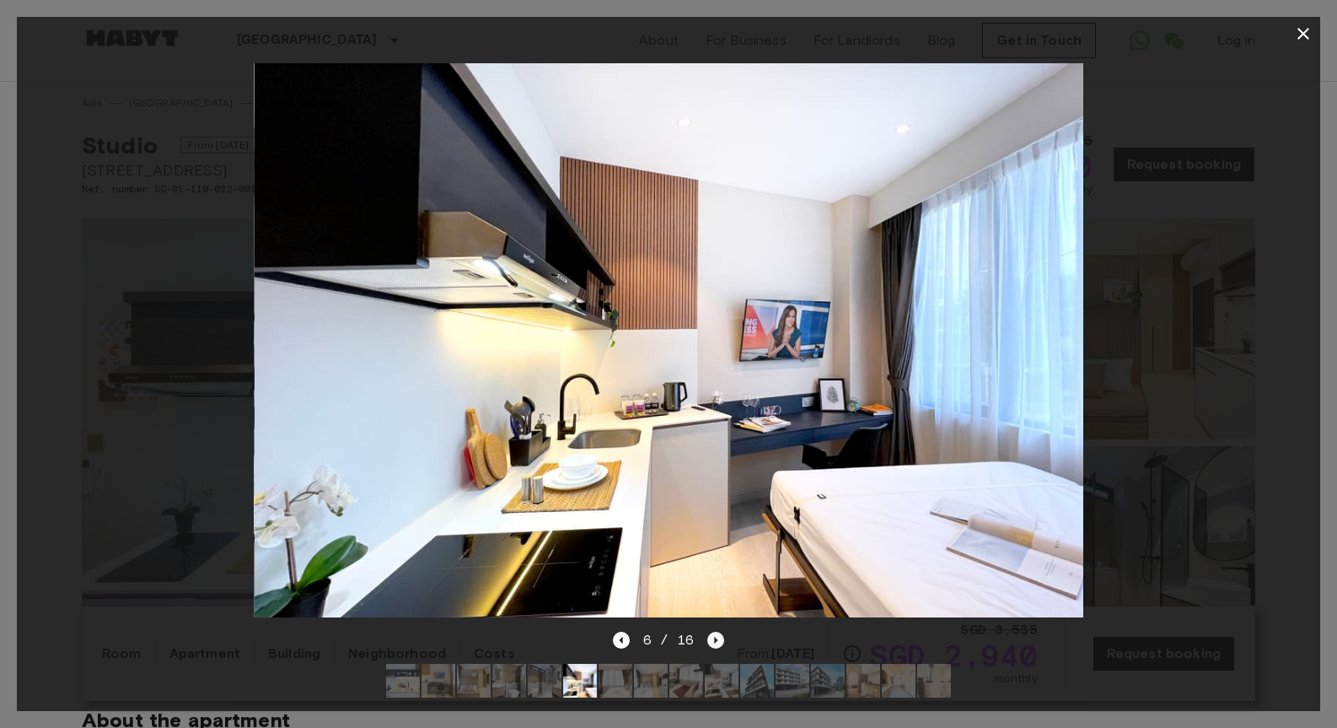
click at [718, 641] on icon "Next image" at bounding box center [716, 640] width 17 height 17
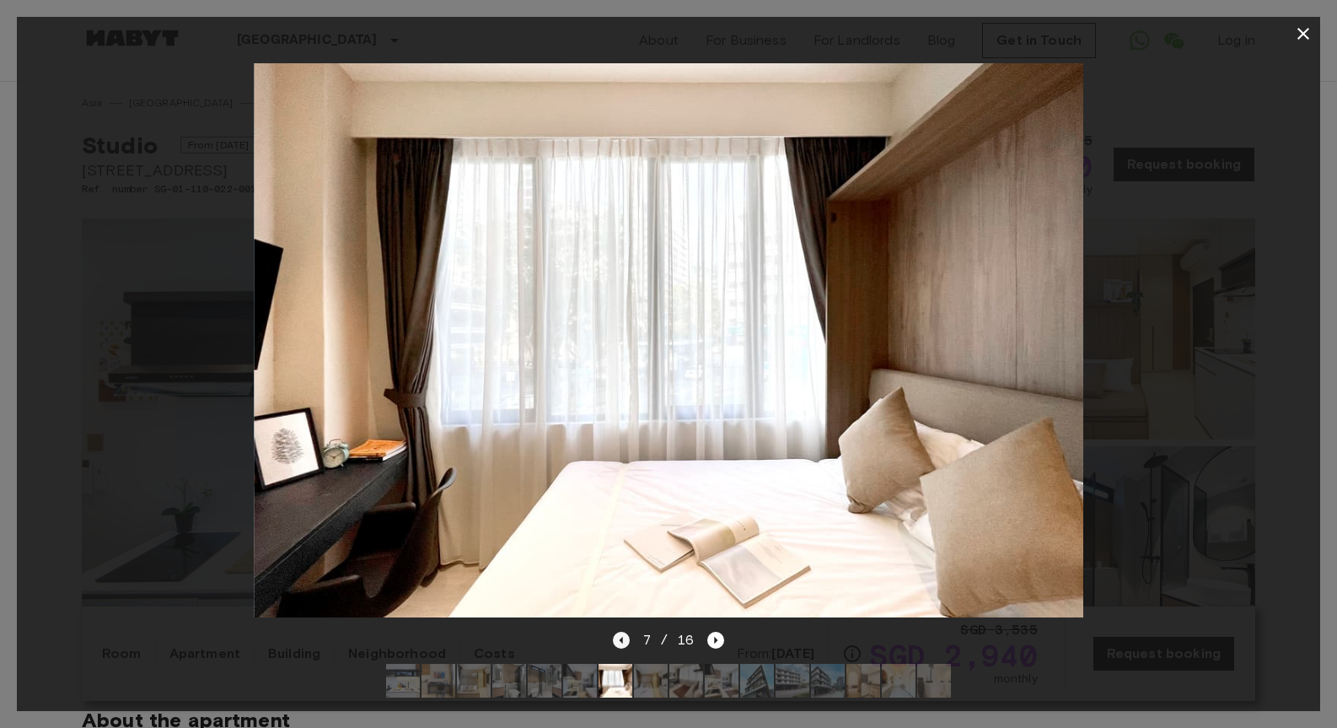
click at [621, 636] on icon "Previous image" at bounding box center [621, 640] width 17 height 17
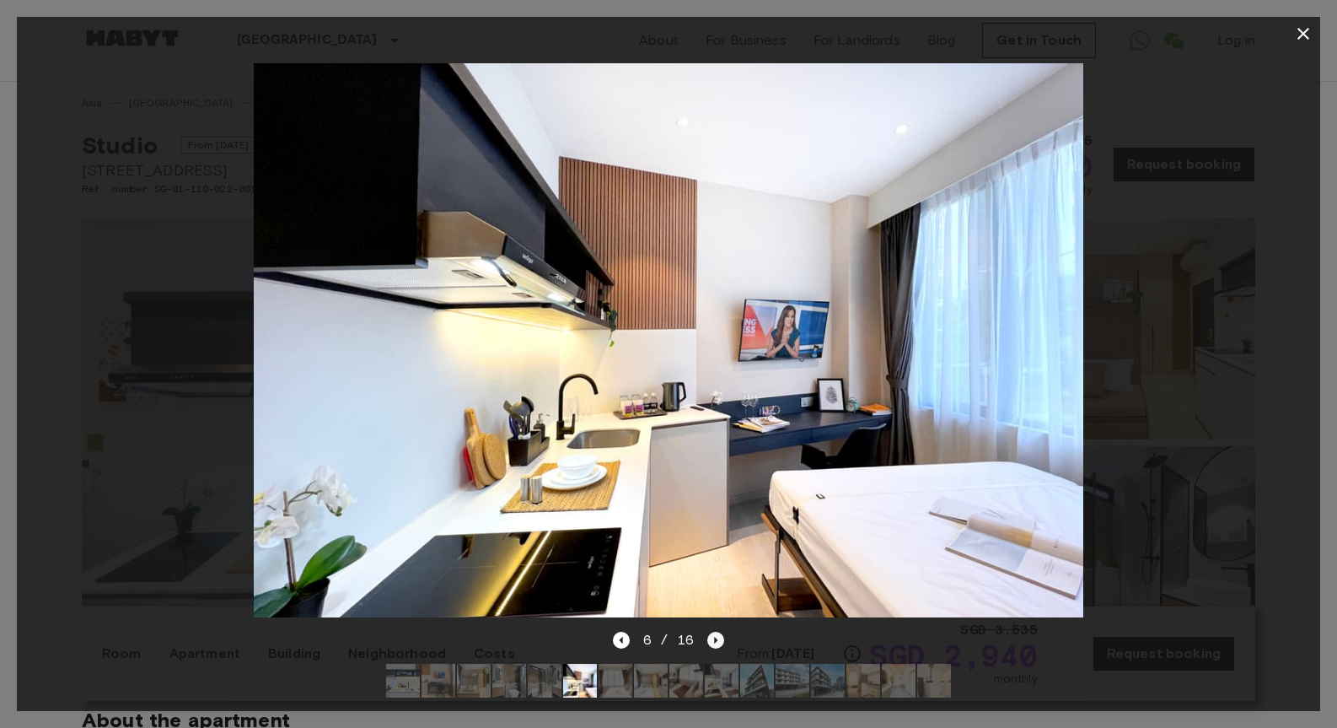
click at [718, 643] on icon "Next image" at bounding box center [716, 640] width 17 height 17
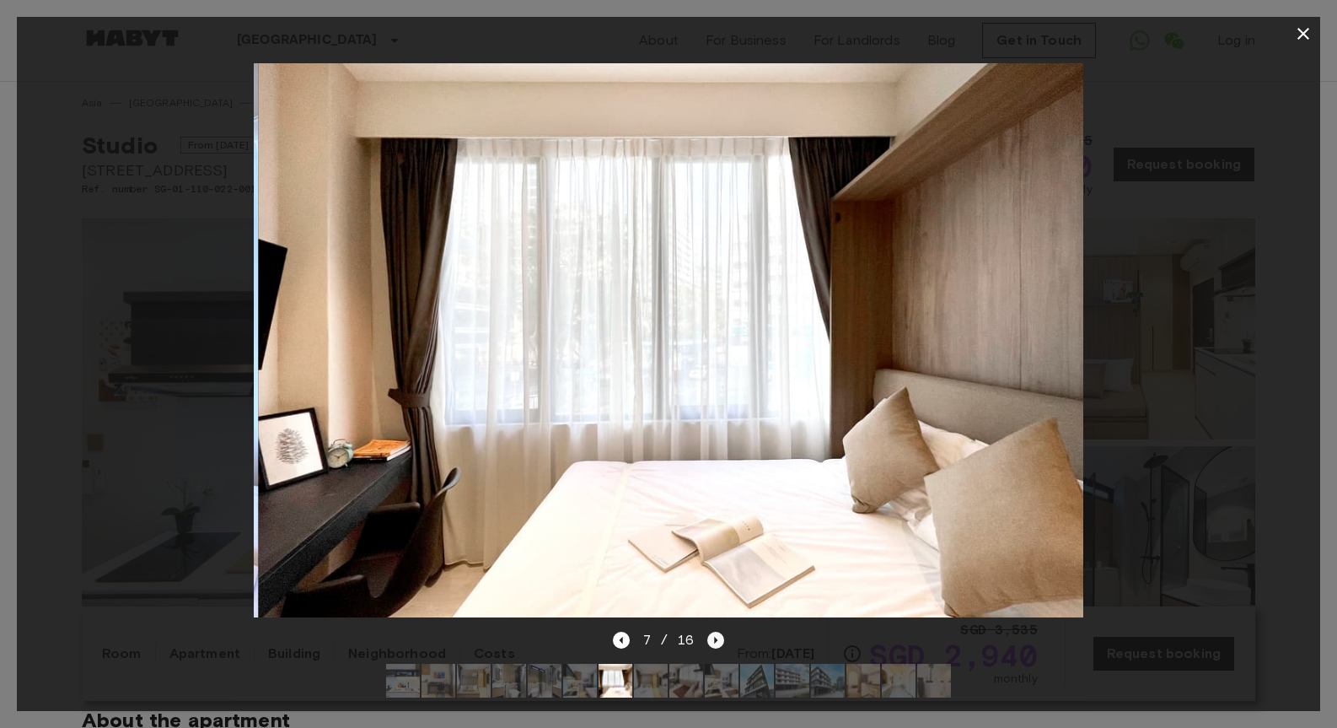
click at [718, 643] on icon "Next image" at bounding box center [716, 640] width 17 height 17
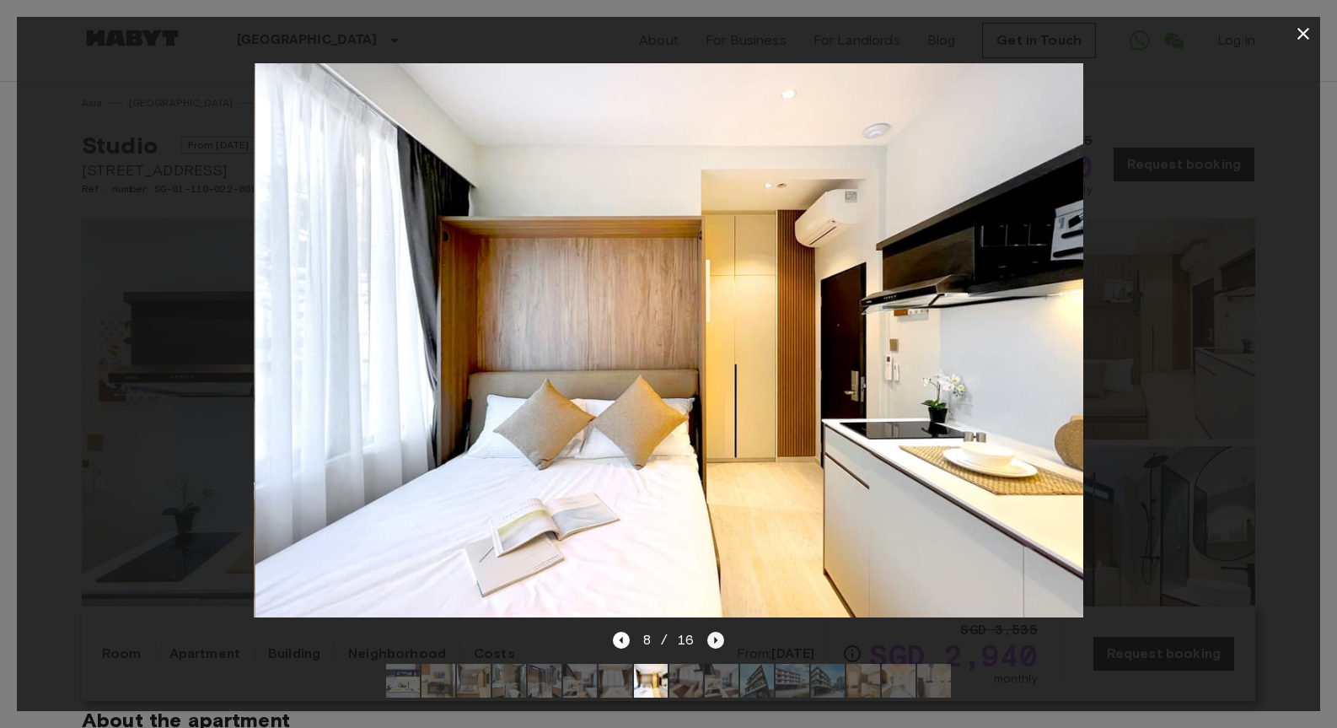
click at [718, 643] on icon "Next image" at bounding box center [716, 640] width 17 height 17
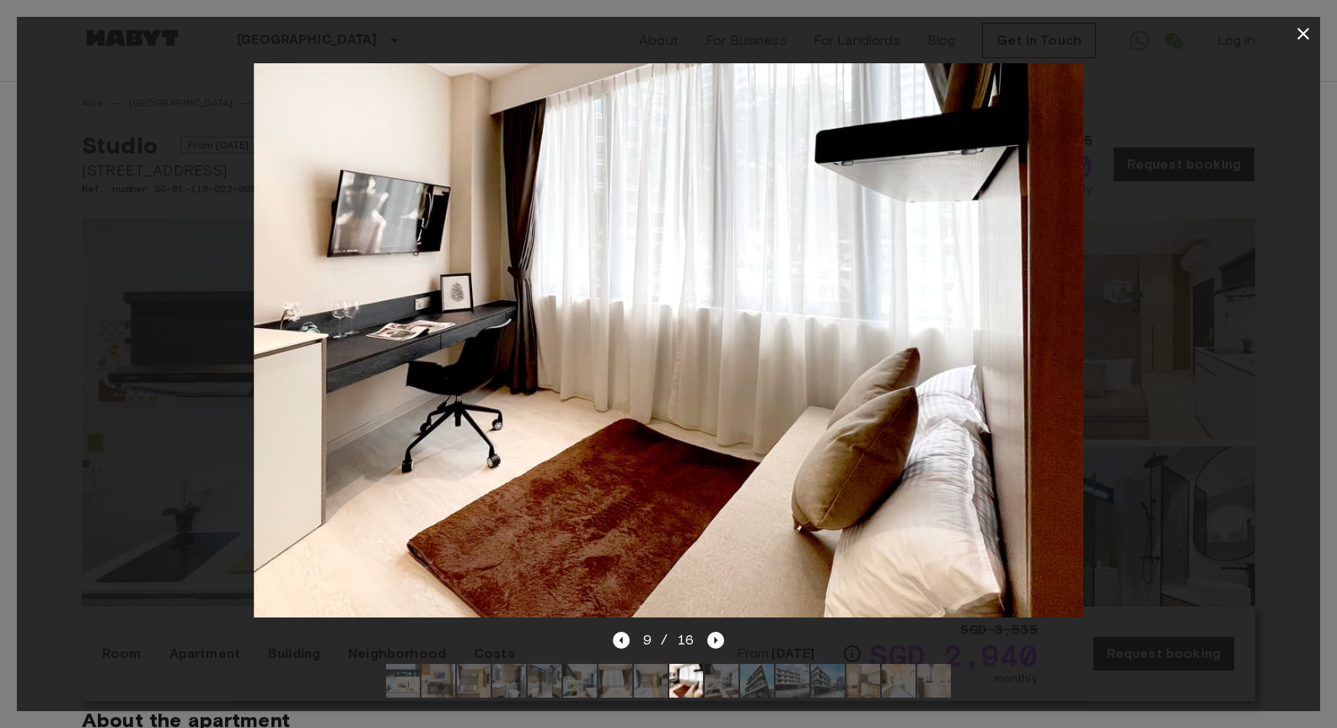
click at [1304, 34] on icon "button" at bounding box center [1304, 34] width 12 height 12
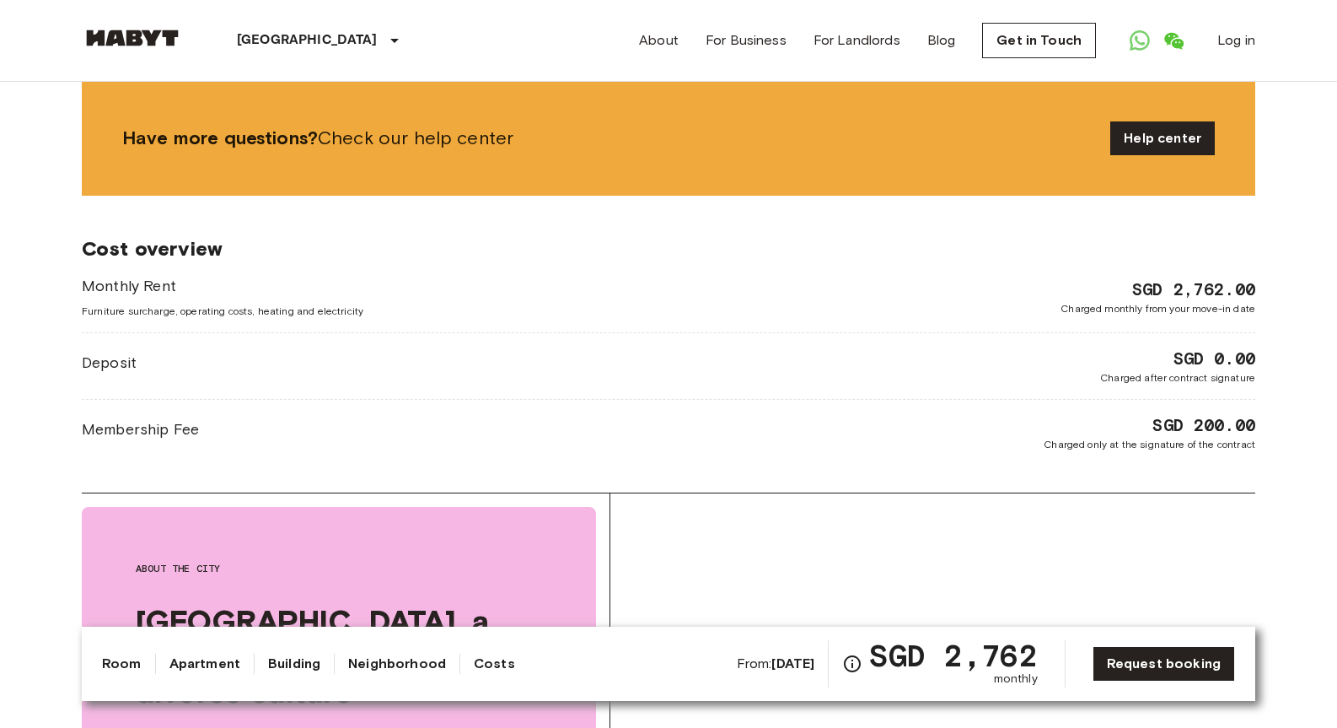
scroll to position [1903, 0]
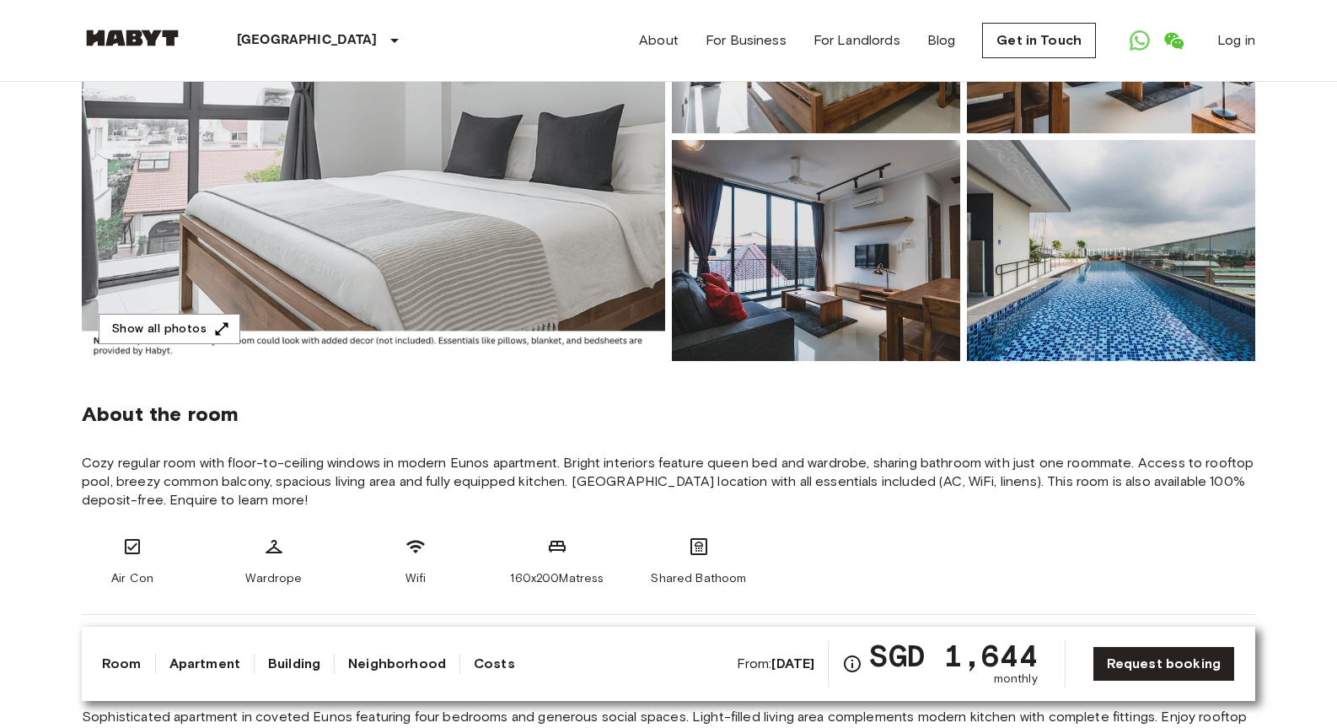
scroll to position [282, 0]
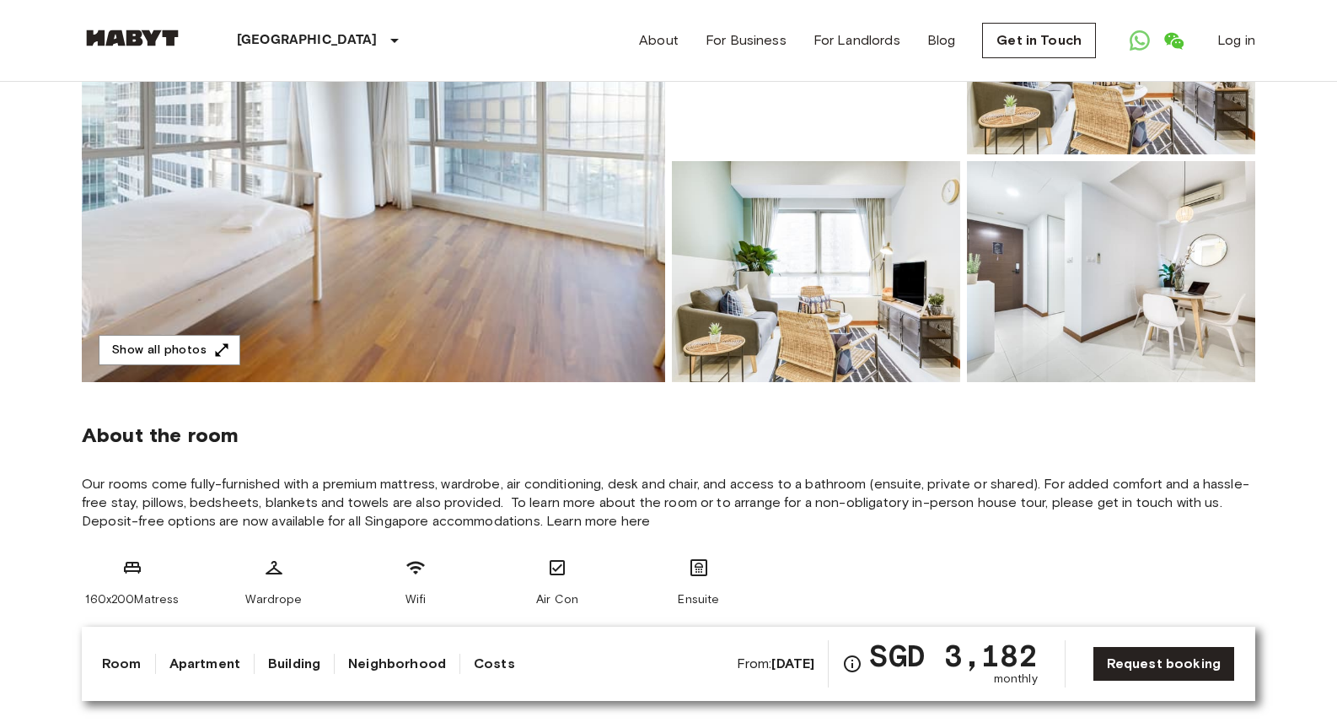
scroll to position [282, 0]
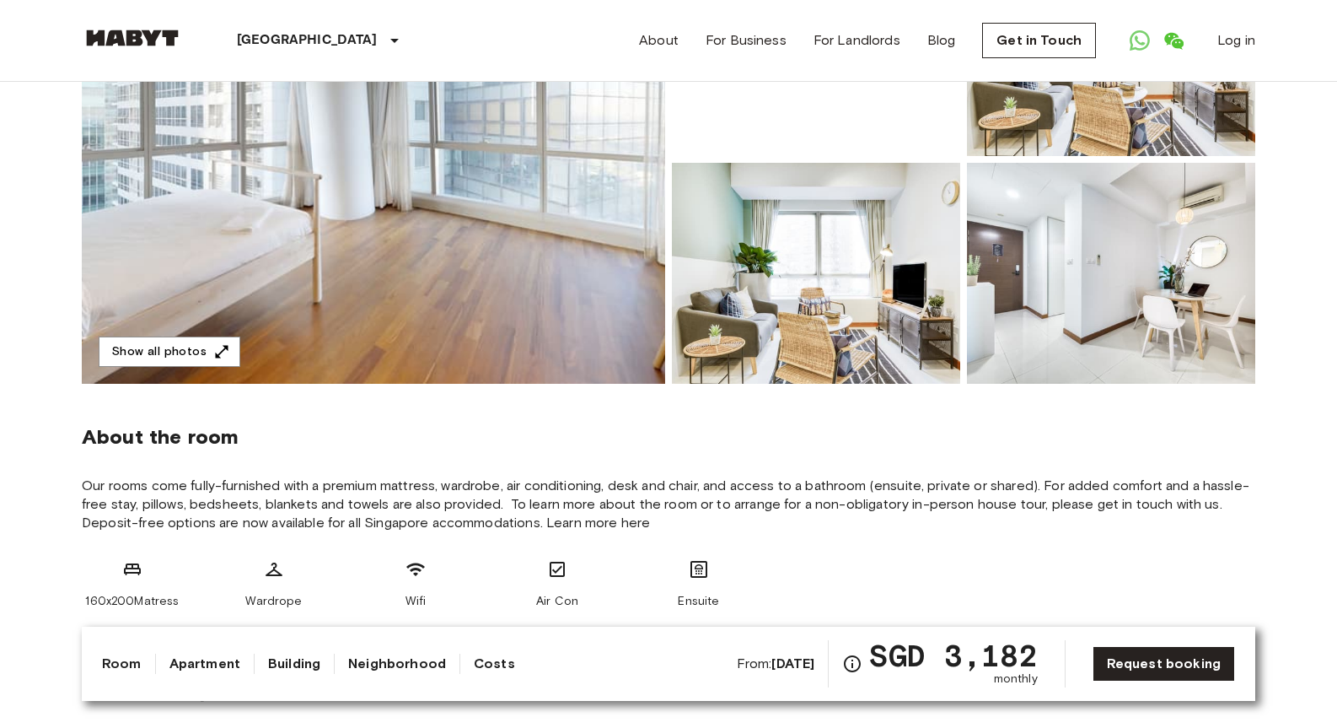
click at [616, 177] on img at bounding box center [374, 159] width 584 height 449
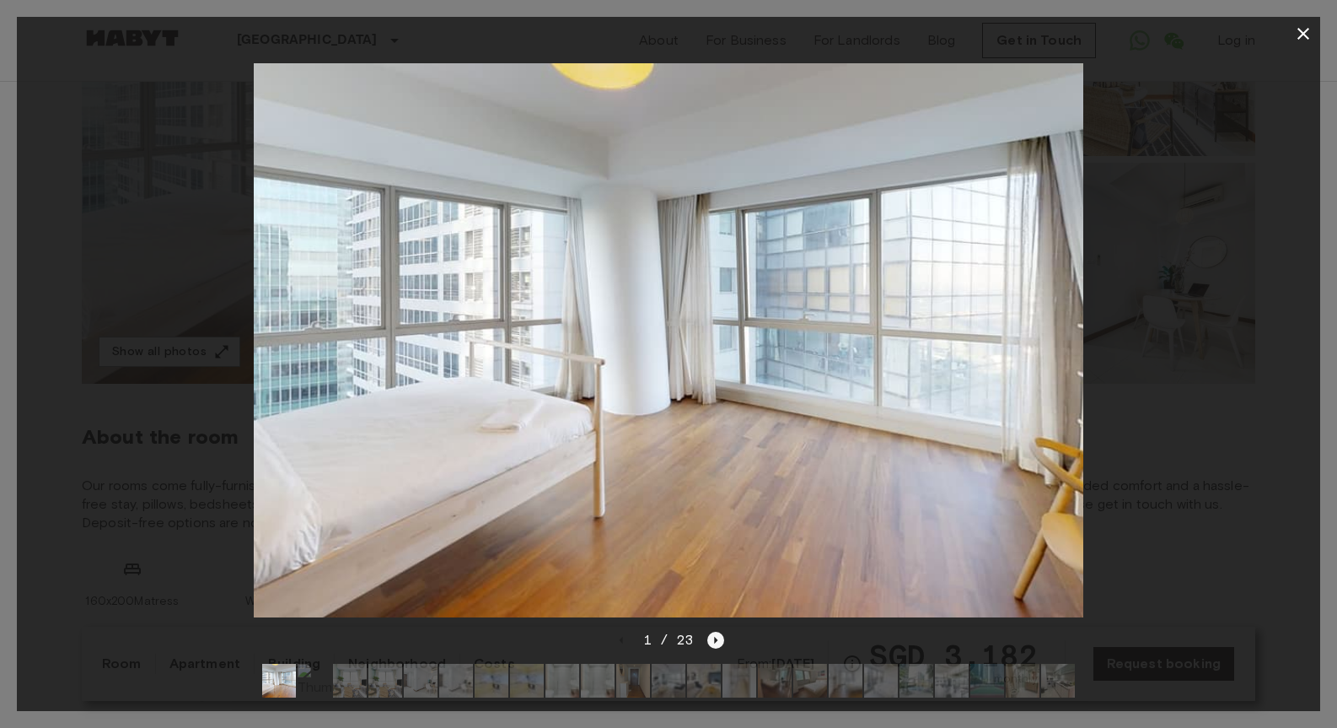
click at [708, 638] on icon "Next image" at bounding box center [716, 640] width 17 height 17
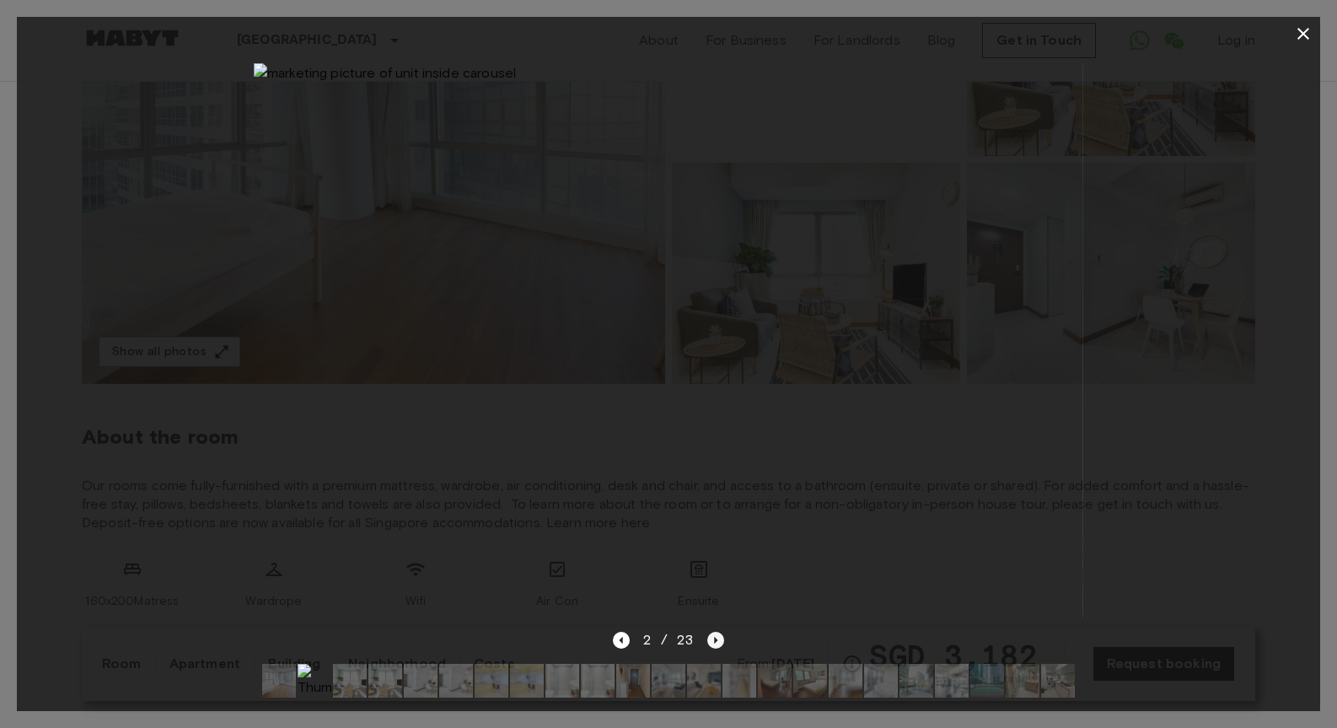
click at [708, 638] on icon "Next image" at bounding box center [716, 640] width 17 height 17
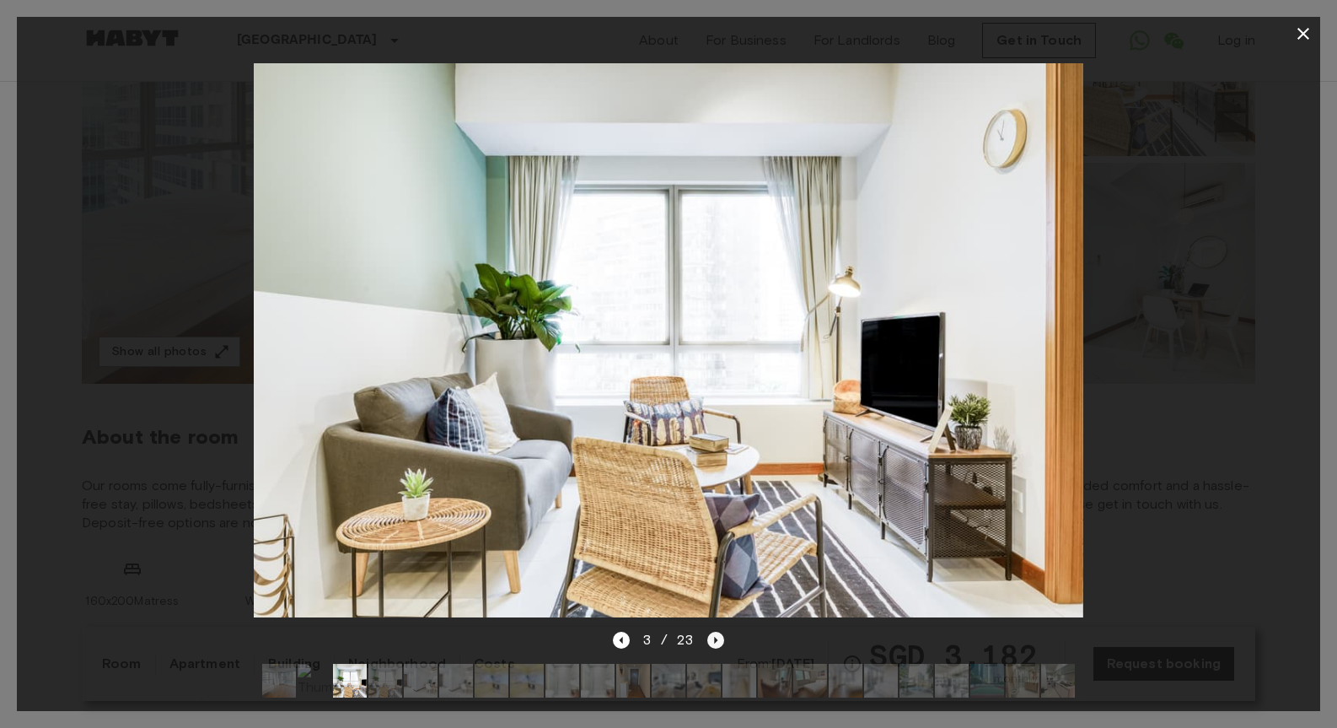
click at [708, 638] on icon "Next image" at bounding box center [716, 640] width 17 height 17
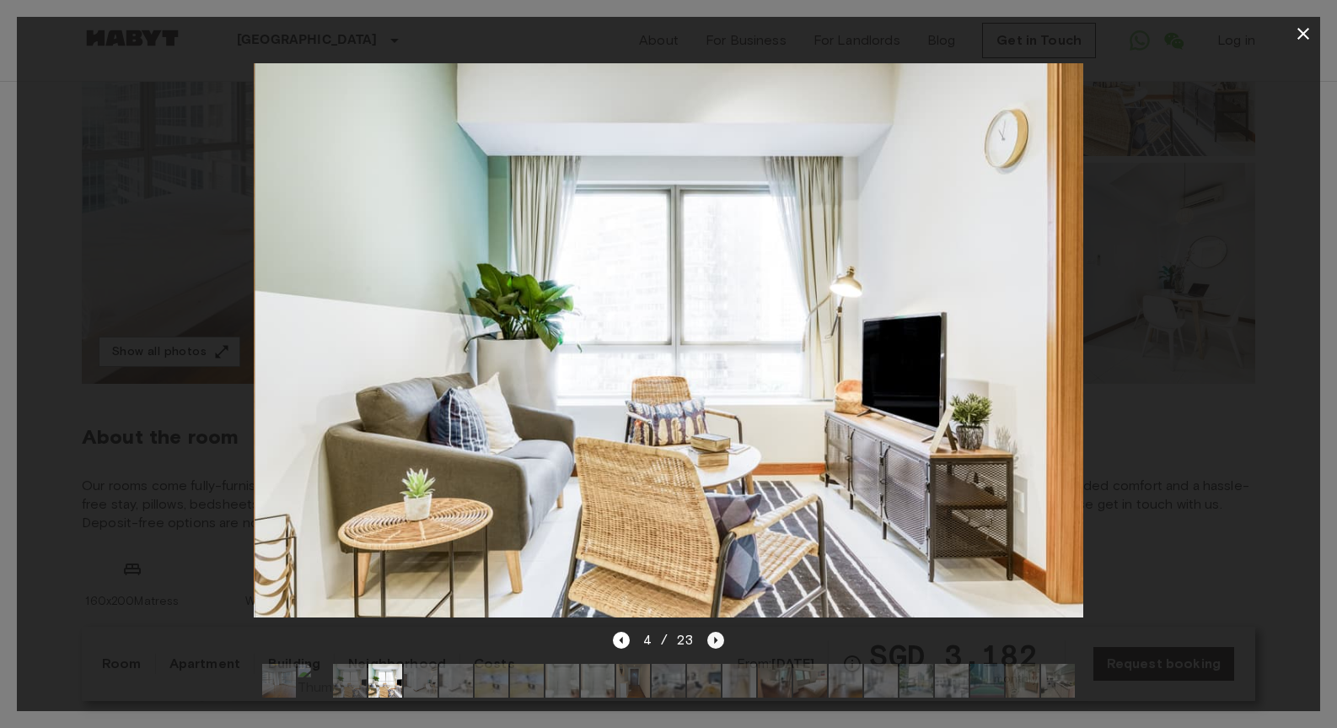
click at [708, 638] on icon "Next image" at bounding box center [716, 640] width 17 height 17
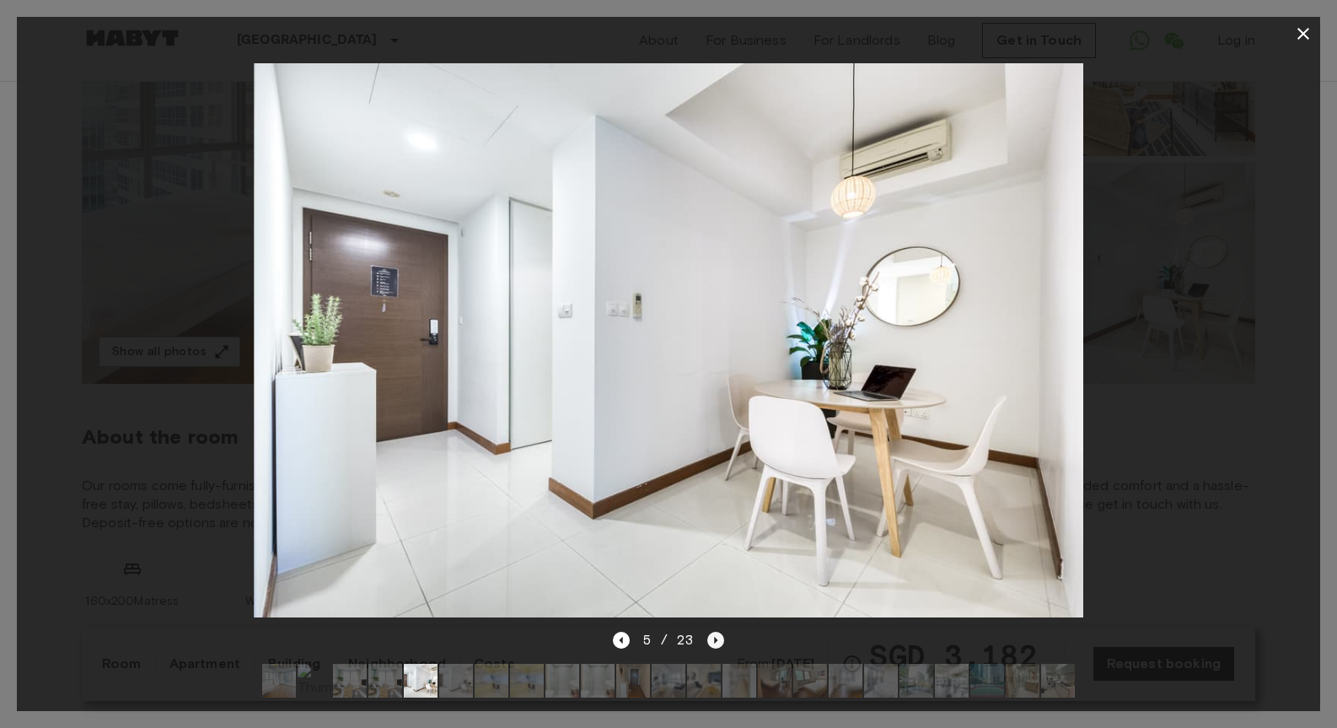
click at [708, 638] on icon "Next image" at bounding box center [716, 640] width 17 height 17
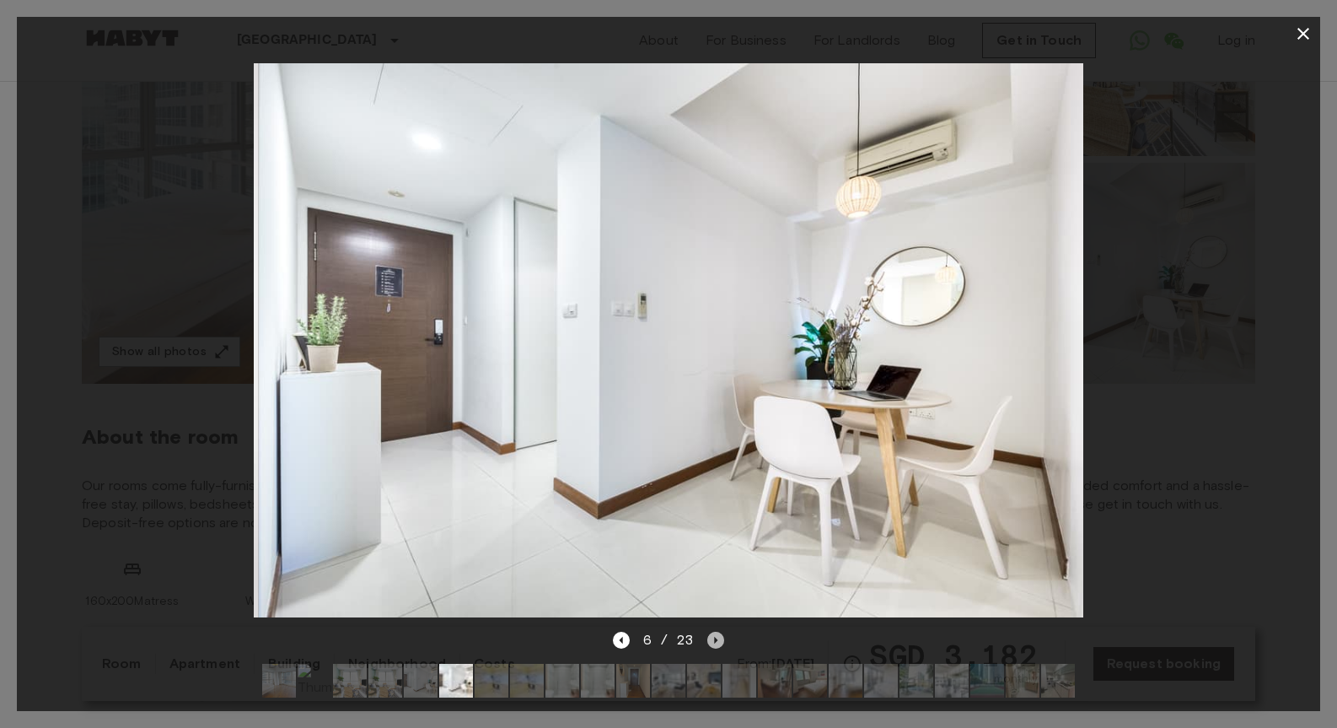
click at [708, 638] on icon "Next image" at bounding box center [716, 640] width 17 height 17
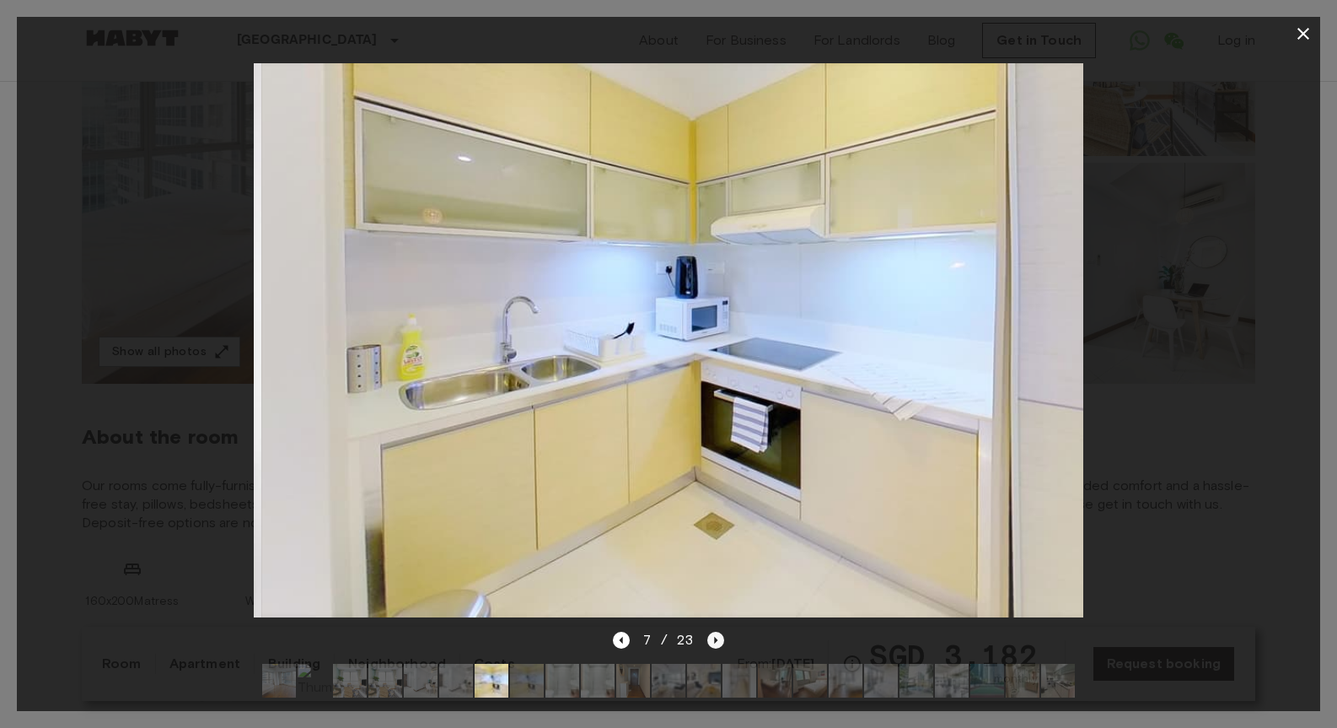
click at [708, 638] on icon "Next image" at bounding box center [716, 640] width 17 height 17
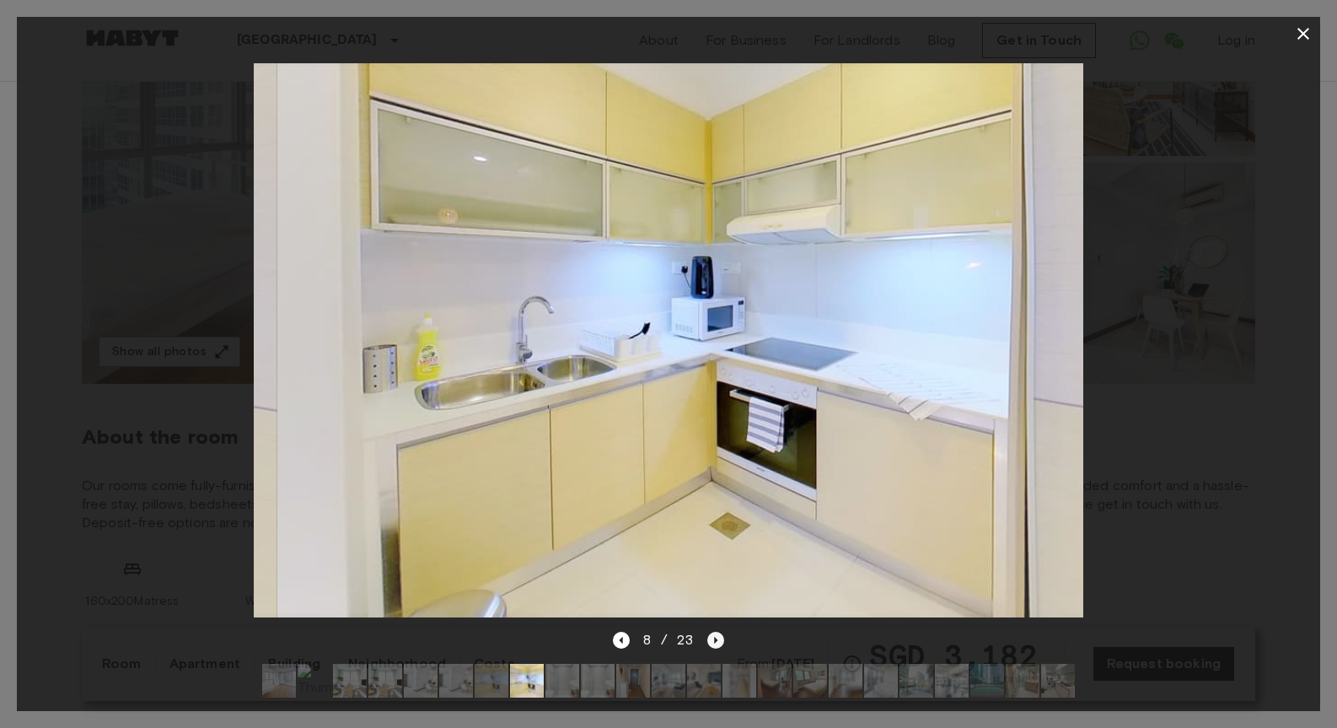
click at [708, 638] on icon "Next image" at bounding box center [716, 640] width 17 height 17
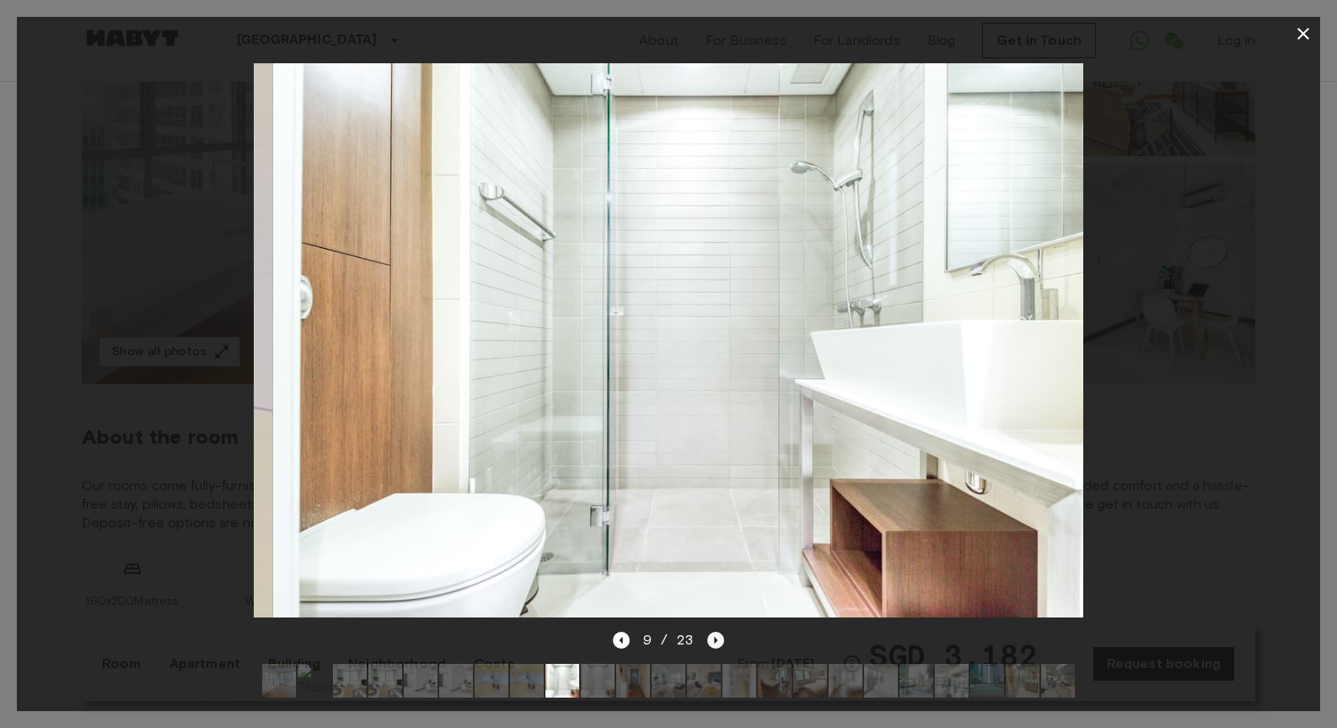
click at [708, 638] on icon "Next image" at bounding box center [716, 640] width 17 height 17
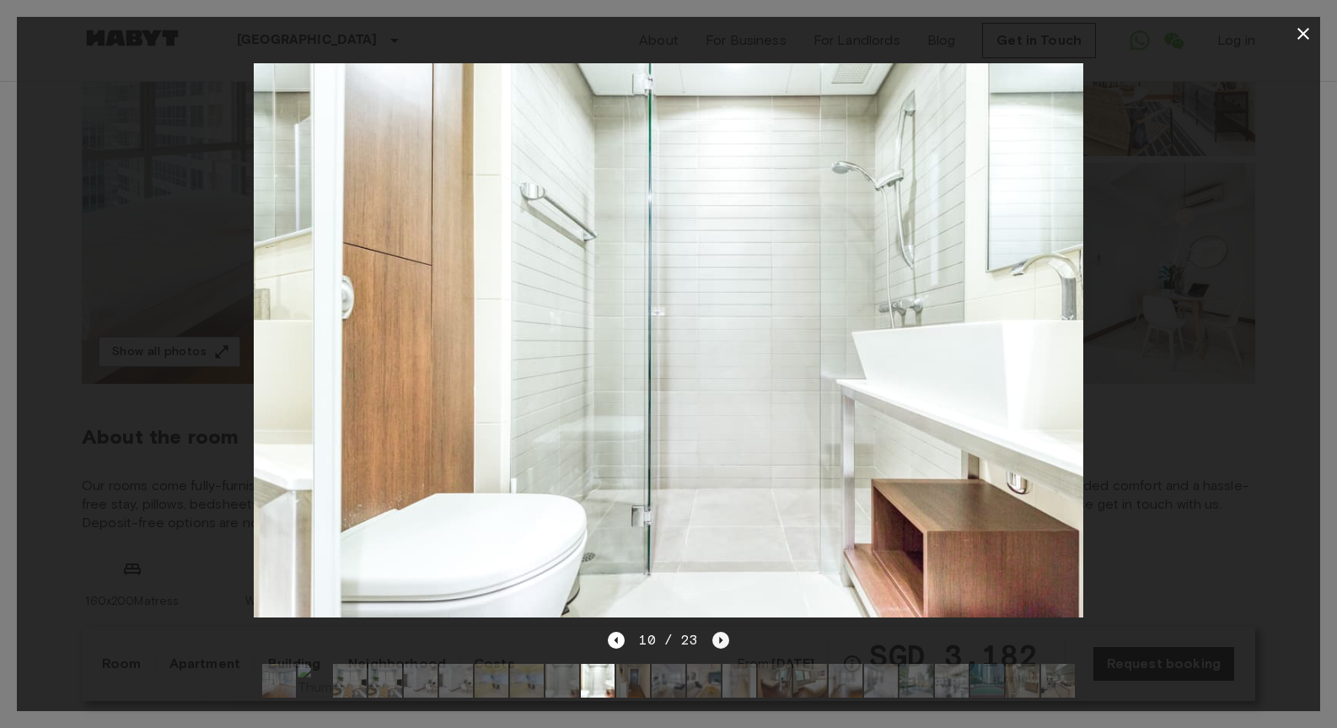
click at [708, 638] on div "10 / 23" at bounding box center [668, 640] width 121 height 20
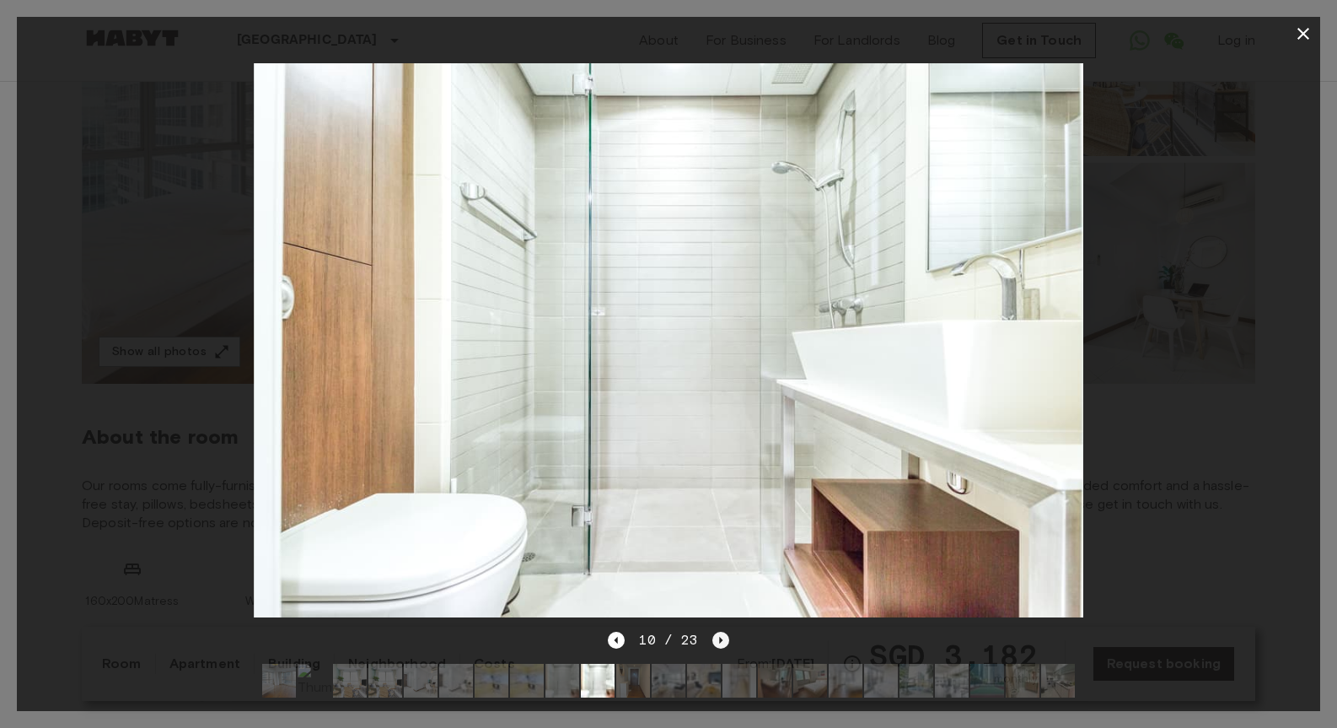
click at [708, 638] on div "10 / 23" at bounding box center [668, 640] width 121 height 20
click at [1309, 31] on icon "button" at bounding box center [1304, 34] width 20 height 20
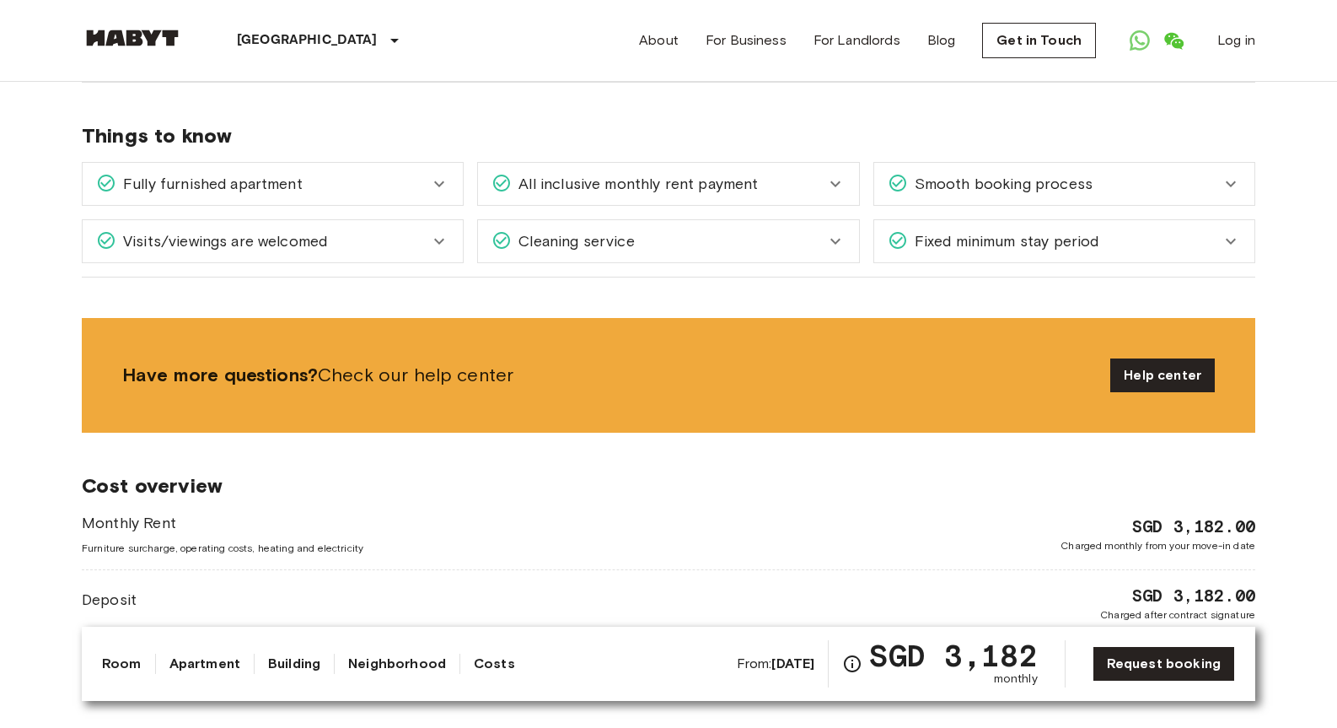
scroll to position [2375, 0]
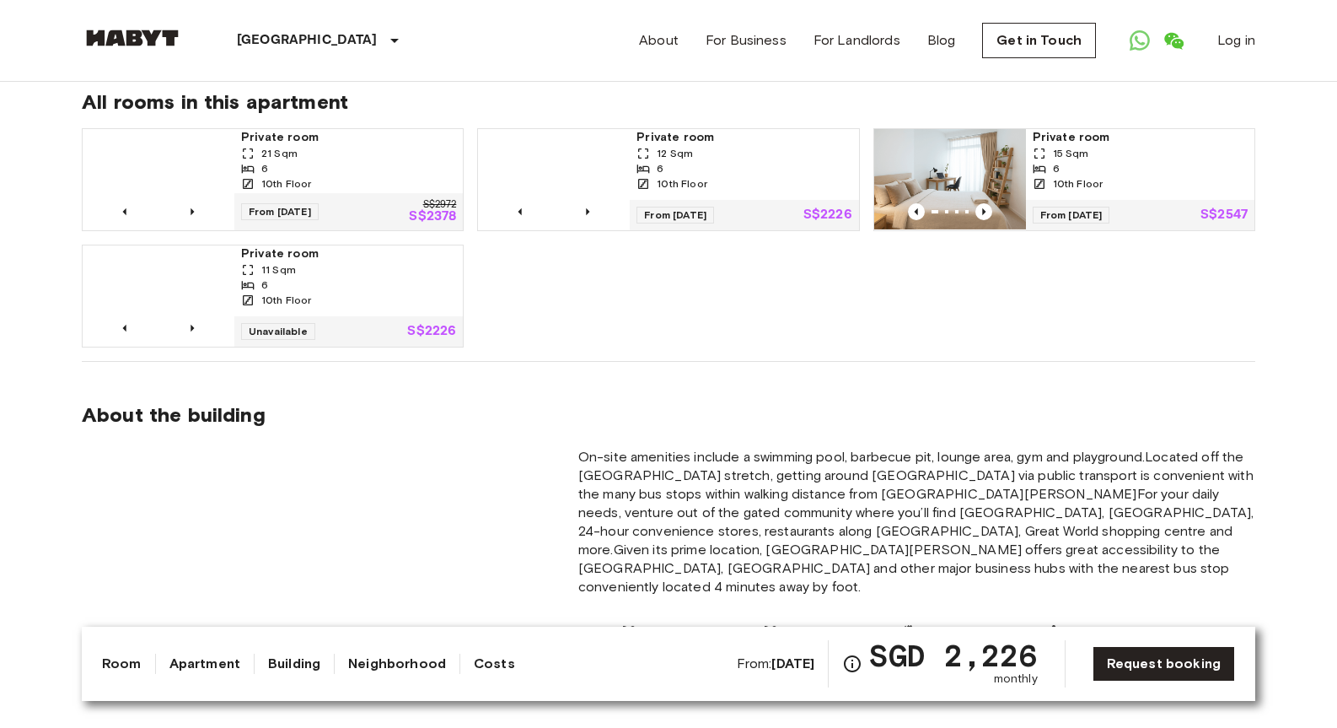
scroll to position [1127, 0]
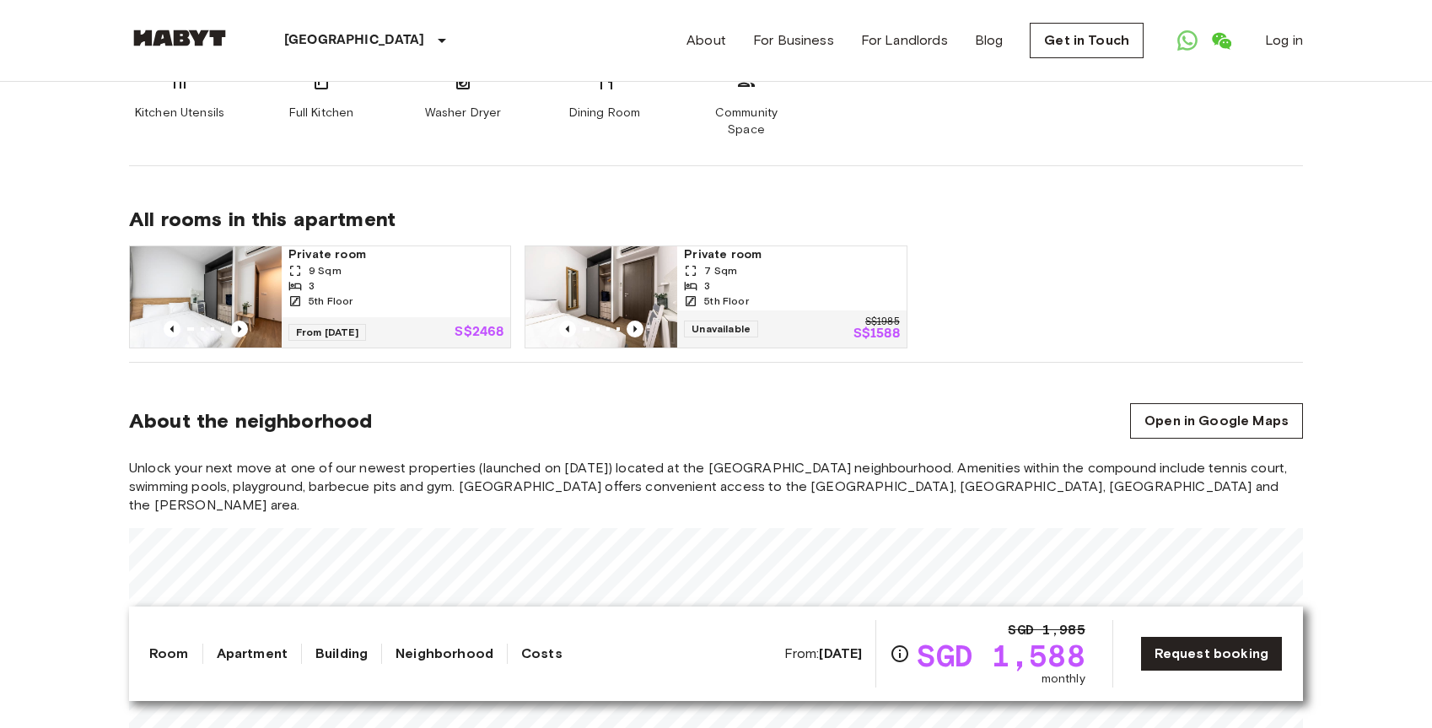
scroll to position [1022, 0]
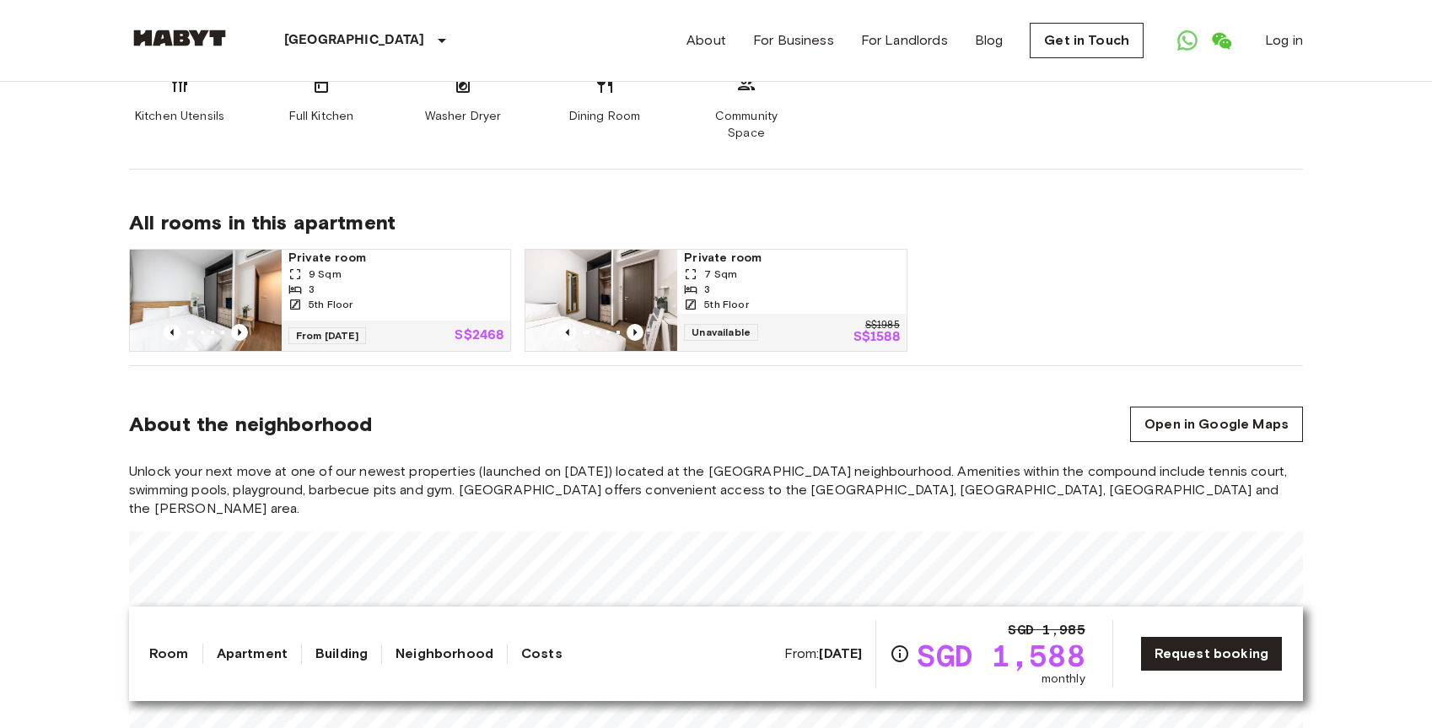
click at [653, 264] on img at bounding box center [601, 300] width 152 height 101
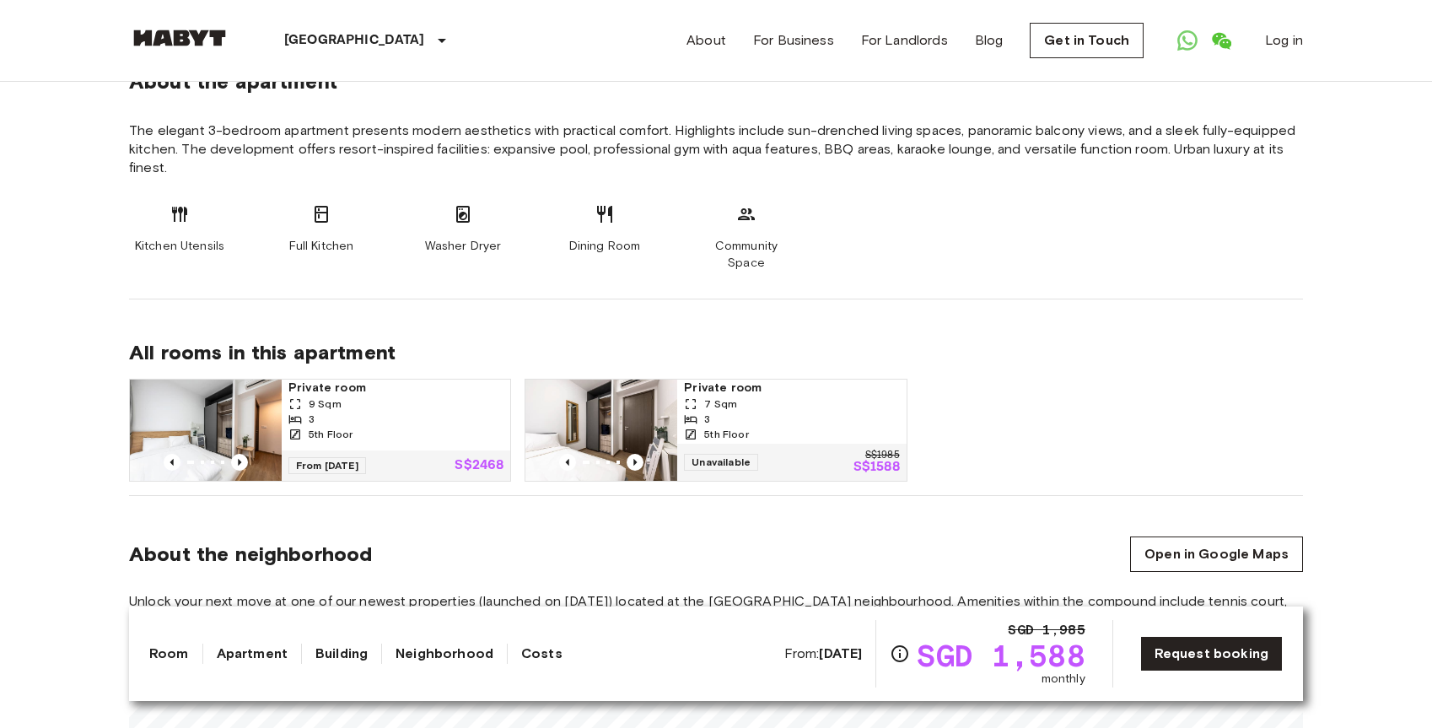
scroll to position [872, 0]
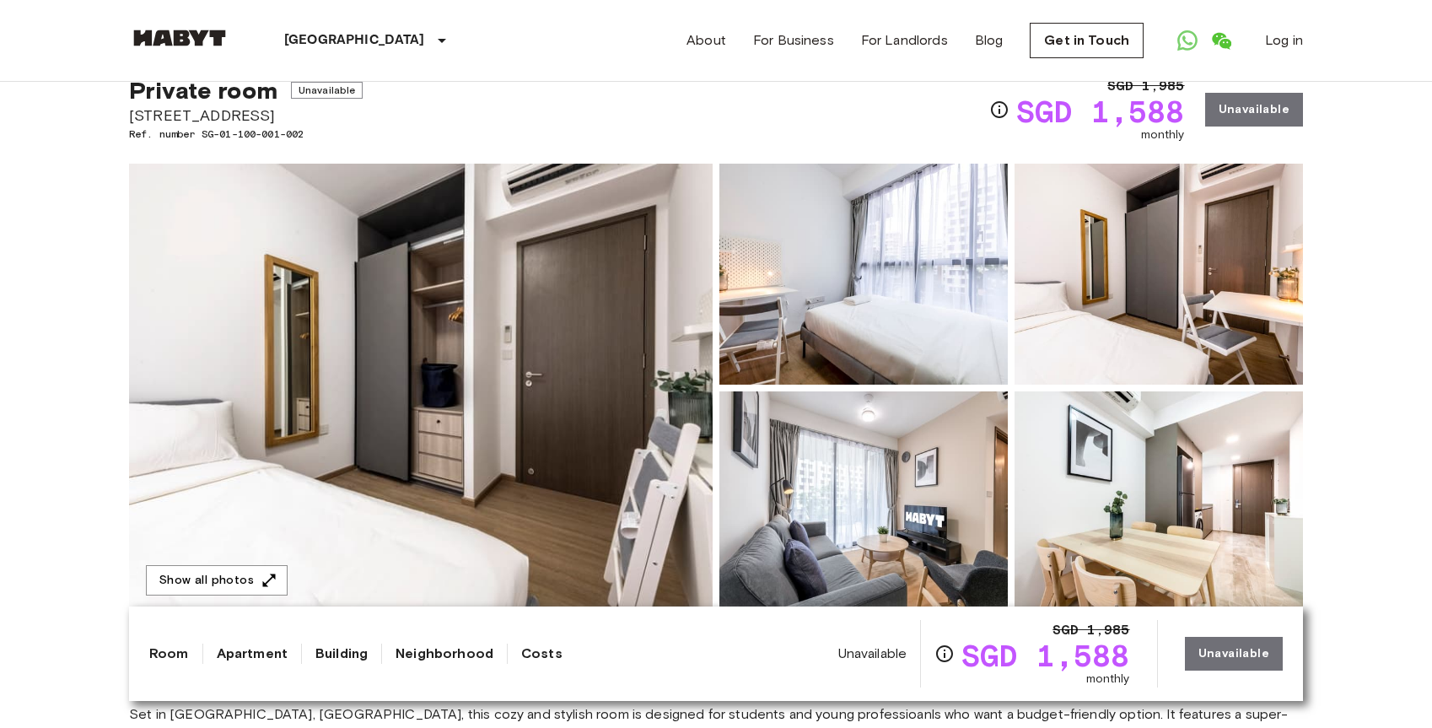
scroll to position [97, 0]
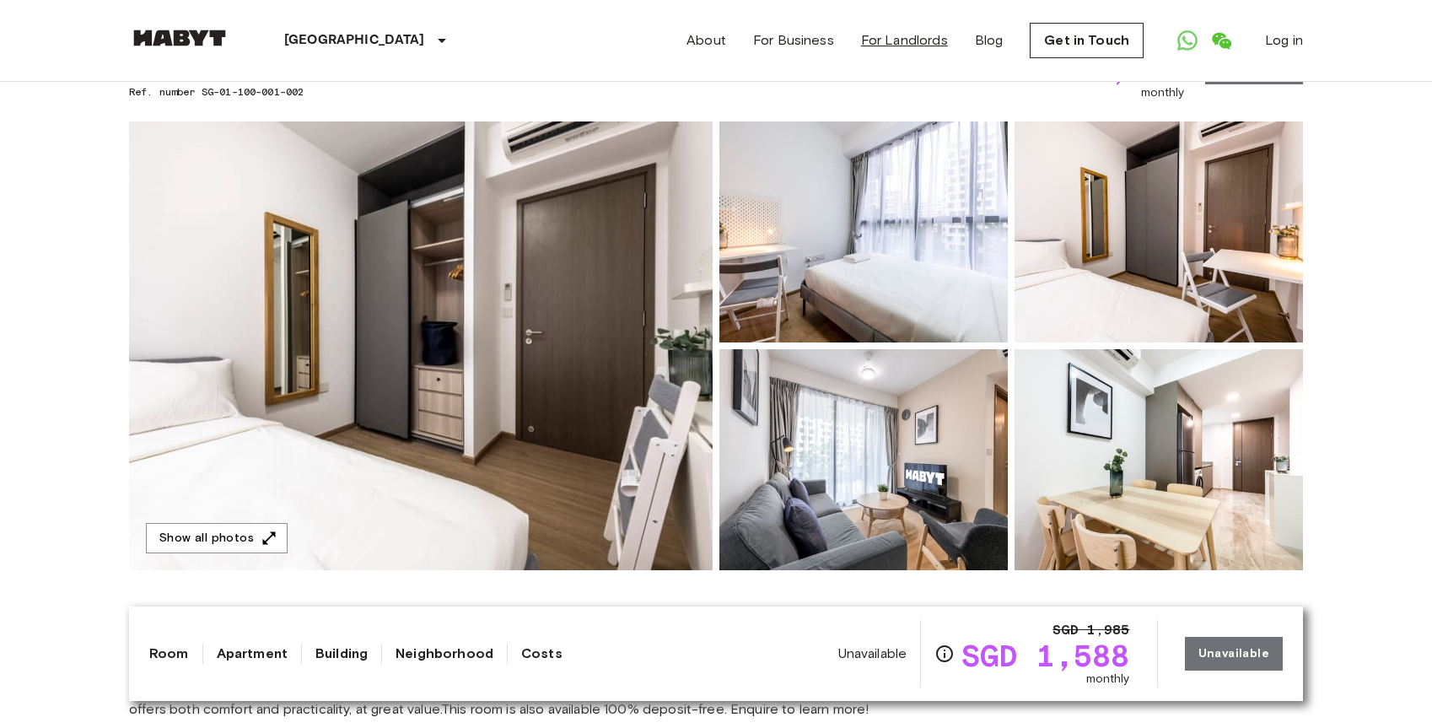
click at [889, 43] on link "For Landlords" at bounding box center [904, 40] width 87 height 20
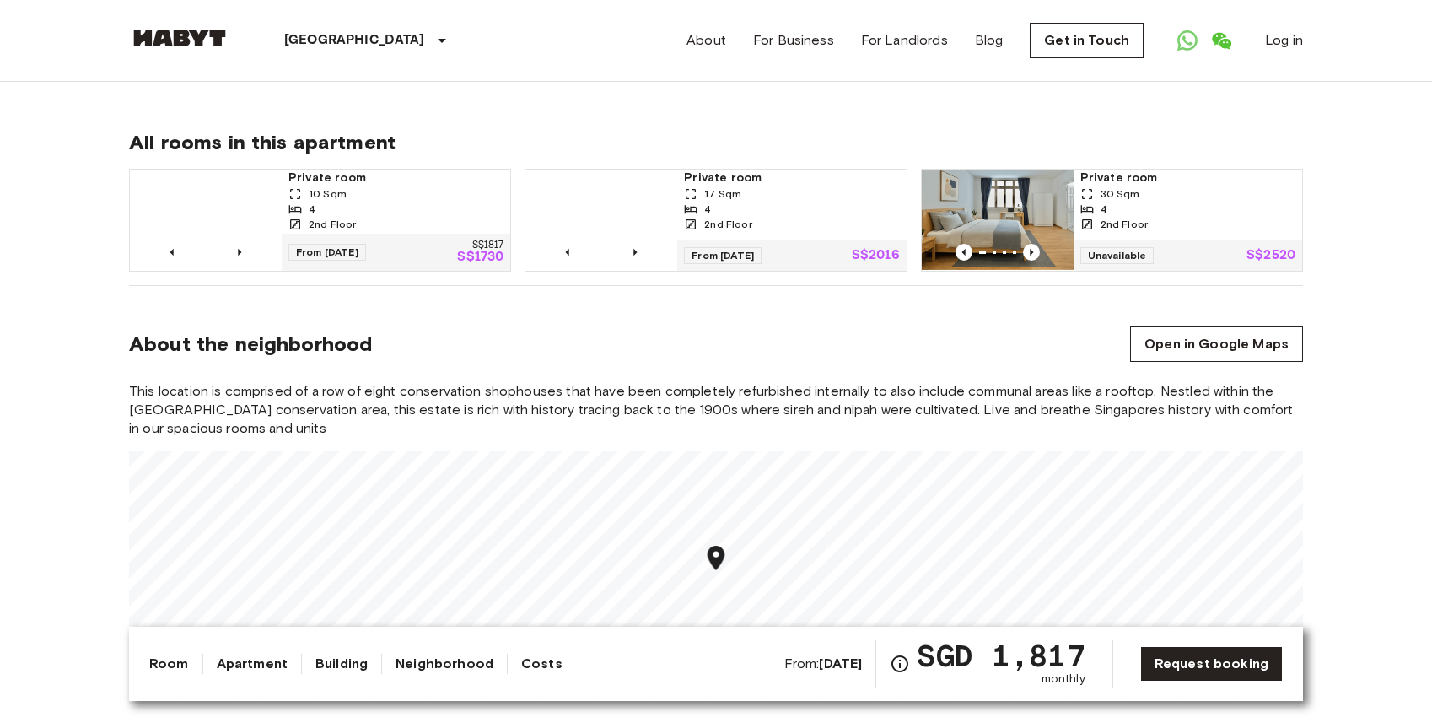
scroll to position [1354, 0]
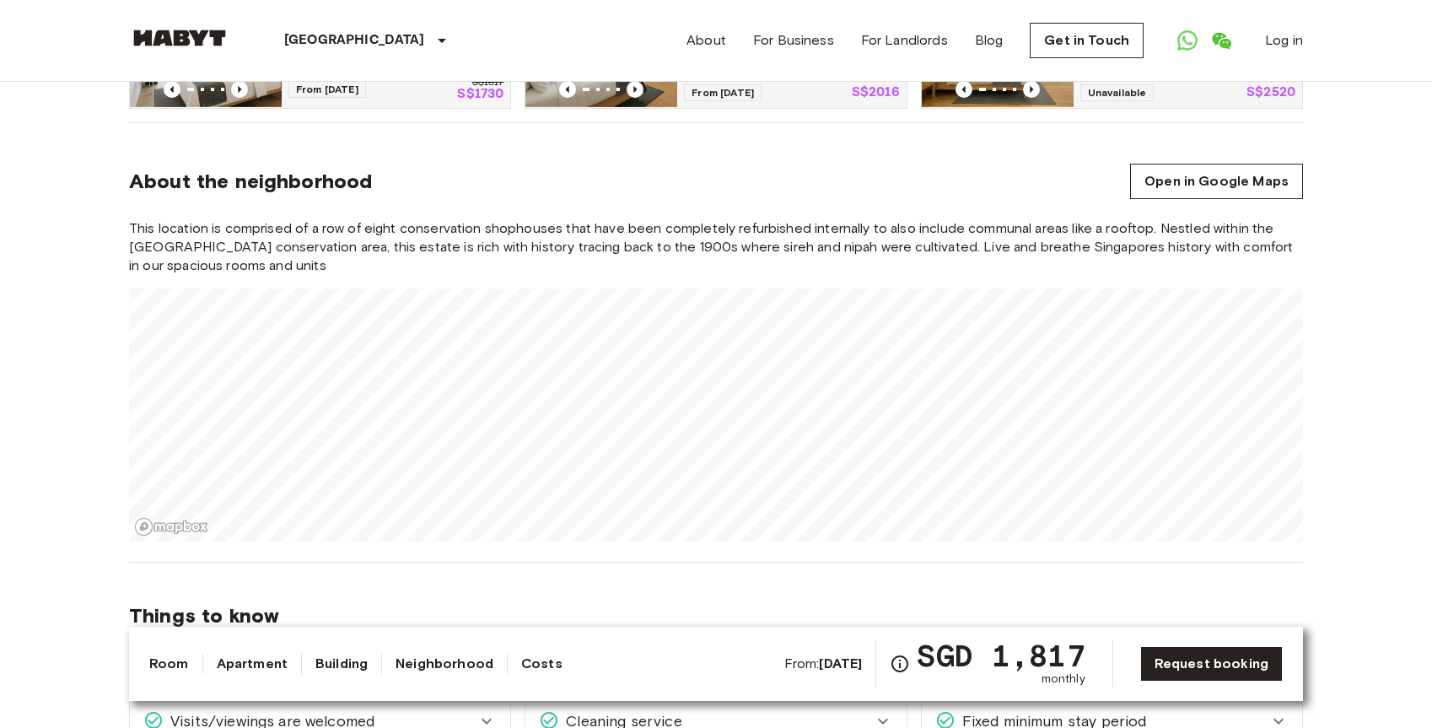
click at [638, 164] on div "About the neighborhood Open in Google Maps" at bounding box center [716, 181] width 1174 height 35
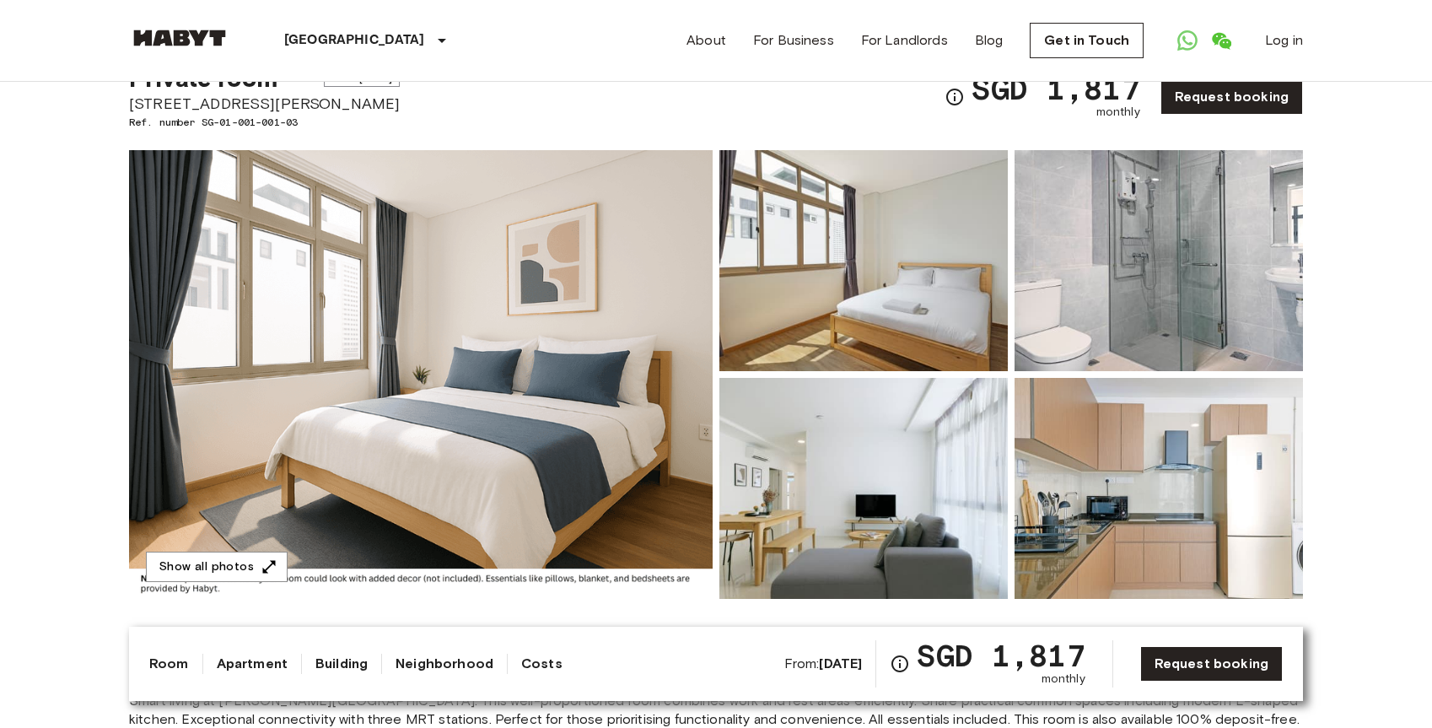
scroll to position [0, 0]
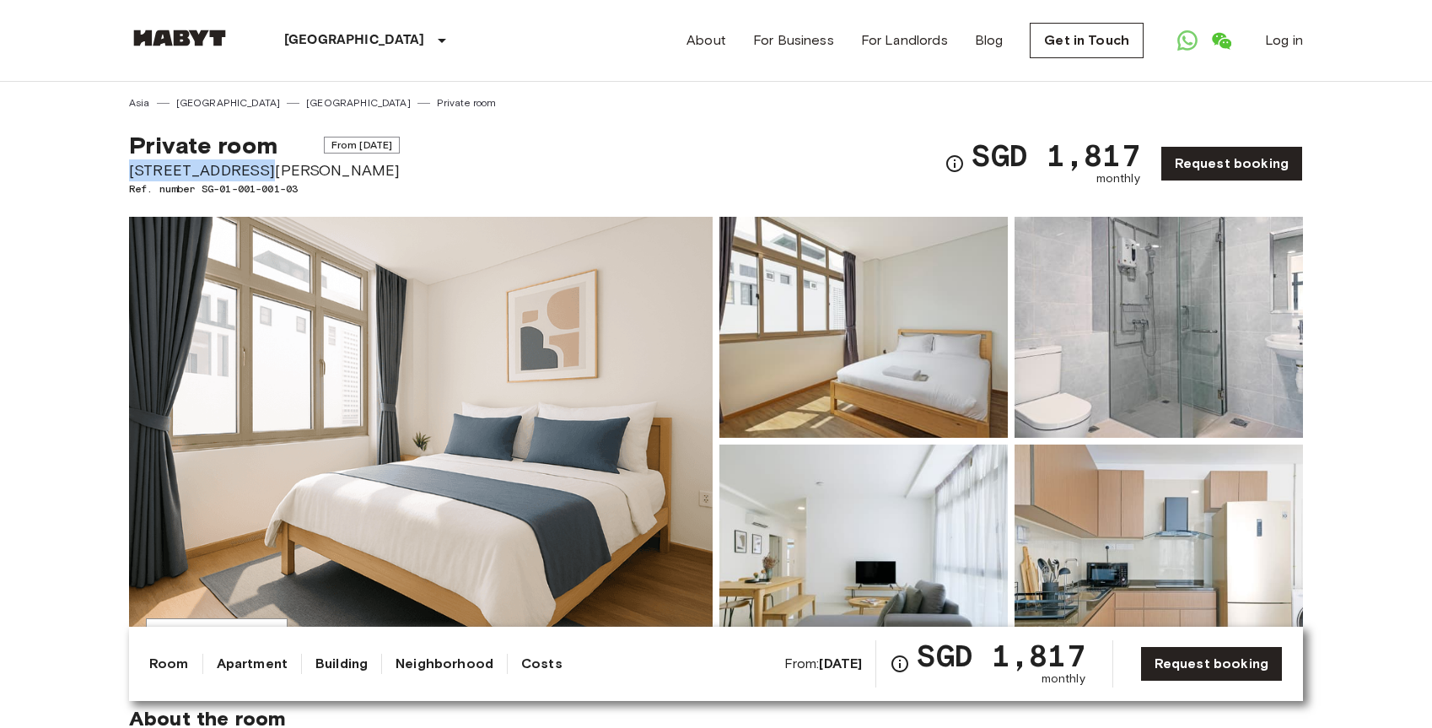
drag, startPoint x: 250, startPoint y: 168, endPoint x: 127, endPoint y: 169, distance: 123.1
copy span "[STREET_ADDRESS][PERSON_NAME]"
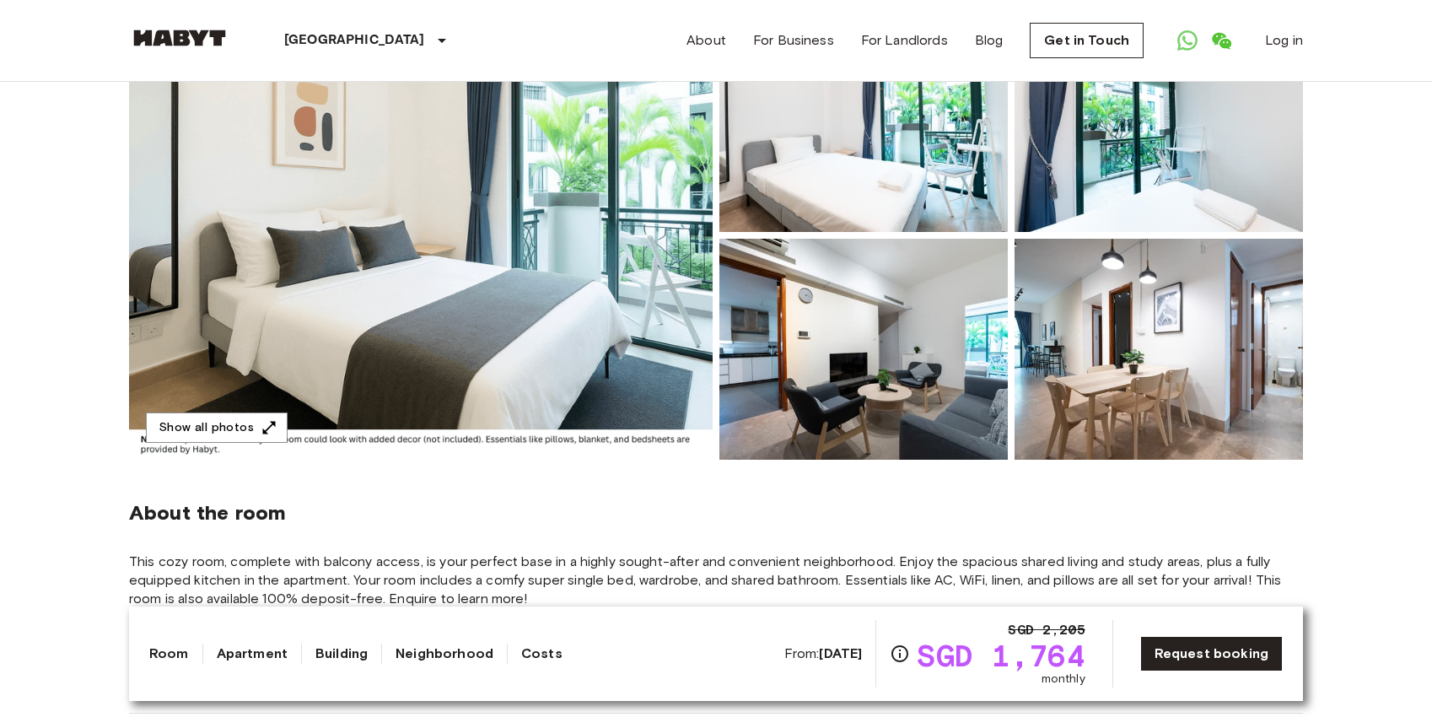
scroll to position [44, 0]
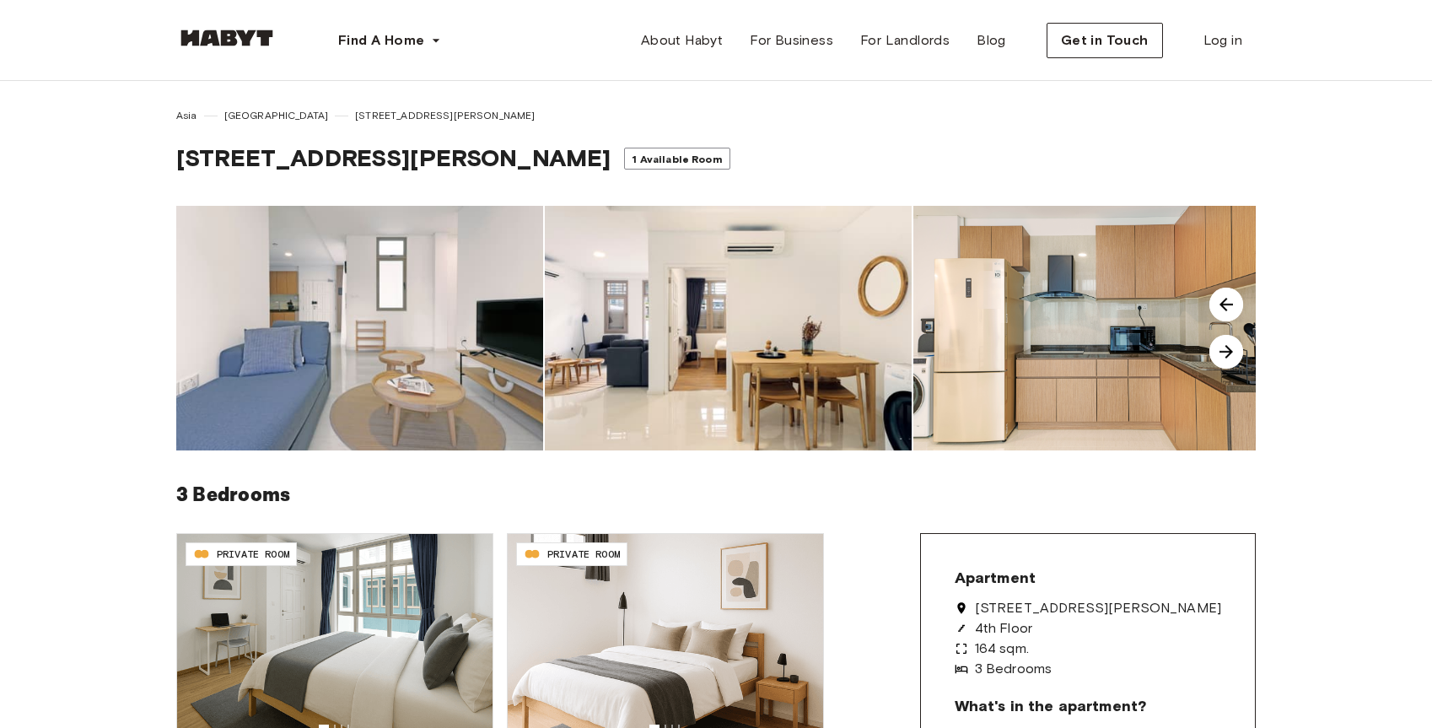
click at [1233, 352] on img at bounding box center [1226, 352] width 34 height 34
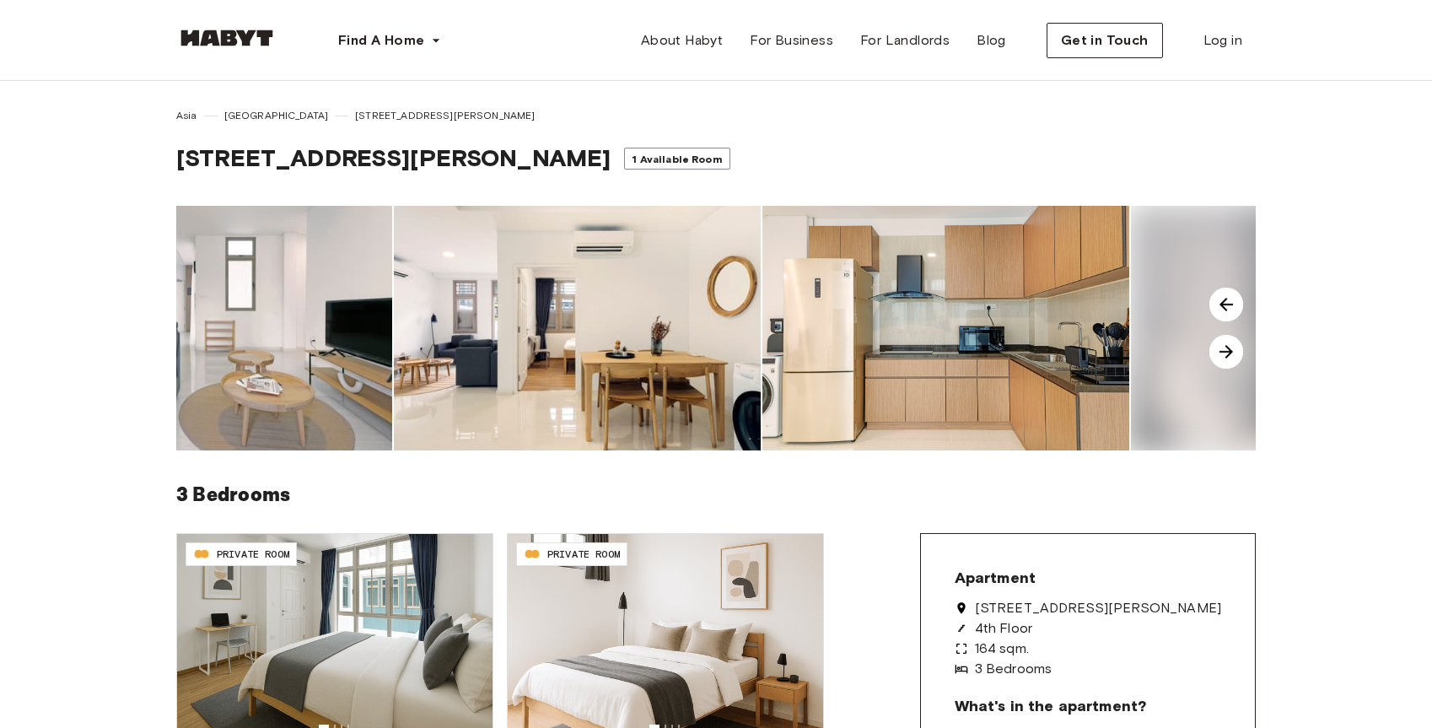
click at [1233, 352] on img at bounding box center [1226, 352] width 34 height 34
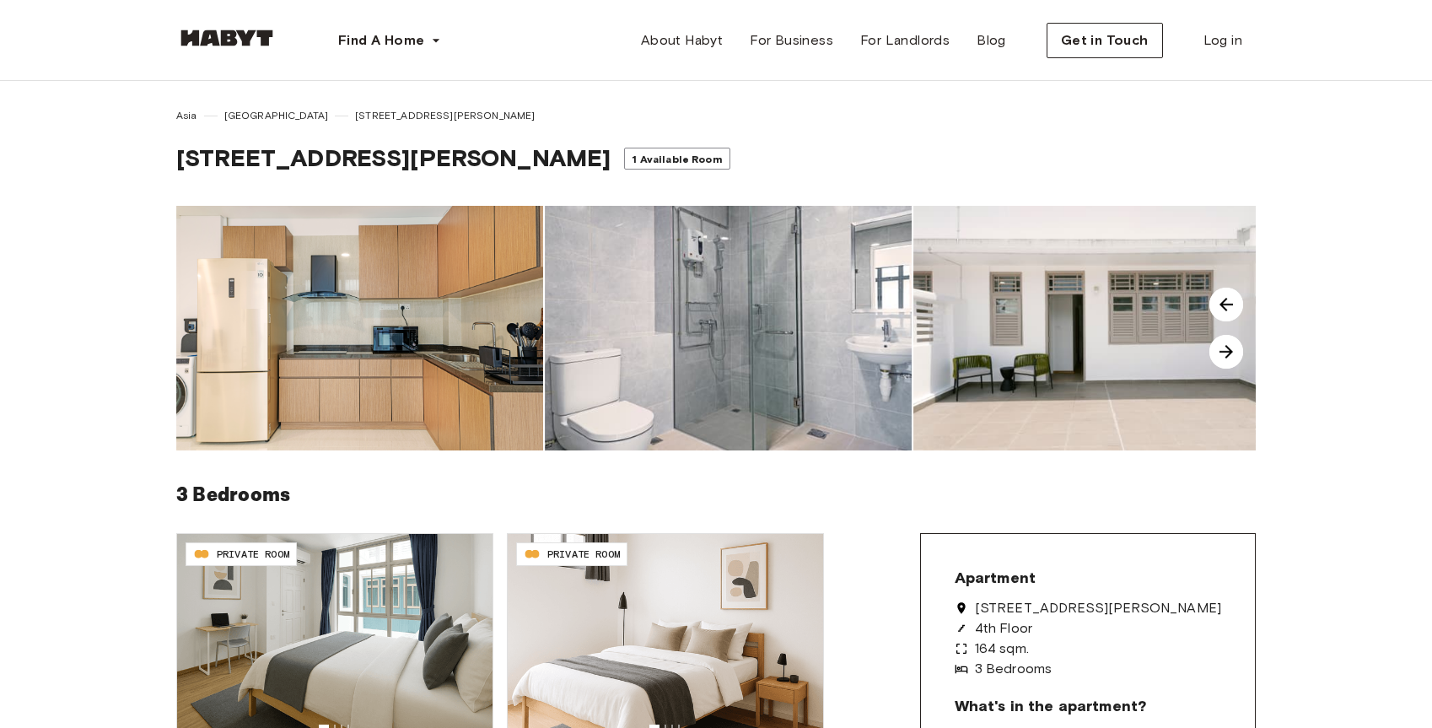
click at [1233, 352] on img at bounding box center [1226, 352] width 34 height 34
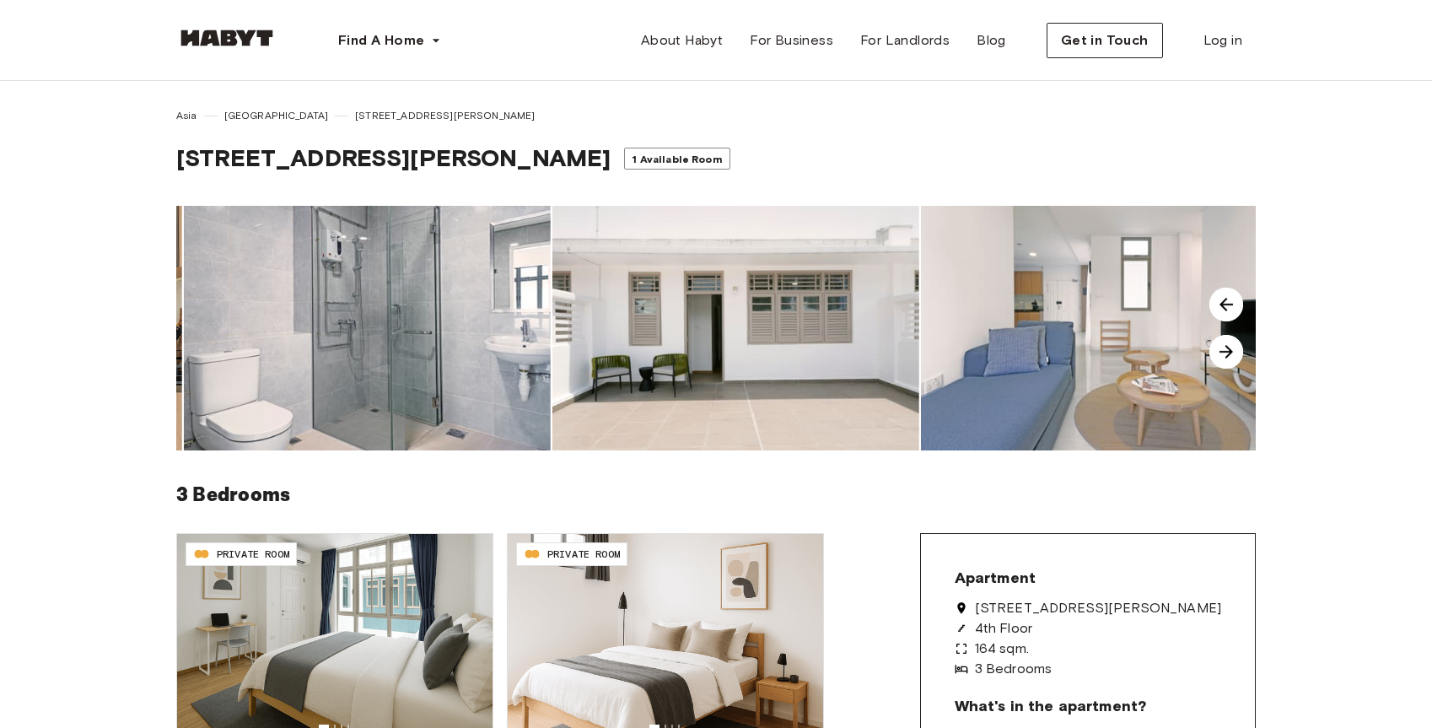
click at [1233, 352] on img at bounding box center [1226, 352] width 34 height 34
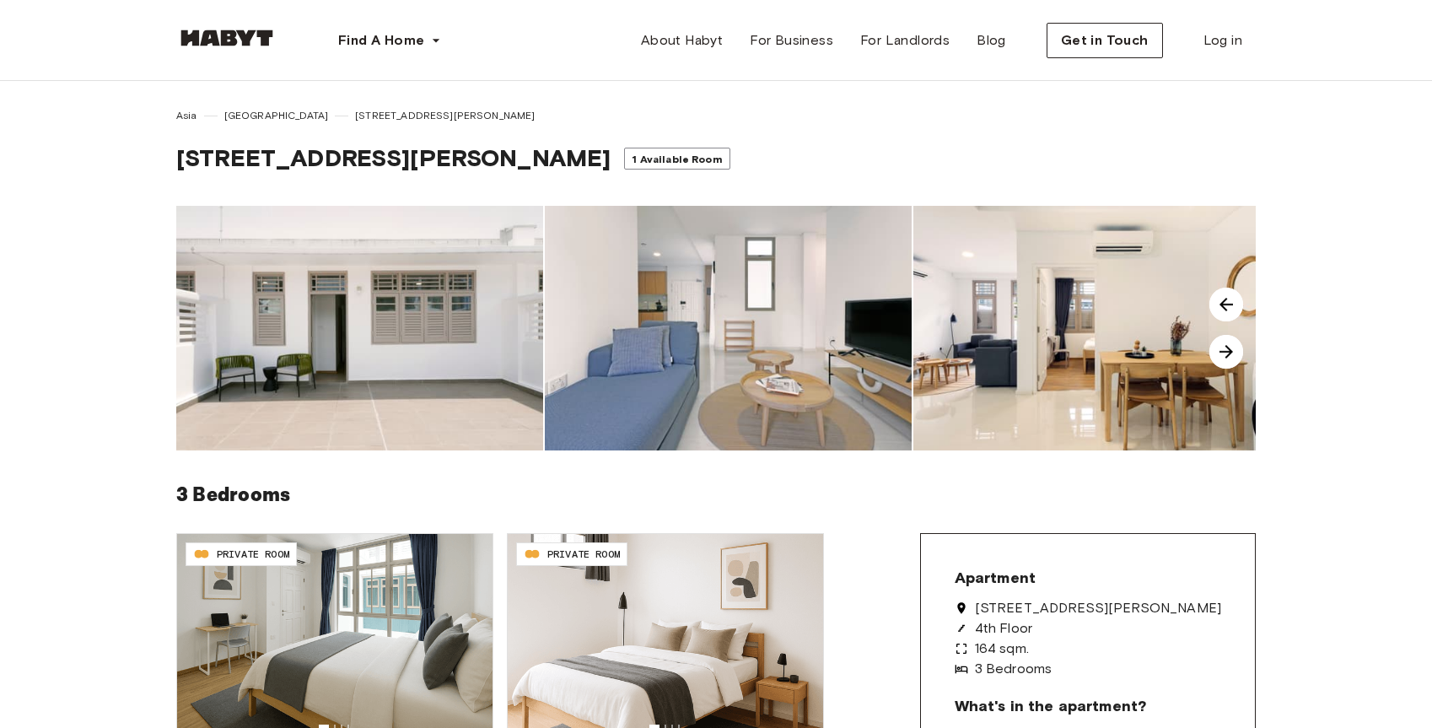
click at [1233, 352] on img at bounding box center [1226, 352] width 34 height 34
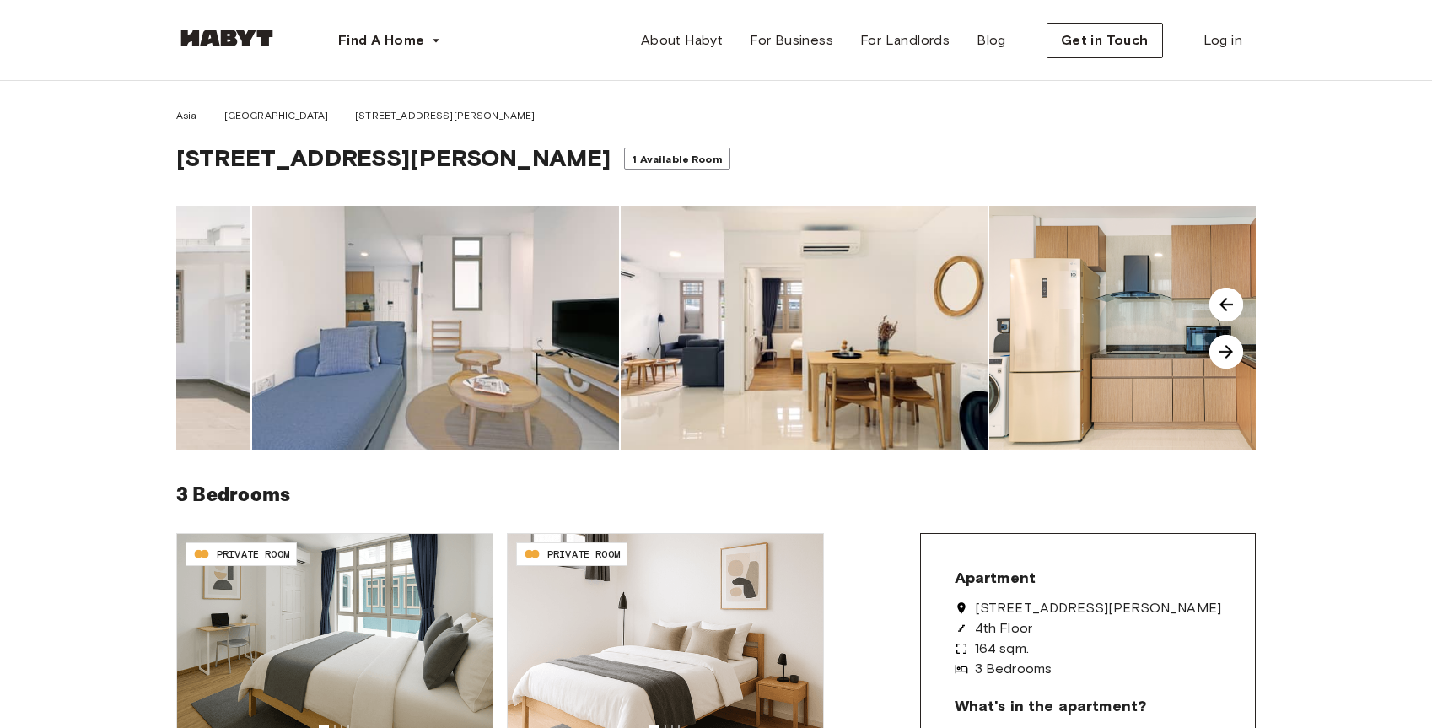
click at [1233, 352] on img at bounding box center [1226, 352] width 34 height 34
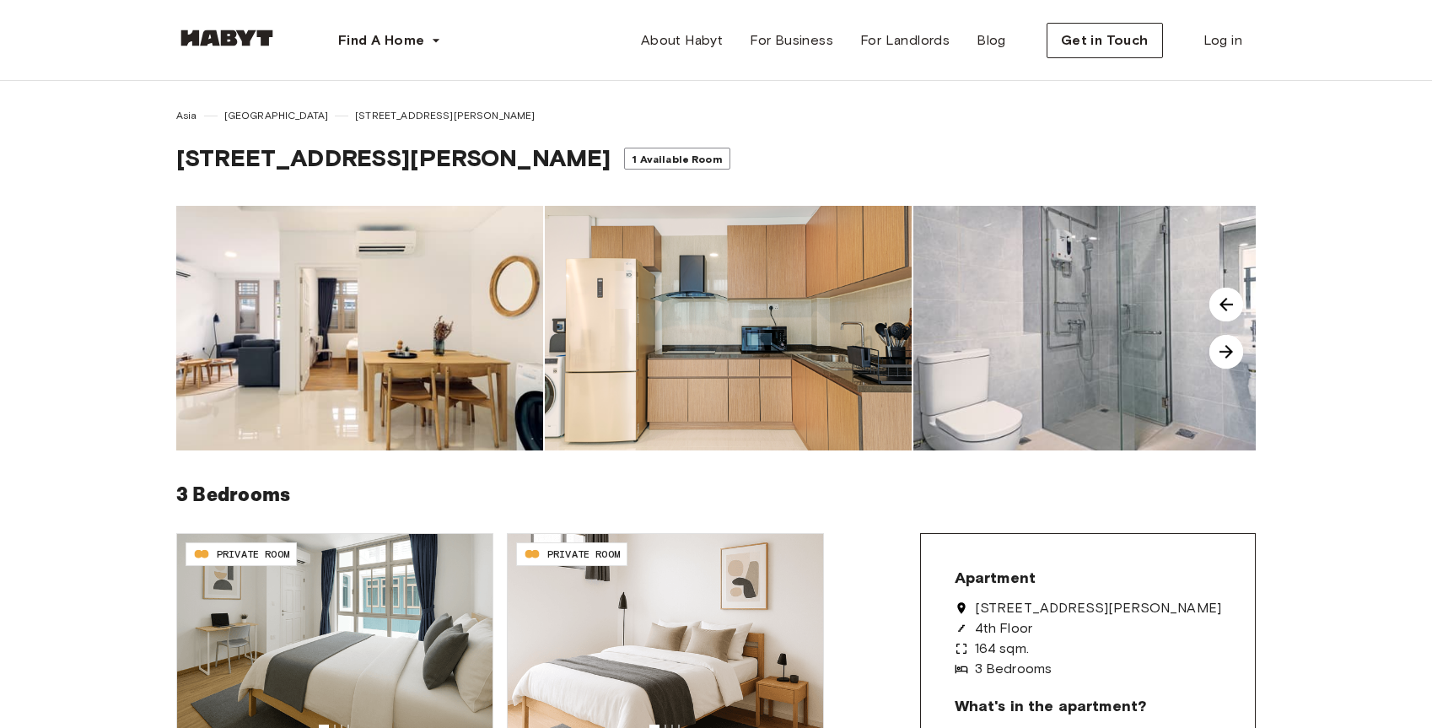
click at [1225, 362] on img at bounding box center [1226, 352] width 34 height 34
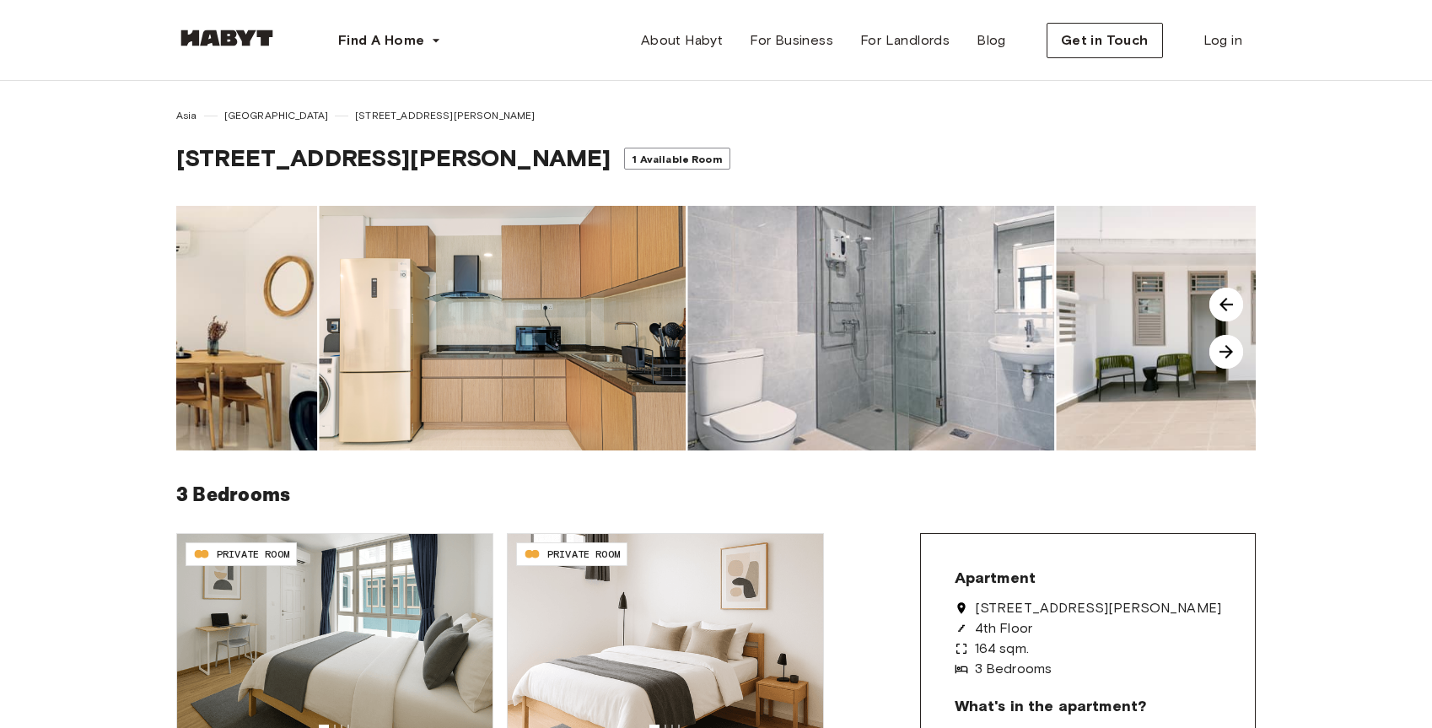
click at [1229, 352] on img at bounding box center [1226, 352] width 34 height 34
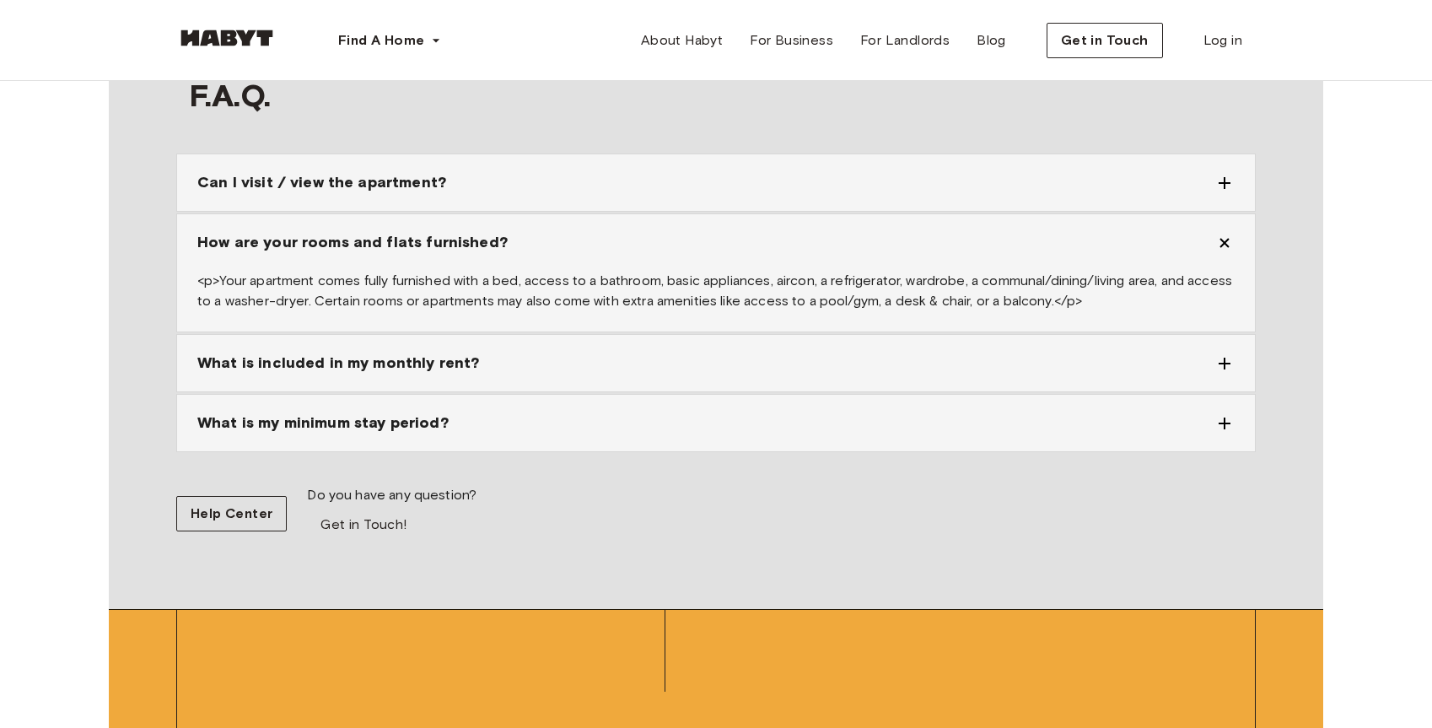
scroll to position [2851, 0]
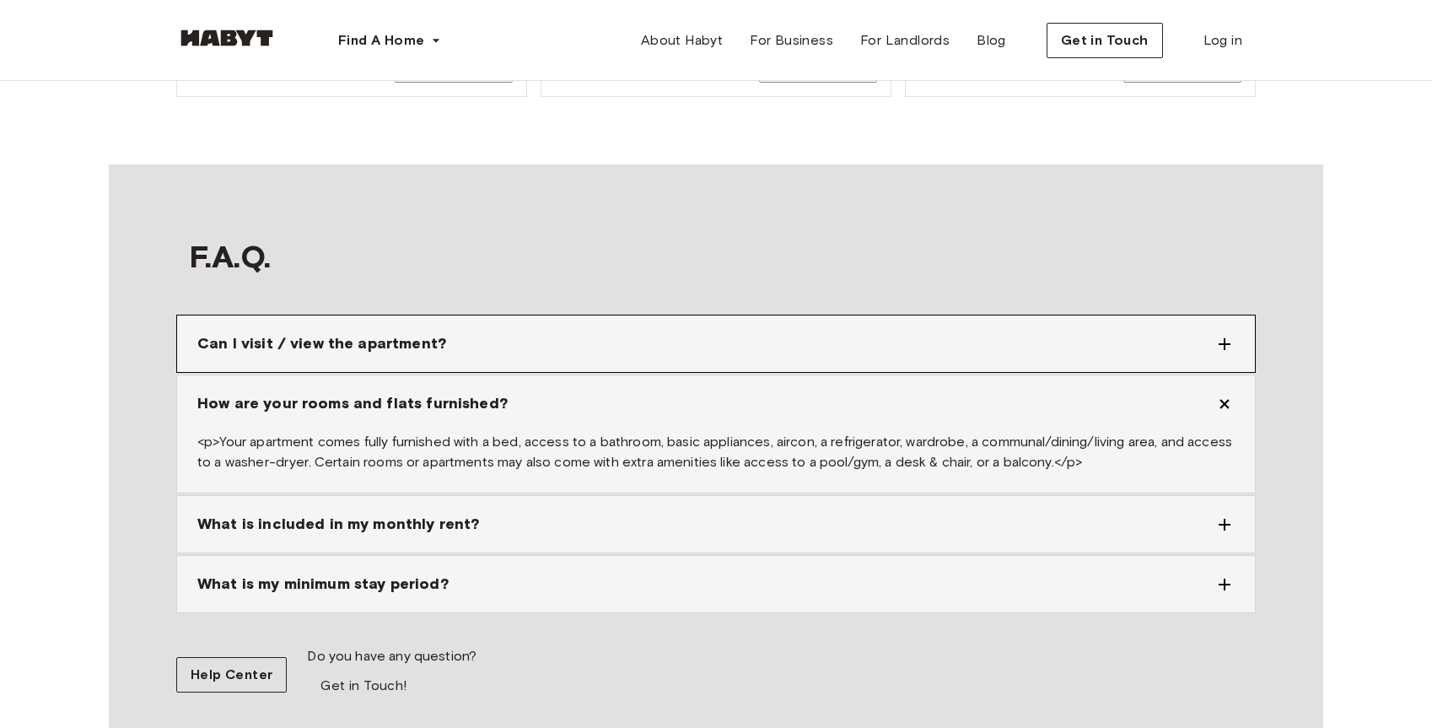
click at [810, 332] on div "Can I visit / view the apartment?" at bounding box center [705, 343] width 1017 height 23
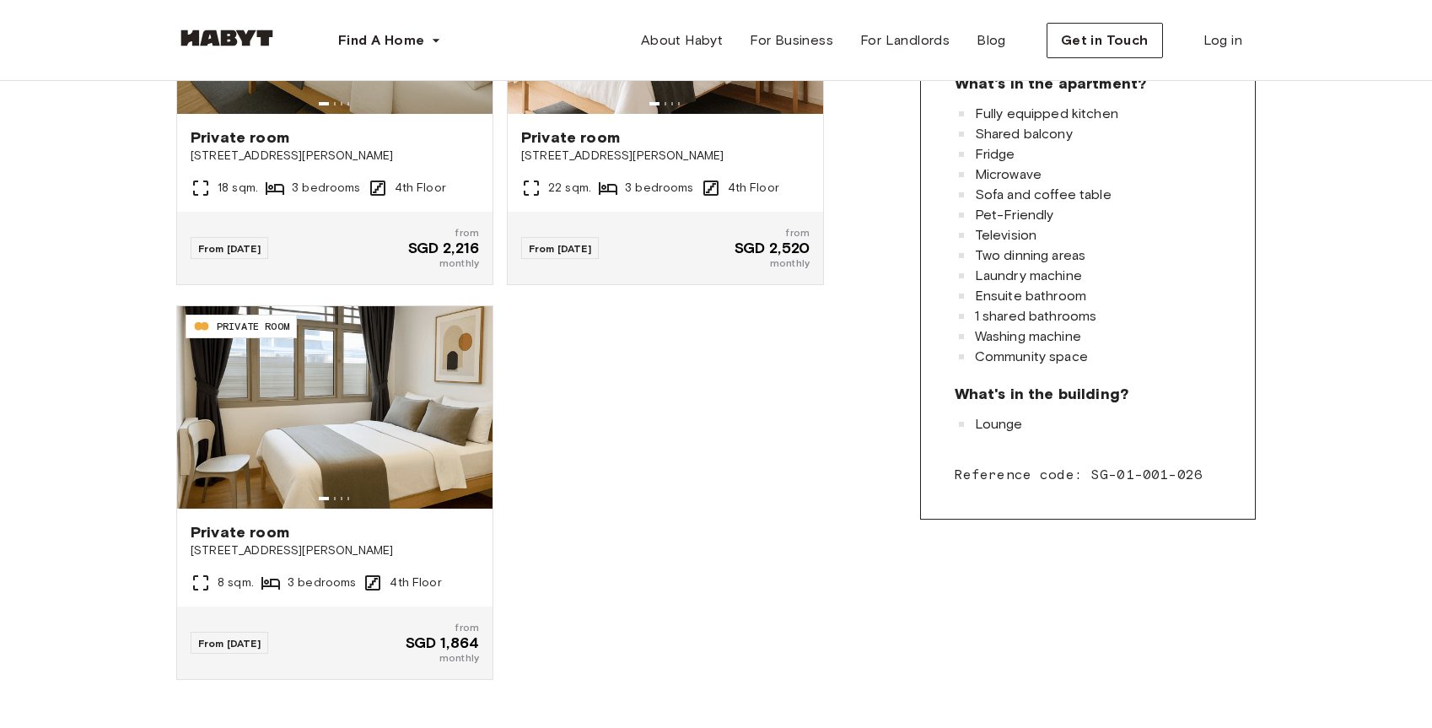
scroll to position [533, 0]
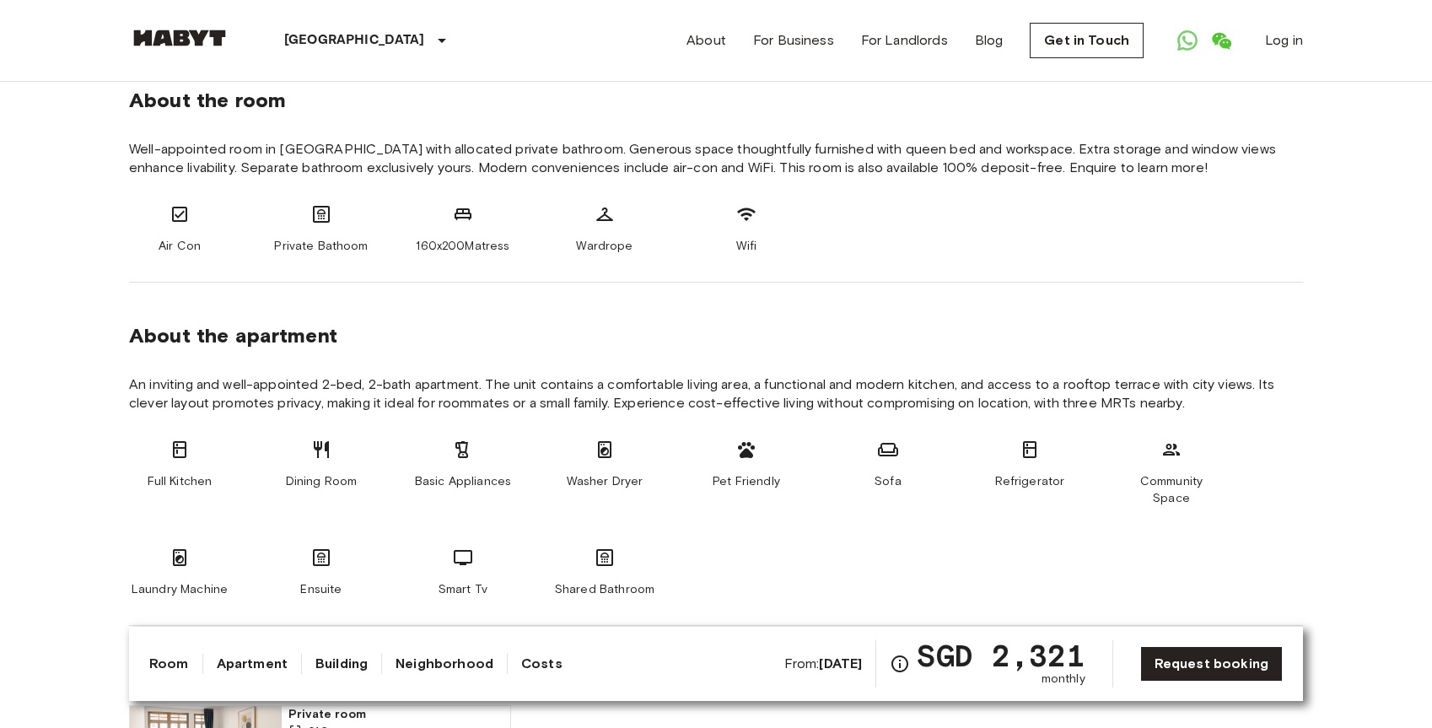
scroll to position [735, 0]
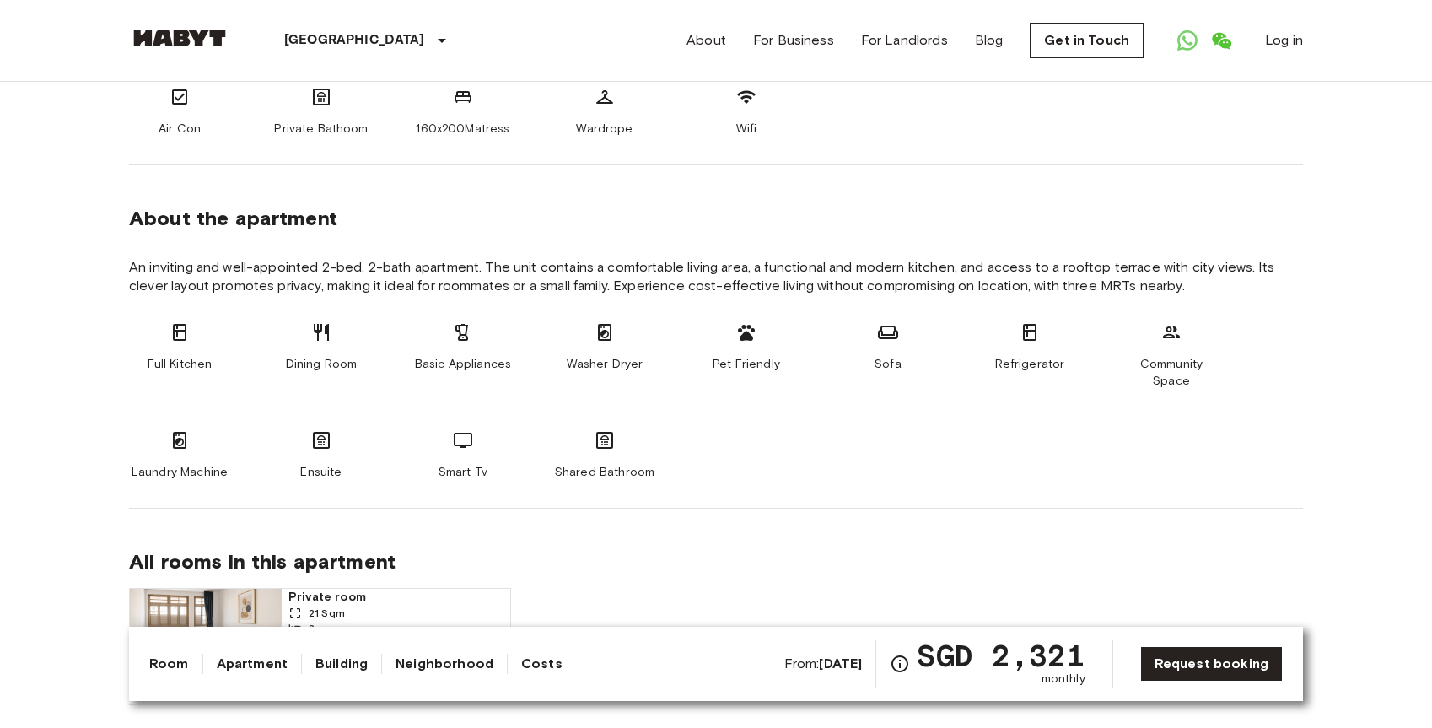
click at [320, 430] on icon at bounding box center [321, 440] width 20 height 20
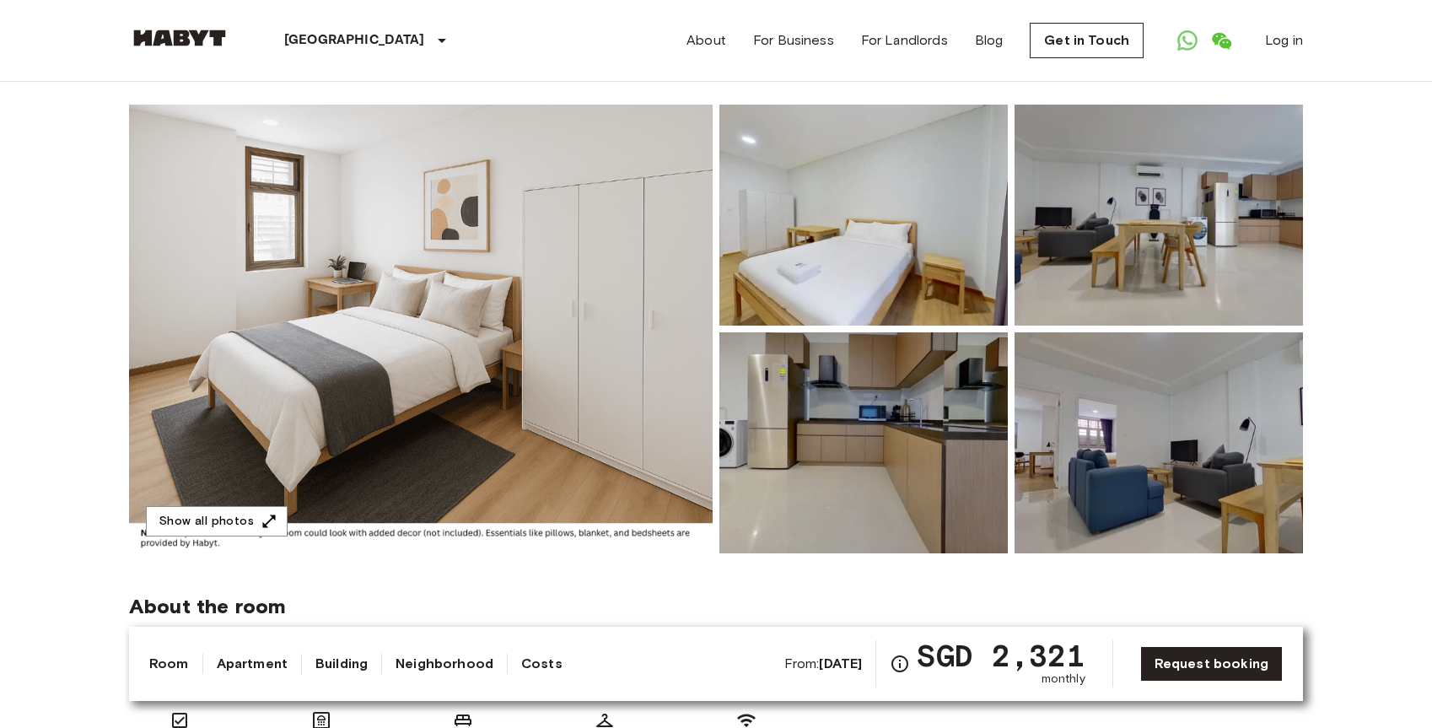
scroll to position [0, 0]
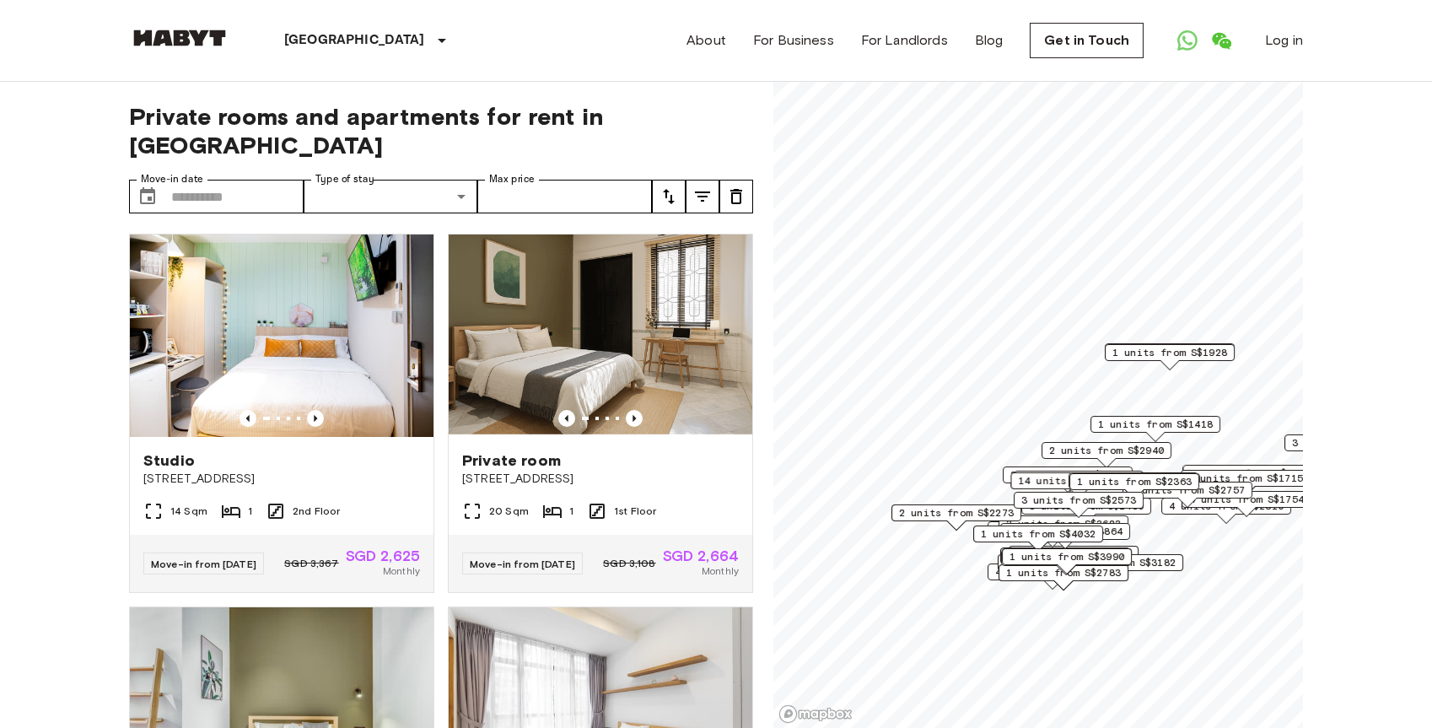
scroll to position [1434, 0]
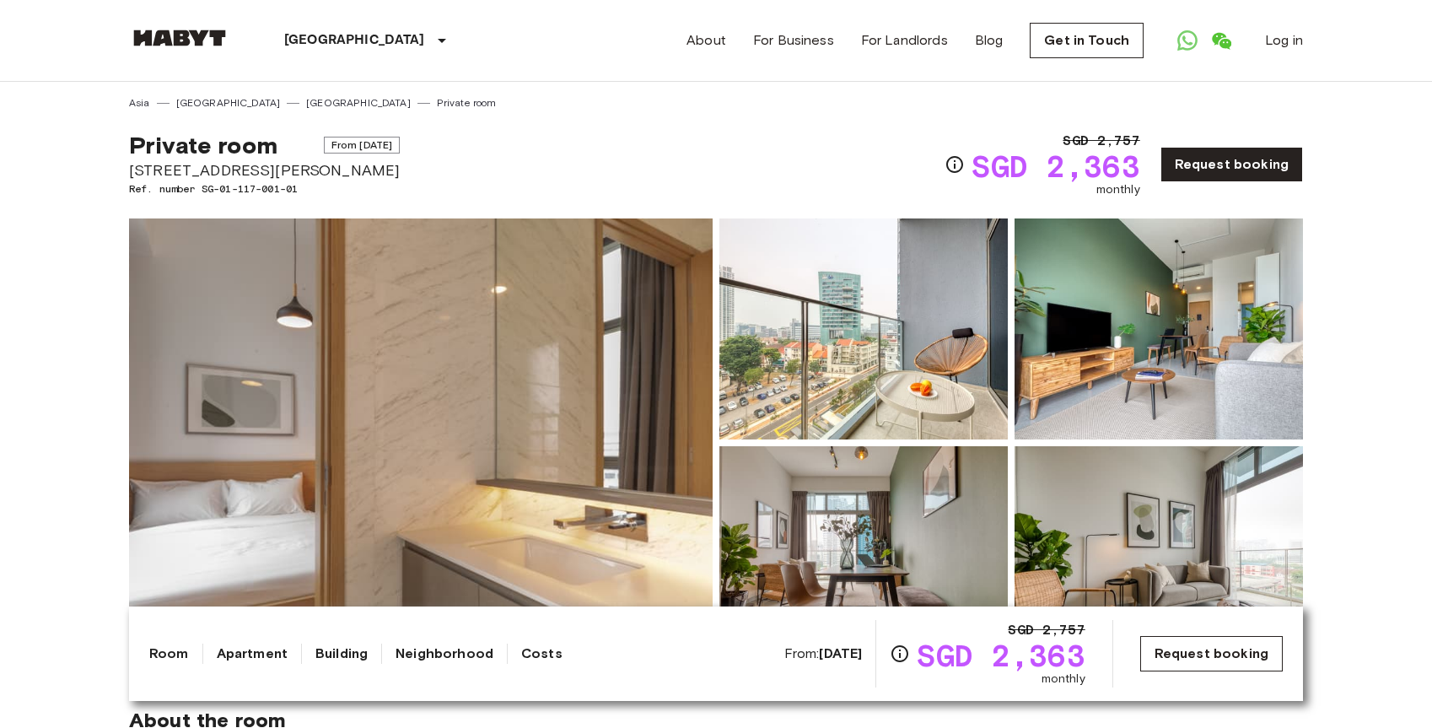
click at [1212, 662] on link "Request booking" at bounding box center [1211, 653] width 143 height 35
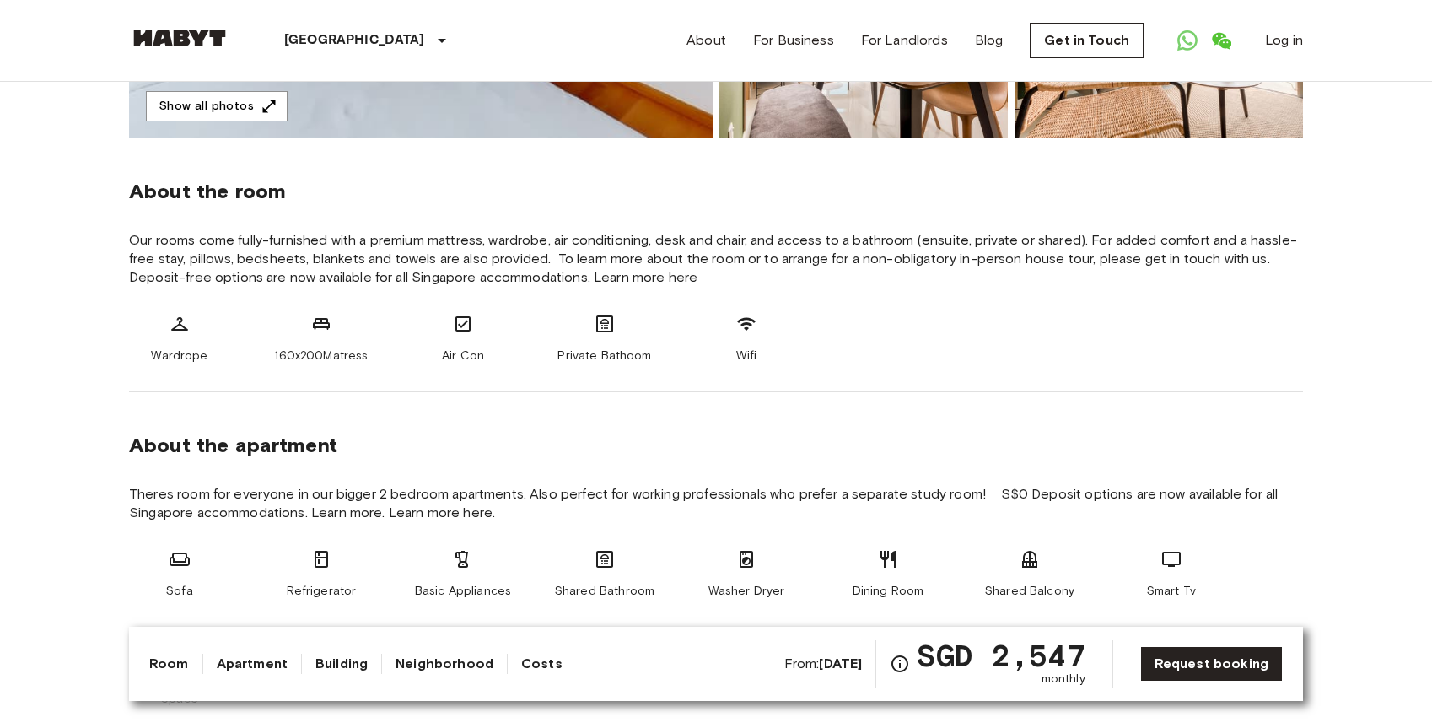
scroll to position [365, 0]
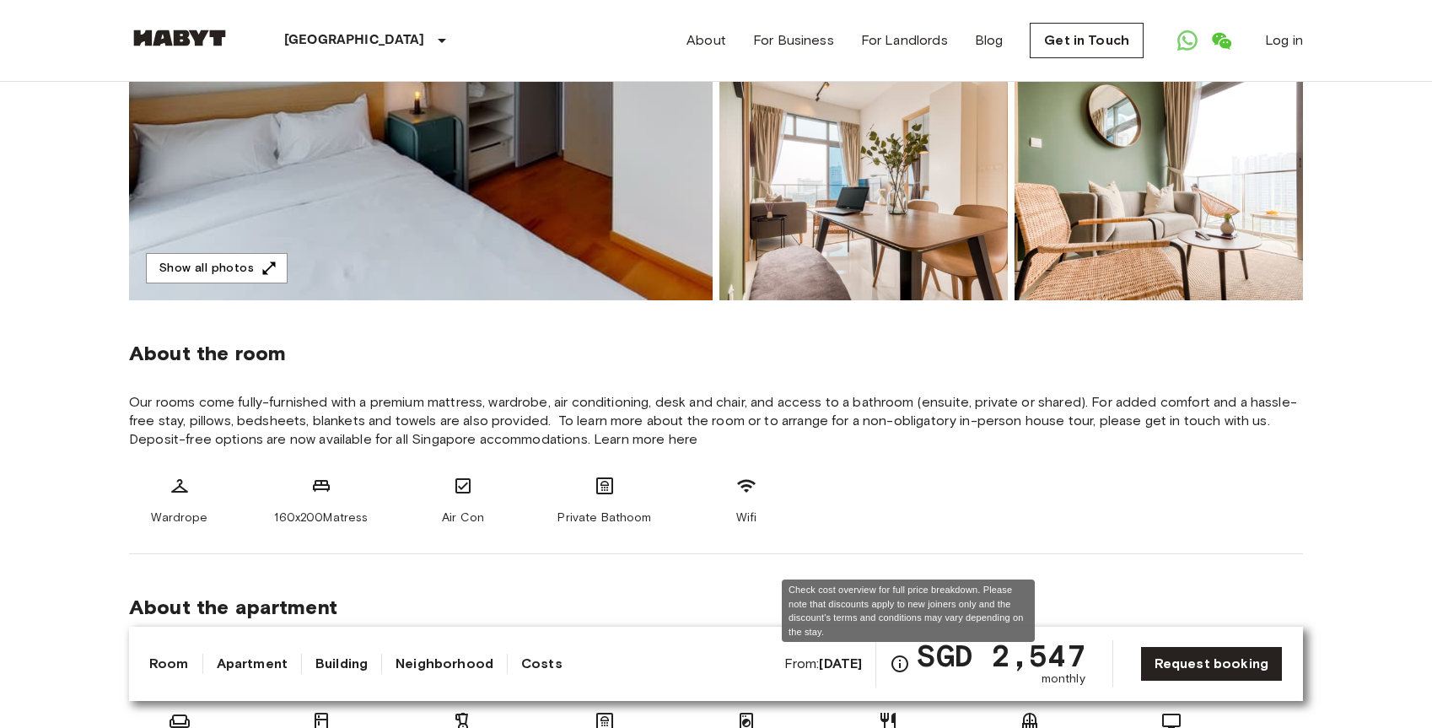
click at [899, 668] on icon "Check cost overview for full price breakdown. Please note that discounts apply …" at bounding box center [900, 664] width 20 height 20
click at [904, 662] on icon "Check cost overview for full price breakdown. Please note that discounts apply …" at bounding box center [900, 664] width 20 height 20
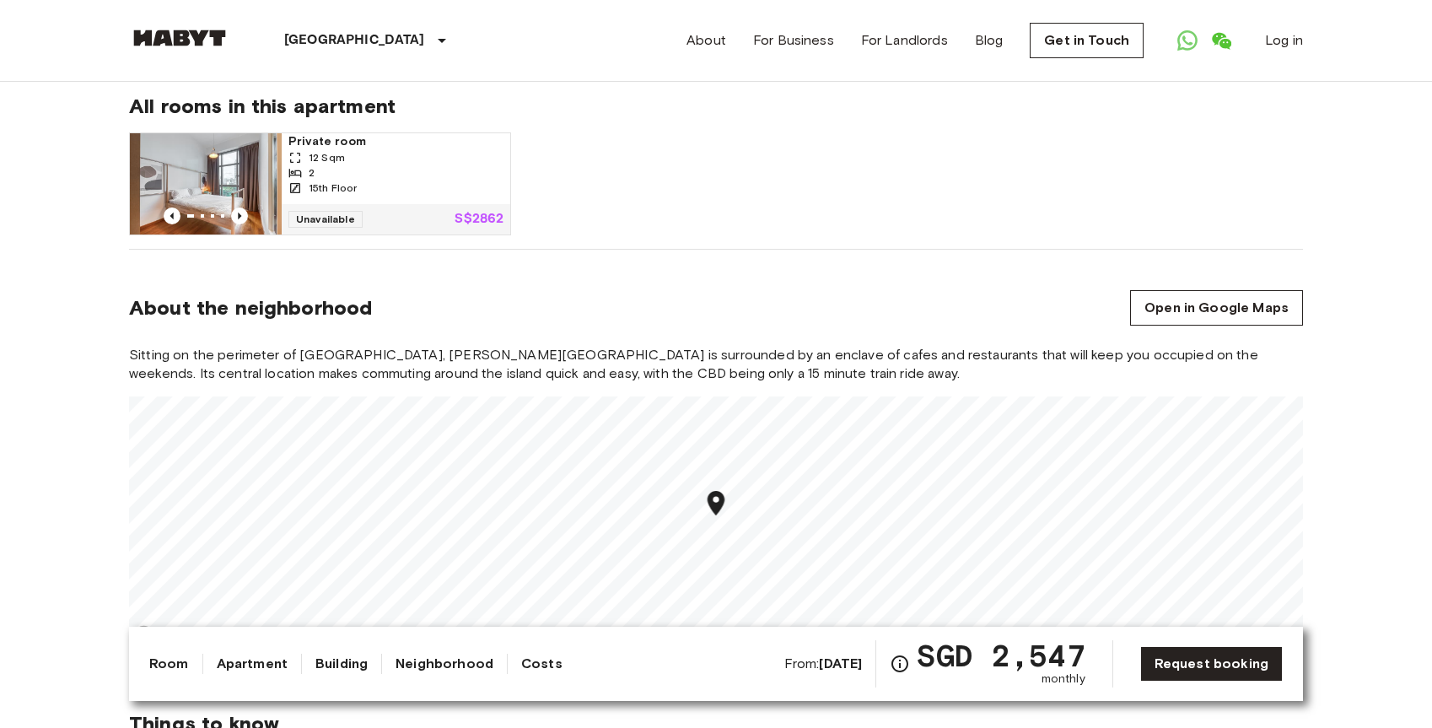
scroll to position [1221, 0]
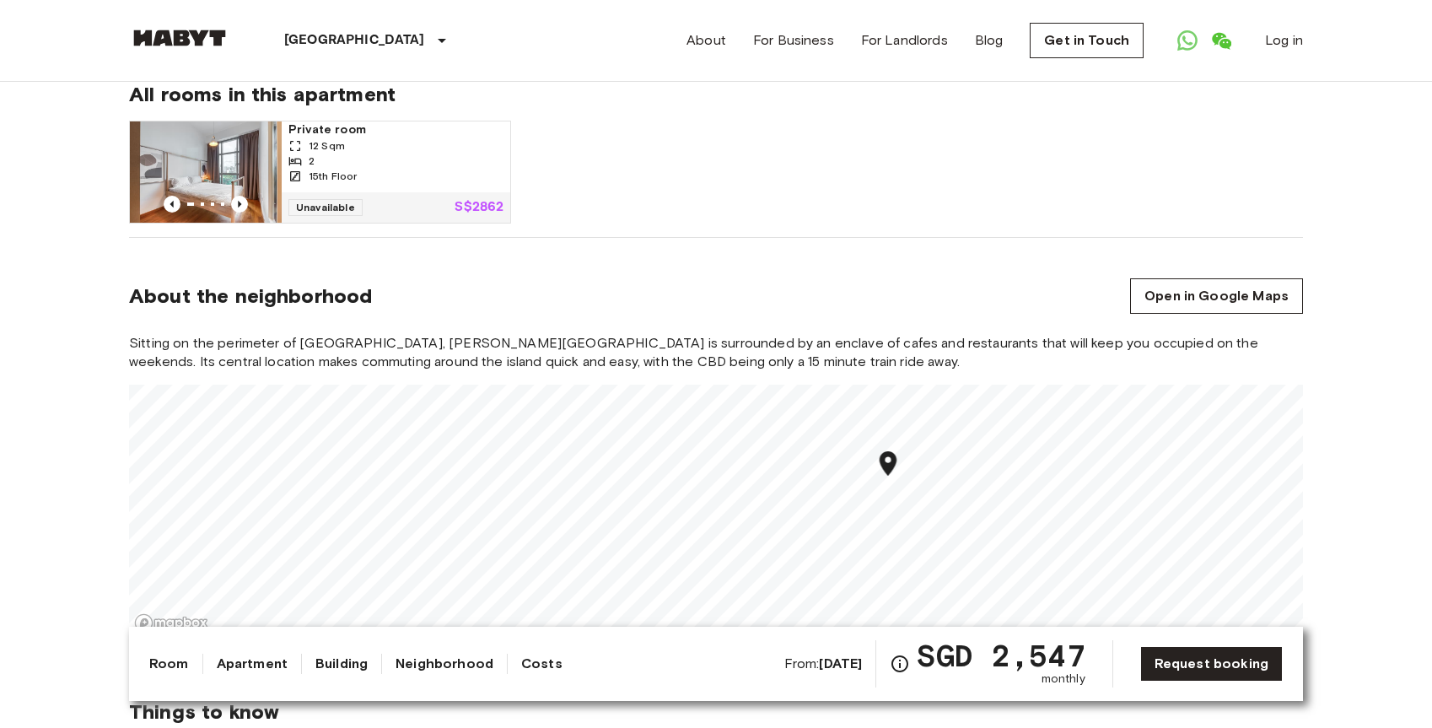
click at [522, 666] on link "Costs" at bounding box center [541, 664] width 41 height 20
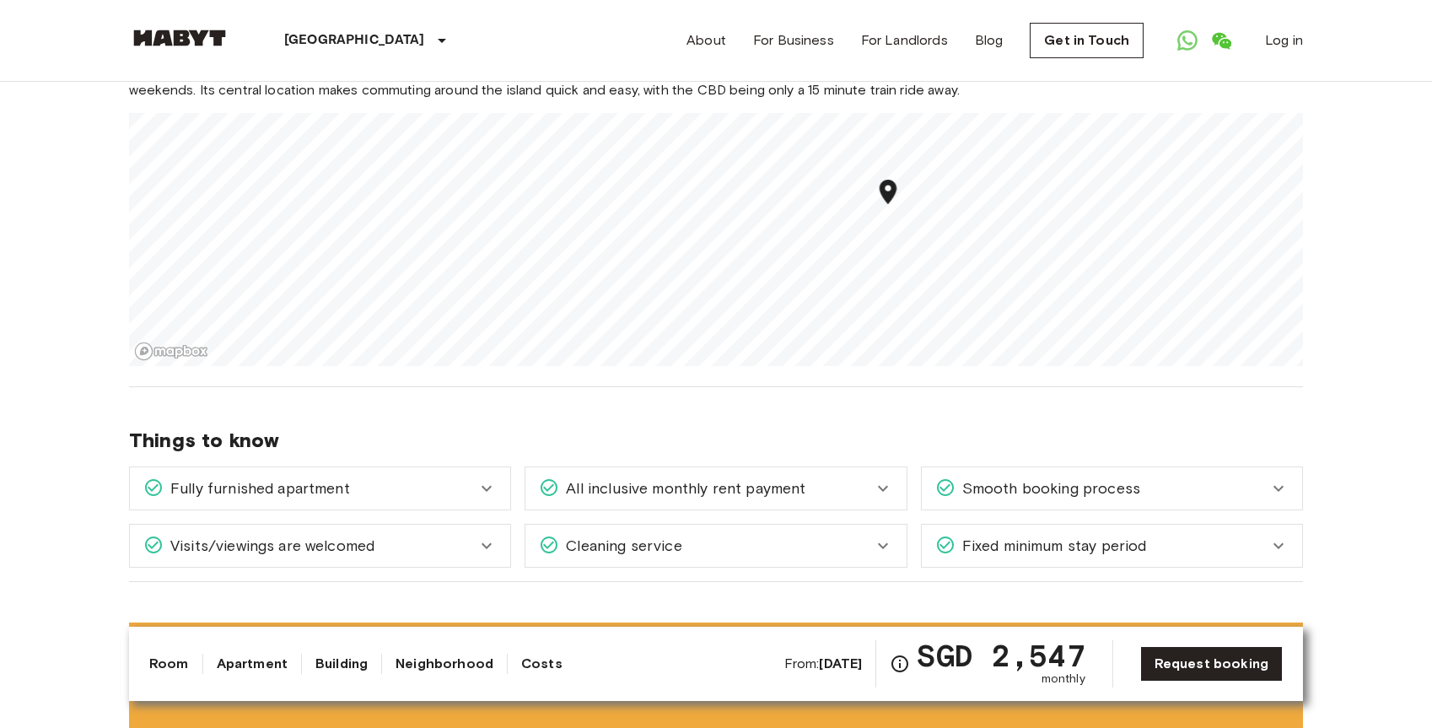
scroll to position [1450, 0]
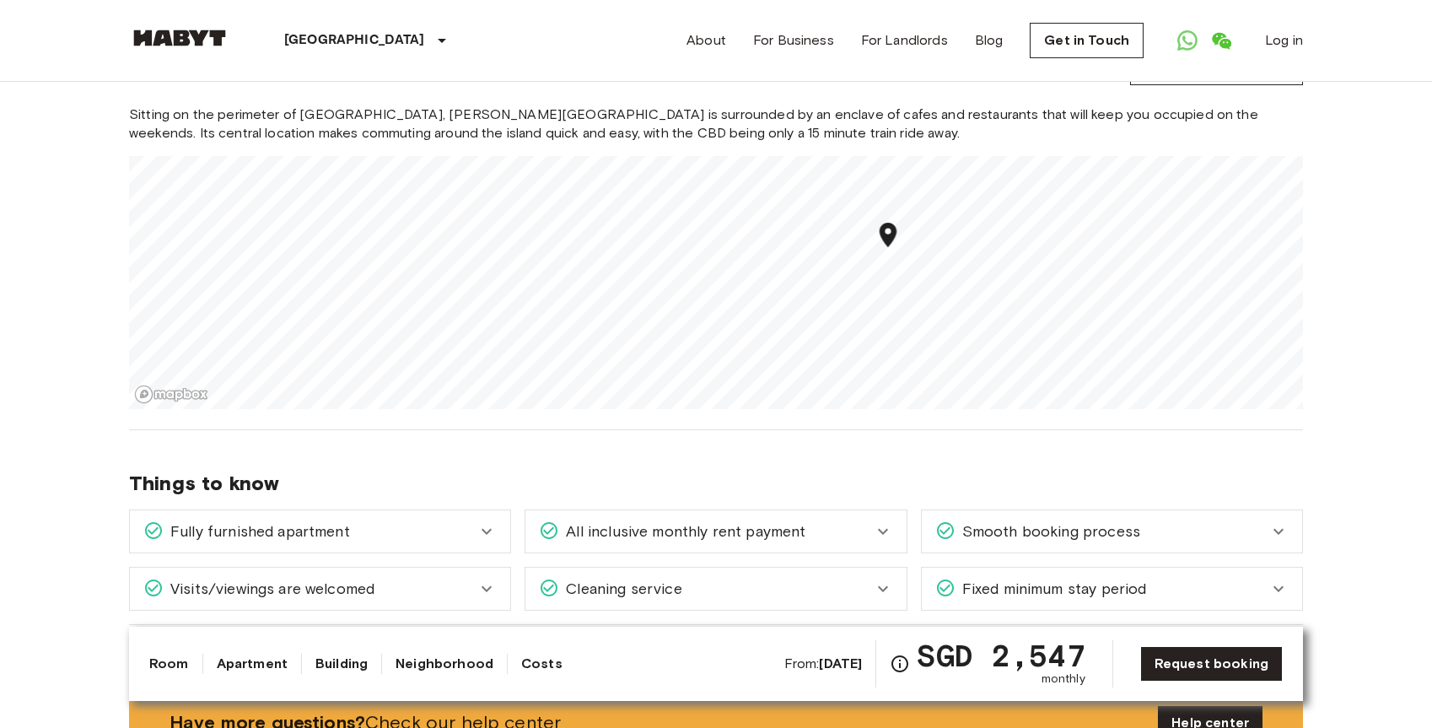
click at [604, 520] on span "All inclusive monthly rent payment" at bounding box center [682, 531] width 246 height 22
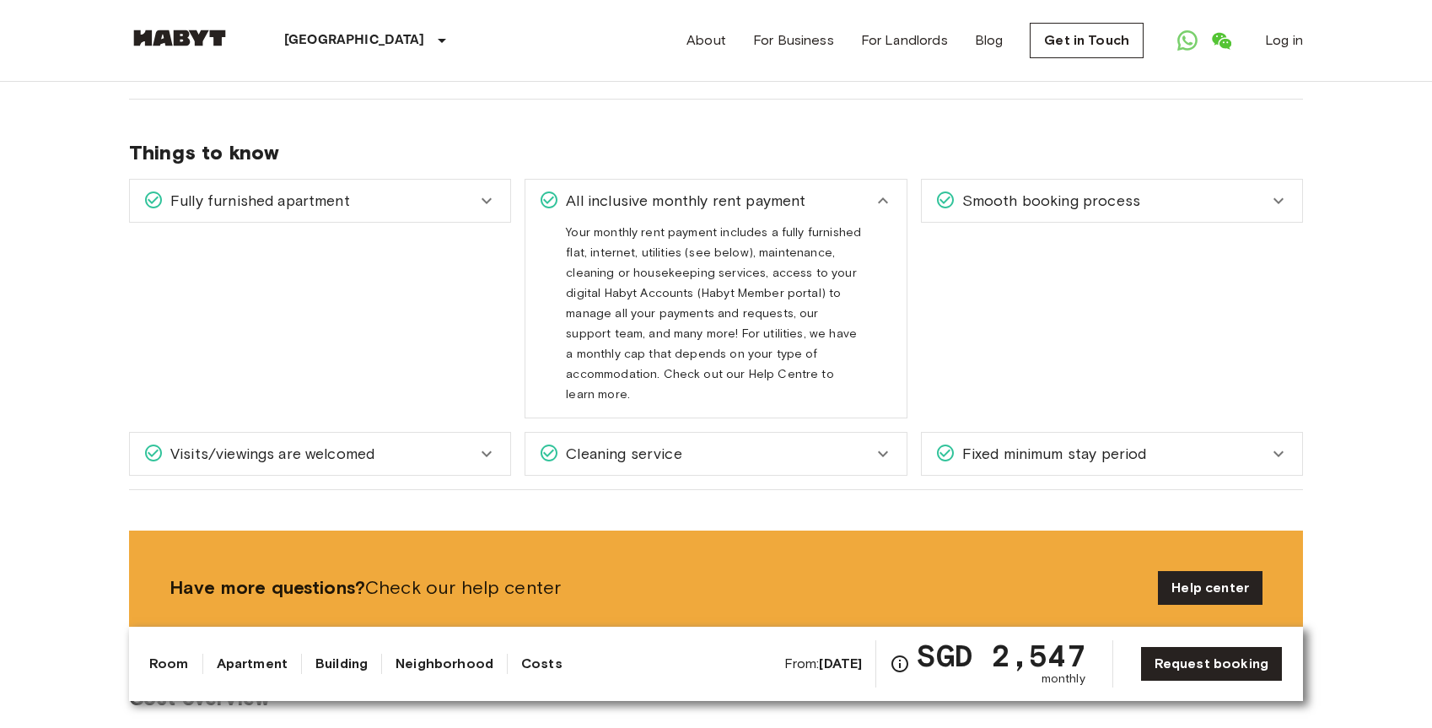
scroll to position [1787, 0]
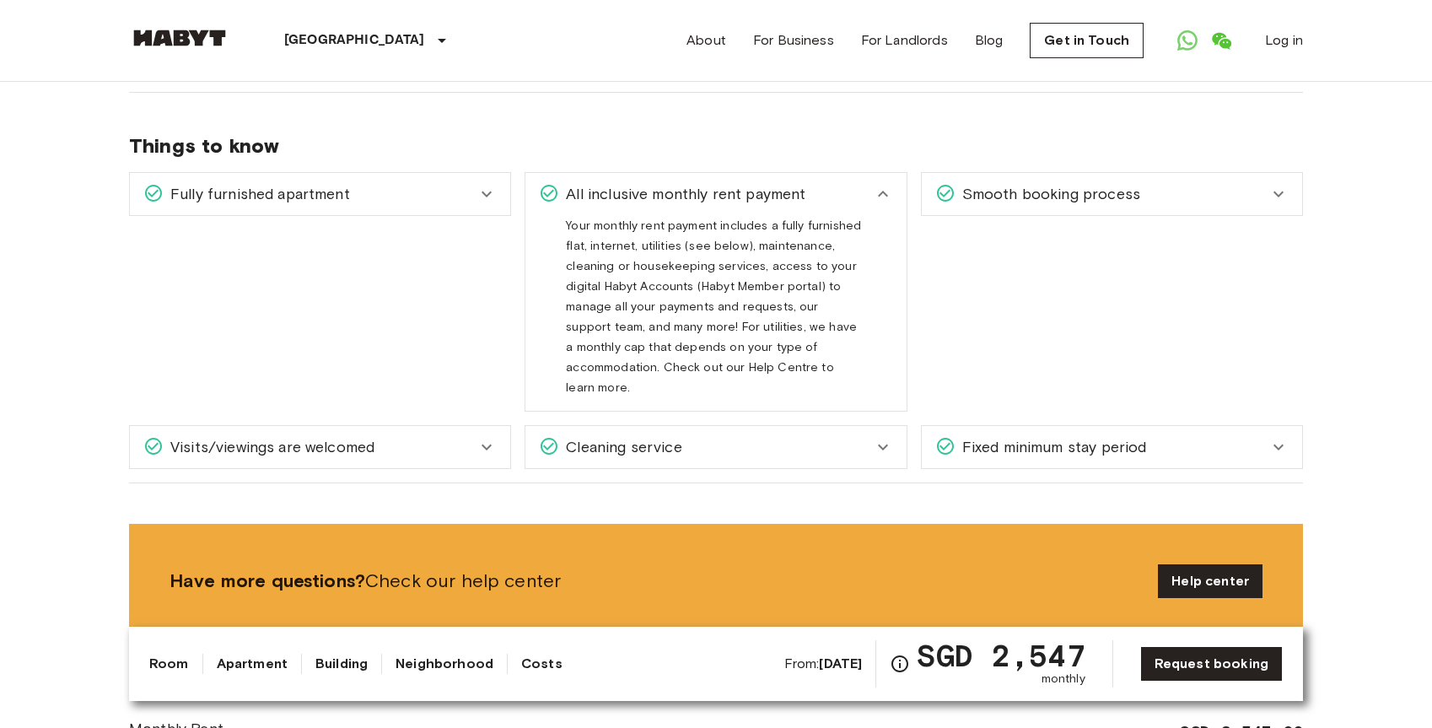
click at [951, 436] on icon at bounding box center [945, 446] width 20 height 20
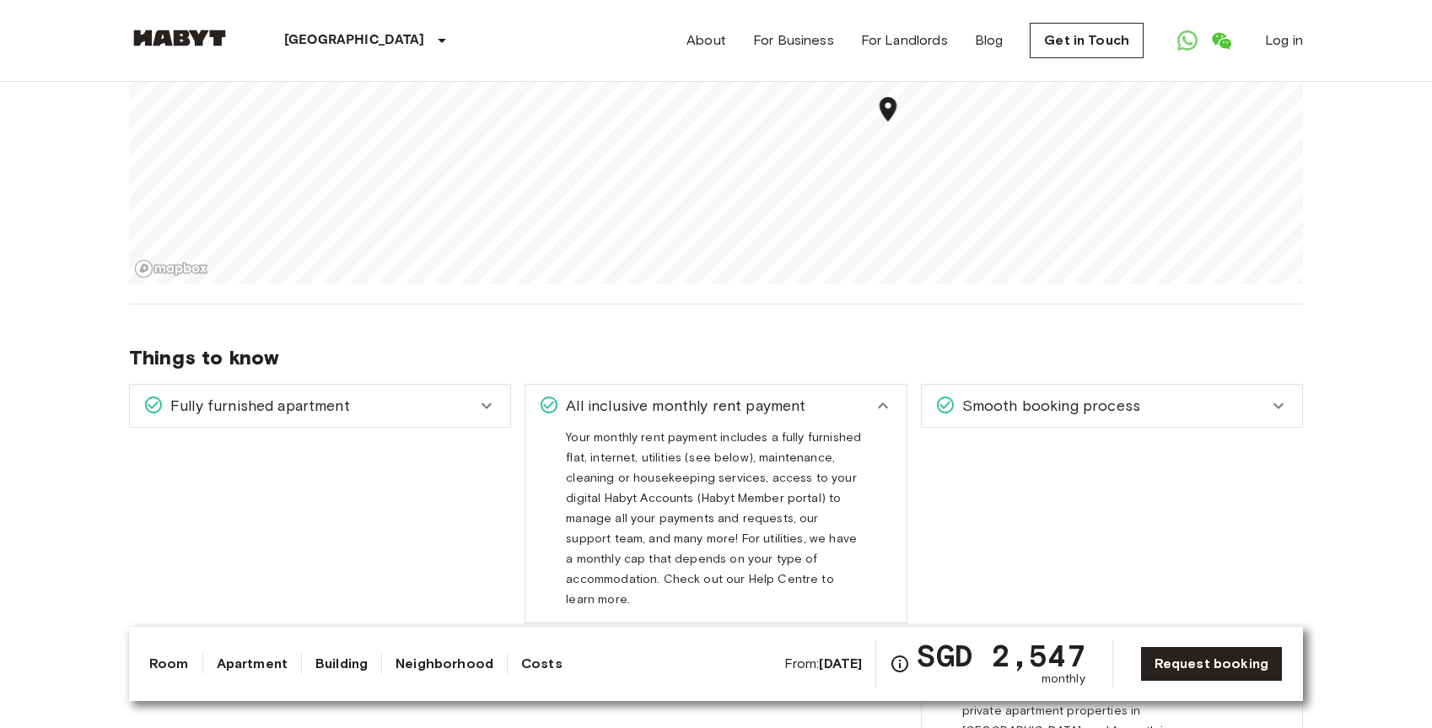
scroll to position [1472, 0]
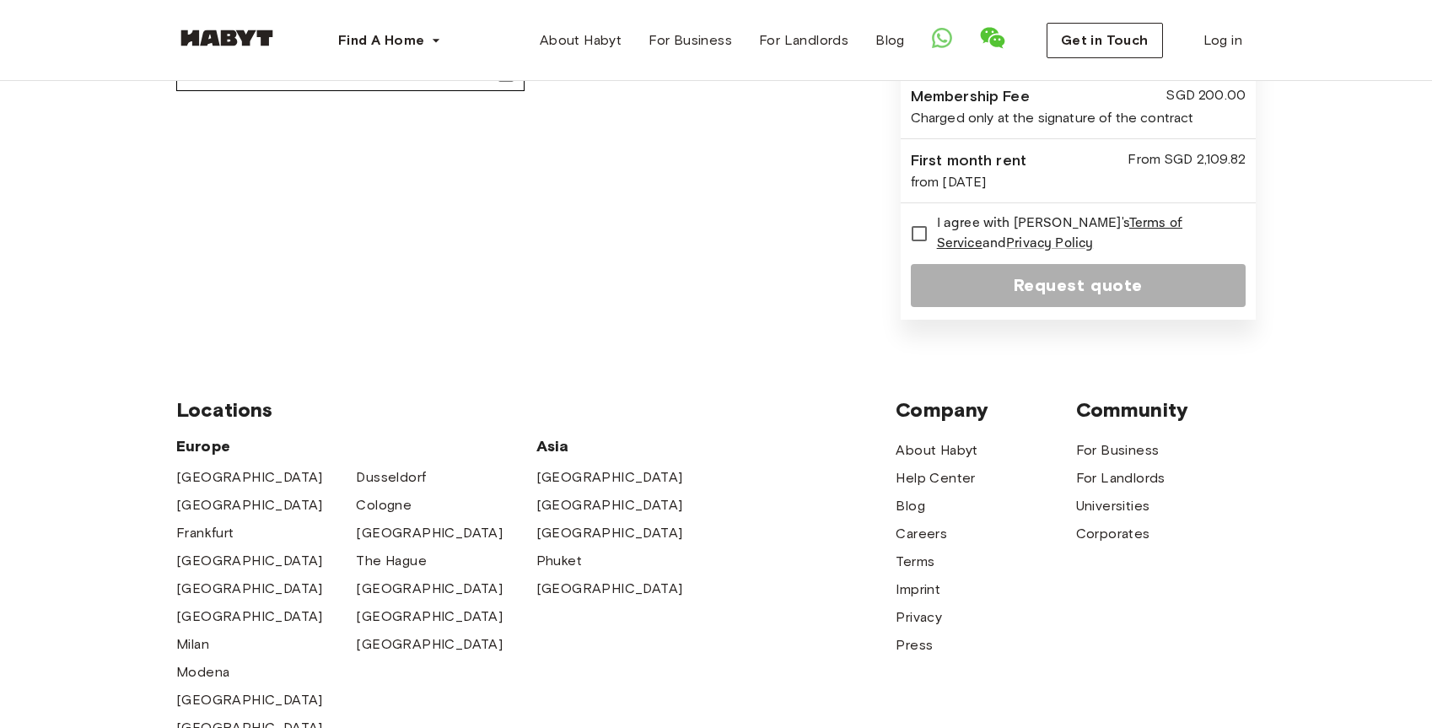
scroll to position [362, 0]
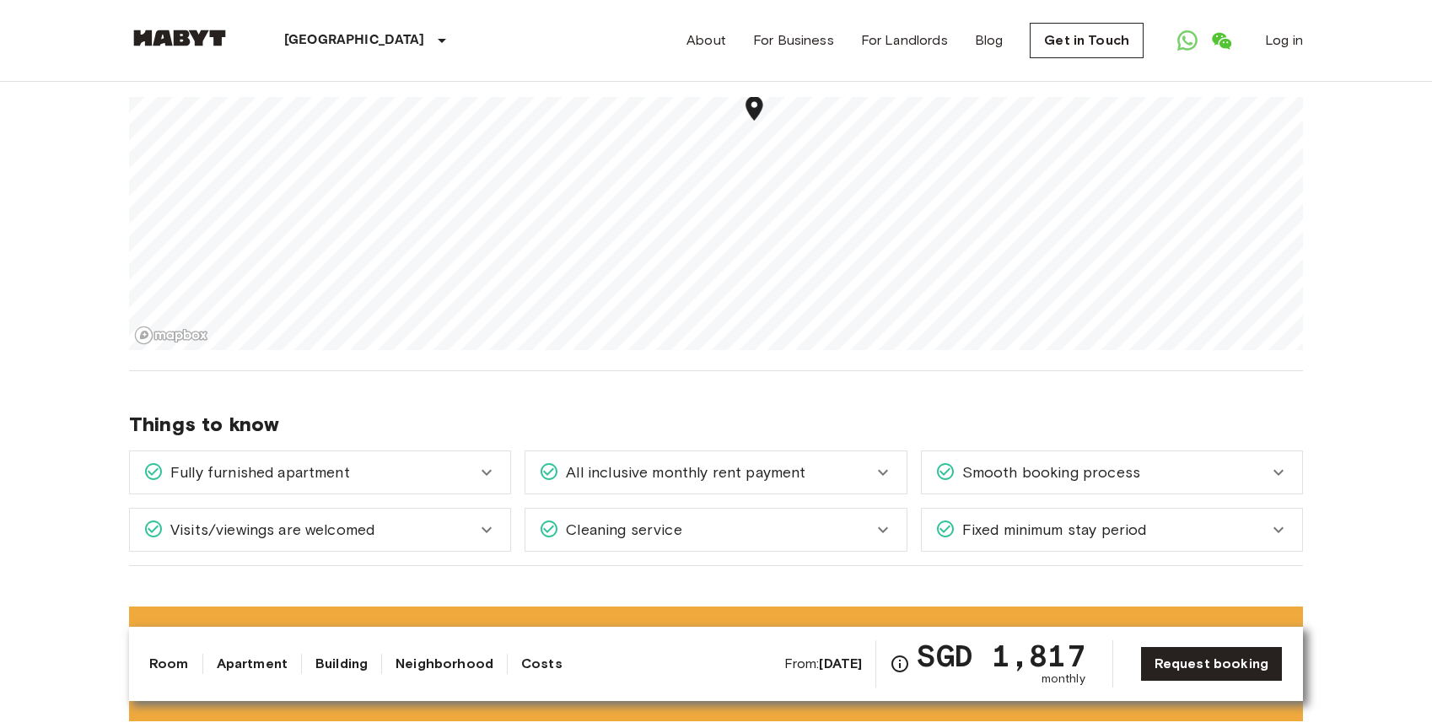
scroll to position [1565, 0]
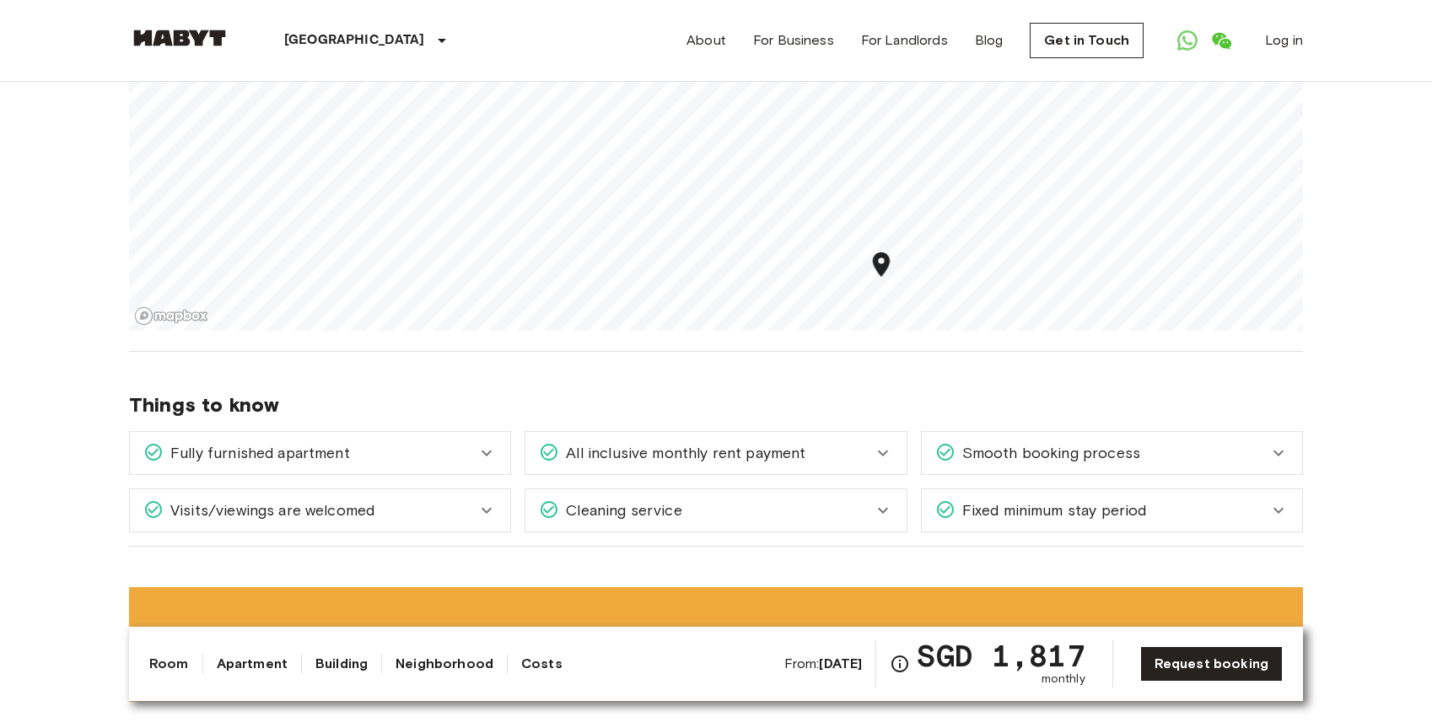
click at [1128, 508] on div "Fixed minimum stay period" at bounding box center [1112, 510] width 380 height 42
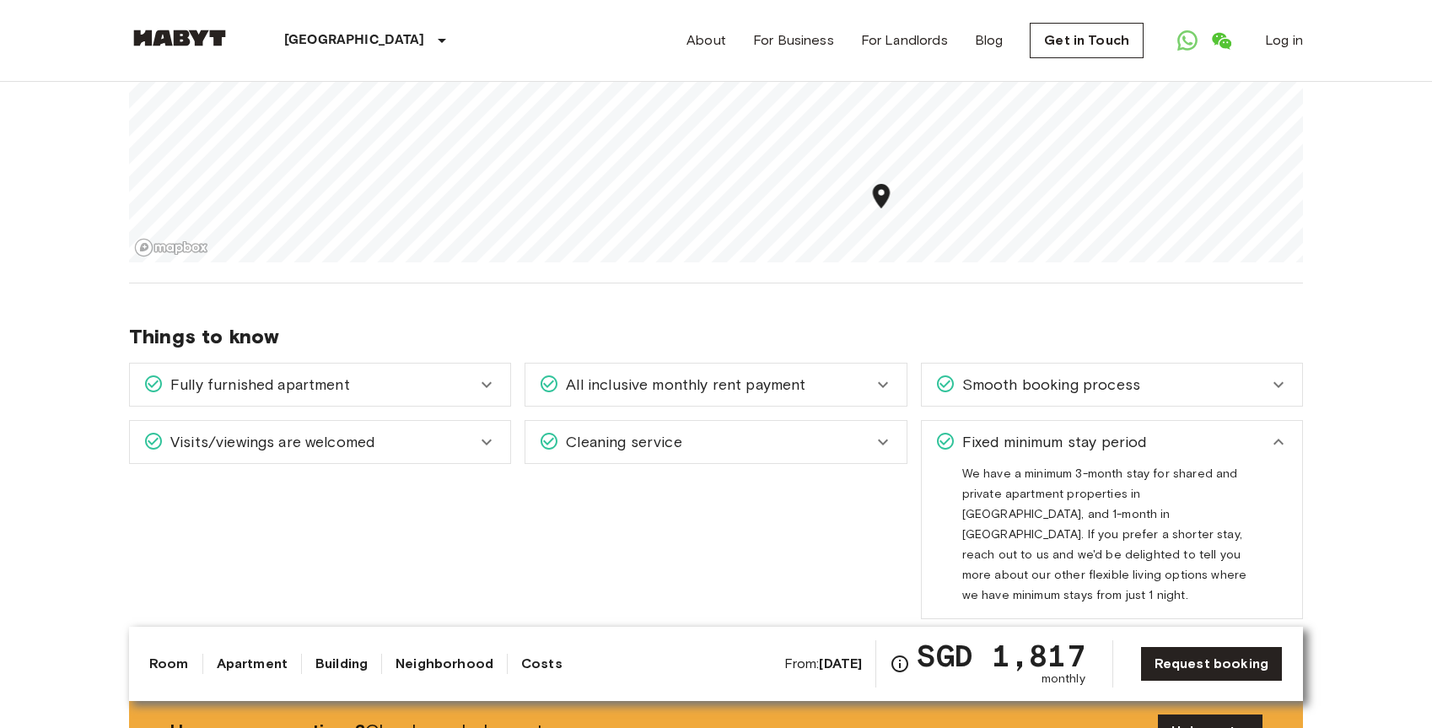
scroll to position [1634, 0]
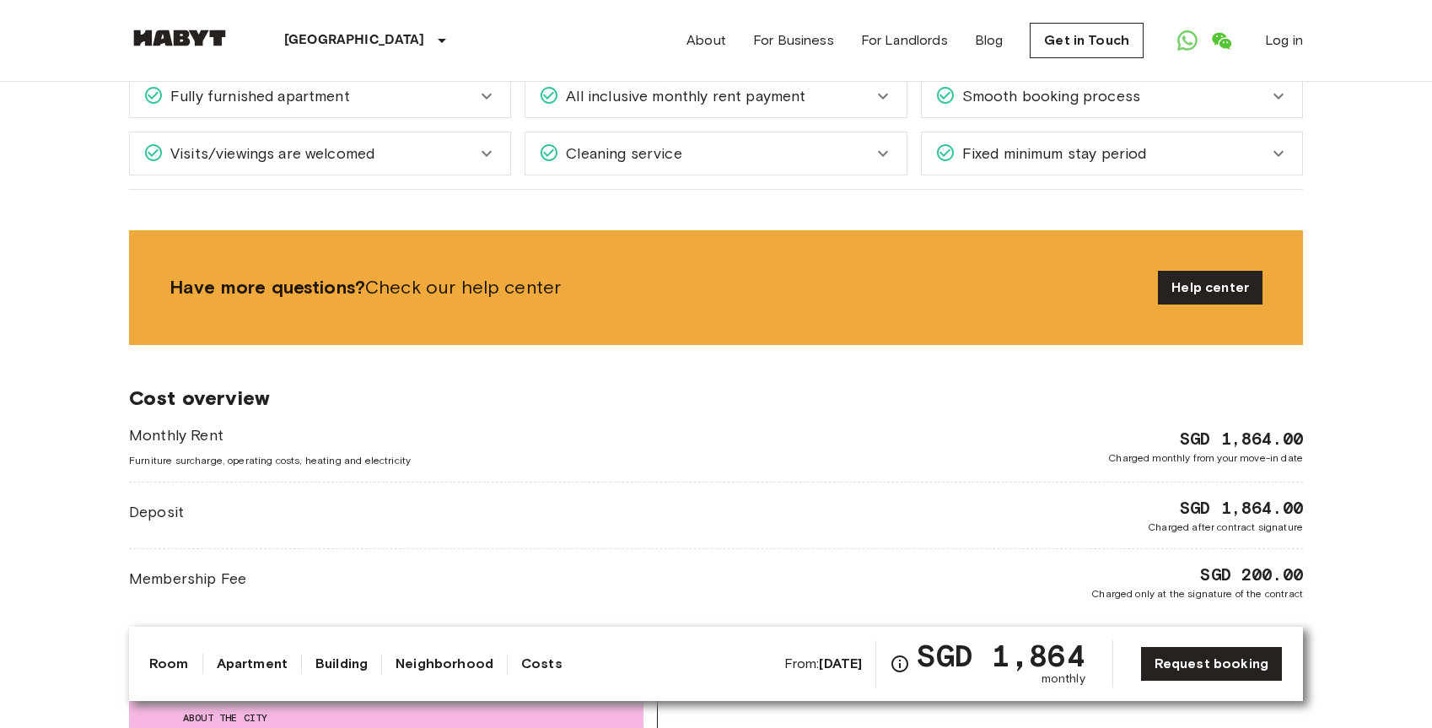
scroll to position [1843, 0]
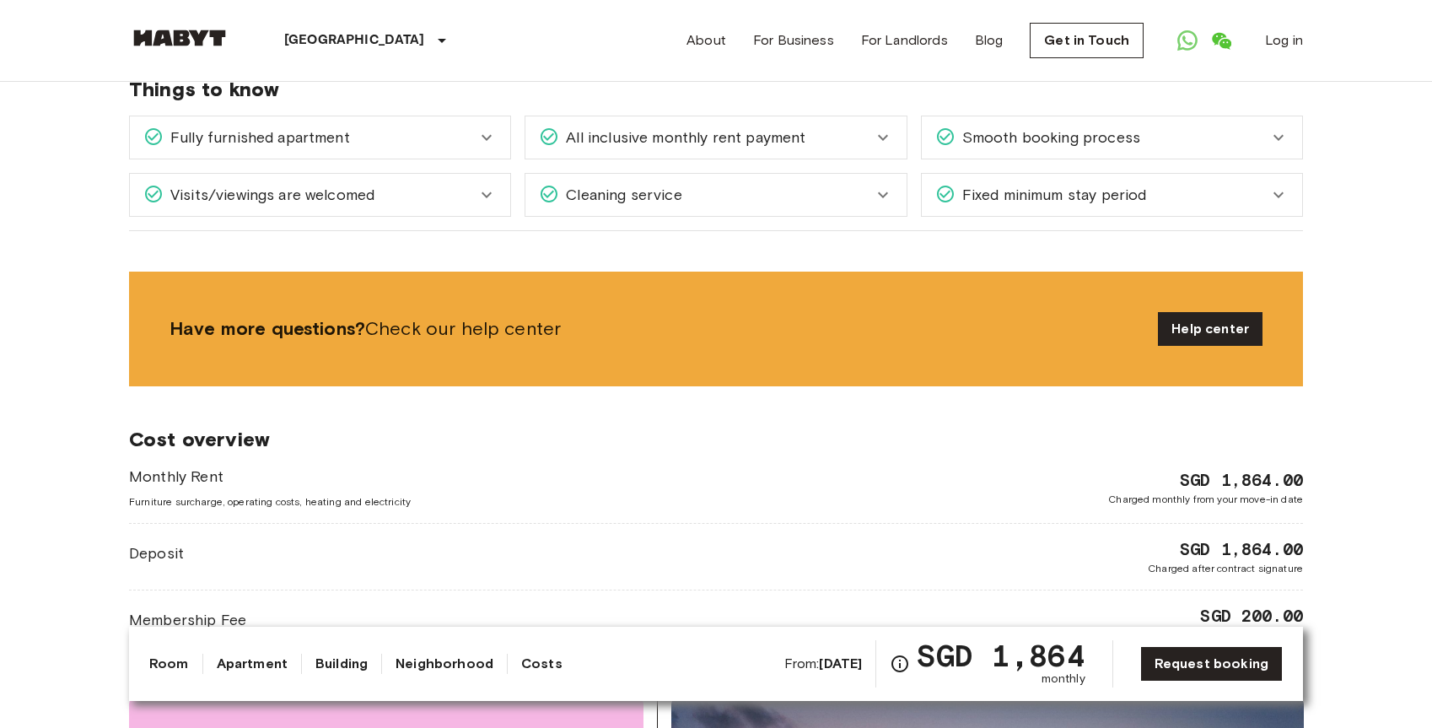
click at [1021, 184] on span "Fixed minimum stay period" at bounding box center [1050, 195] width 191 height 22
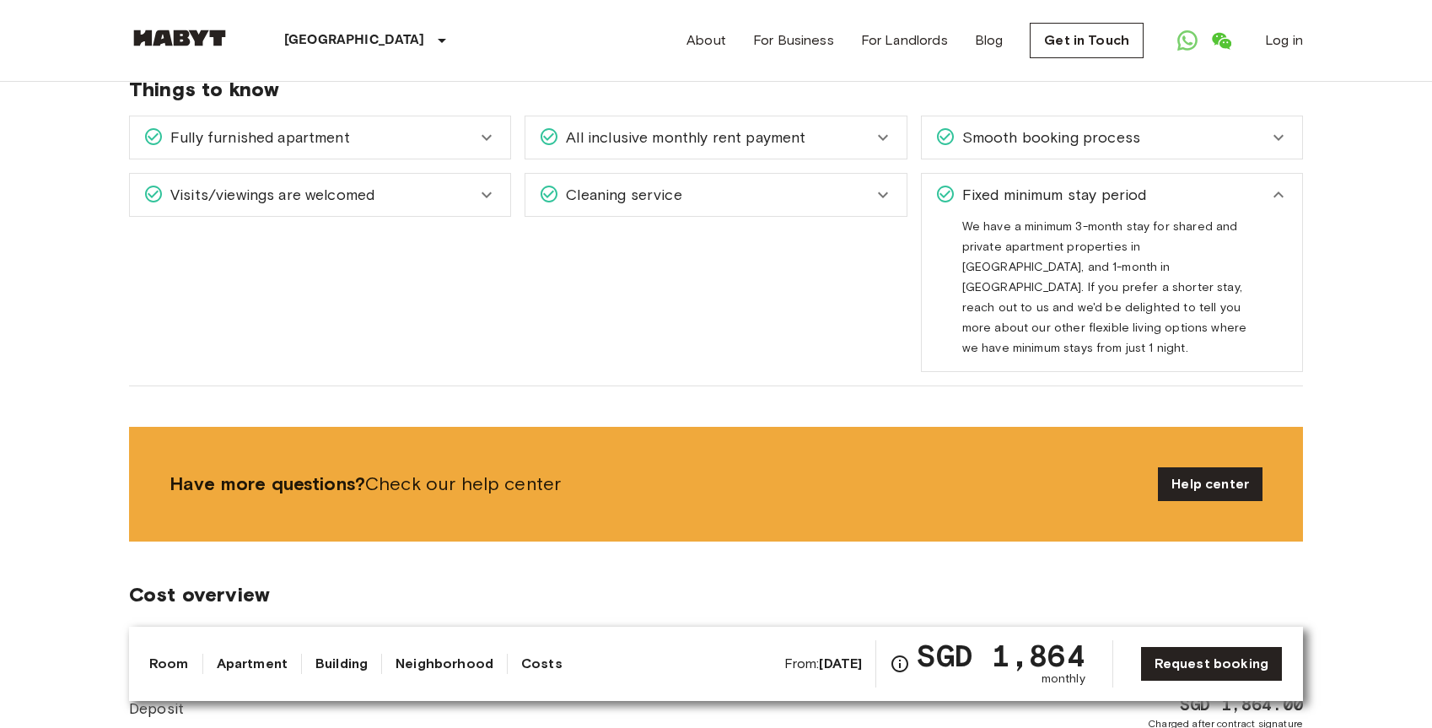
click at [859, 137] on div "All inclusive monthly rent payment" at bounding box center [715, 137] width 380 height 42
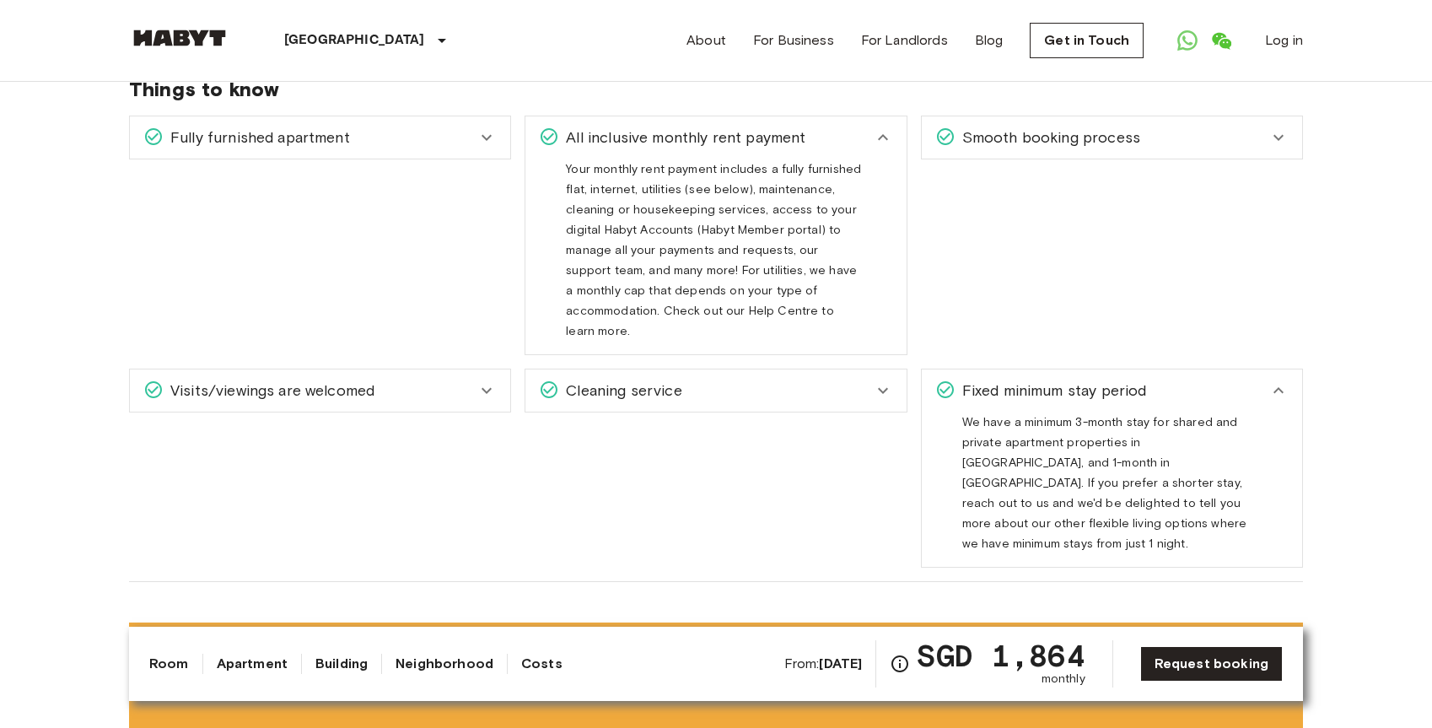
click at [795, 379] on div "Cleaning service" at bounding box center [705, 390] width 333 height 22
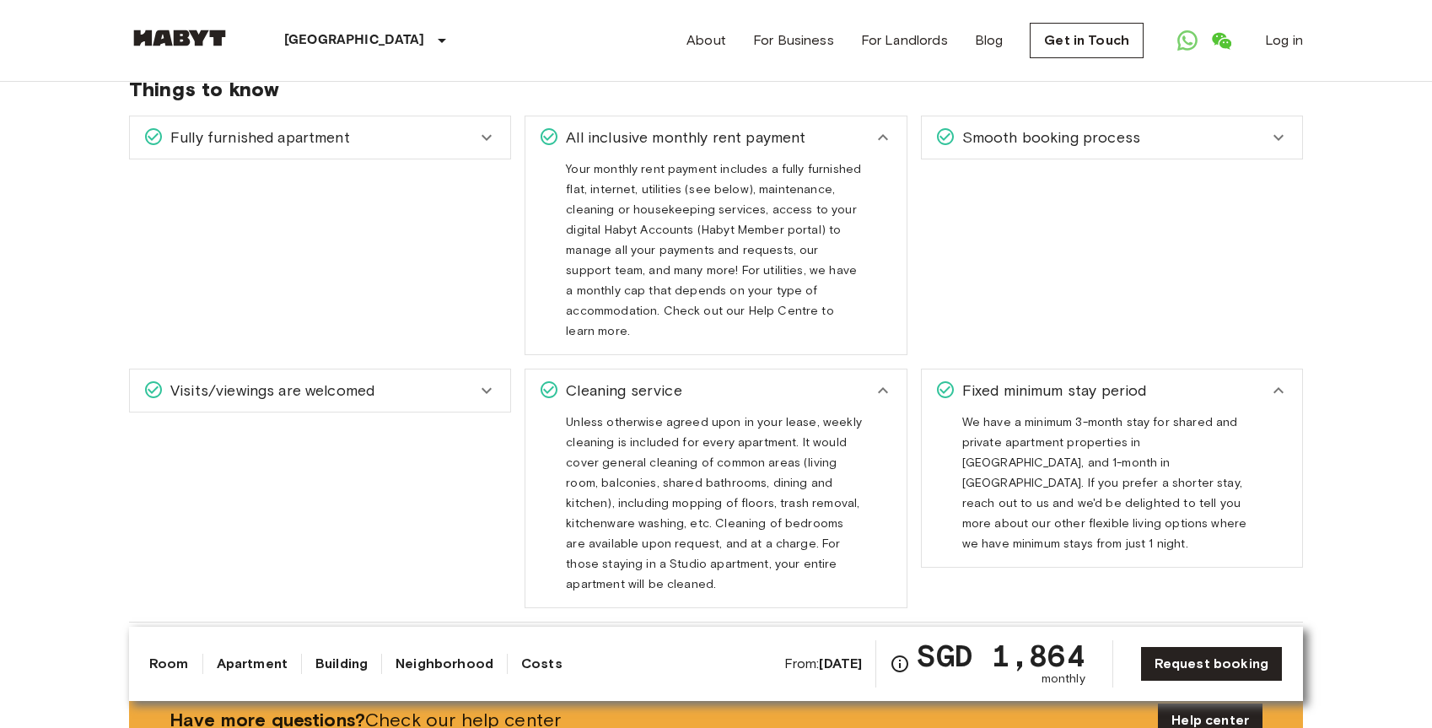
click at [471, 379] on div "Visits/viewings are welcomed" at bounding box center [309, 390] width 333 height 22
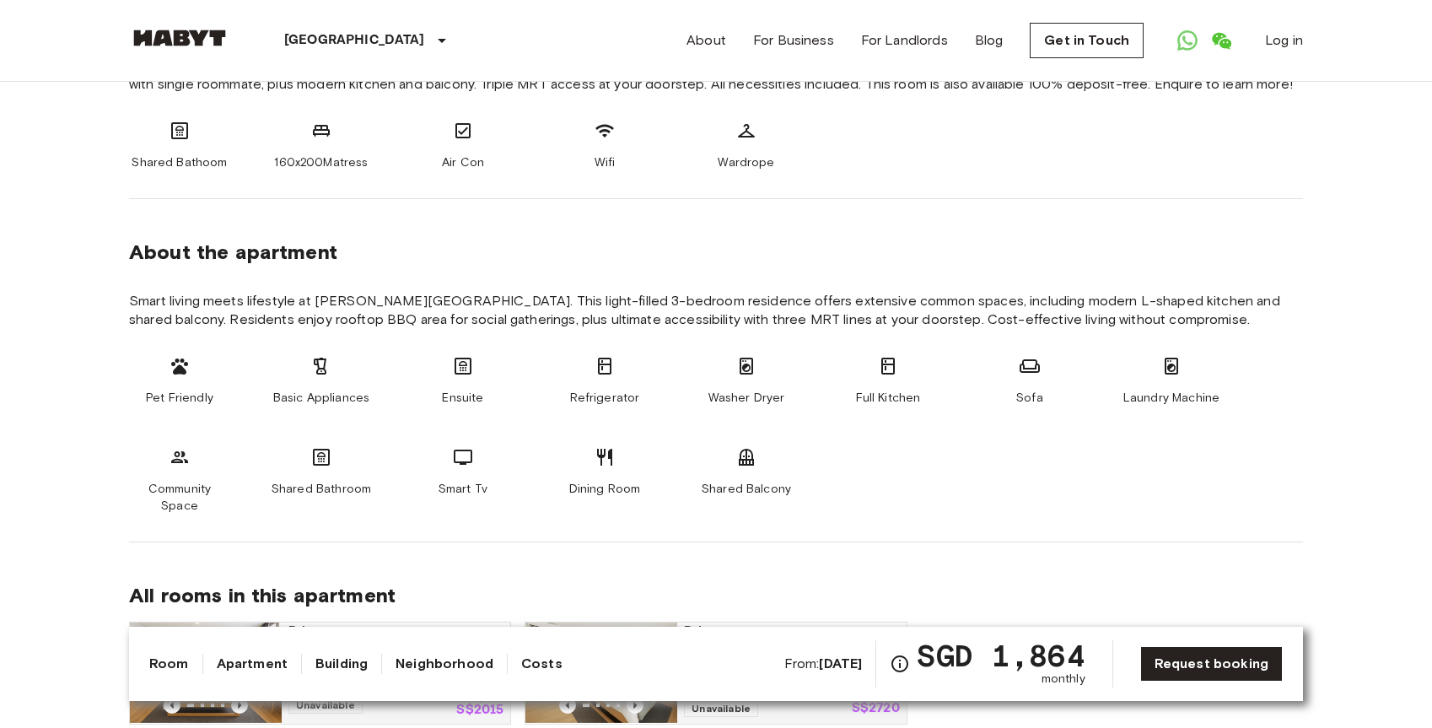
scroll to position [0, 0]
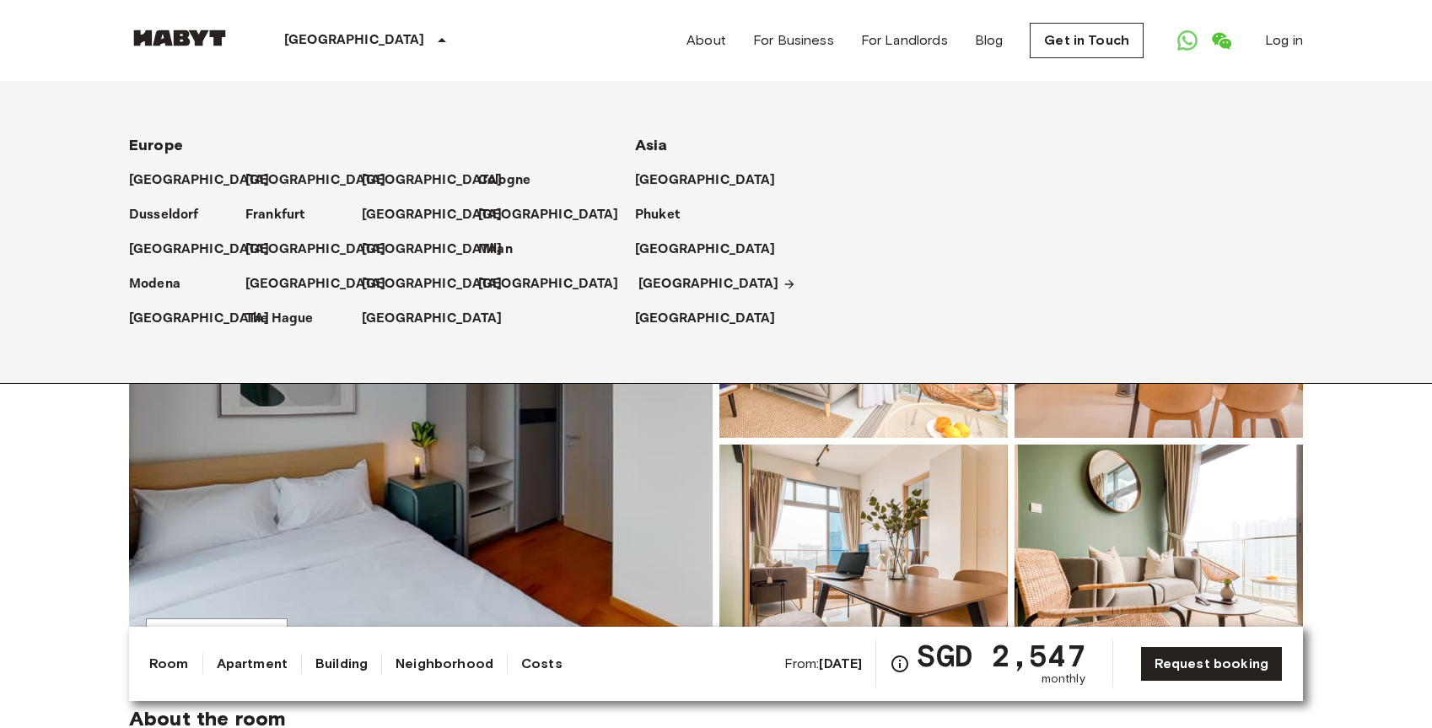
click at [656, 288] on p "[GEOGRAPHIC_DATA]" at bounding box center [708, 284] width 141 height 20
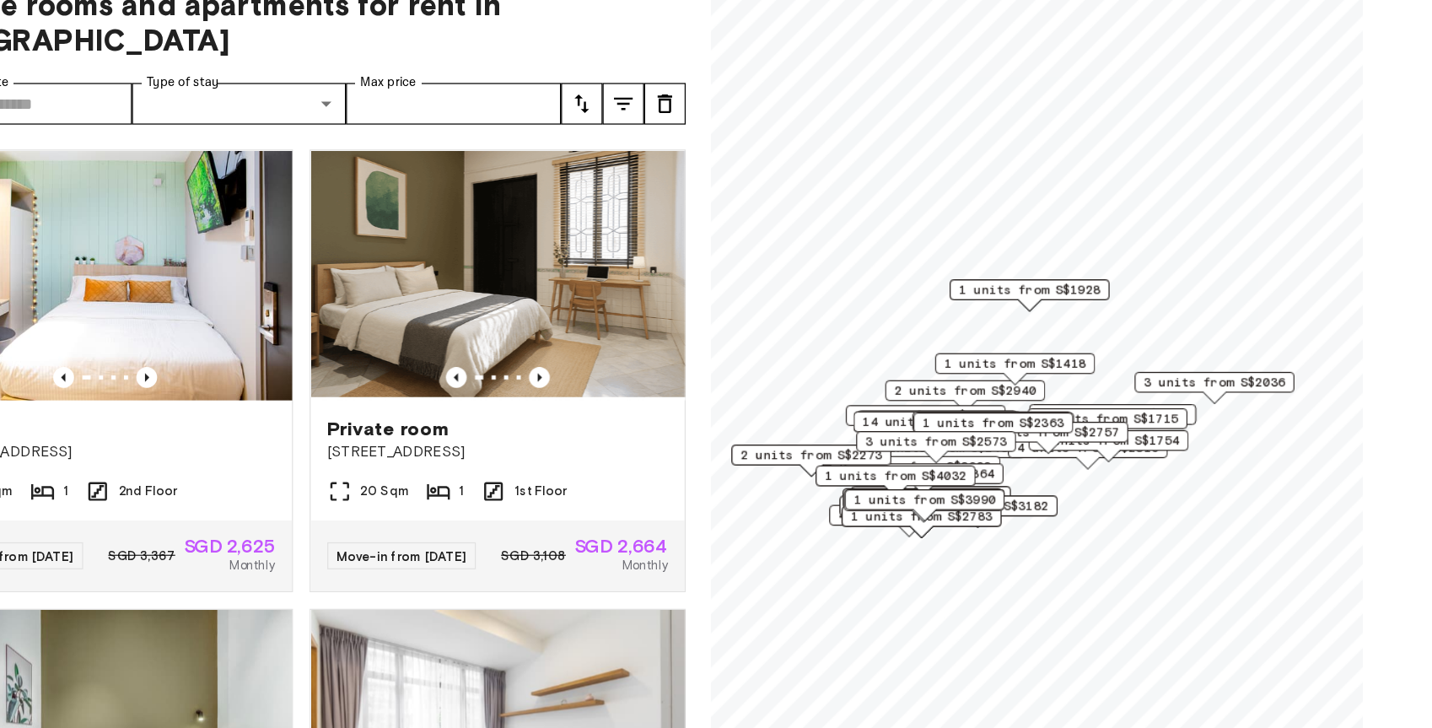
click at [1121, 449] on span "2 units from S$1715" at bounding box center [1095, 451] width 115 height 15
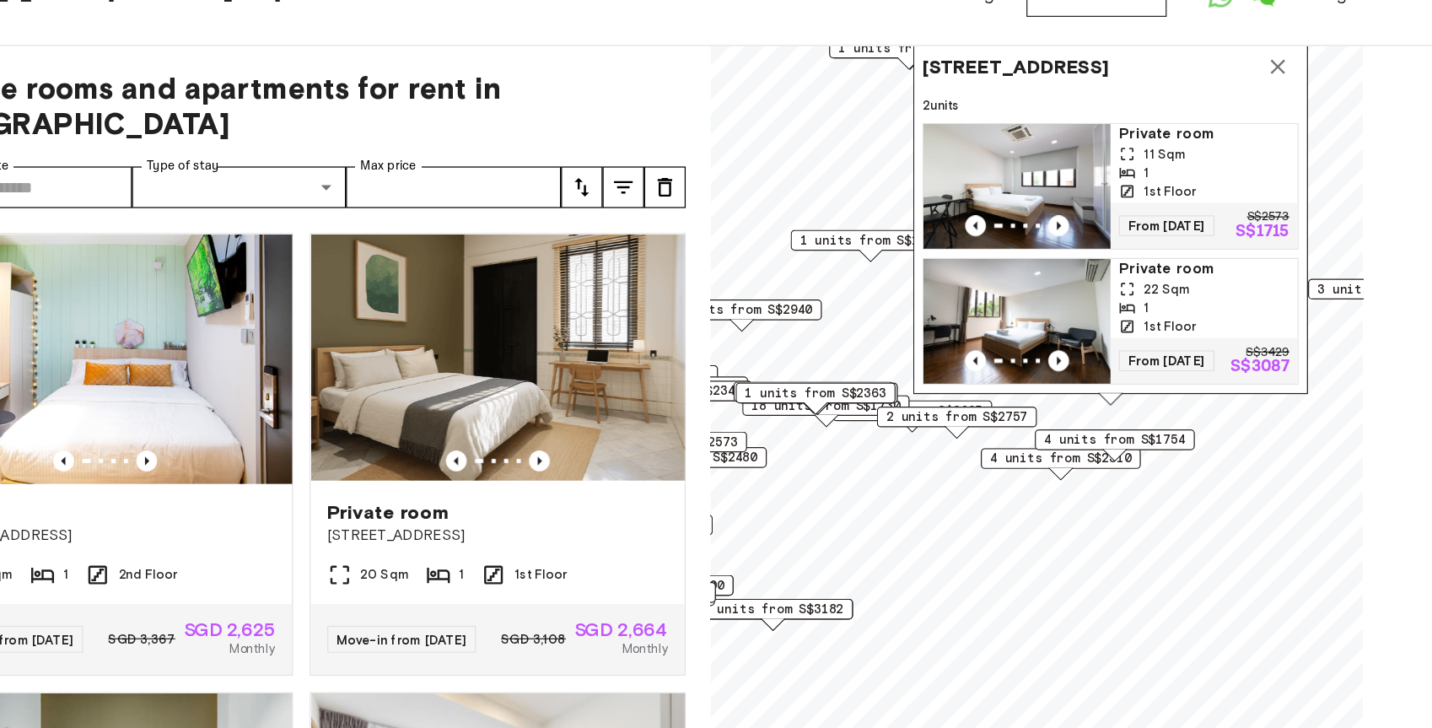
click at [1236, 93] on icon "Map marker" at bounding box center [1234, 99] width 20 height 20
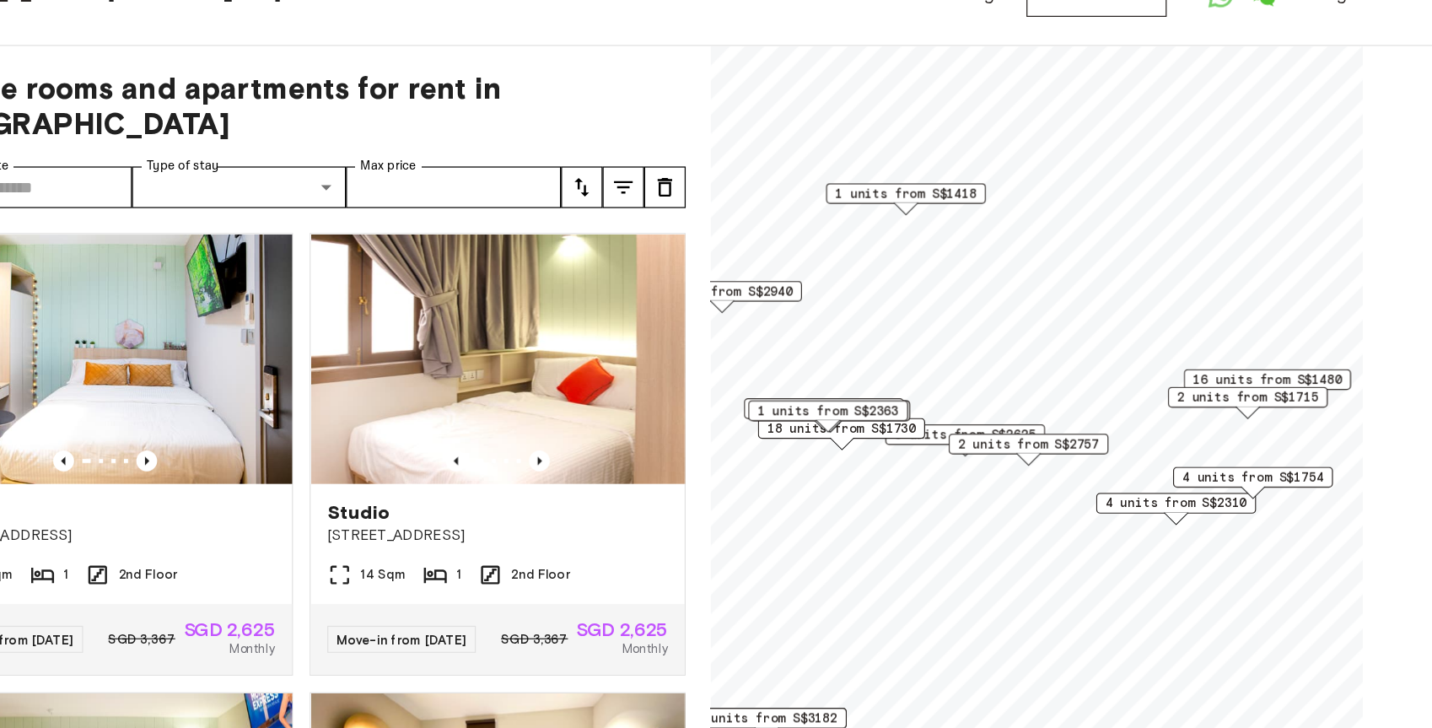
click at [937, 390] on span "18 units from S$1730" at bounding box center [879, 392] width 121 height 15
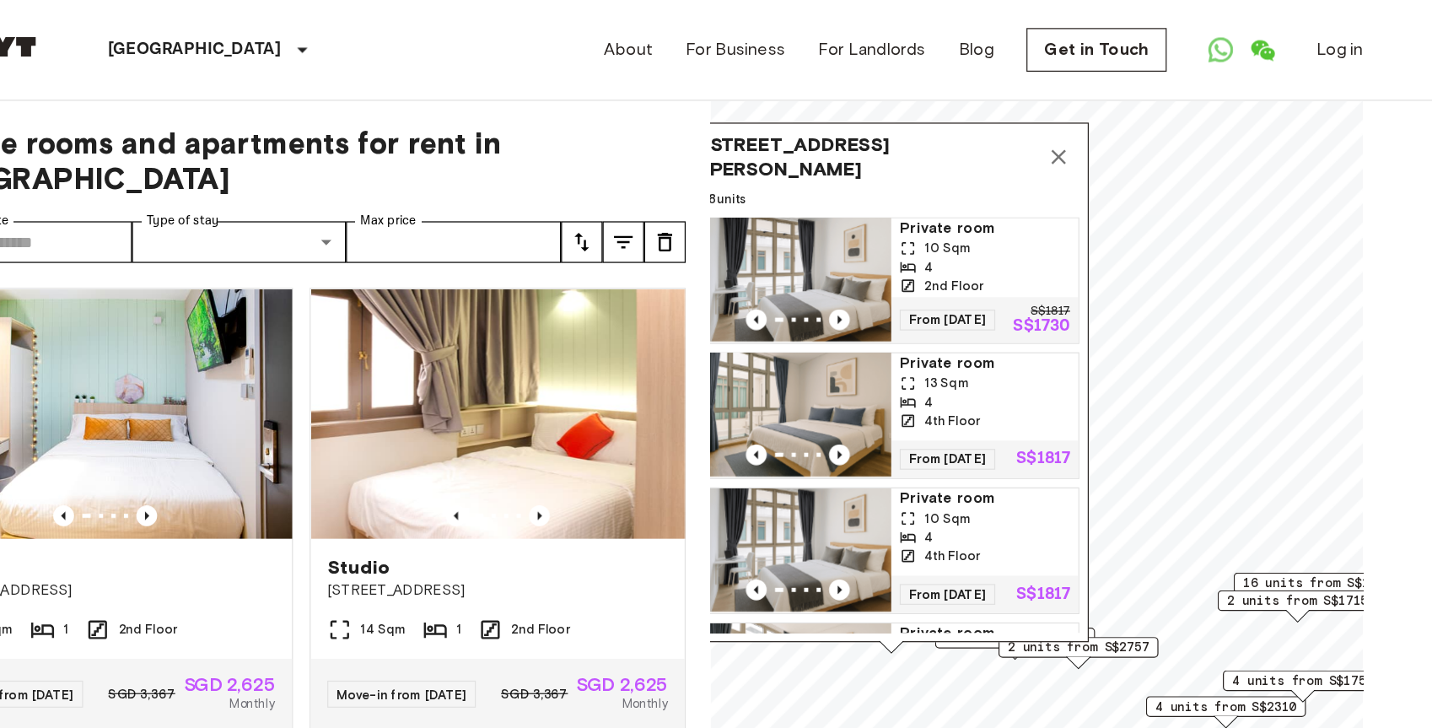
click at [1057, 126] on icon "Map marker" at bounding box center [1056, 127] width 12 height 12
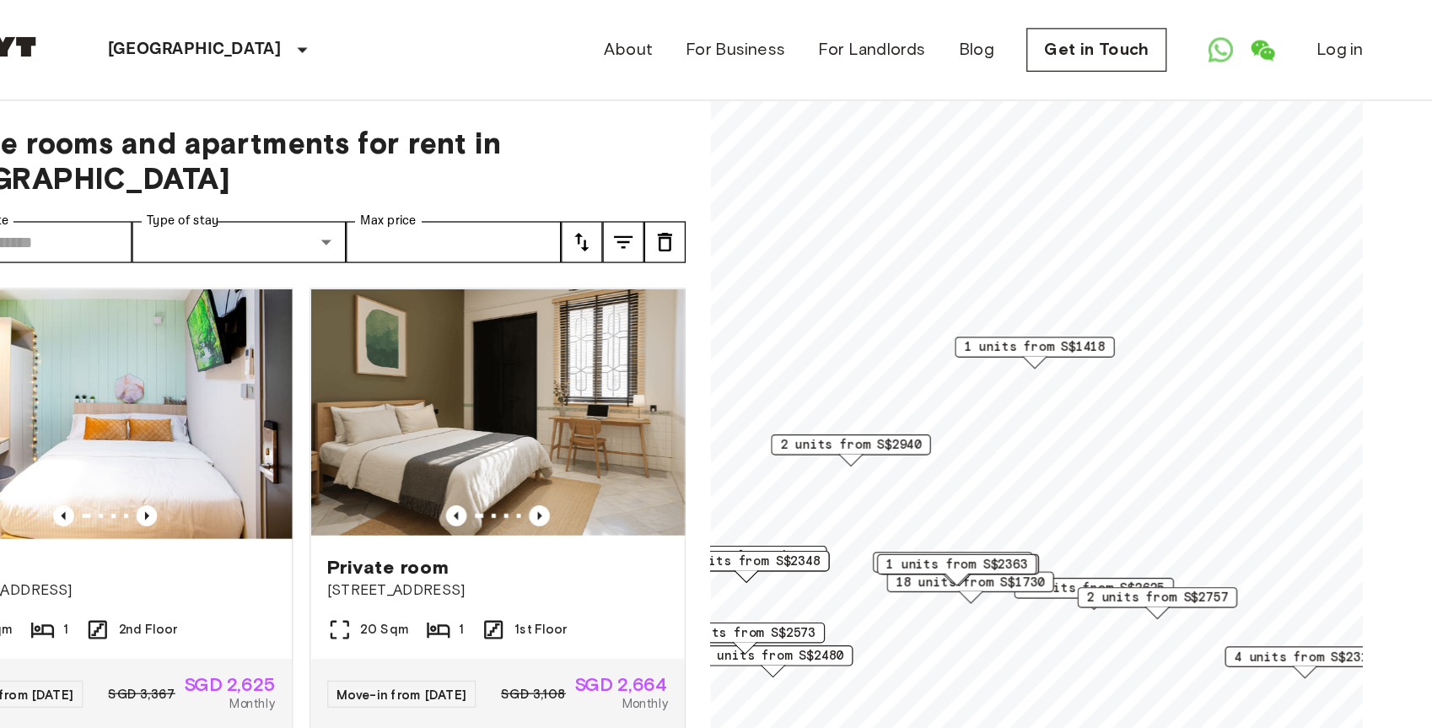
click at [1020, 454] on span "1 units from S$2363" at bounding box center [973, 457] width 115 height 15
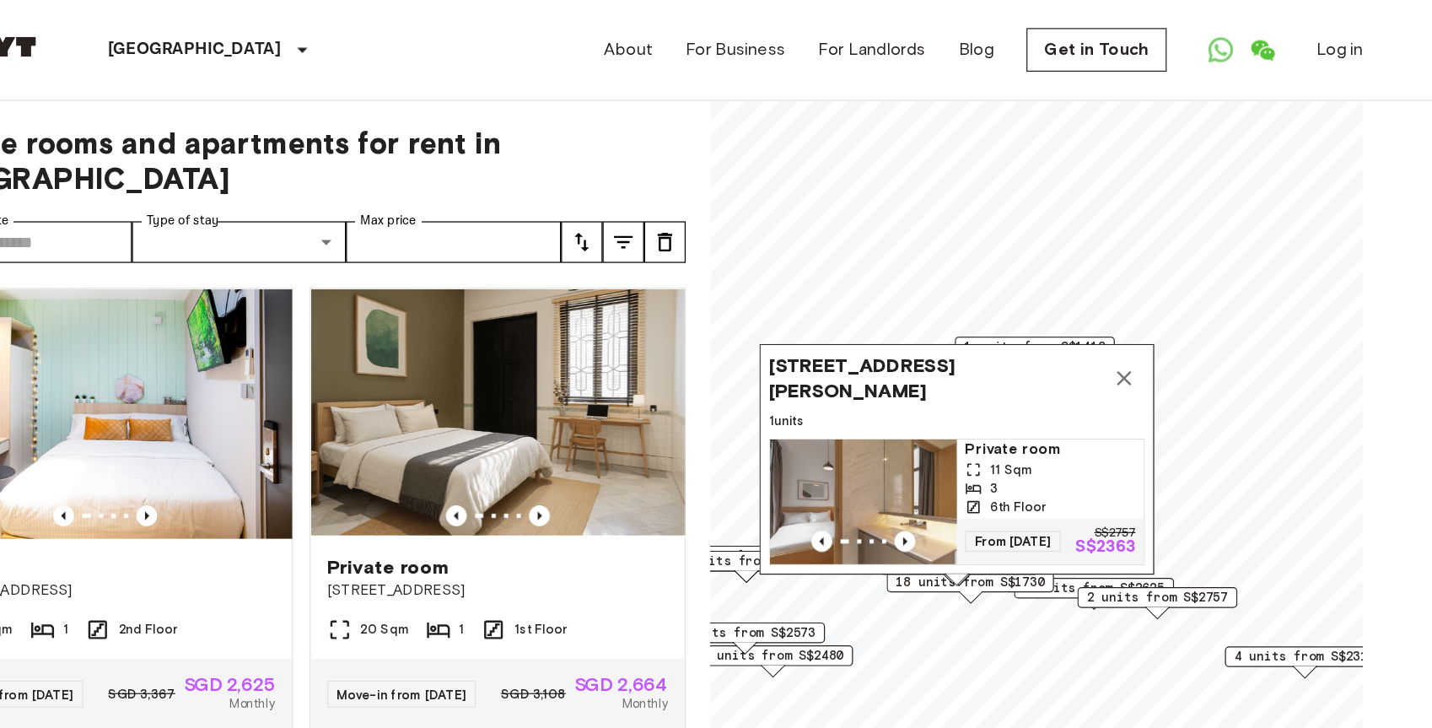
click at [1116, 297] on icon "Map marker" at bounding box center [1109, 307] width 20 height 20
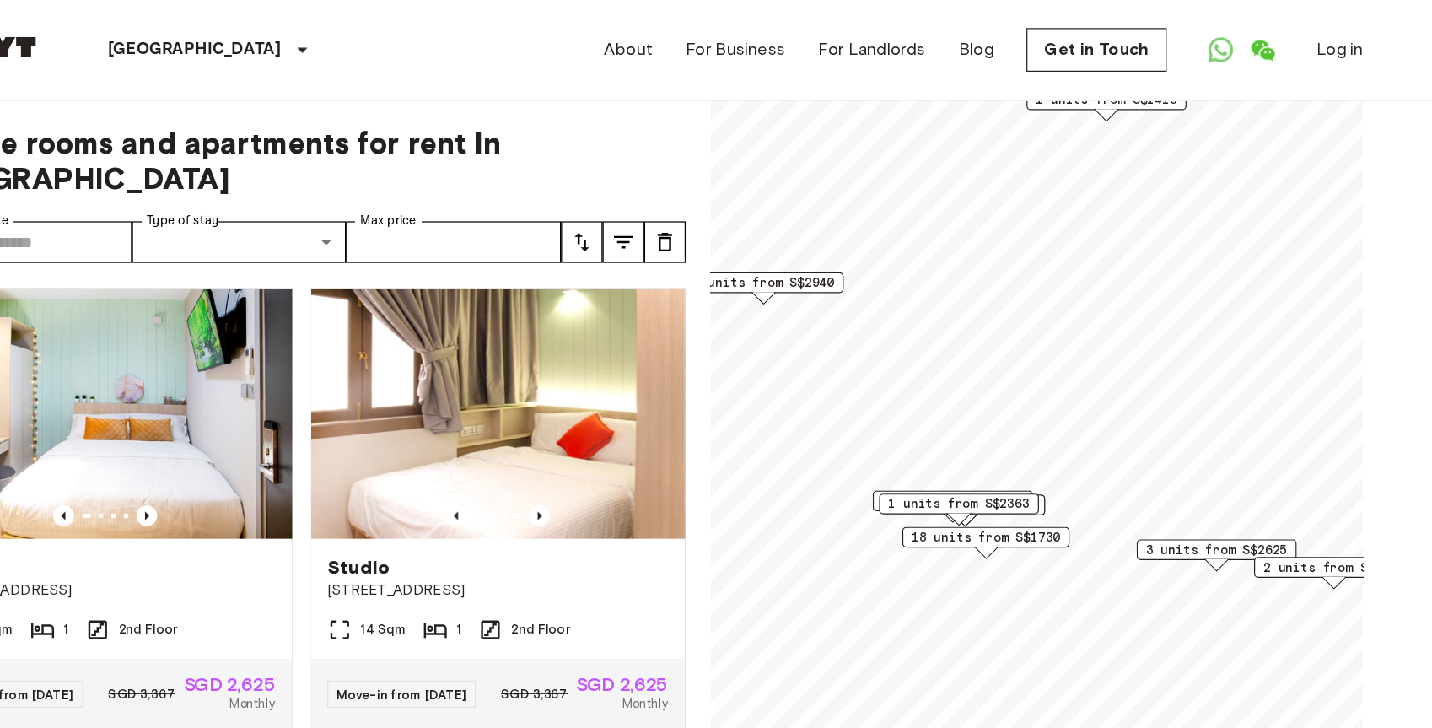
click at [1045, 416] on div "2 units from S$1701" at bounding box center [980, 409] width 130 height 17
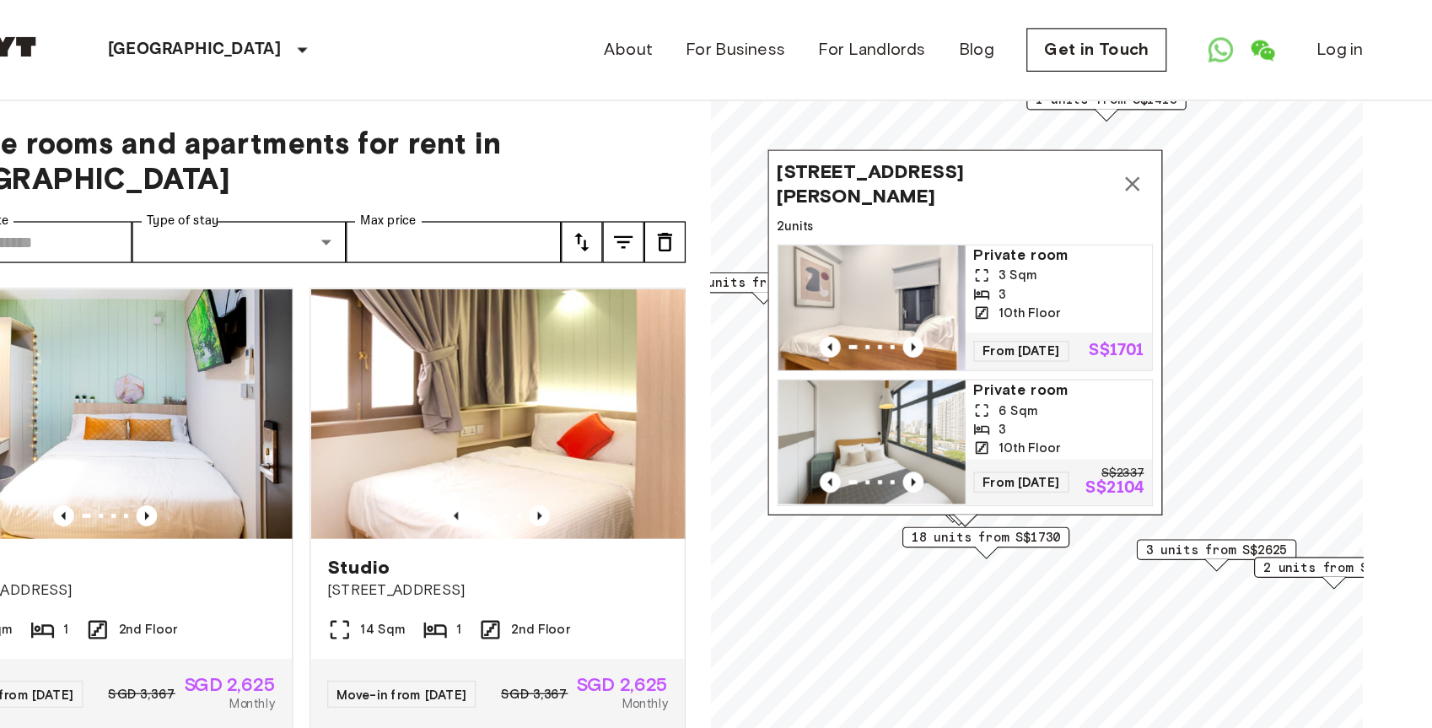
click at [949, 186] on span "2 units" at bounding box center [979, 183] width 305 height 15
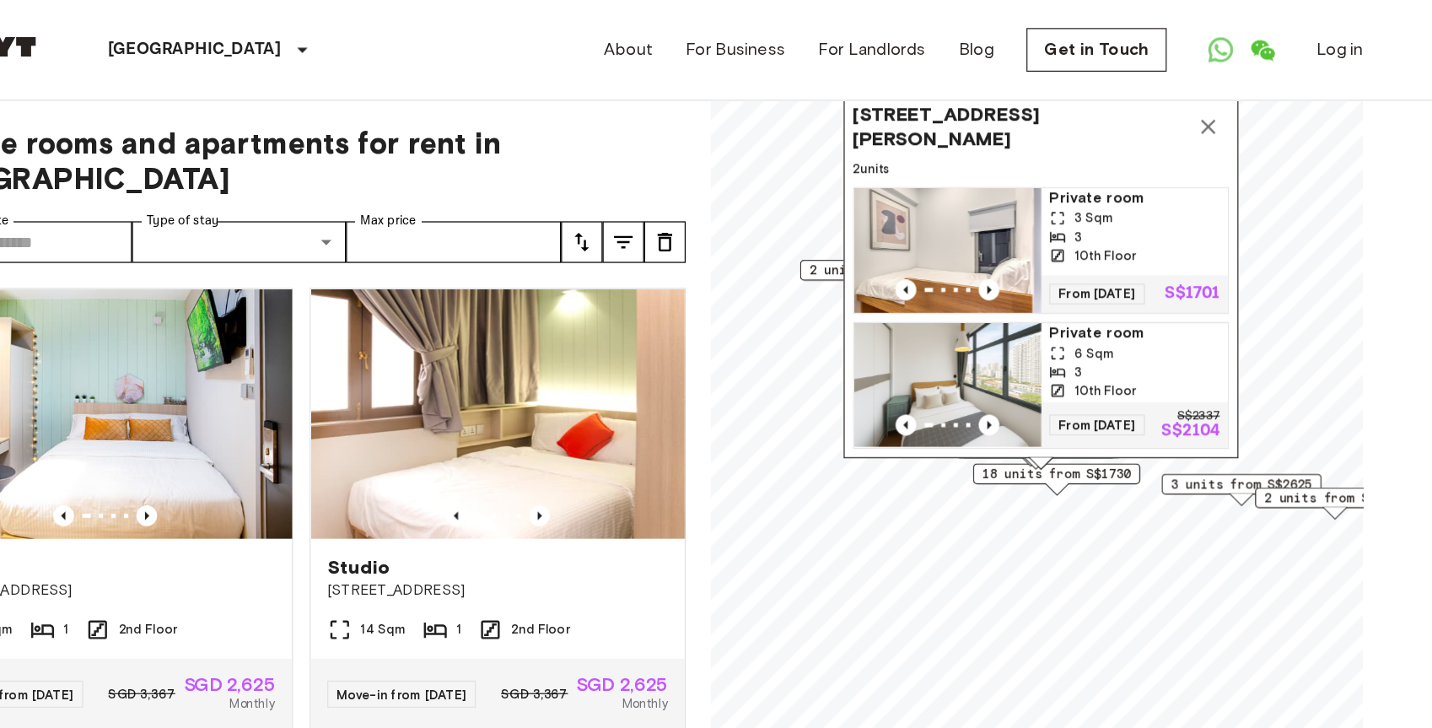
click at [1102, 388] on span "18 units from S$1730" at bounding box center [1053, 384] width 121 height 15
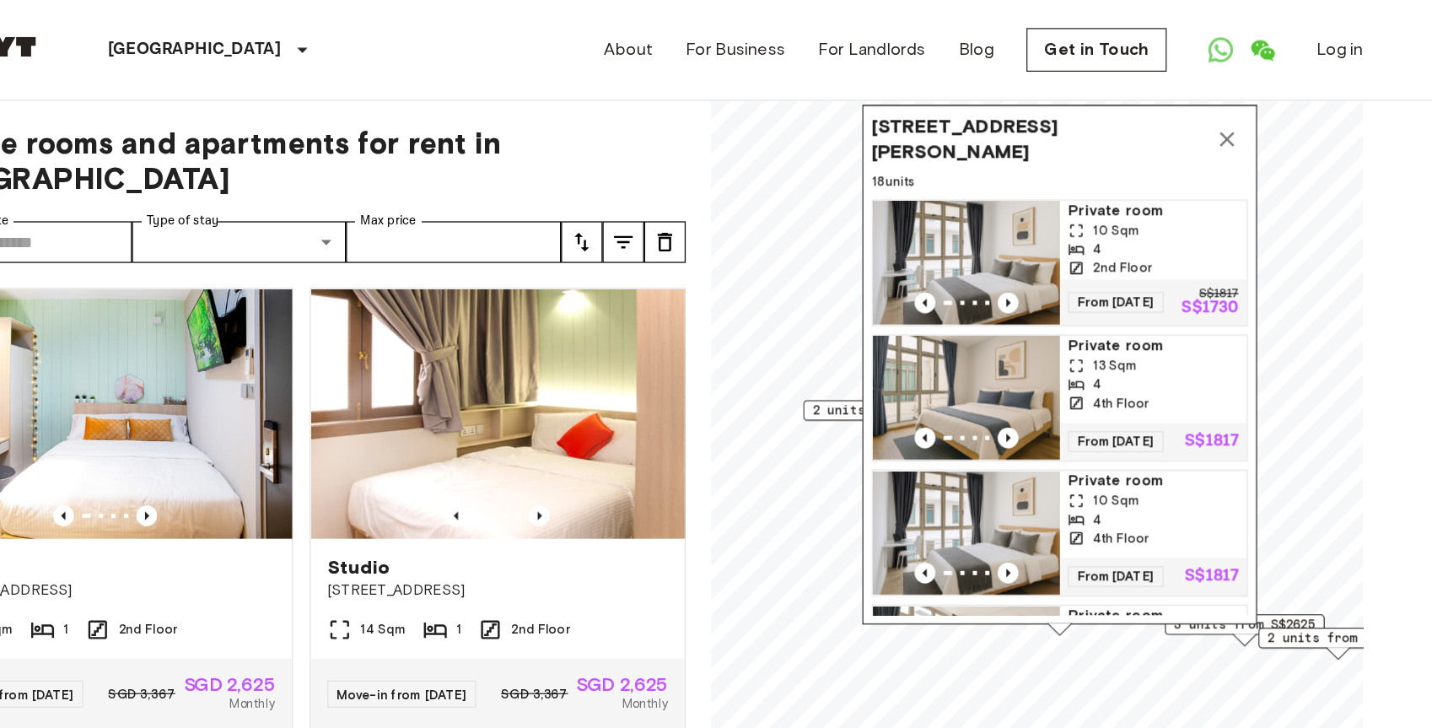
drag, startPoint x: 1157, startPoint y: 276, endPoint x: 1159, endPoint y: 390, distance: 113.9
click at [1159, 390] on span "Private room" at bounding box center [1132, 390] width 138 height 17
click at [1187, 116] on icon "Map marker" at bounding box center [1192, 113] width 12 height 12
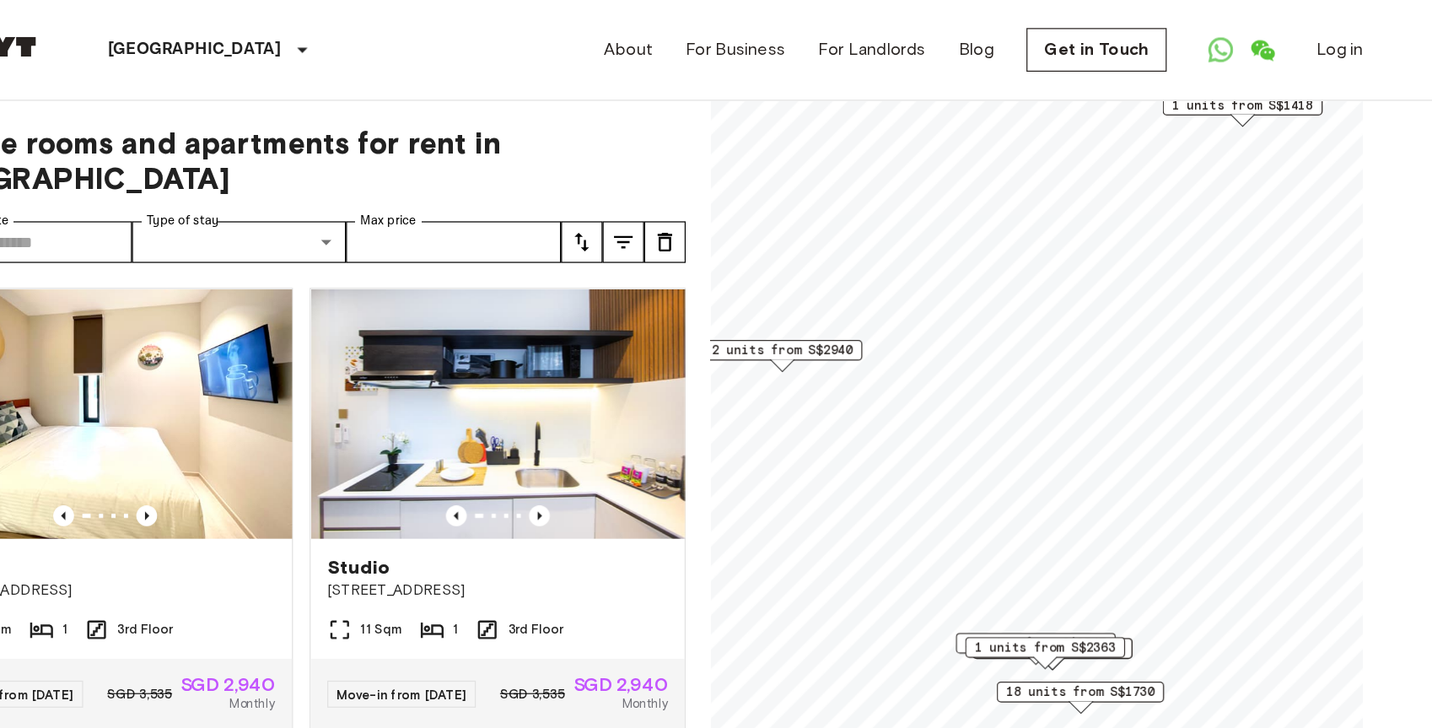
click at [1114, 535] on div "2 units from S$1701" at bounding box center [1051, 531] width 130 height 26
click at [1113, 526] on div "2 units from S$1701" at bounding box center [1051, 526] width 130 height 17
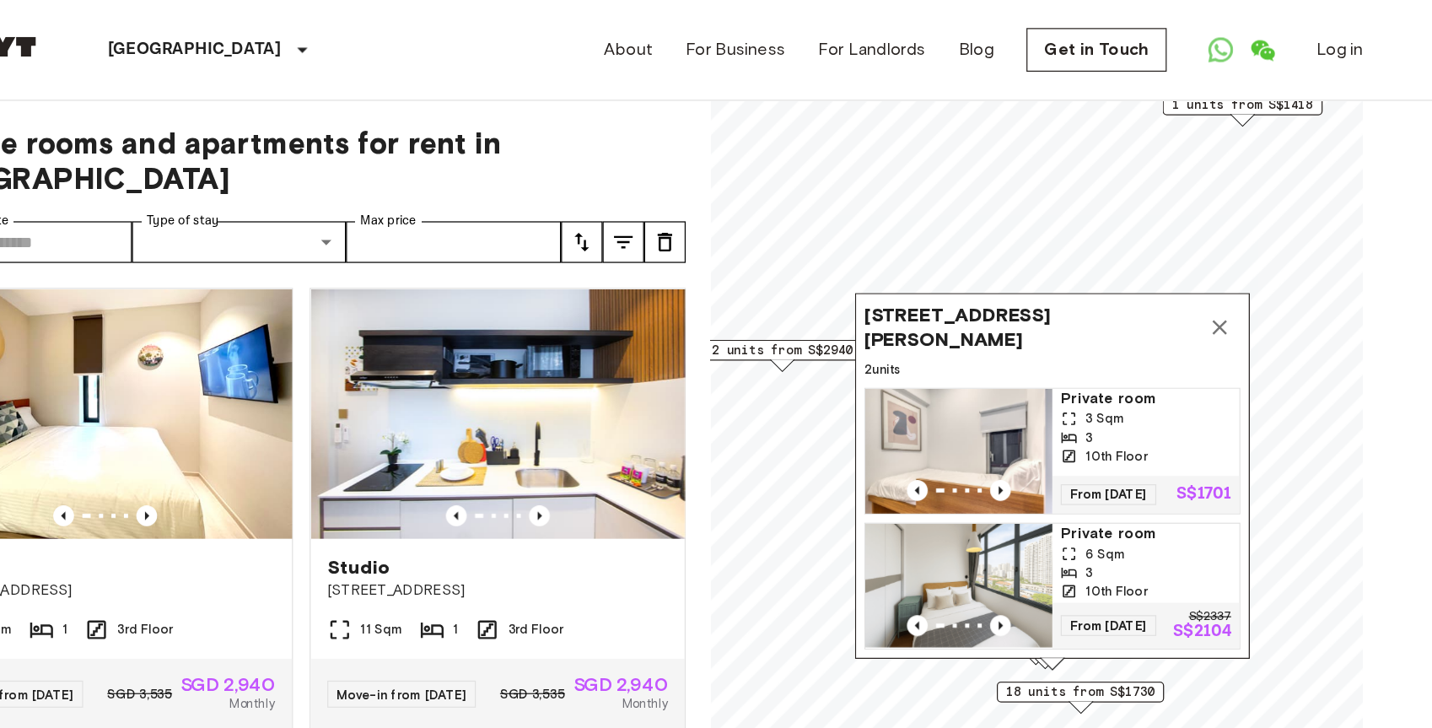
click at [1186, 259] on icon "Map marker" at bounding box center [1186, 266] width 20 height 20
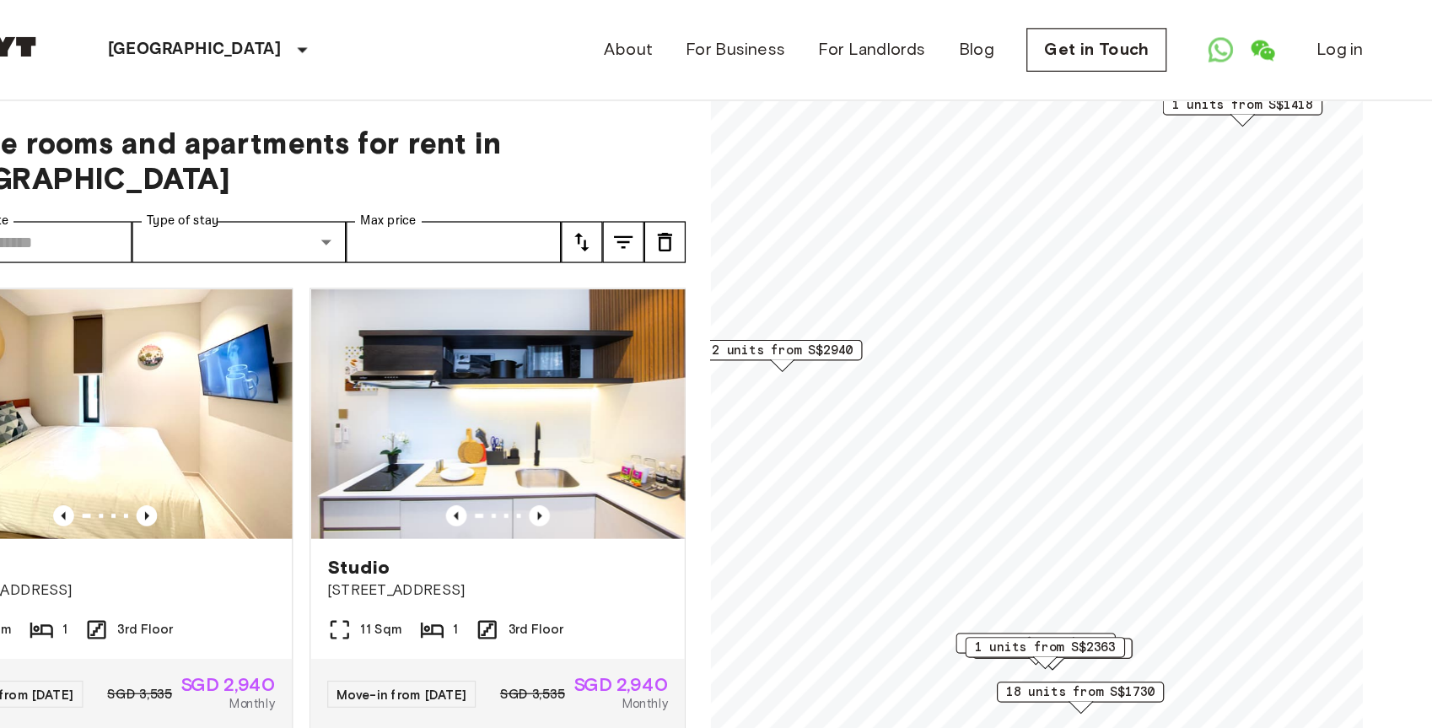
click at [975, 520] on div "1 units from S$2547" at bounding box center [1037, 522] width 130 height 17
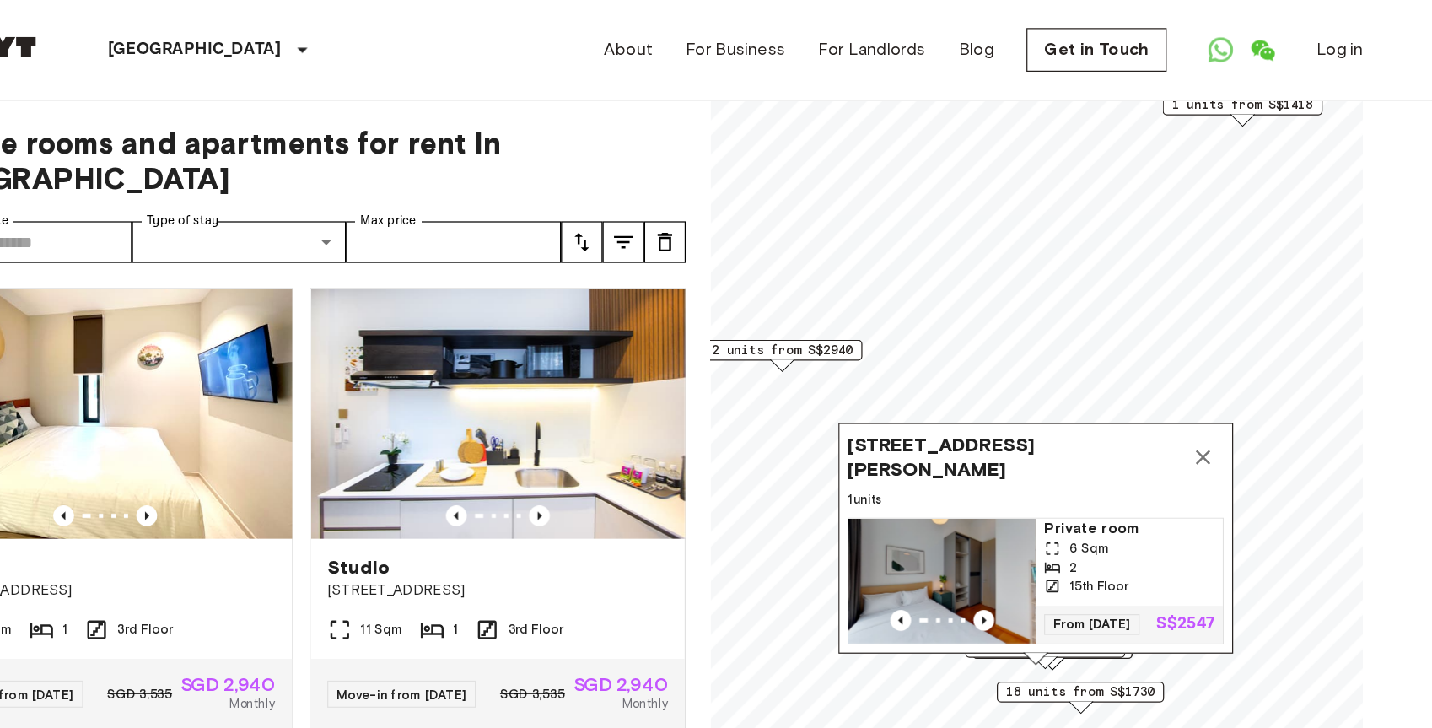
click at [1174, 361] on icon "Map marker" at bounding box center [1173, 371] width 20 height 20
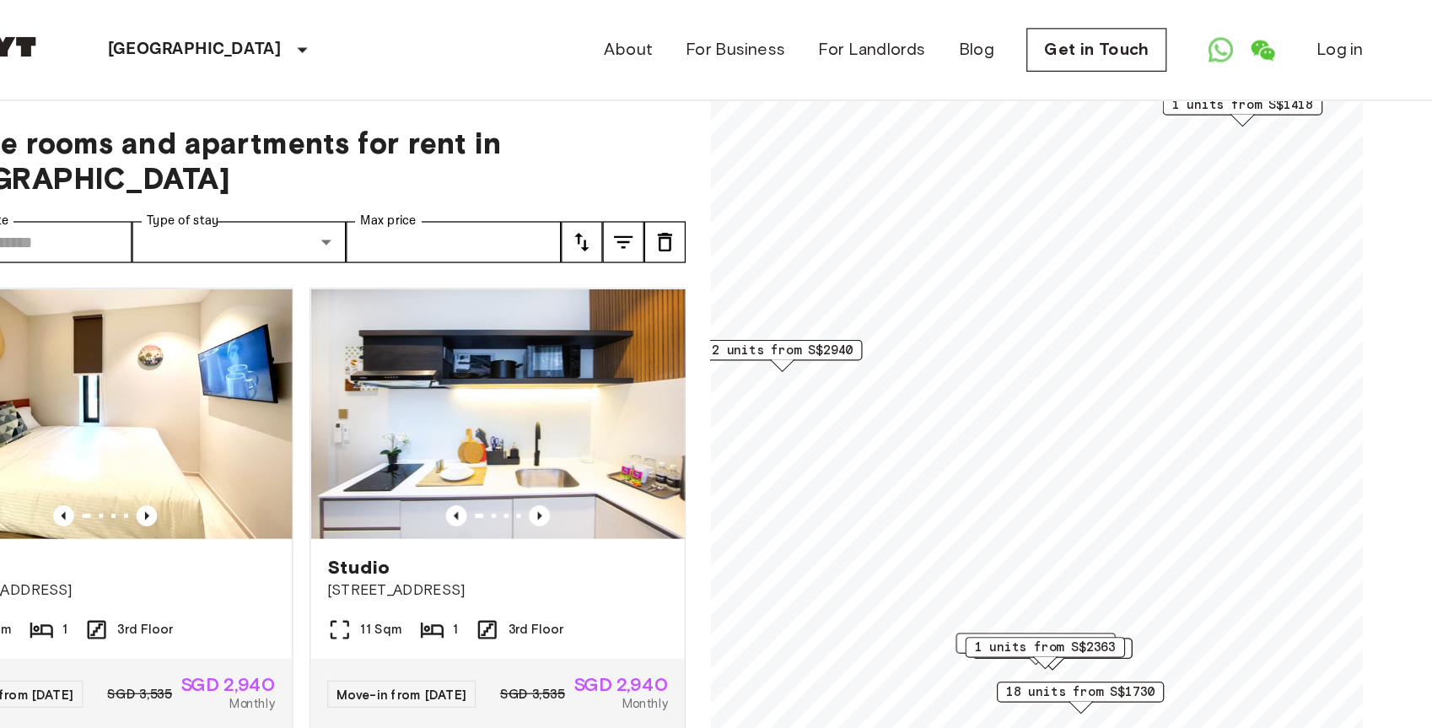
click at [1031, 529] on span "1 units from S$2363" at bounding box center [1044, 525] width 115 height 15
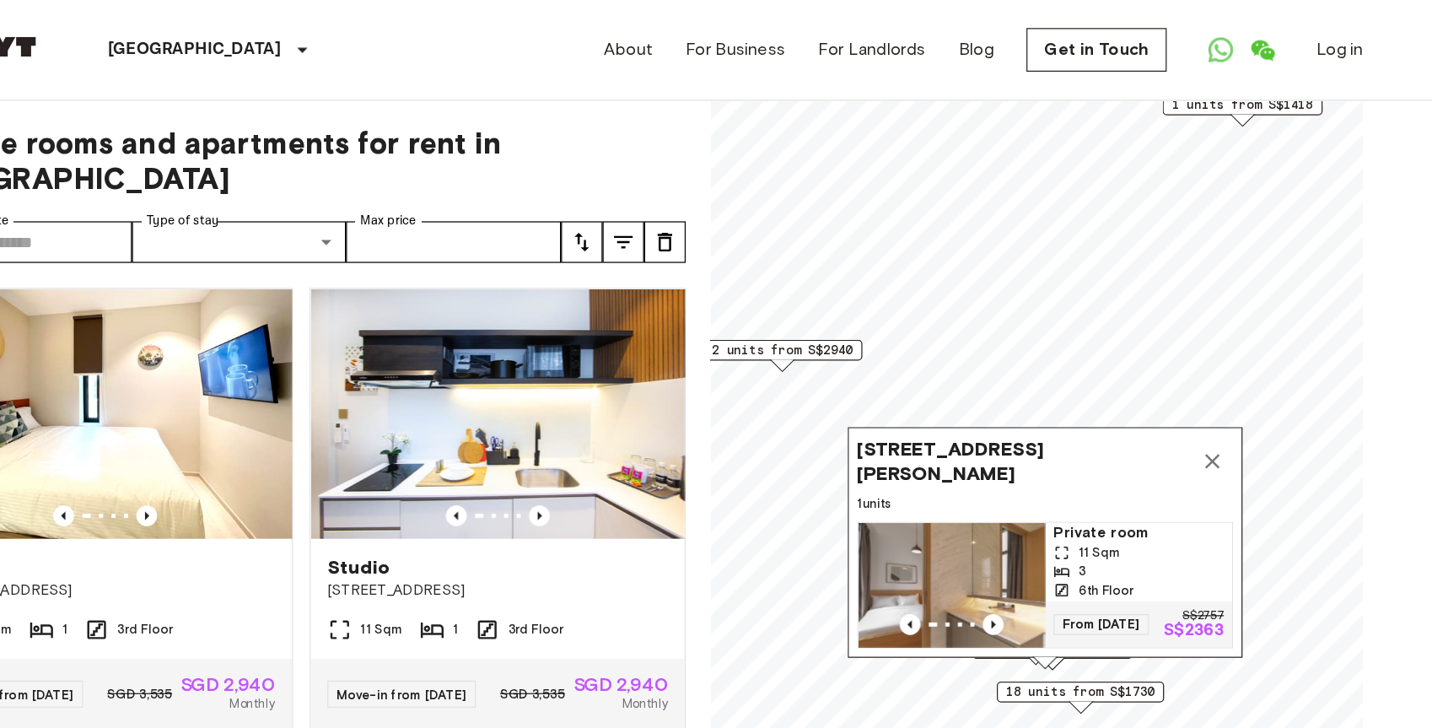
click at [1185, 369] on icon "Map marker" at bounding box center [1180, 374] width 20 height 20
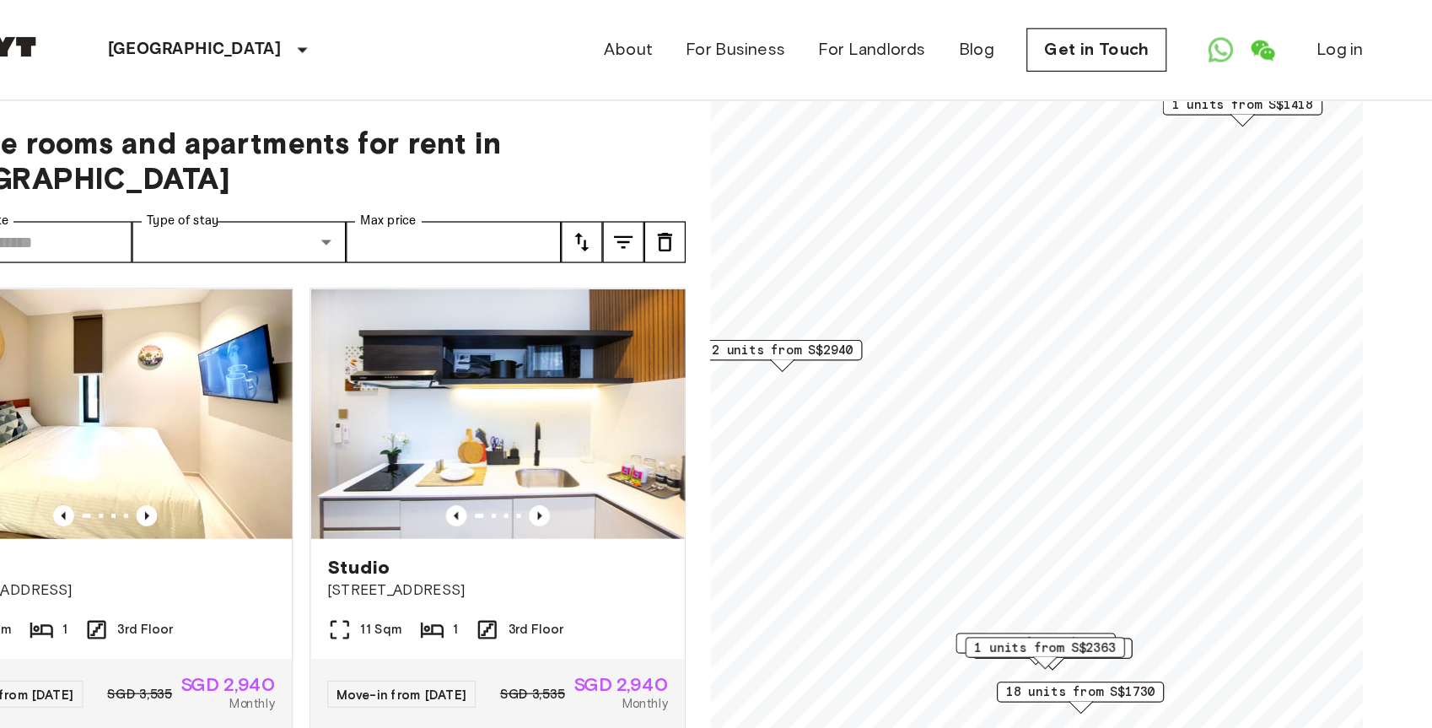
click at [1011, 527] on span "1 units from S$2363" at bounding box center [1044, 525] width 115 height 15
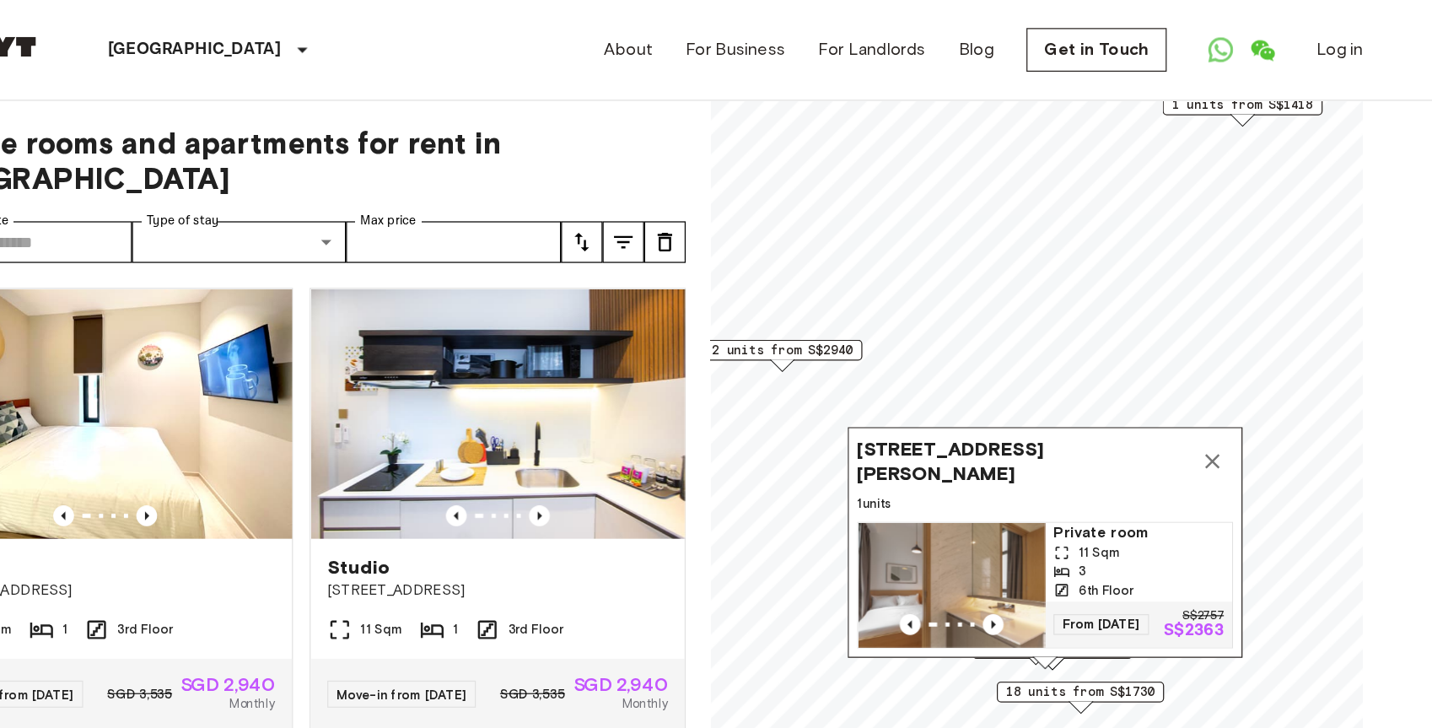
click at [1185, 369] on icon "Map marker" at bounding box center [1181, 375] width 12 height 12
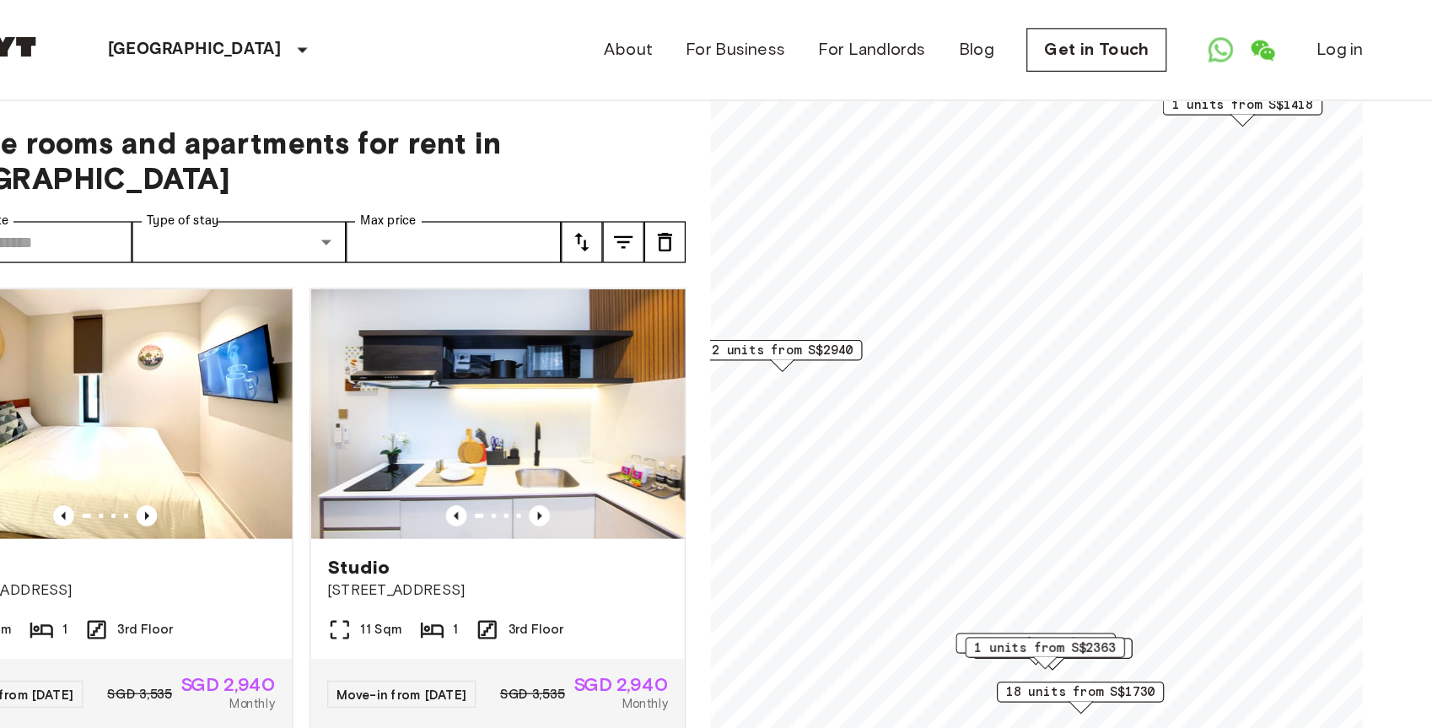
click at [1115, 527] on div "2 units from S$1701" at bounding box center [1051, 526] width 130 height 17
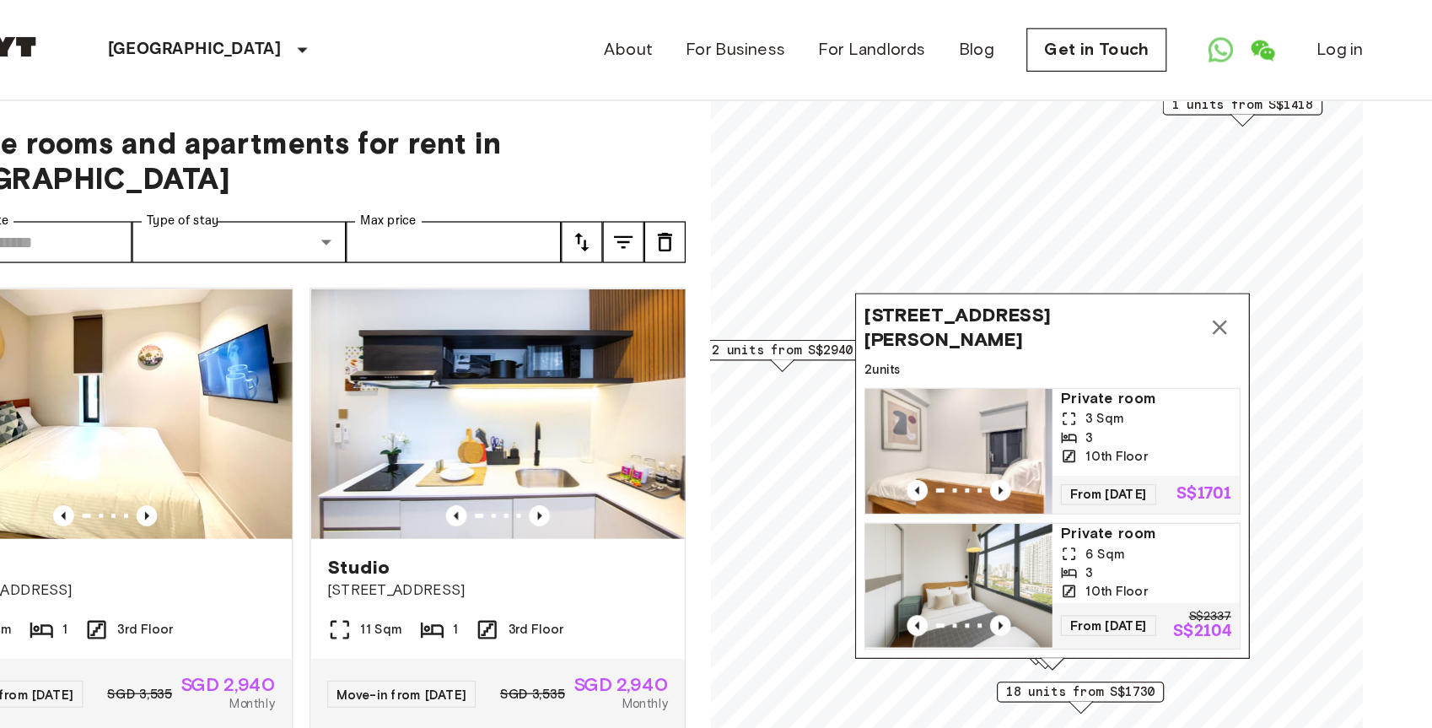
click at [1099, 418] on div "Private room 3 Sqm 3 10th Floor From 17 Dec 25 S$1701 Private room 6 Sqm 3 10th…" at bounding box center [1050, 421] width 305 height 213
click at [1021, 256] on span "10 Beatty Road, 10-03 Sturdee Residences, Singapore 209955" at bounding box center [1034, 265] width 272 height 40
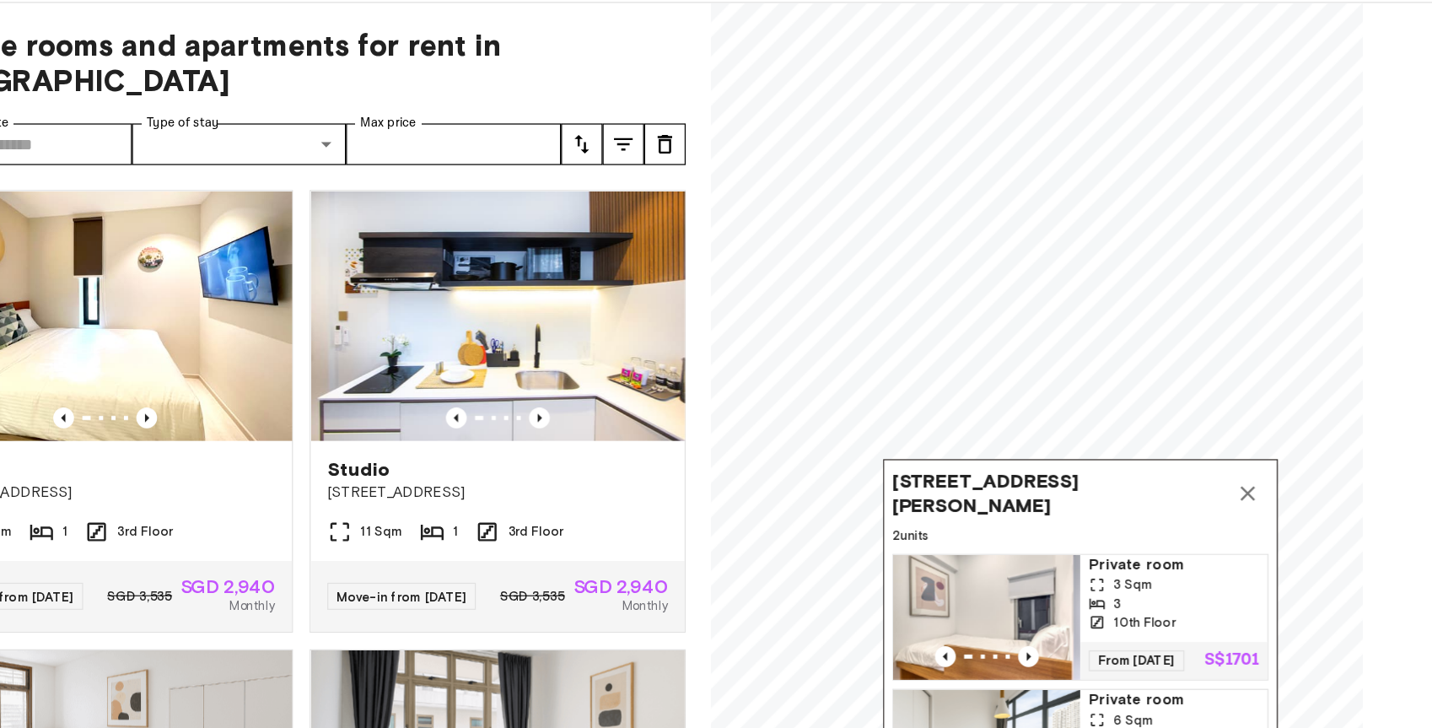
click at [1110, 566] on div "3" at bounding box center [1149, 569] width 138 height 15
click at [1066, 544] on img "Map marker" at bounding box center [998, 580] width 152 height 101
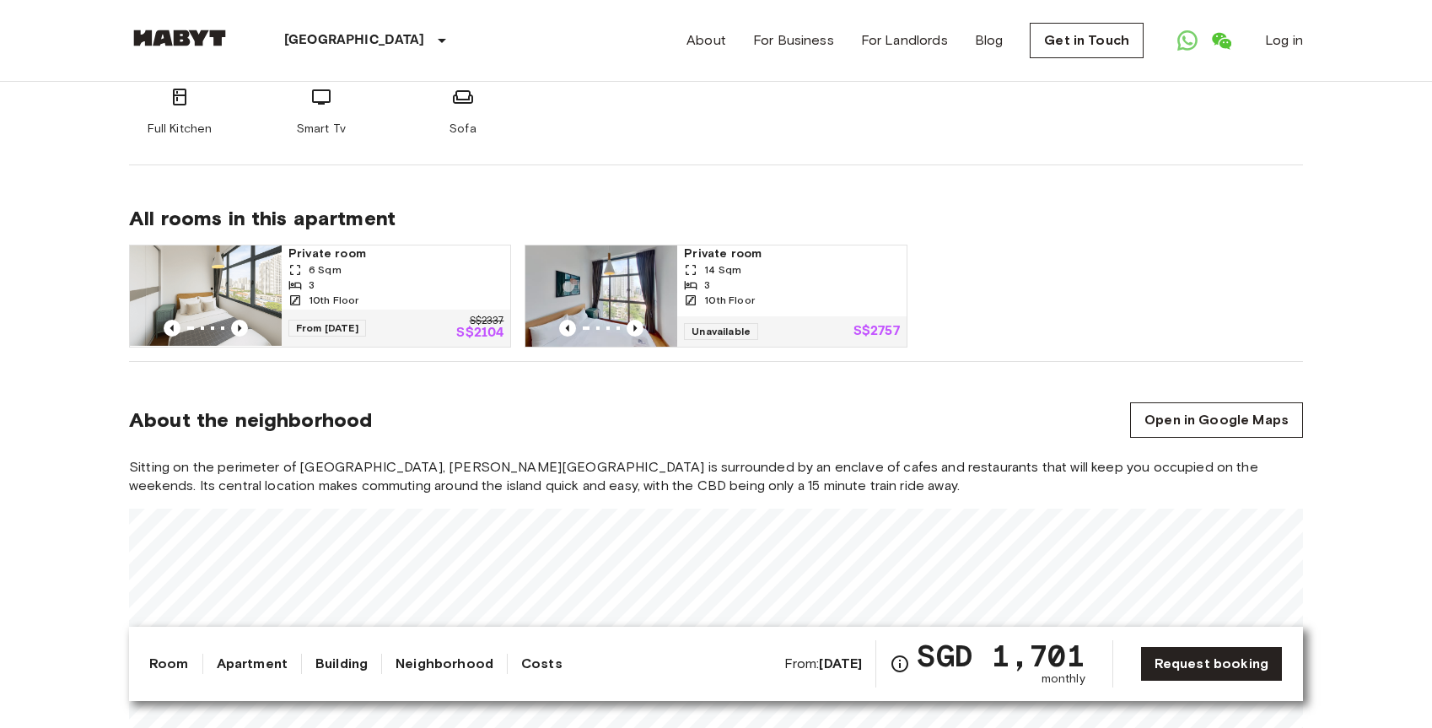
scroll to position [1169, 0]
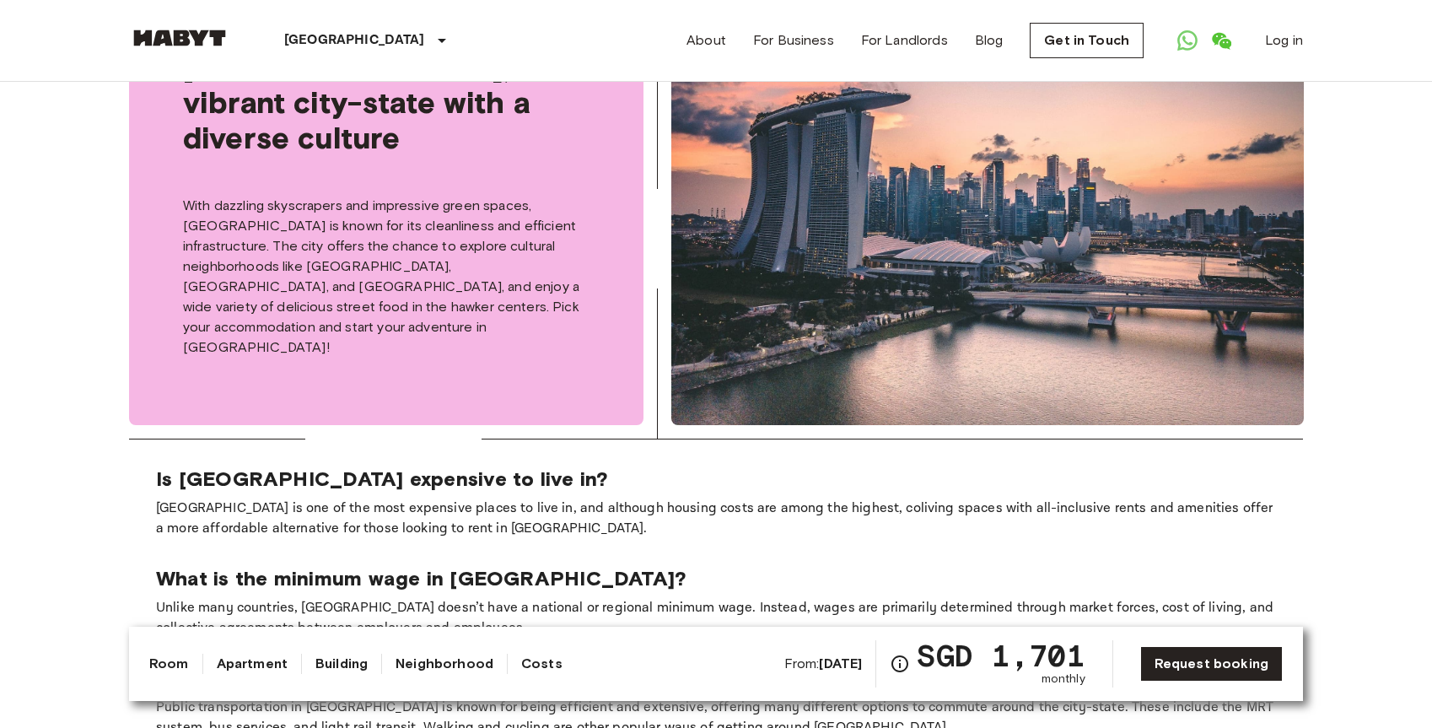
scroll to position [2611, 0]
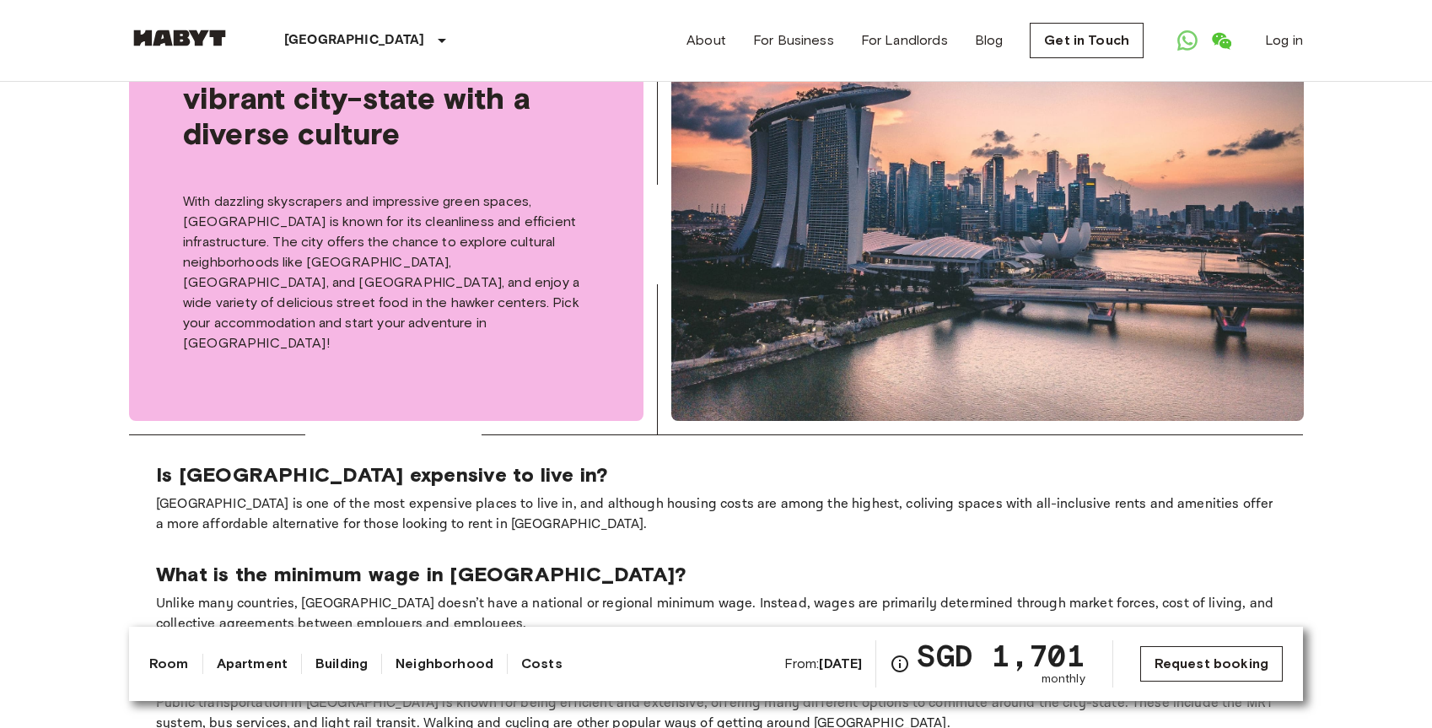
click at [1233, 650] on link "Request booking" at bounding box center [1211, 663] width 143 height 35
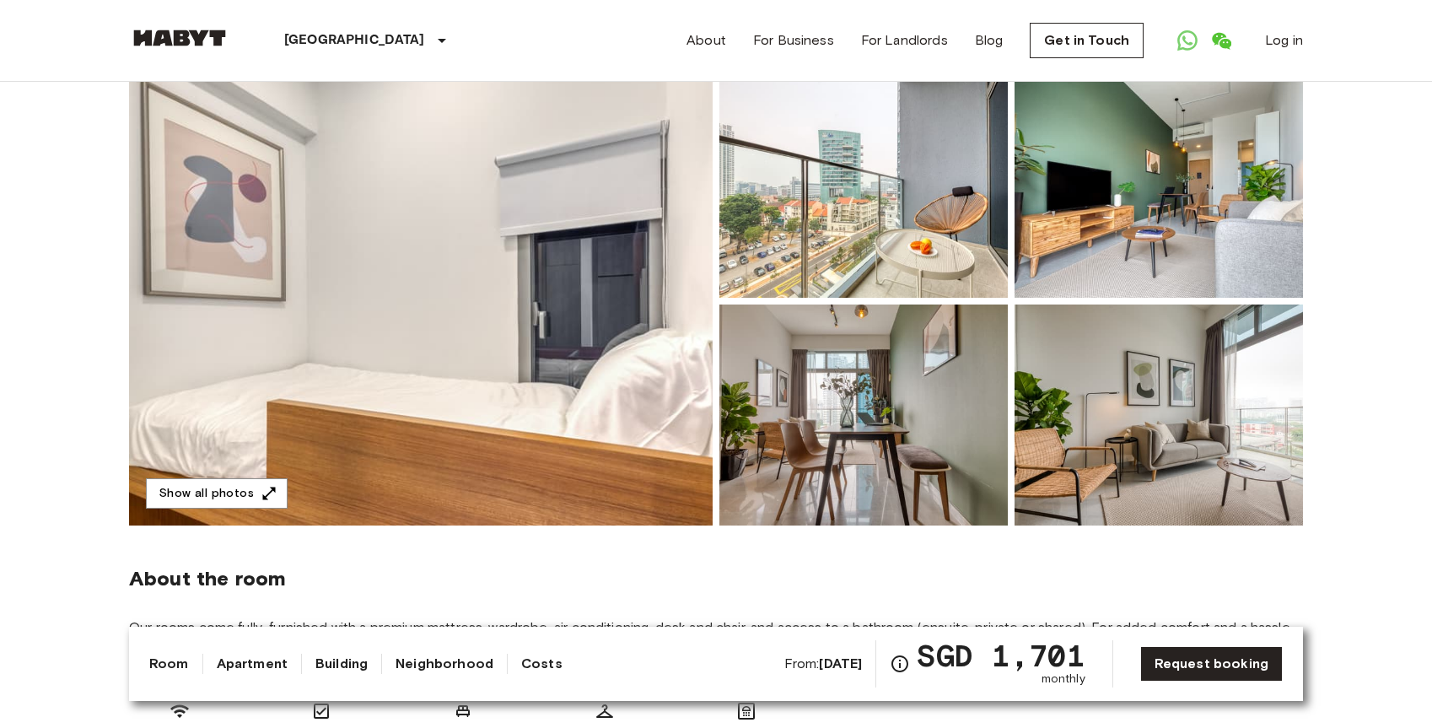
scroll to position [126, 0]
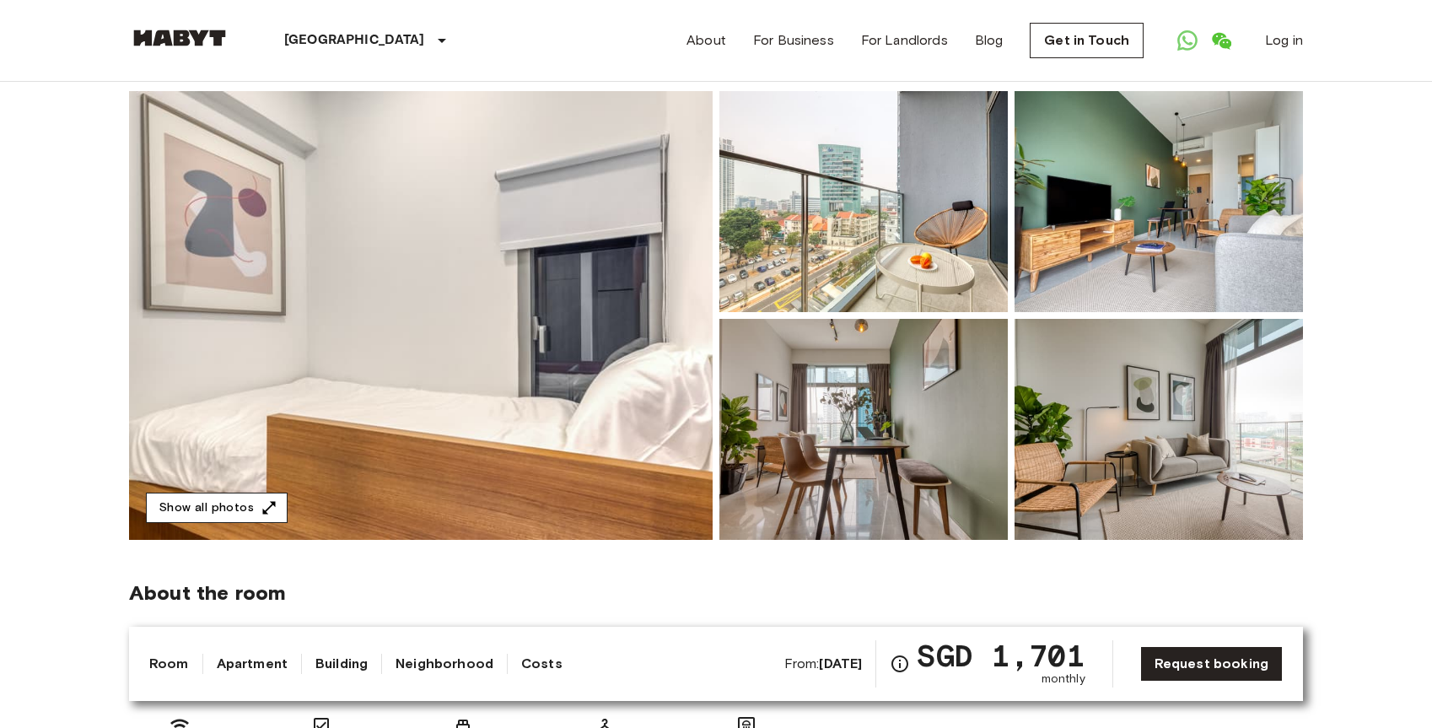
click at [274, 509] on button "Show all photos" at bounding box center [217, 507] width 142 height 31
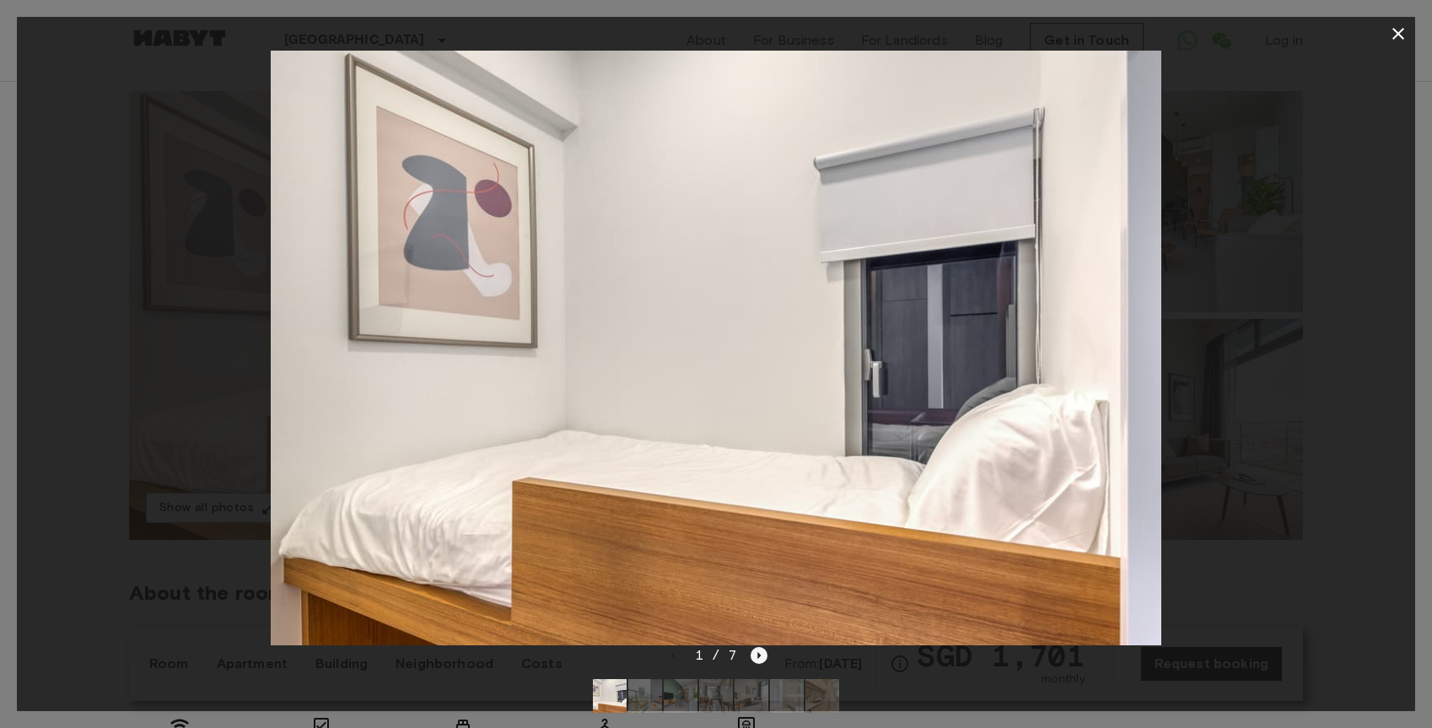
click at [763, 656] on icon "Next image" at bounding box center [759, 655] width 17 height 17
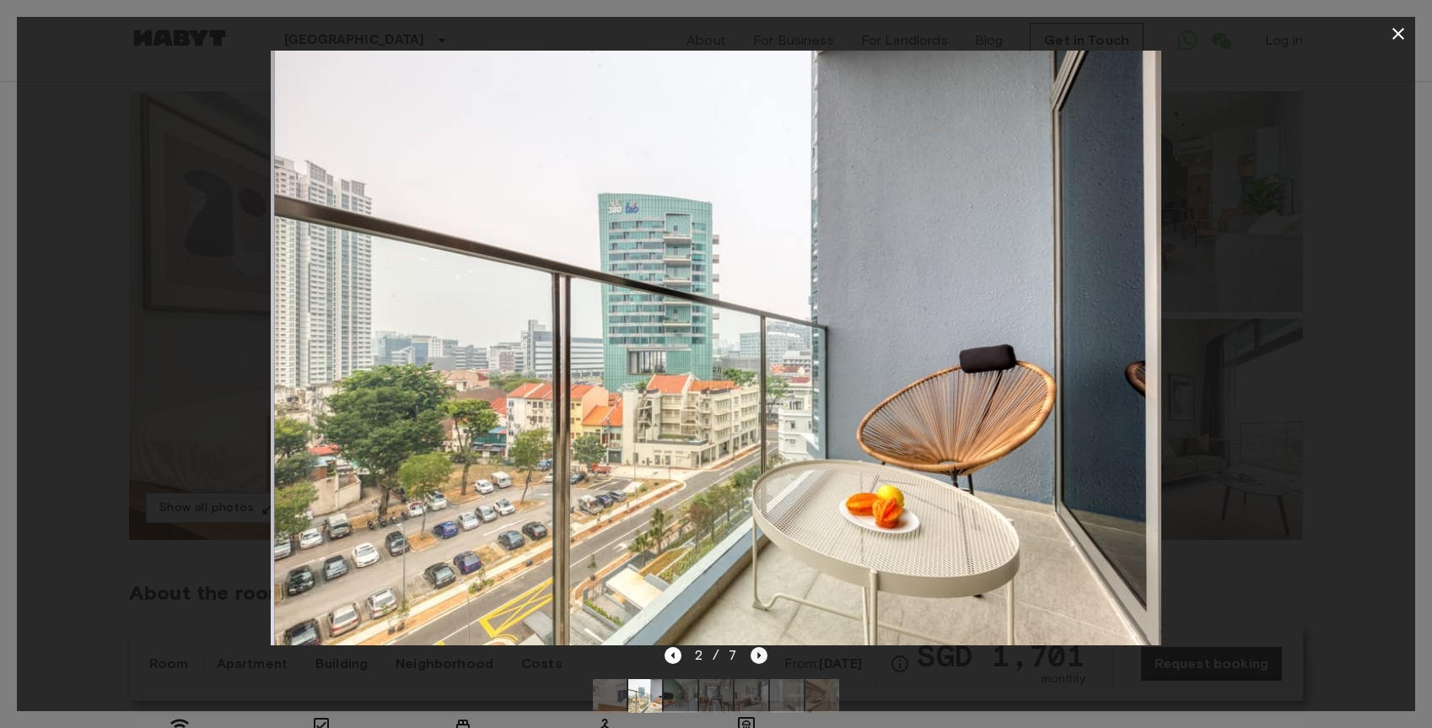
click at [763, 656] on icon "Next image" at bounding box center [759, 655] width 17 height 17
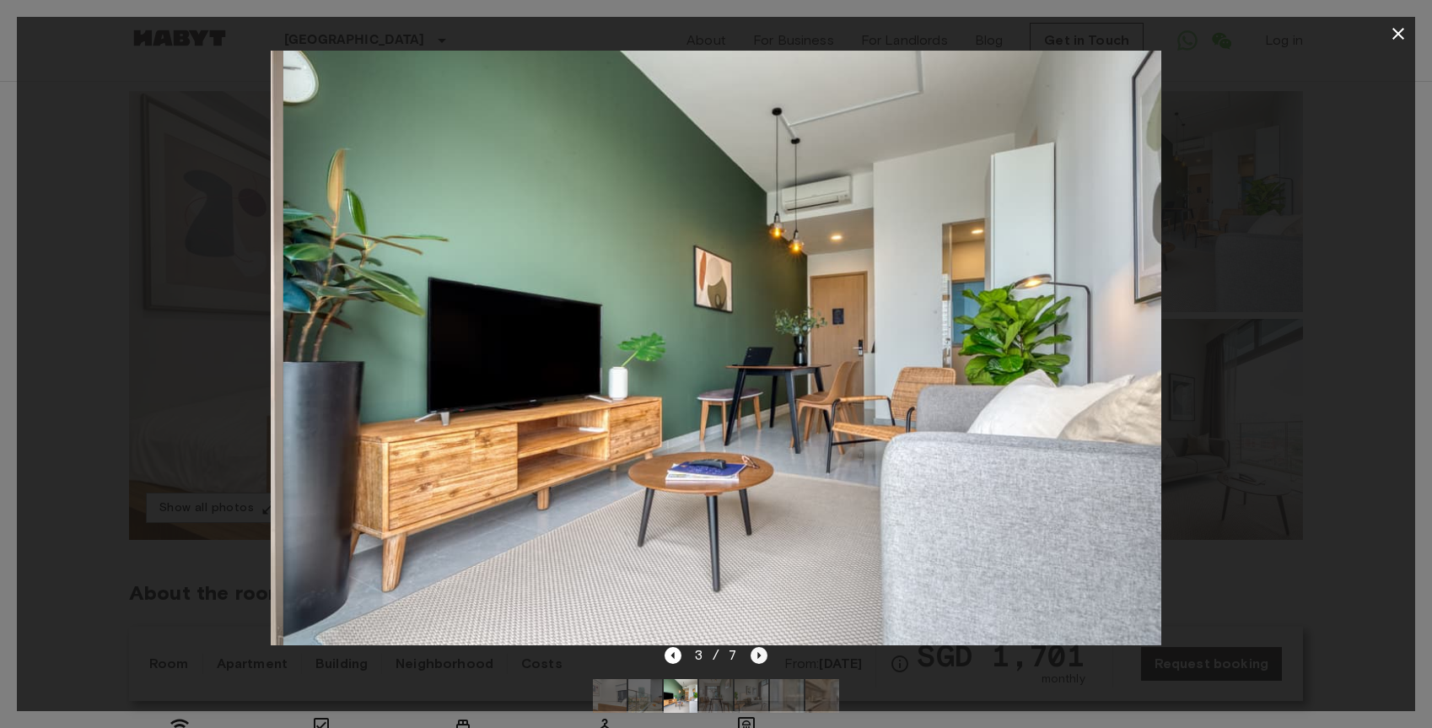
click at [763, 656] on icon "Next image" at bounding box center [759, 655] width 17 height 17
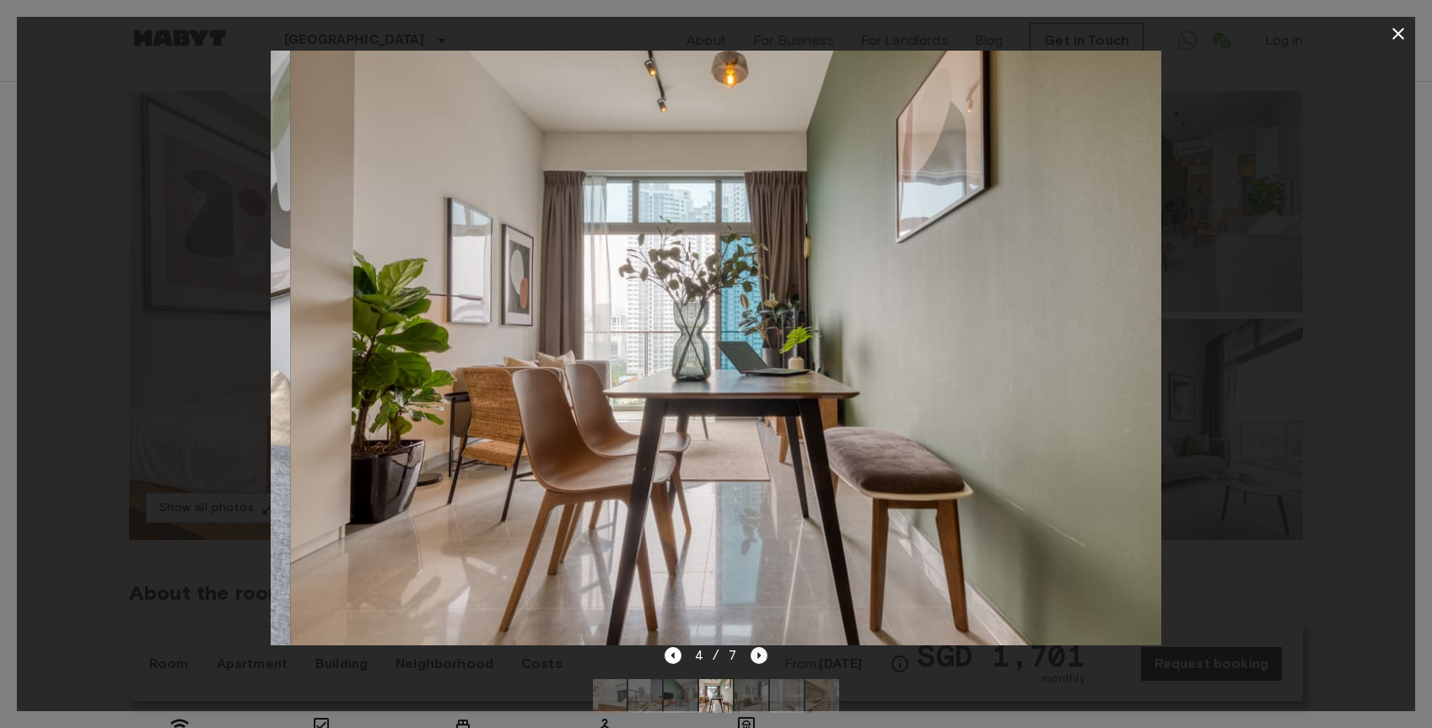
click at [763, 656] on icon "Next image" at bounding box center [759, 655] width 17 height 17
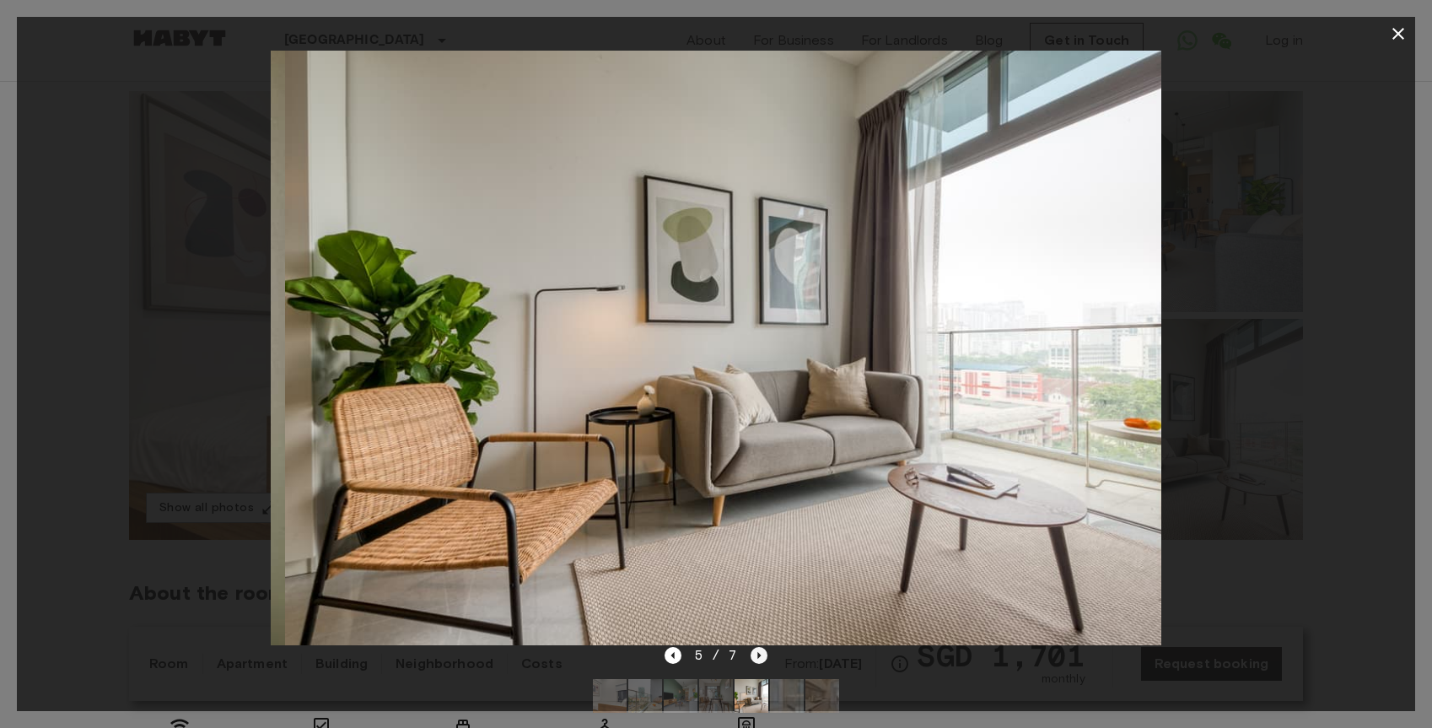
click at [763, 656] on icon "Next image" at bounding box center [759, 655] width 17 height 17
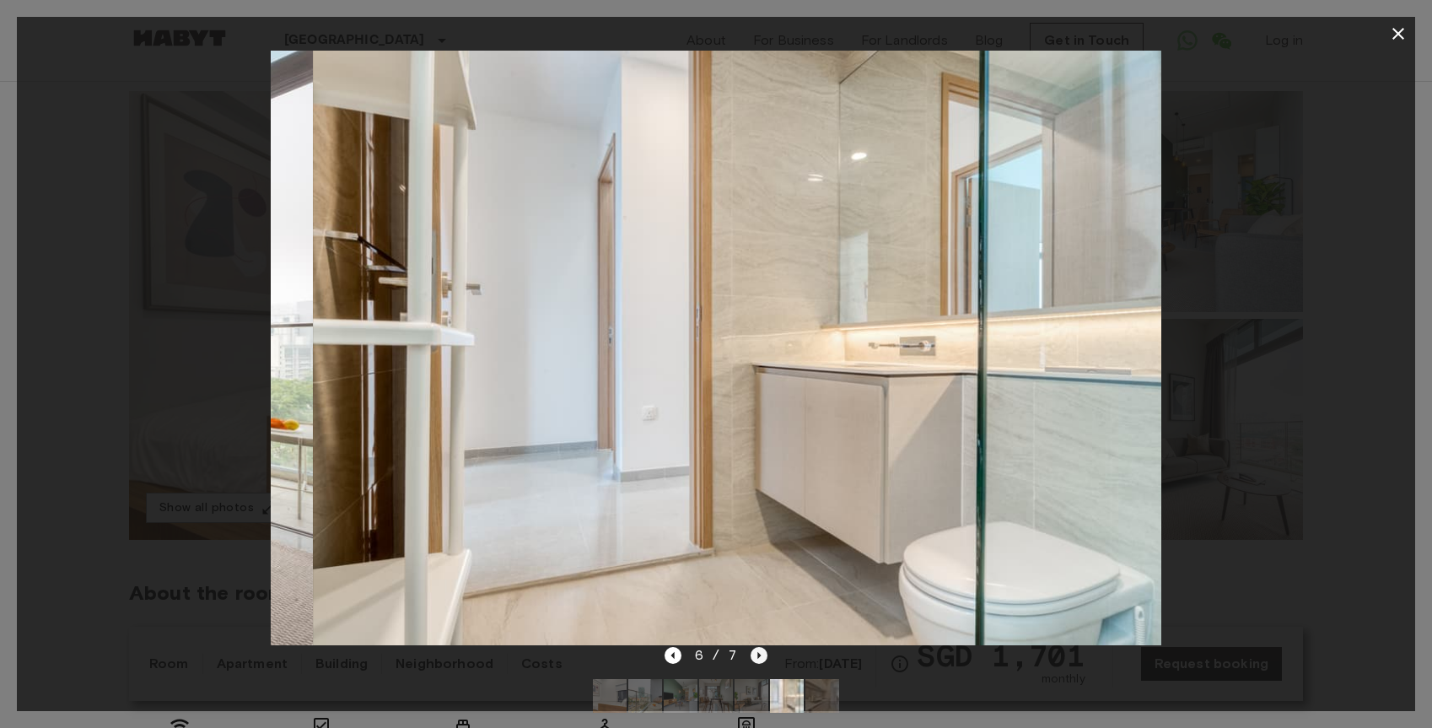
click at [763, 656] on icon "Next image" at bounding box center [759, 655] width 17 height 17
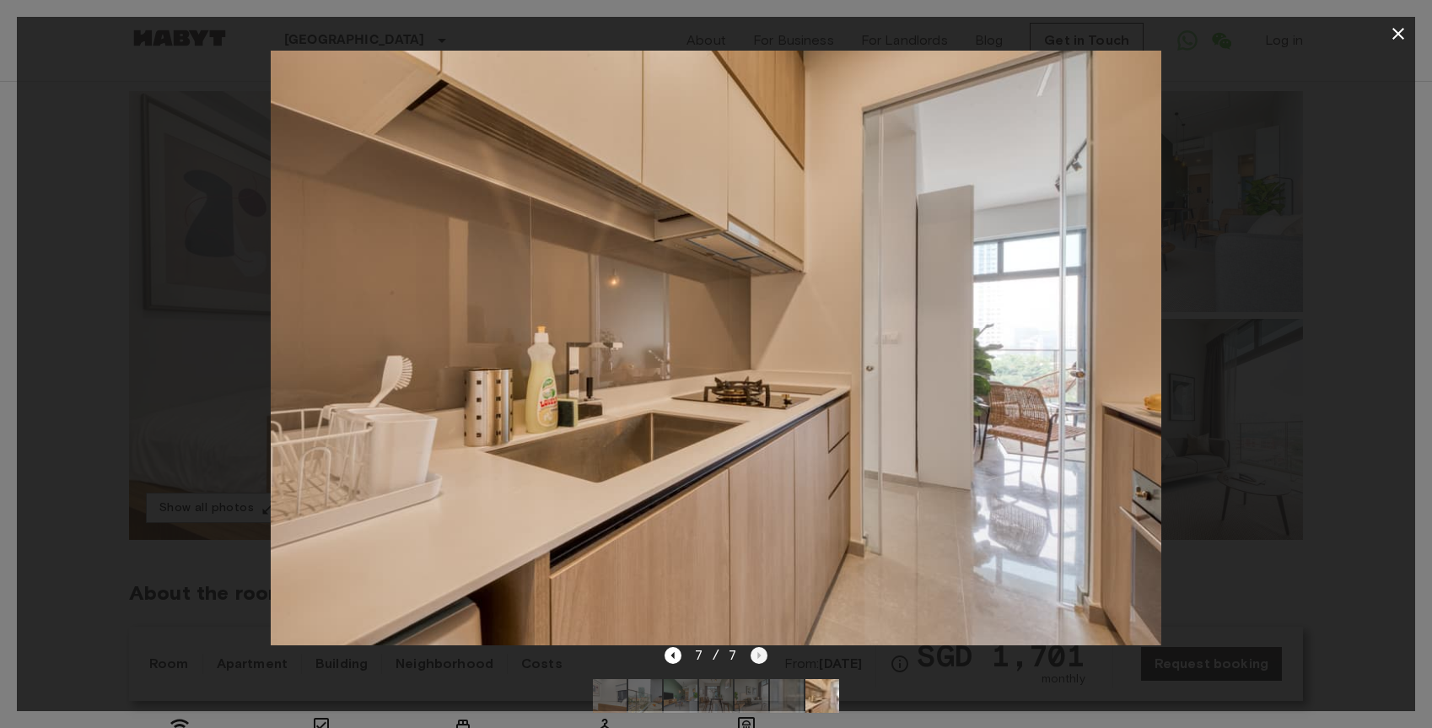
click at [763, 656] on div "7 / 7" at bounding box center [716, 655] width 104 height 20
click at [1397, 26] on icon "button" at bounding box center [1398, 34] width 20 height 20
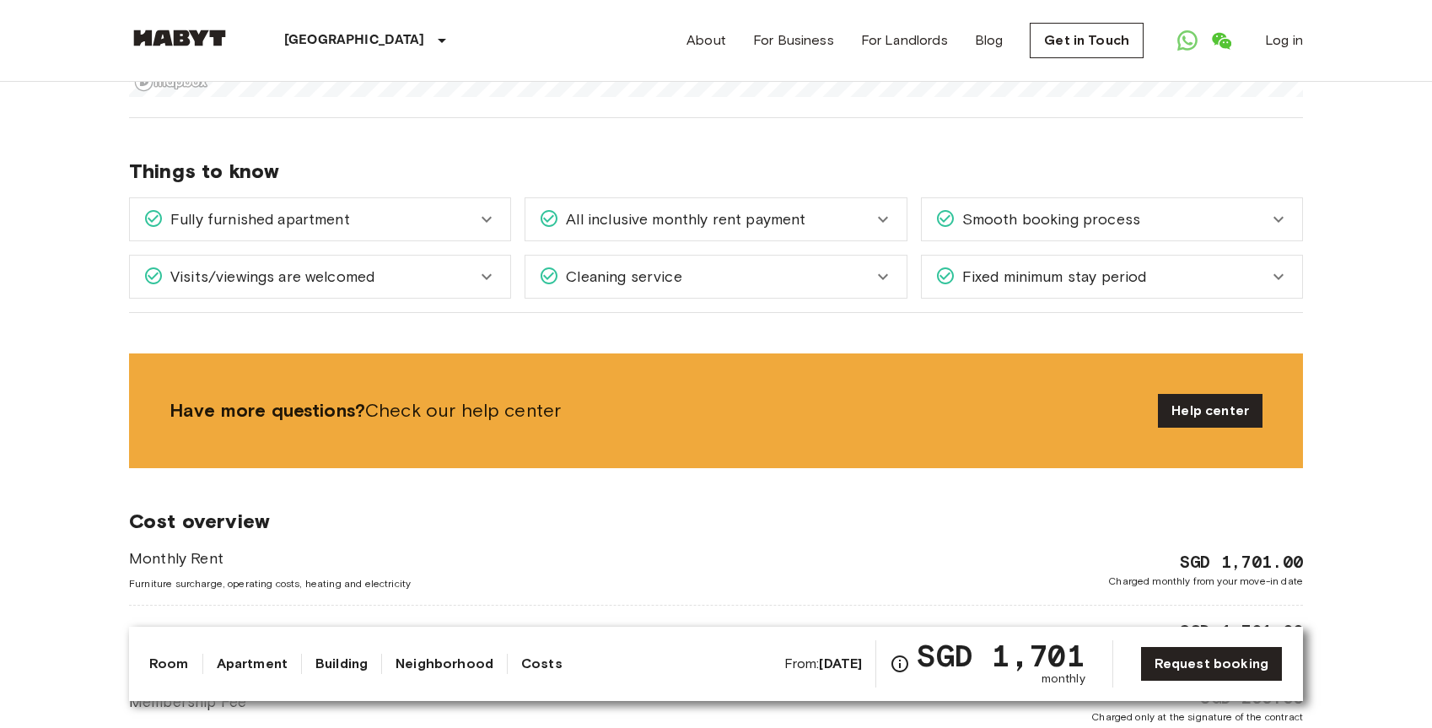
scroll to position [1783, 0]
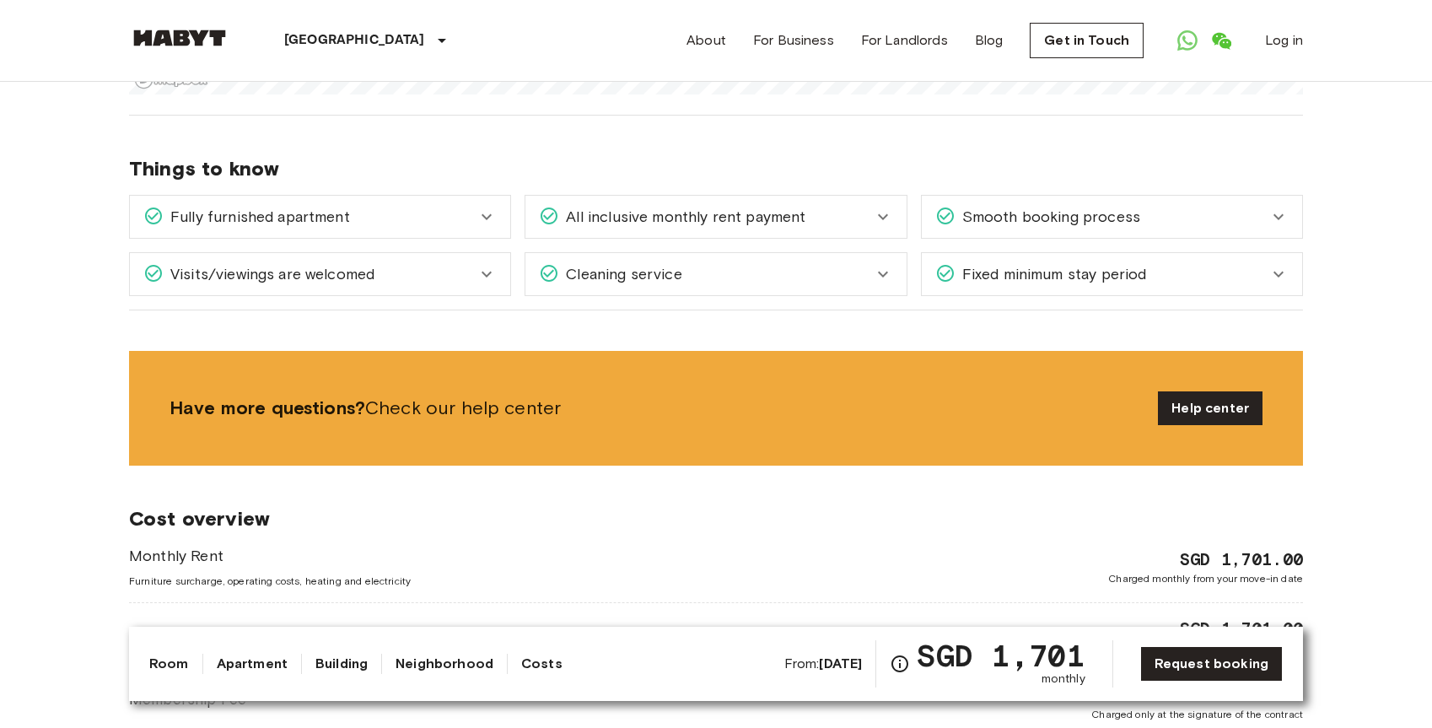
click at [1066, 263] on span "Fixed minimum stay period" at bounding box center [1050, 274] width 191 height 22
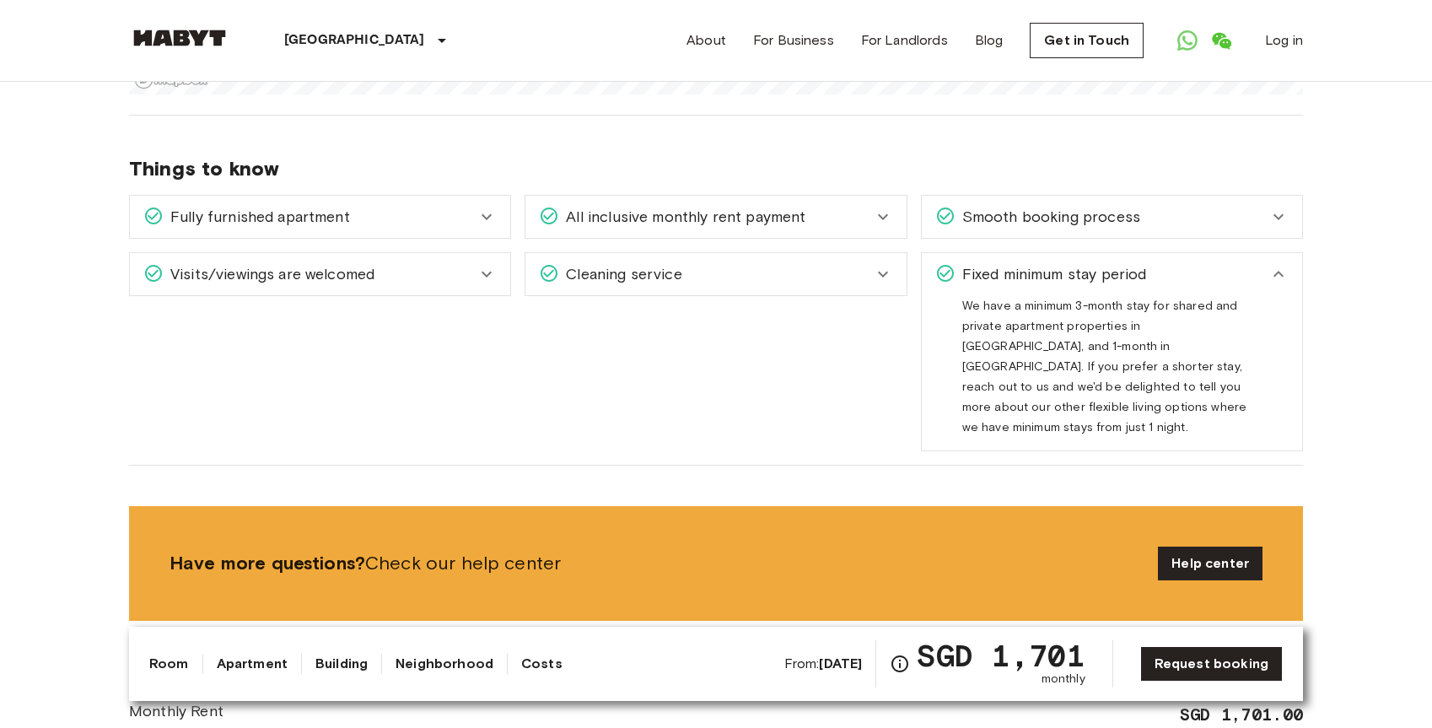
click at [410, 263] on div "Visits/viewings are welcomed" at bounding box center [309, 274] width 333 height 22
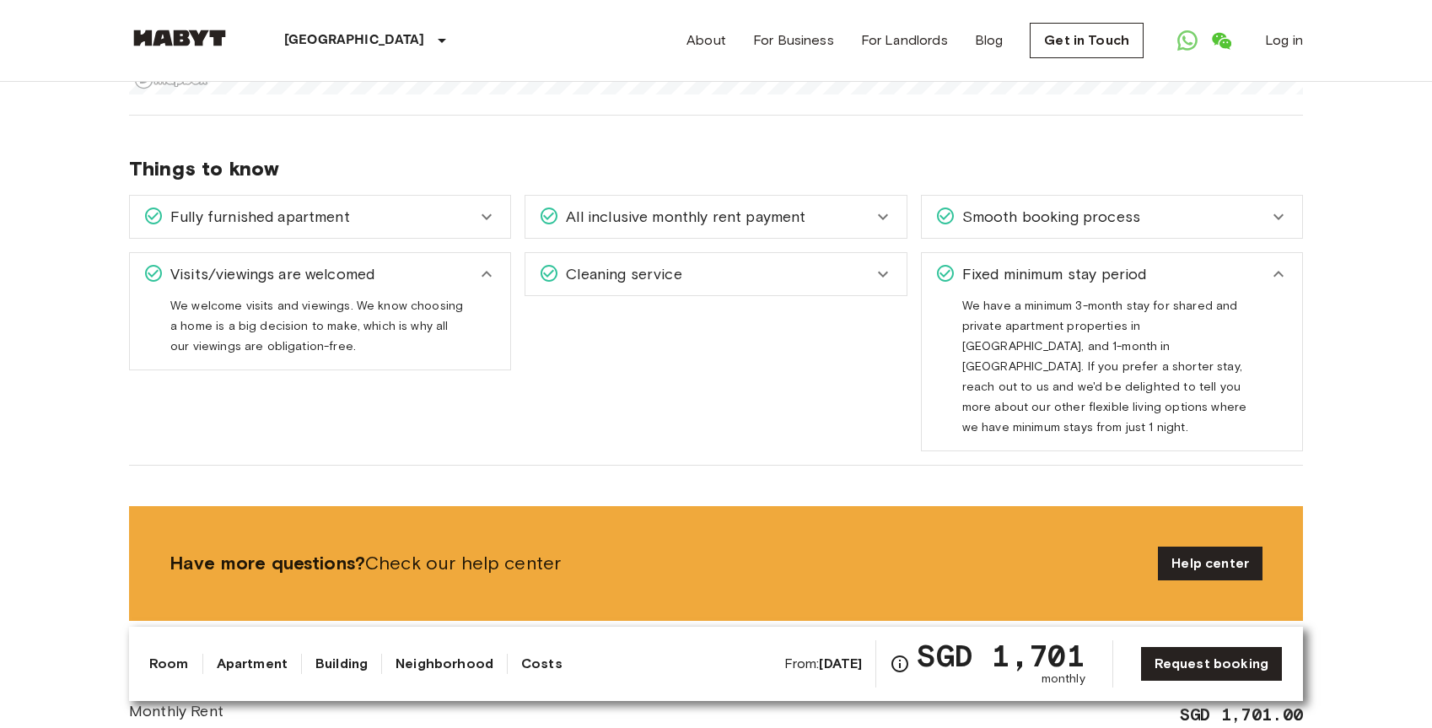
click at [386, 322] on span "We welcome visits and viewings. We know choosing a home is a big decision to ma…" at bounding box center [316, 333] width 293 height 68
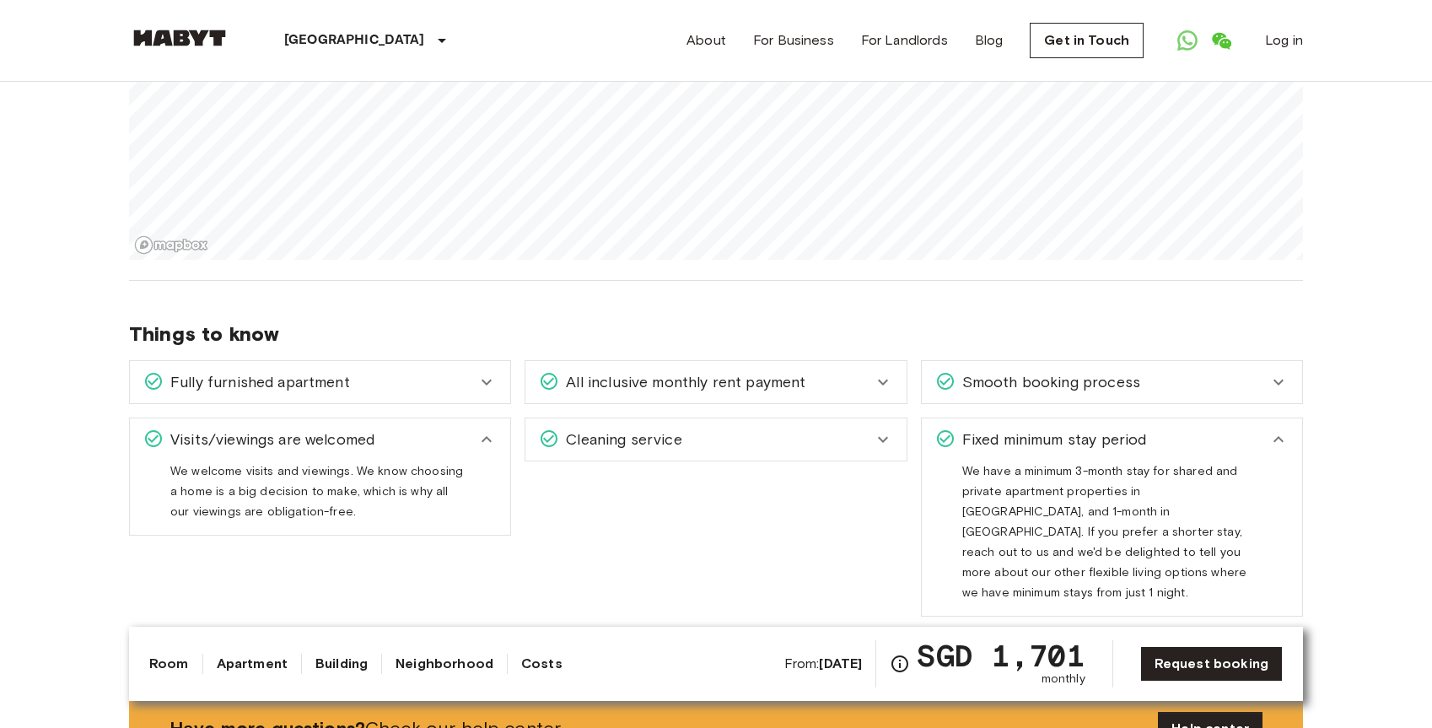
scroll to position [1536, 0]
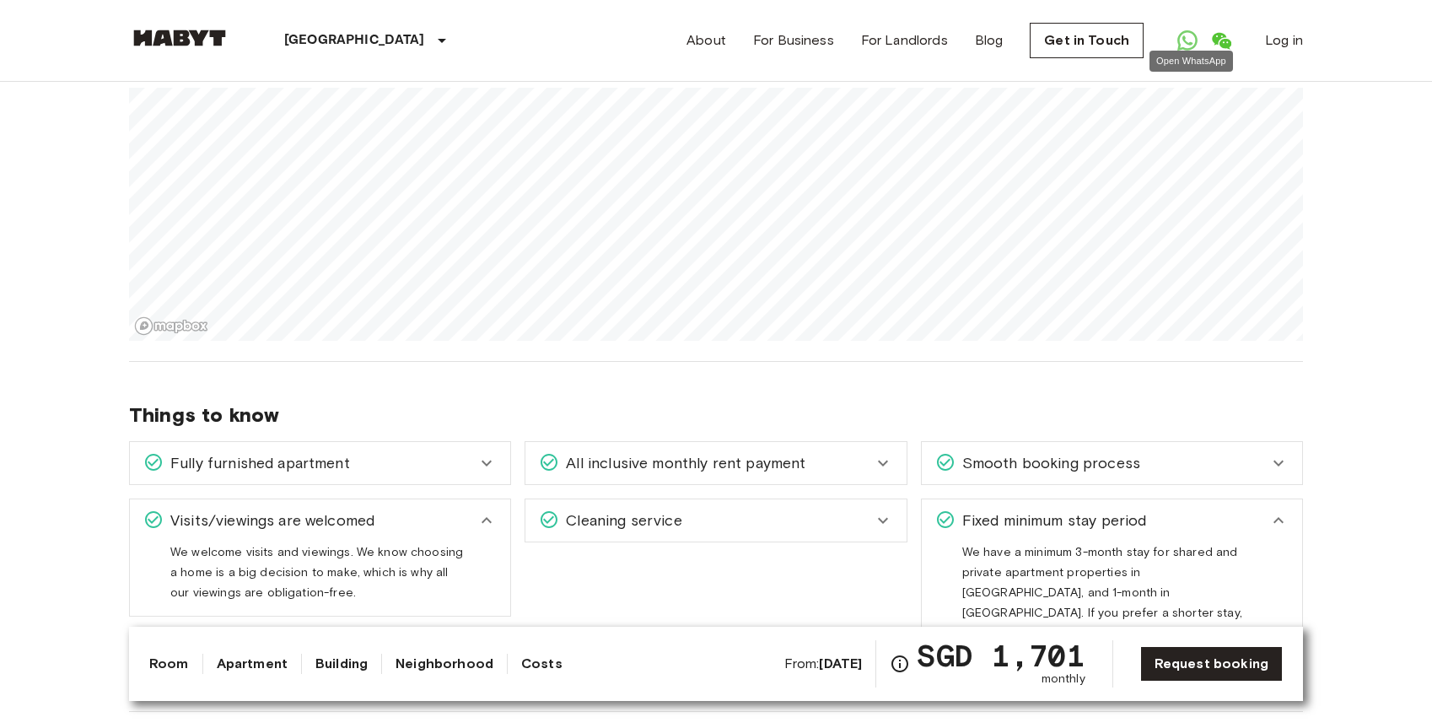
click at [1191, 39] on icon "Open WhatsApp" at bounding box center [1187, 40] width 20 height 20
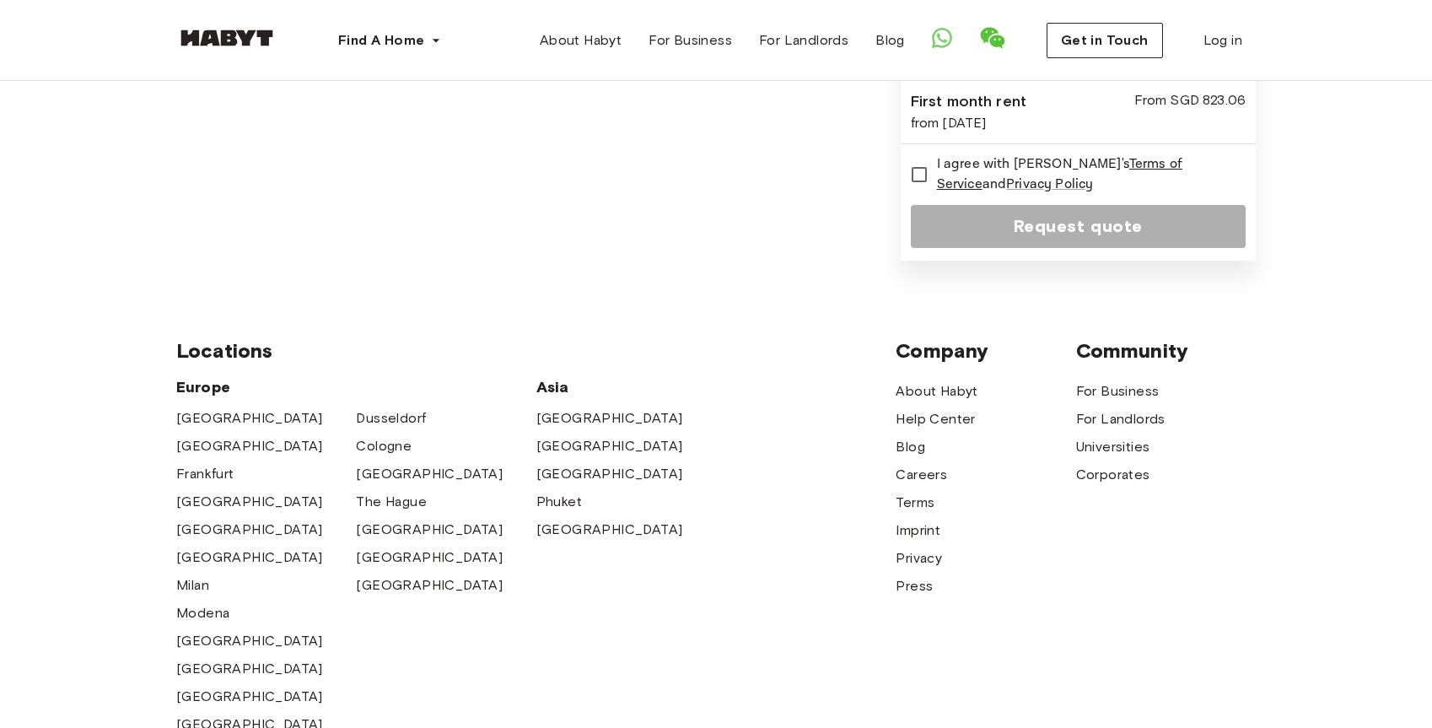
scroll to position [253, 0]
